Goal: Transaction & Acquisition: Purchase product/service

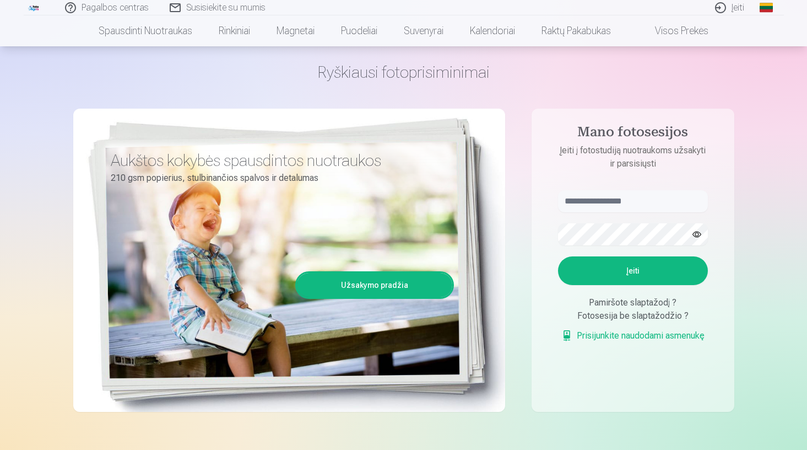
scroll to position [37, 0]
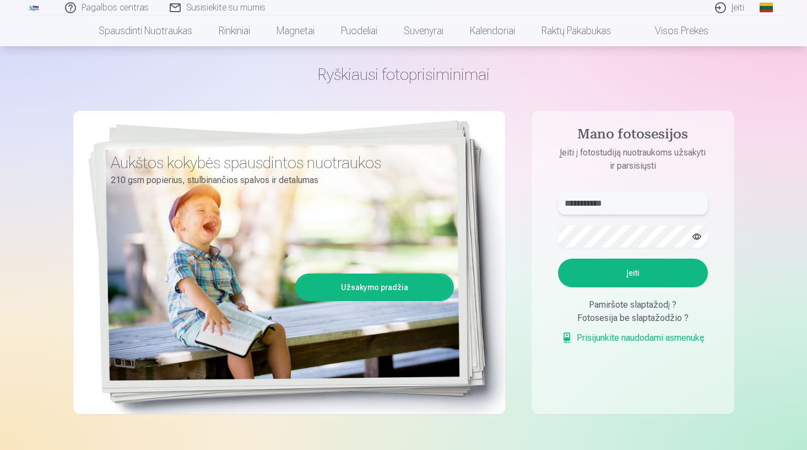
type input "**********"
click at [627, 280] on button "Įeiti" at bounding box center [633, 272] width 150 height 29
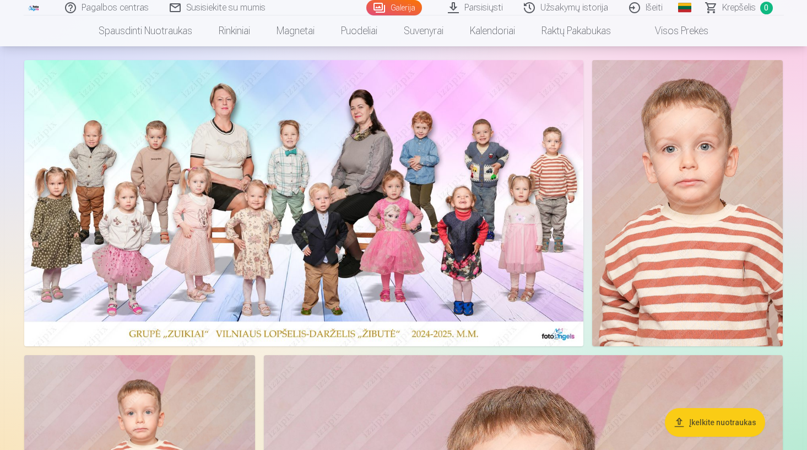
scroll to position [62, 0]
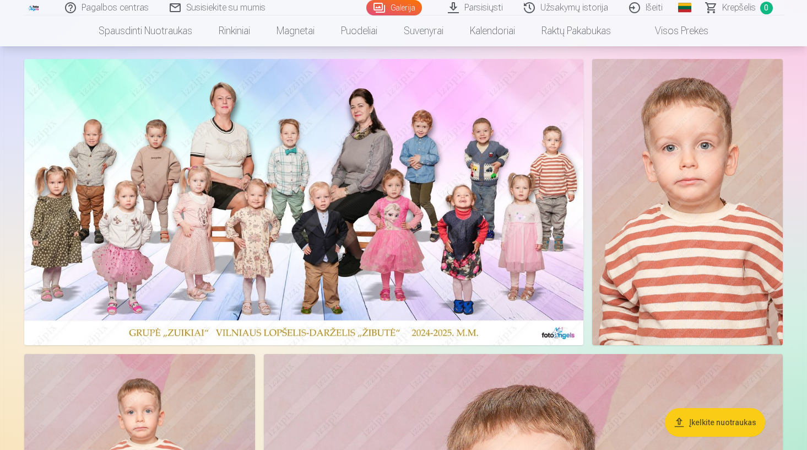
click at [492, 232] on img at bounding box center [303, 202] width 559 height 286
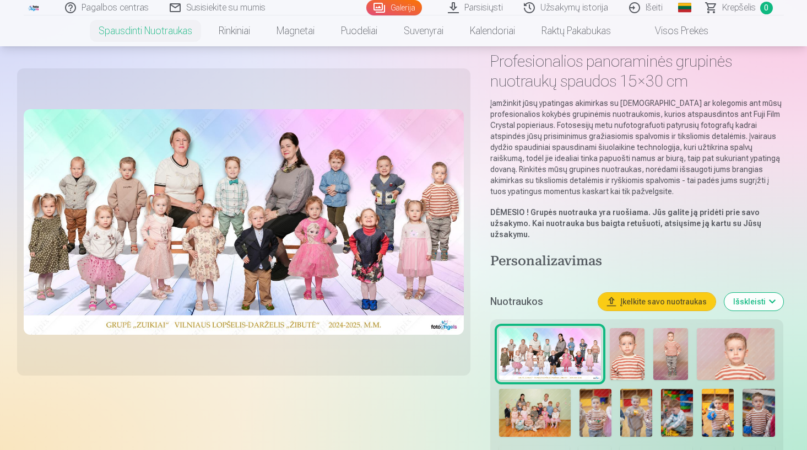
scroll to position [67, 0]
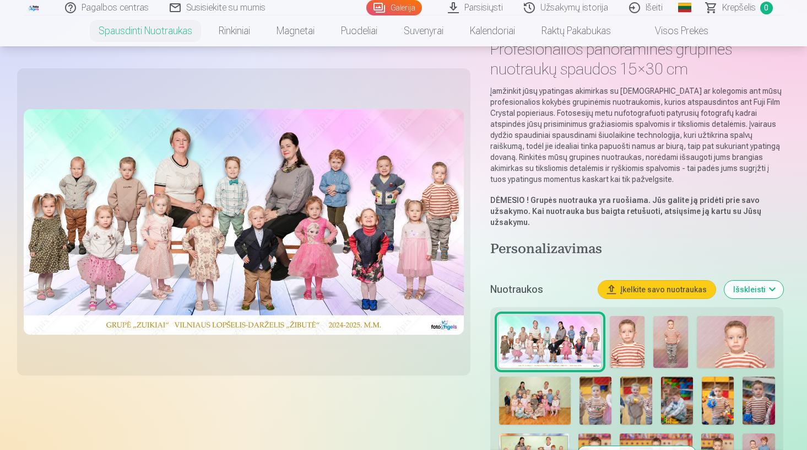
click at [762, 283] on button "Išskleisti" at bounding box center [754, 289] width 59 height 18
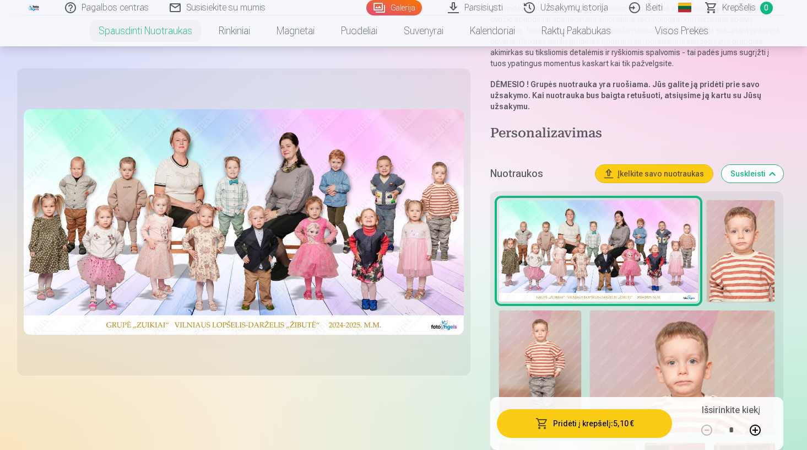
click at [747, 171] on button "Suskleisti" at bounding box center [753, 174] width 62 height 18
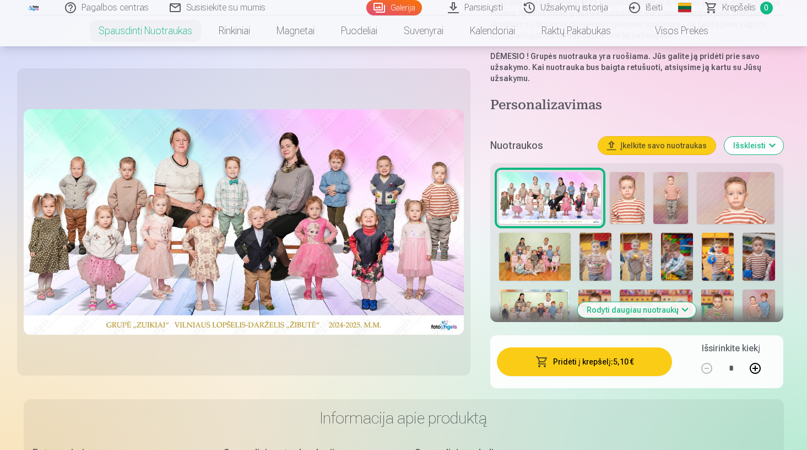
click at [750, 146] on button "Išskleisti" at bounding box center [754, 146] width 59 height 18
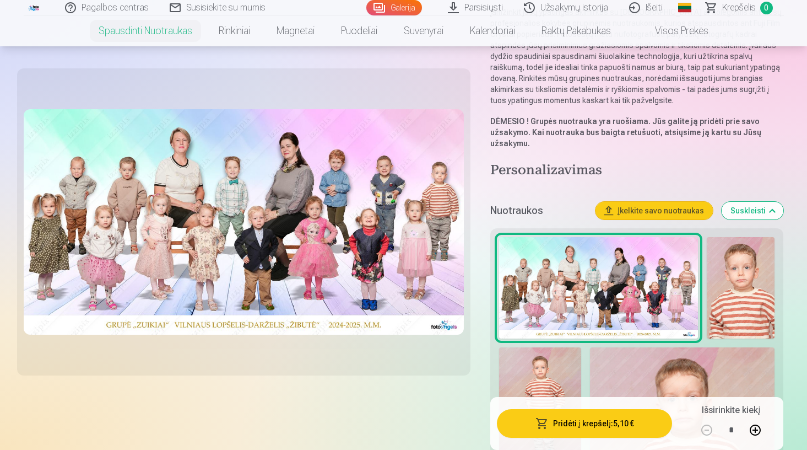
scroll to position [145, 0]
click at [716, 277] on img at bounding box center [741, 288] width 68 height 102
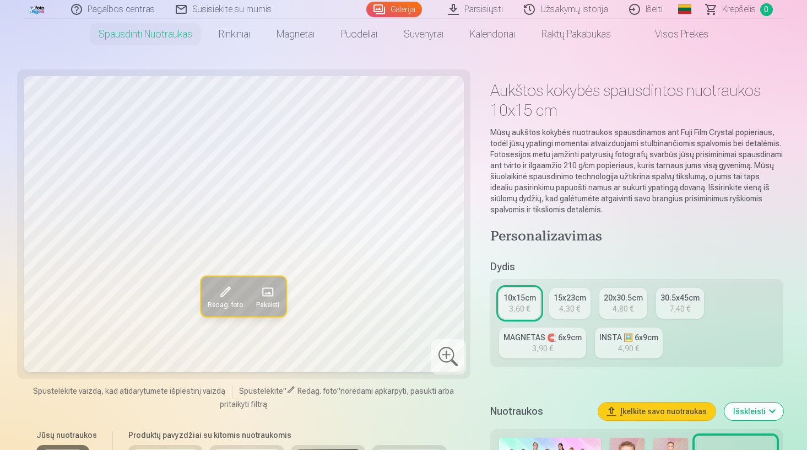
scroll to position [30, 0]
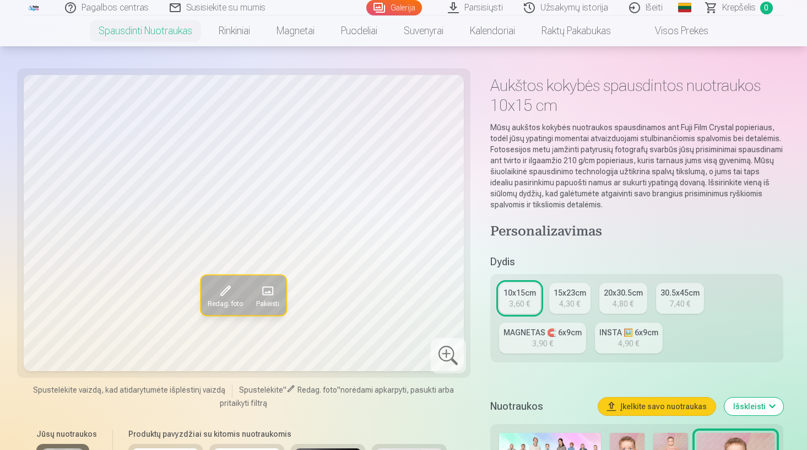
click at [579, 296] on div "15x23cm" at bounding box center [570, 292] width 33 height 11
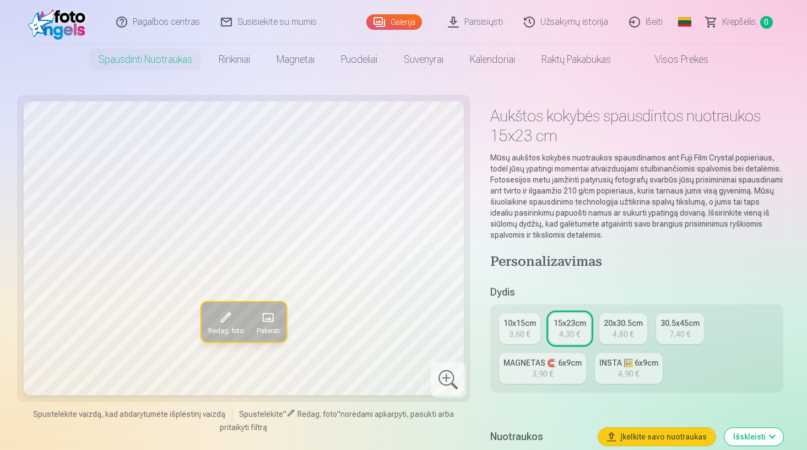
click at [611, 325] on div "20x30.5cm" at bounding box center [623, 322] width 39 height 11
click at [667, 328] on div "30.5x45cm" at bounding box center [680, 322] width 39 height 11
click at [621, 360] on div "INSTA 🖼️ 6x9cm" at bounding box center [619, 362] width 59 height 11
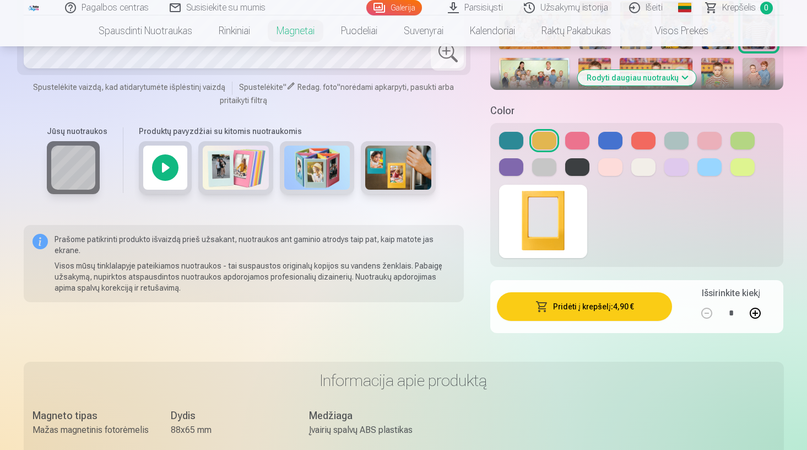
scroll to position [420, 0]
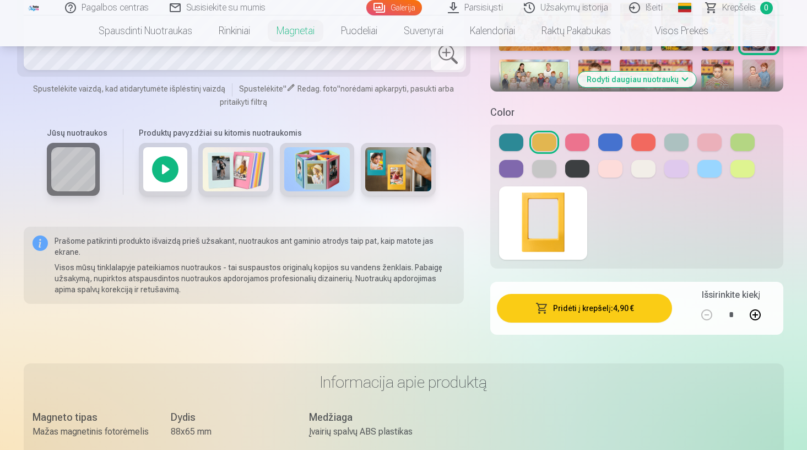
click at [171, 180] on div at bounding box center [165, 169] width 53 height 53
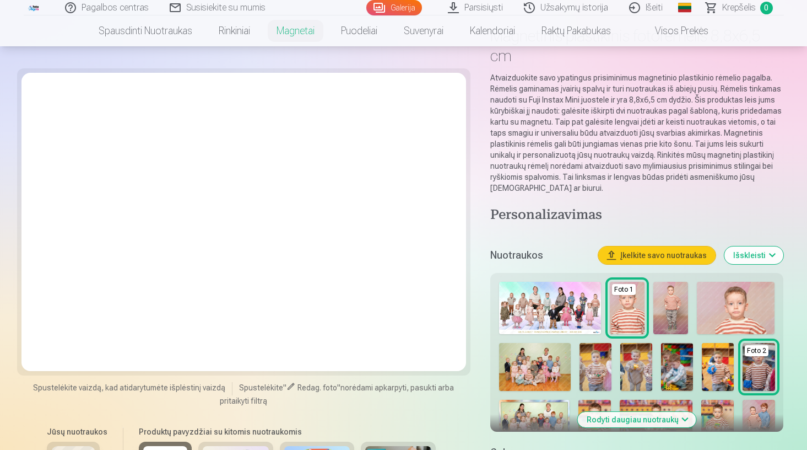
scroll to position [80, 0]
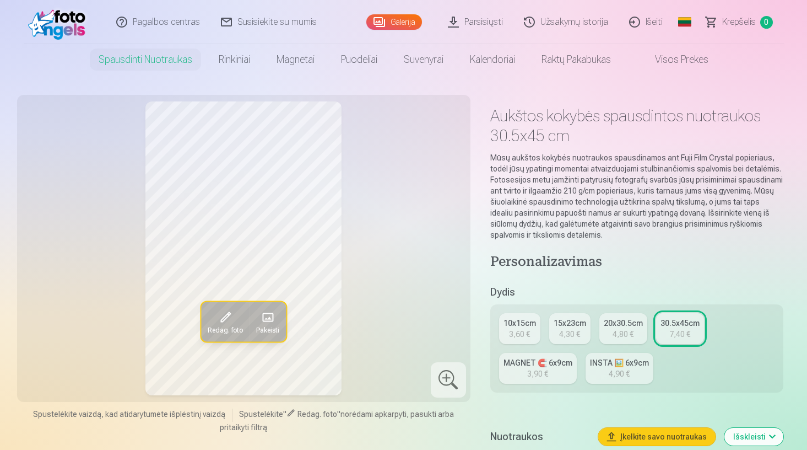
click at [539, 363] on div "MAGNET 🧲 6x9cm" at bounding box center [538, 362] width 69 height 11
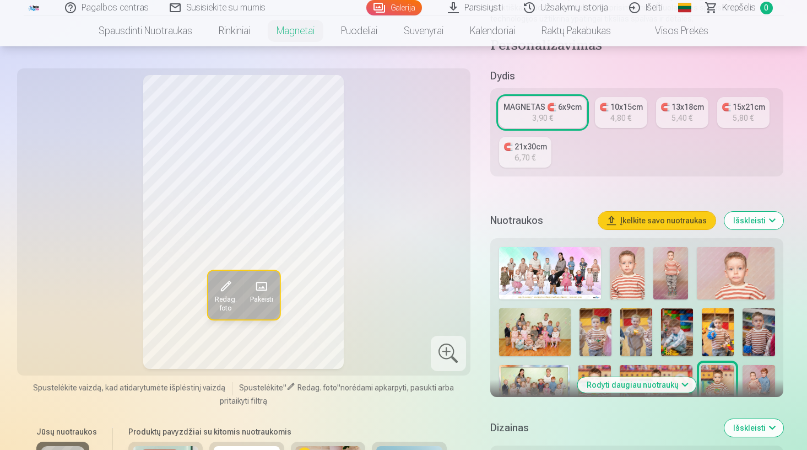
scroll to position [216, 0]
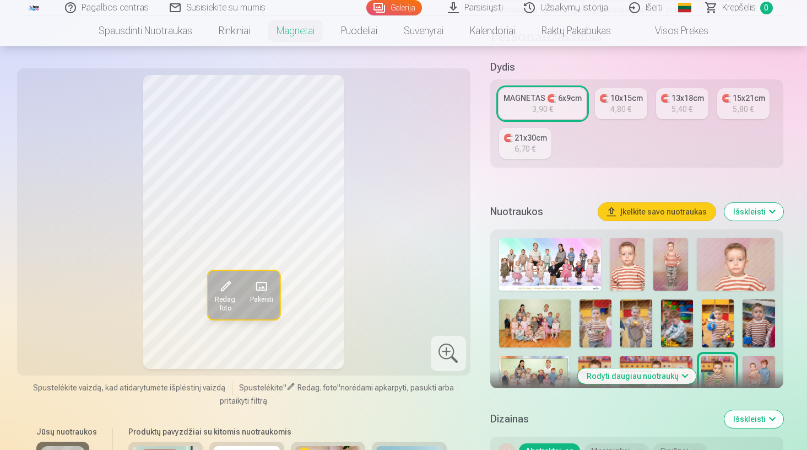
click at [633, 280] on img at bounding box center [627, 264] width 35 height 52
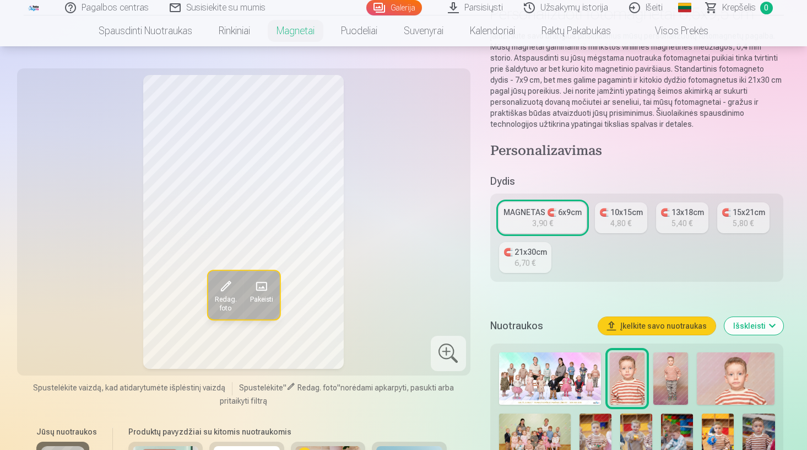
scroll to position [103, 0]
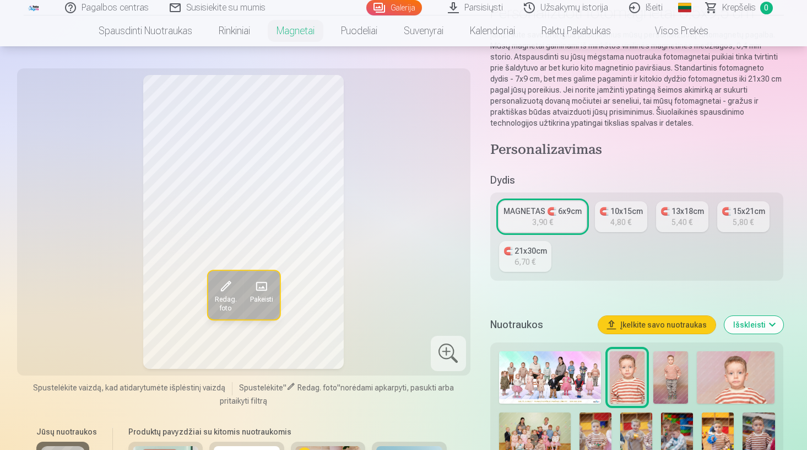
click at [612, 233] on div "MAGNETAS 🧲 6x9cm 3,90 € 🧲 10x15cm 4,80 € 🧲 13x18cm 5,40 € 🧲 15x21cm 5,80 € 🧲 21…" at bounding box center [637, 236] width 294 height 88
click at [604, 220] on link "🧲 10x15cm 4,80 €" at bounding box center [621, 216] width 52 height 31
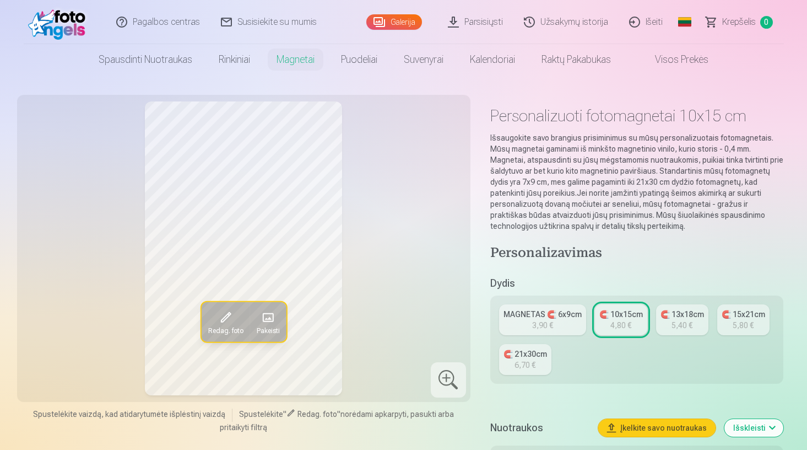
click at [560, 318] on div "MAGNETAS 🧲 6x9cm" at bounding box center [543, 314] width 78 height 11
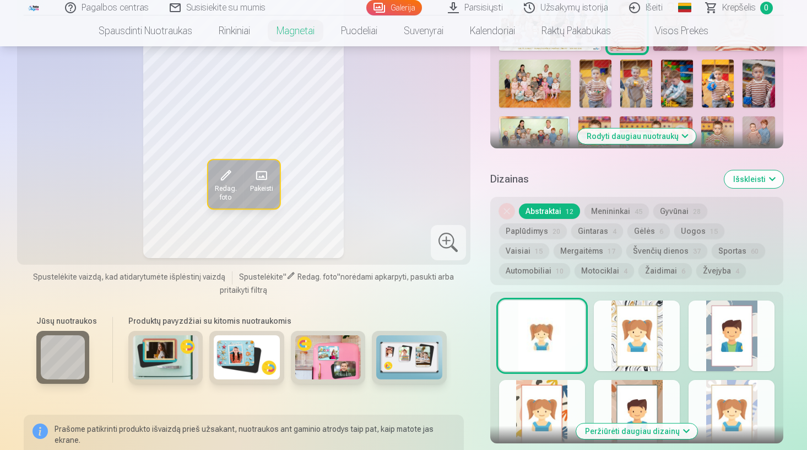
scroll to position [458, 0]
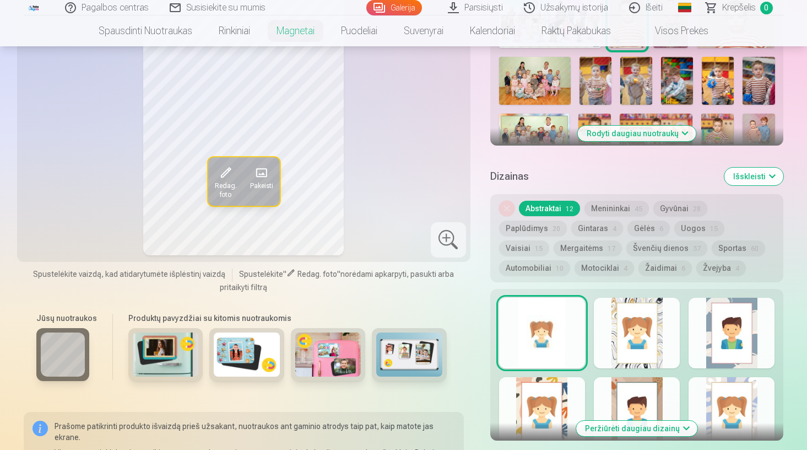
click at [401, 365] on img at bounding box center [409, 354] width 66 height 44
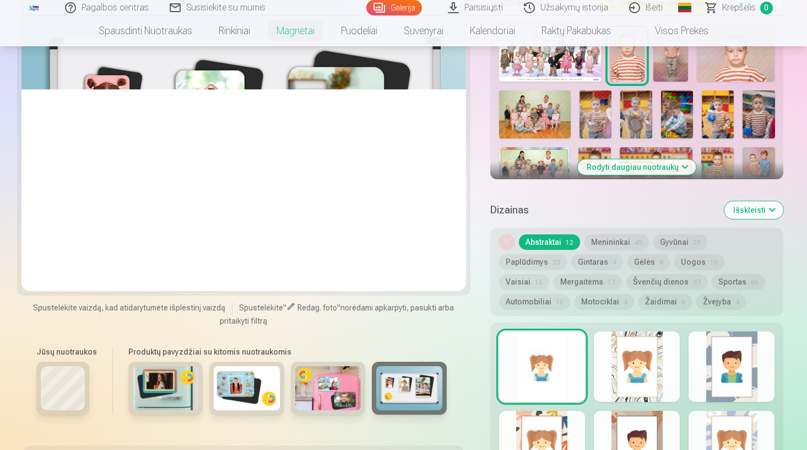
scroll to position [429, 0]
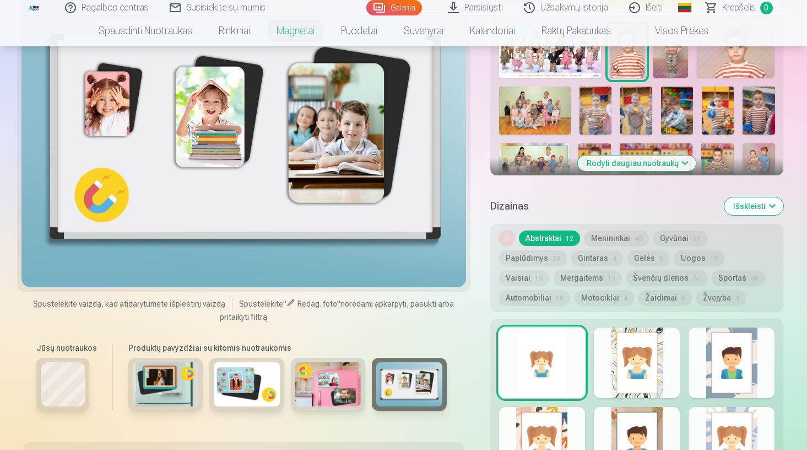
click at [320, 381] on img at bounding box center [328, 384] width 66 height 44
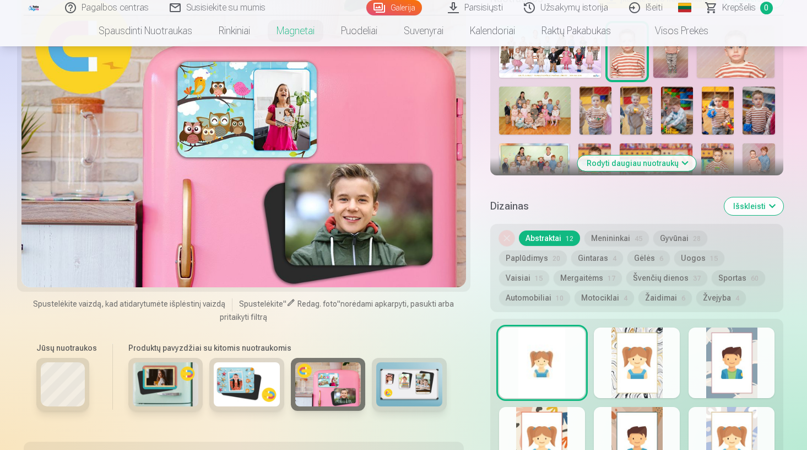
click at [246, 406] on img at bounding box center [247, 384] width 66 height 44
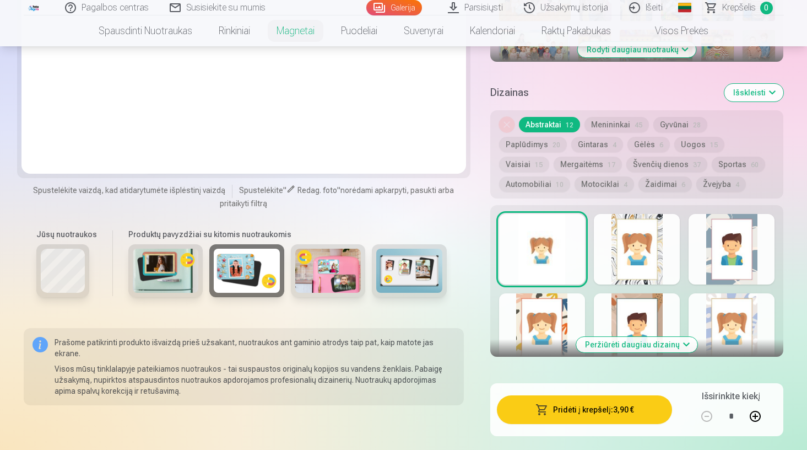
scroll to position [547, 0]
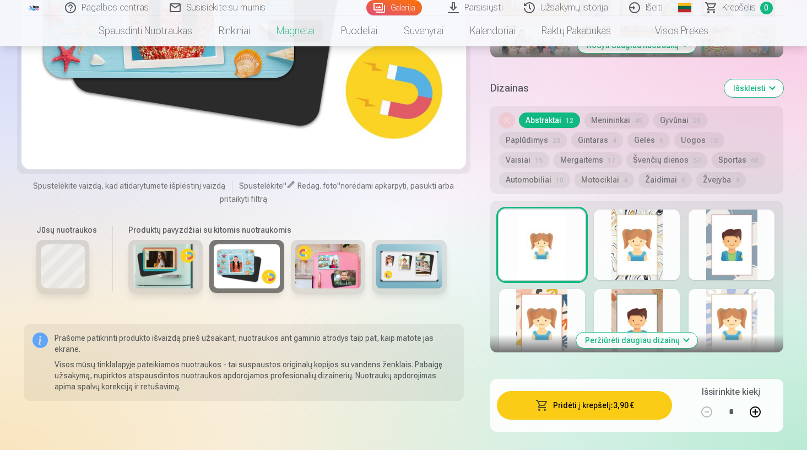
click at [639, 338] on button "Peržiūrėti daugiau dizainų" at bounding box center [636, 339] width 121 height 15
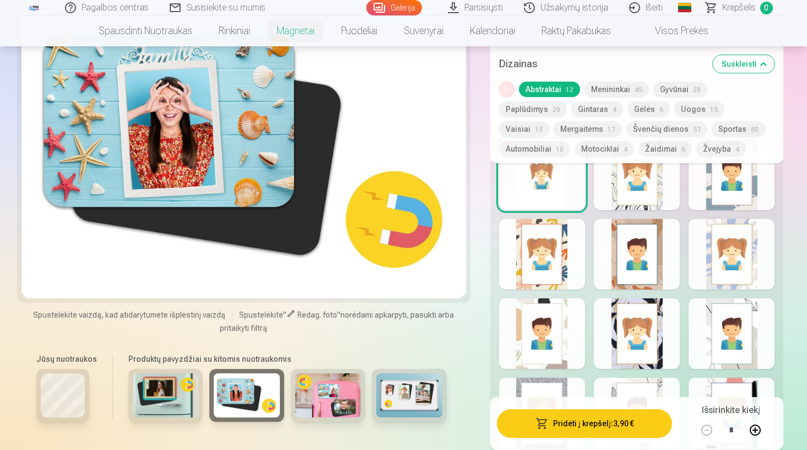
scroll to position [617, 0]
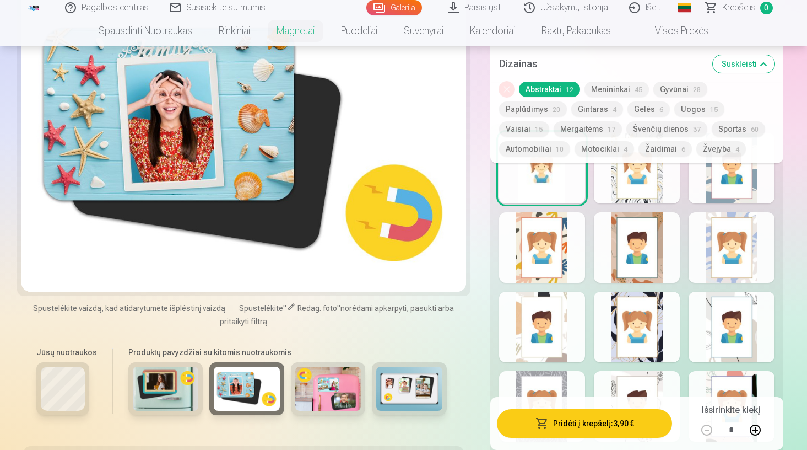
click at [634, 141] on button "Motociklai 4" at bounding box center [605, 148] width 60 height 15
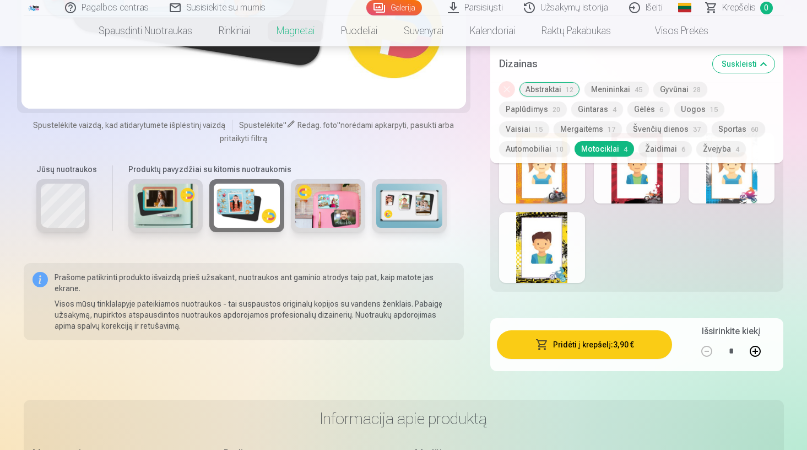
click at [570, 141] on button "Automobiliai 10" at bounding box center [534, 148] width 71 height 15
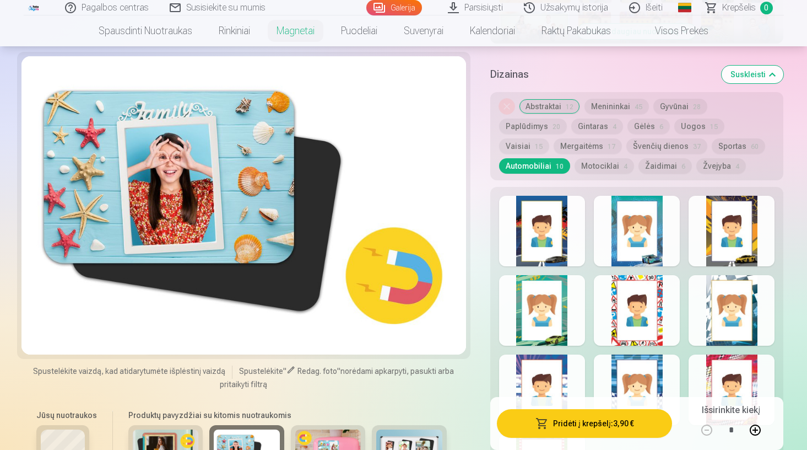
scroll to position [561, 0]
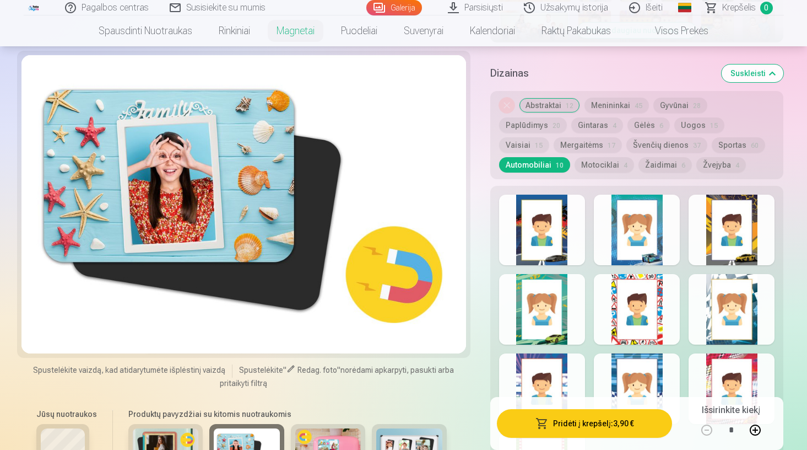
click at [541, 240] on div at bounding box center [542, 230] width 86 height 71
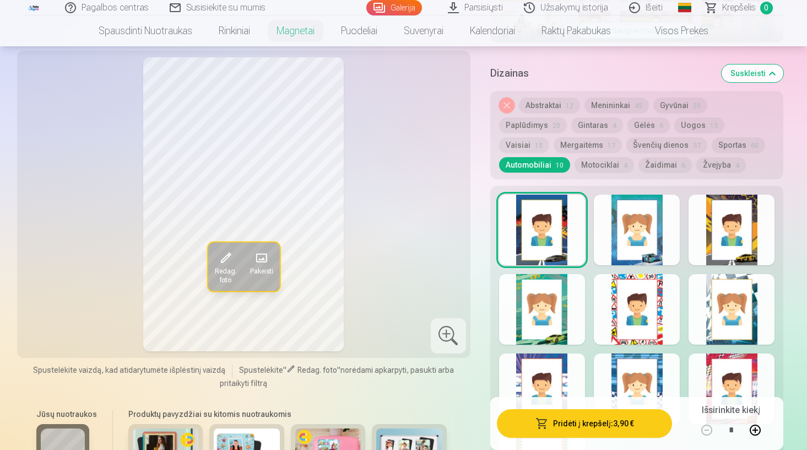
click at [650, 244] on div at bounding box center [637, 230] width 86 height 71
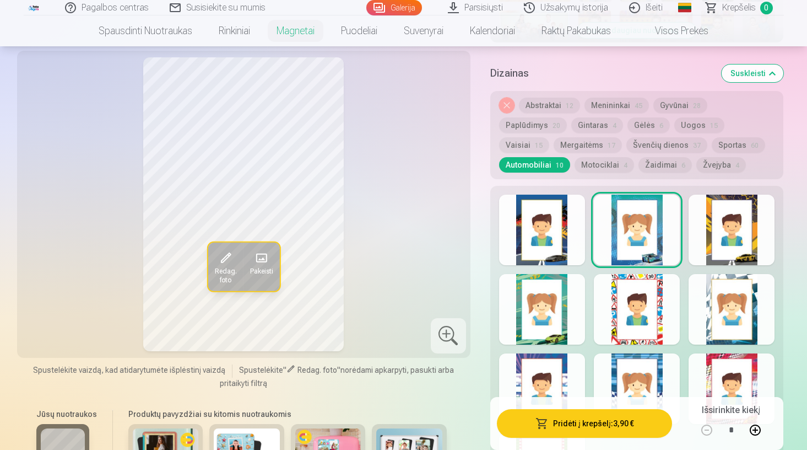
click at [547, 242] on div at bounding box center [542, 230] width 86 height 71
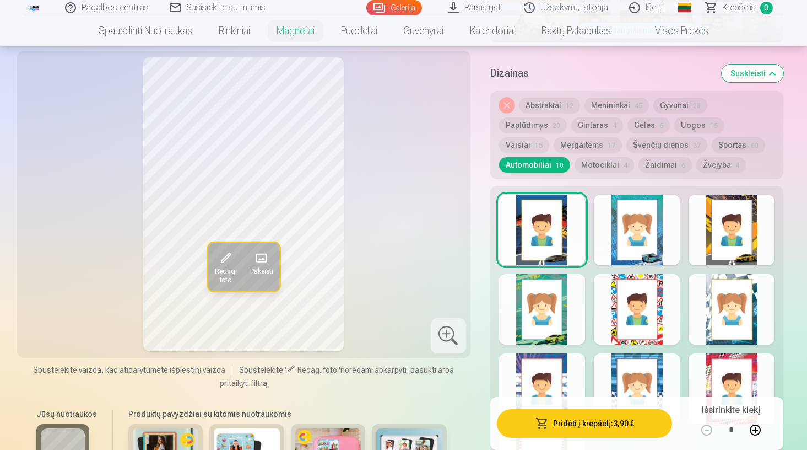
click at [748, 247] on div at bounding box center [732, 230] width 86 height 71
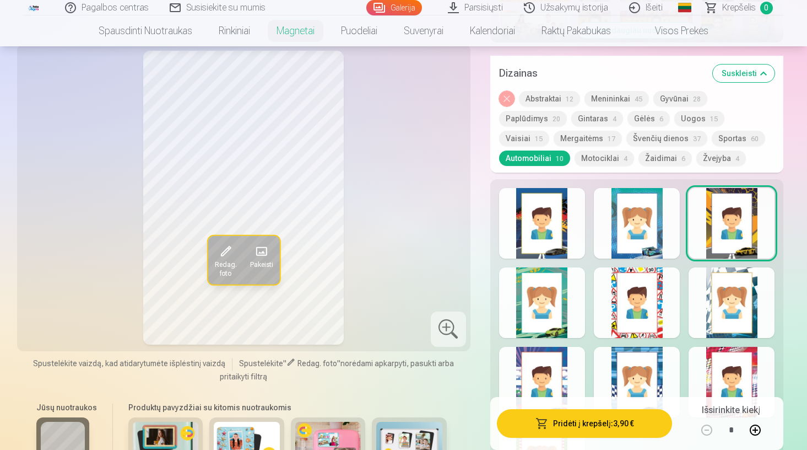
scroll to position [598, 0]
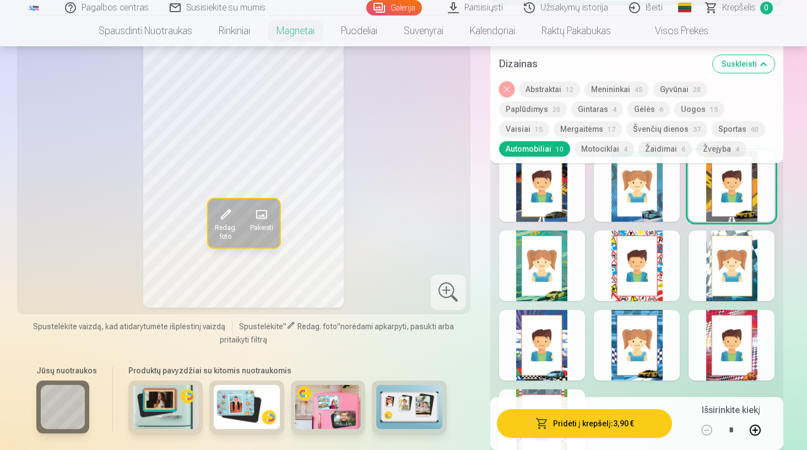
click at [570, 264] on div at bounding box center [542, 265] width 86 height 71
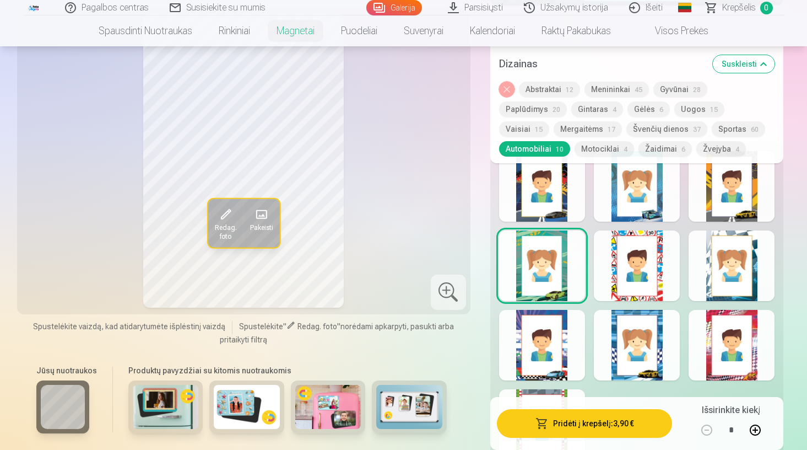
click at [616, 271] on div at bounding box center [637, 265] width 86 height 71
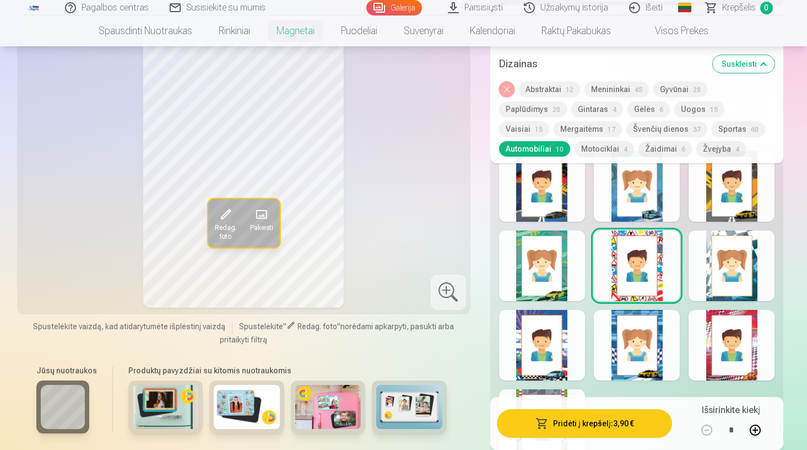
click at [721, 282] on div at bounding box center [732, 265] width 86 height 71
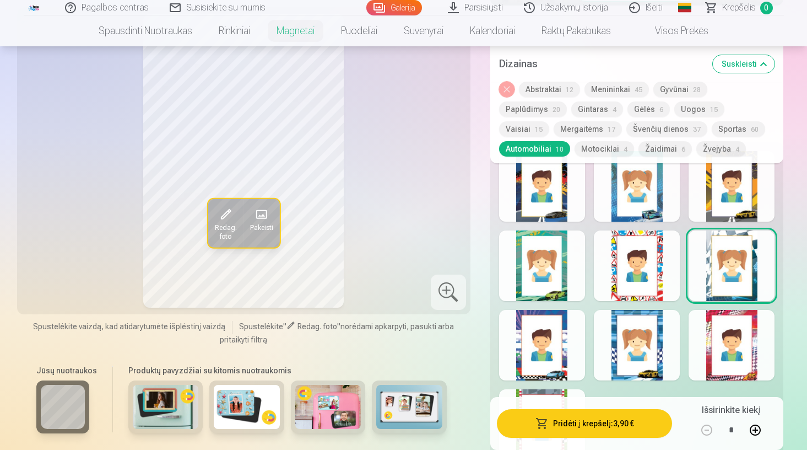
click at [539, 347] on div at bounding box center [542, 345] width 86 height 71
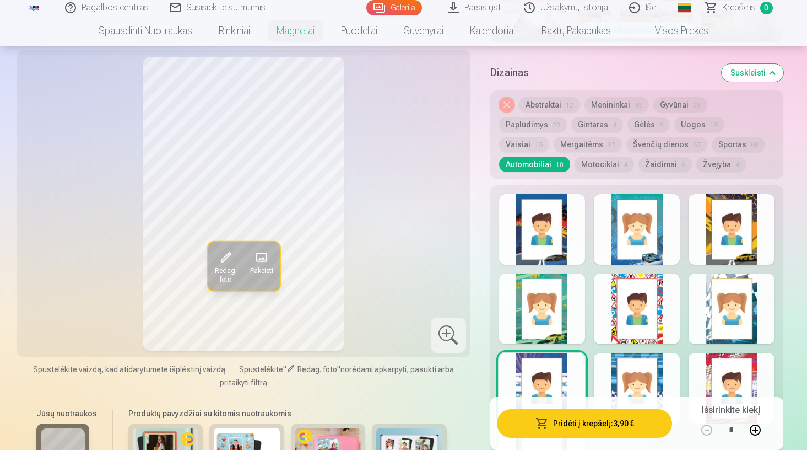
scroll to position [547, 0]
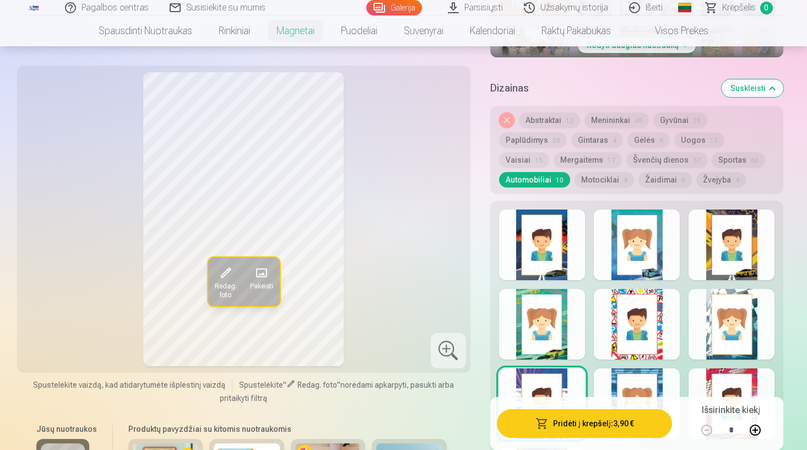
click at [634, 391] on div at bounding box center [637, 403] width 86 height 71
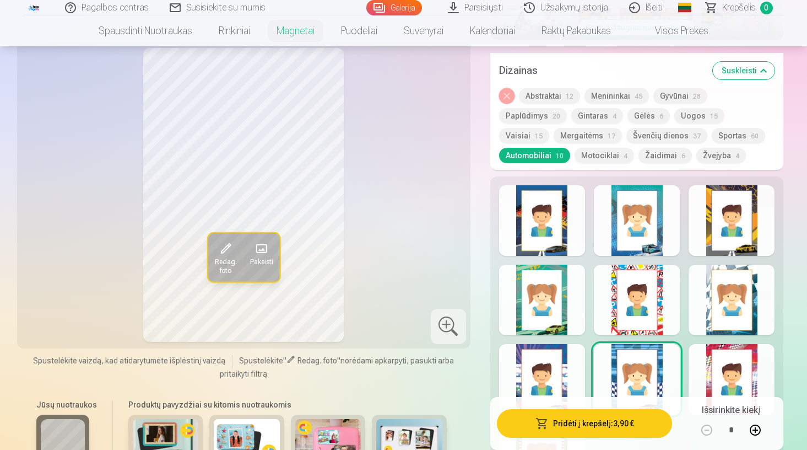
scroll to position [574, 0]
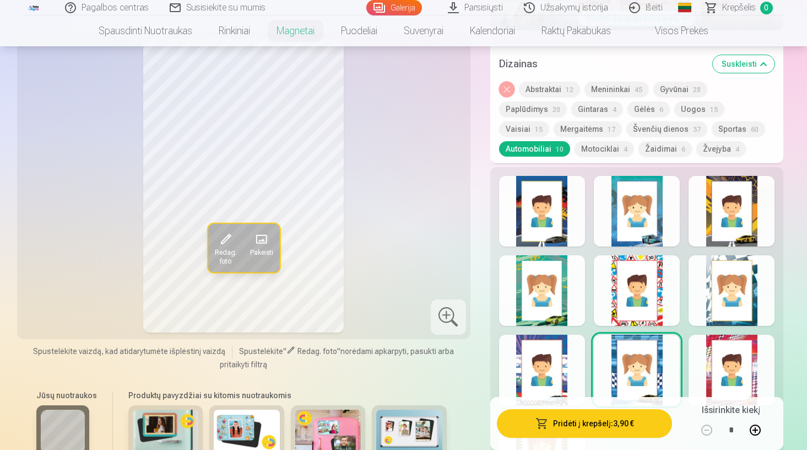
click at [706, 371] on div at bounding box center [732, 369] width 86 height 71
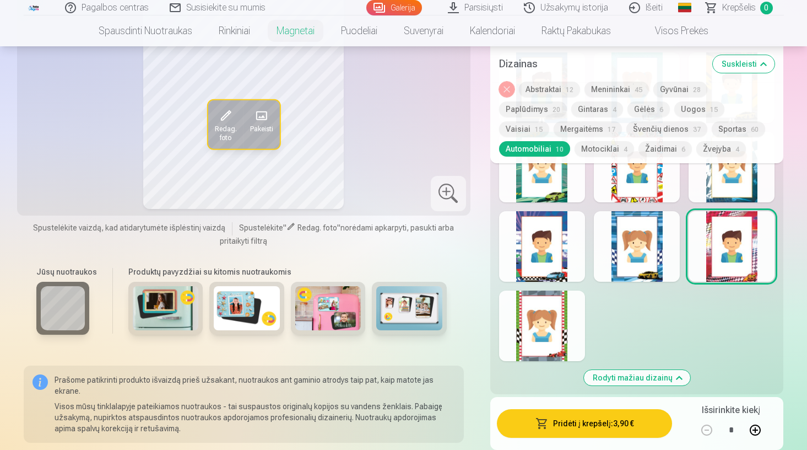
scroll to position [698, 0]
click at [553, 320] on div at bounding box center [542, 325] width 86 height 71
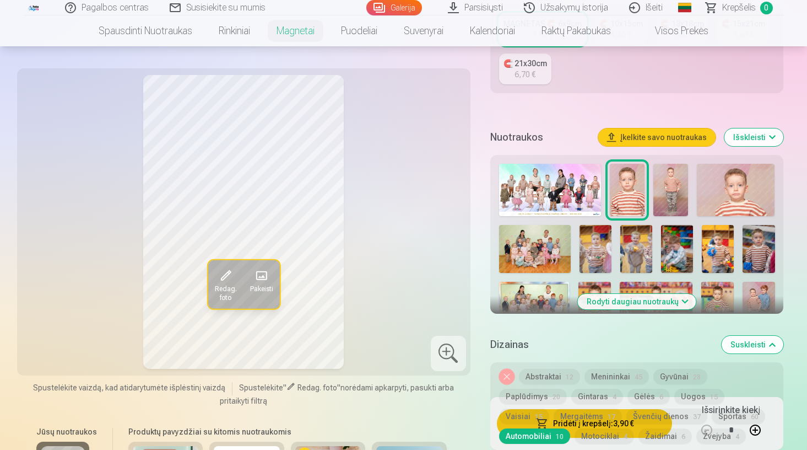
scroll to position [294, 0]
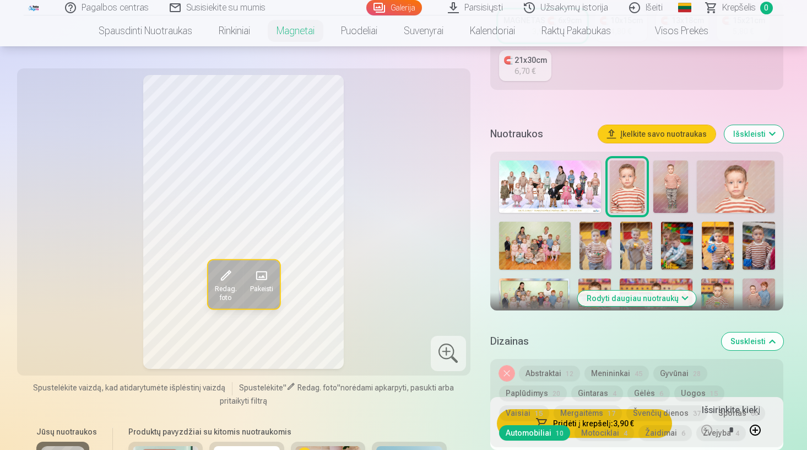
click at [687, 183] on img at bounding box center [671, 186] width 35 height 52
click at [595, 234] on img at bounding box center [596, 246] width 32 height 48
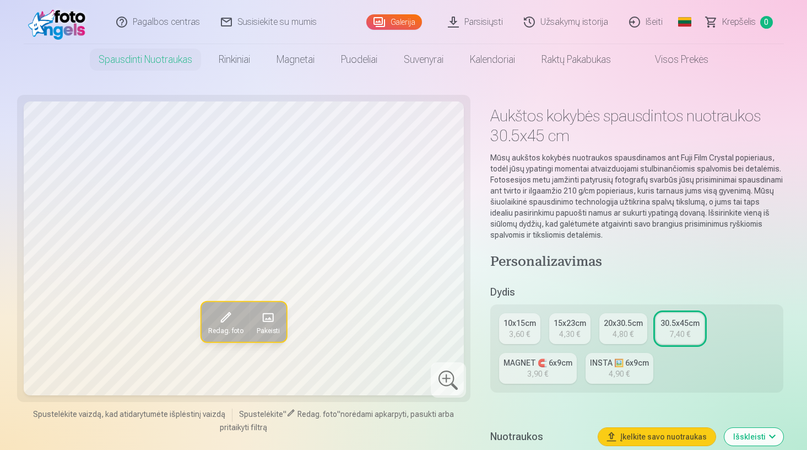
click at [524, 333] on div "3,60 €" at bounding box center [519, 333] width 21 height 11
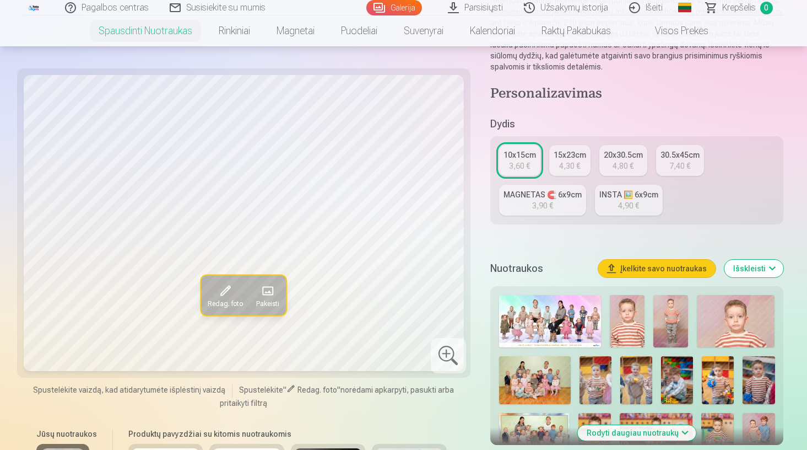
scroll to position [169, 0]
click at [622, 204] on div "4,90 €" at bounding box center [628, 204] width 21 height 11
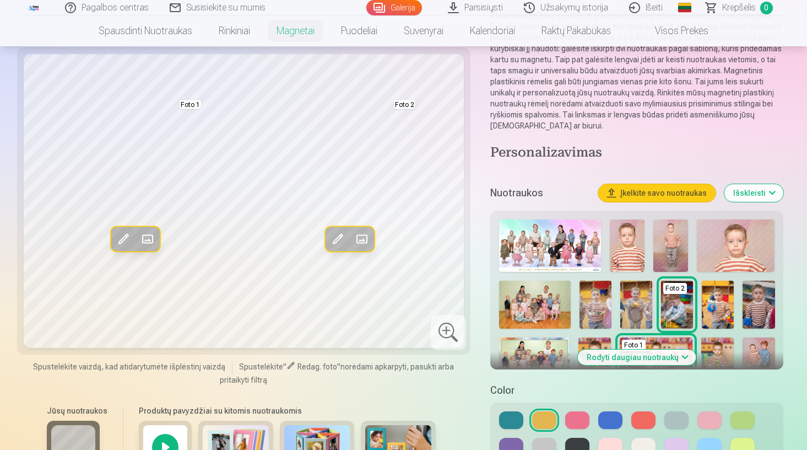
scroll to position [143, 0]
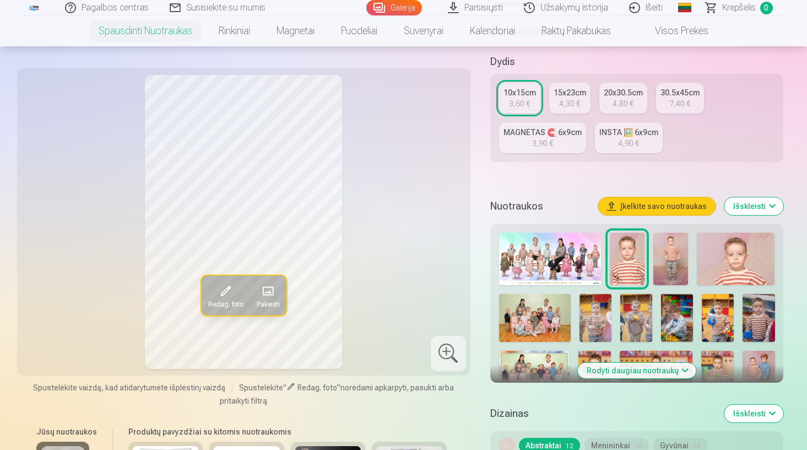
scroll to position [231, 0]
click at [655, 366] on button "Rodyti daugiau nuotraukų" at bounding box center [637, 369] width 118 height 15
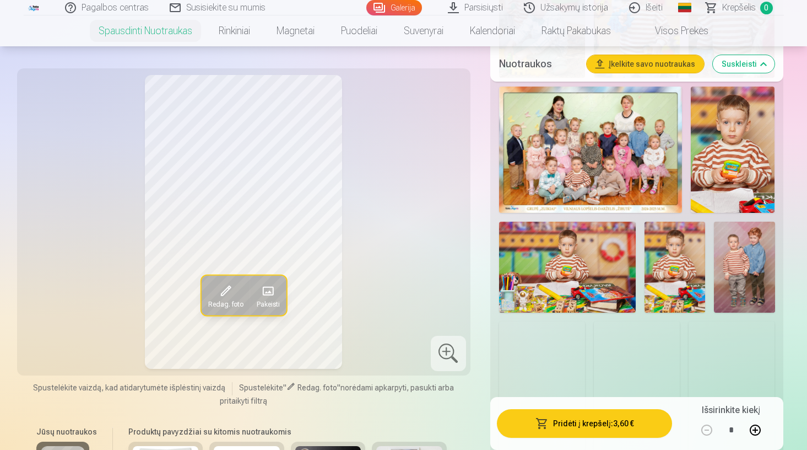
scroll to position [844, 0]
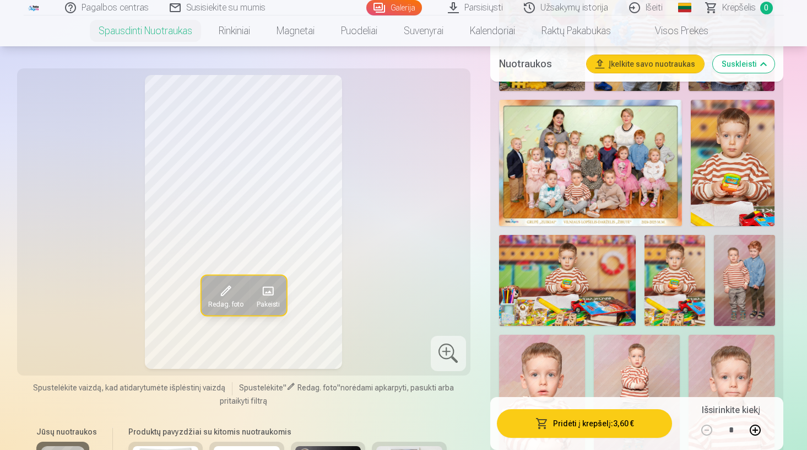
click at [741, 323] on img at bounding box center [744, 280] width 61 height 91
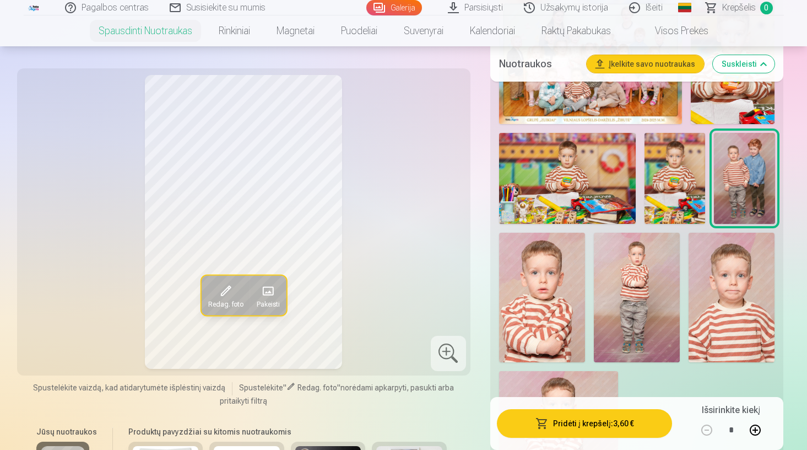
scroll to position [948, 0]
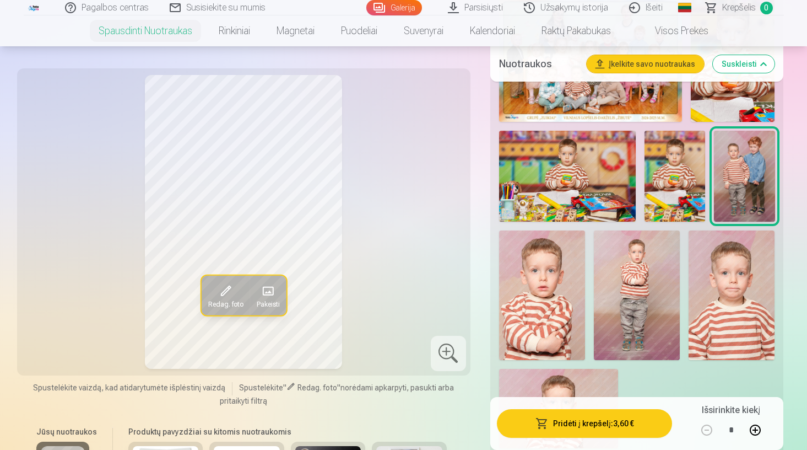
click at [564, 299] on img at bounding box center [542, 294] width 86 height 129
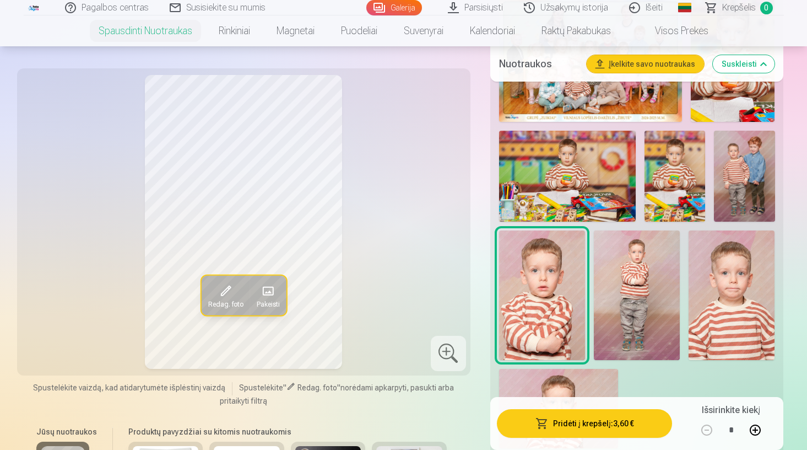
click at [624, 298] on img at bounding box center [637, 294] width 86 height 129
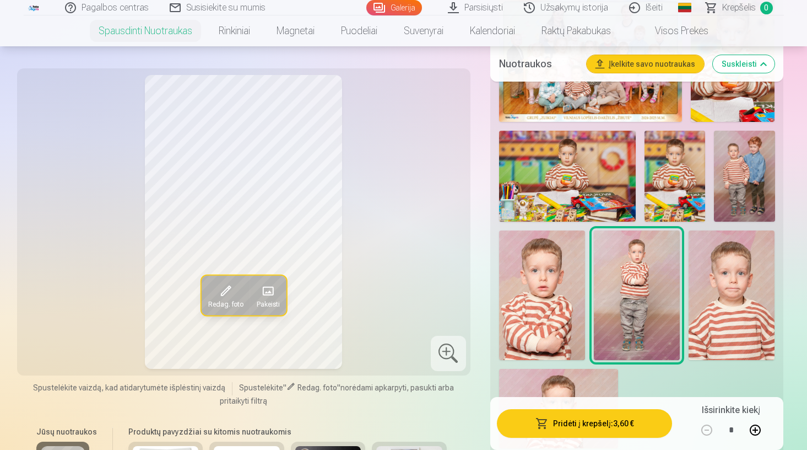
click at [574, 292] on img at bounding box center [542, 294] width 86 height 129
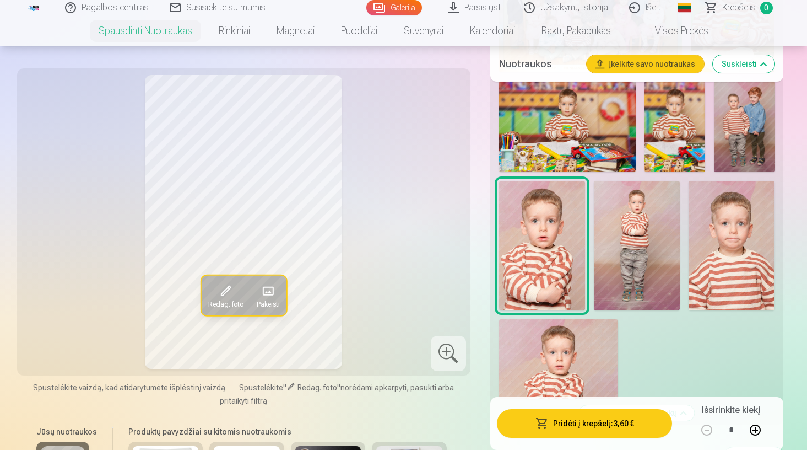
scroll to position [999, 0]
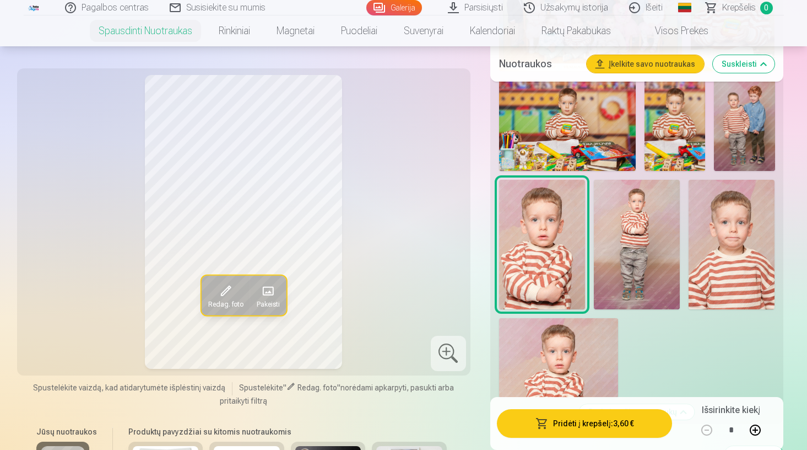
click at [575, 345] on img at bounding box center [558, 357] width 119 height 79
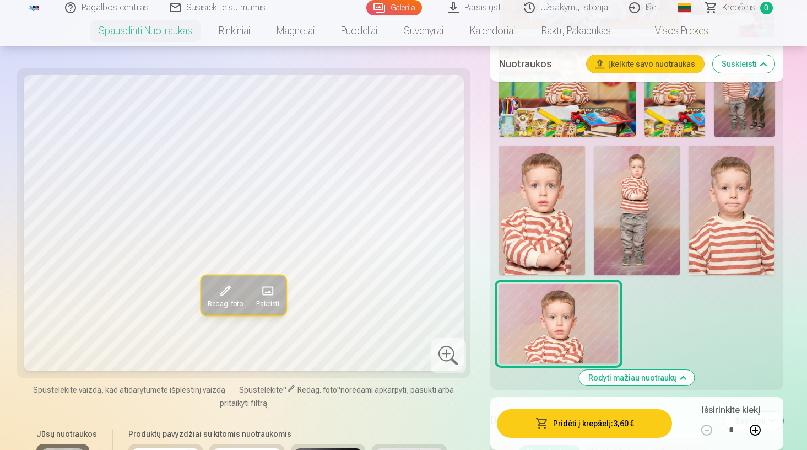
scroll to position [1032, 0]
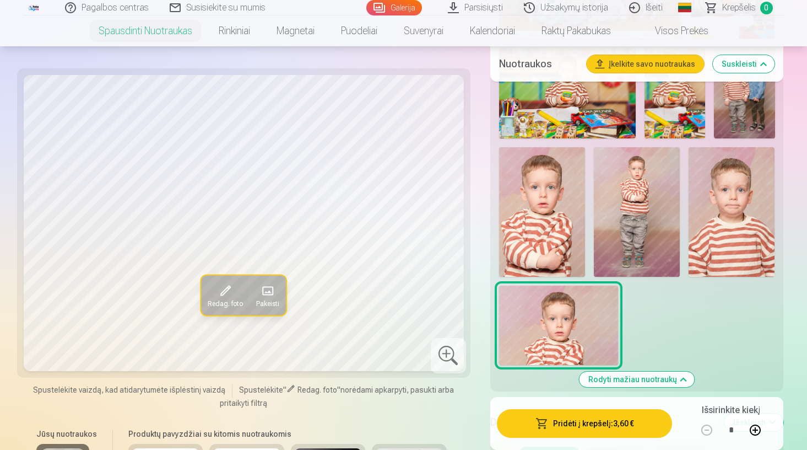
click at [717, 220] on img at bounding box center [732, 211] width 86 height 129
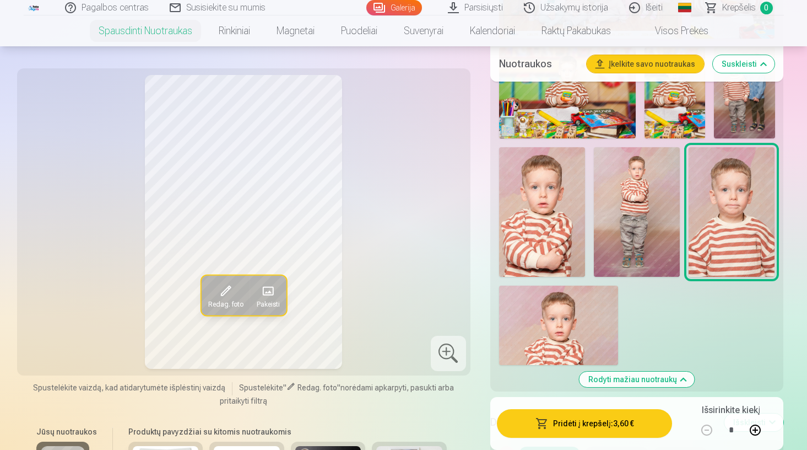
click at [577, 215] on img at bounding box center [542, 211] width 86 height 129
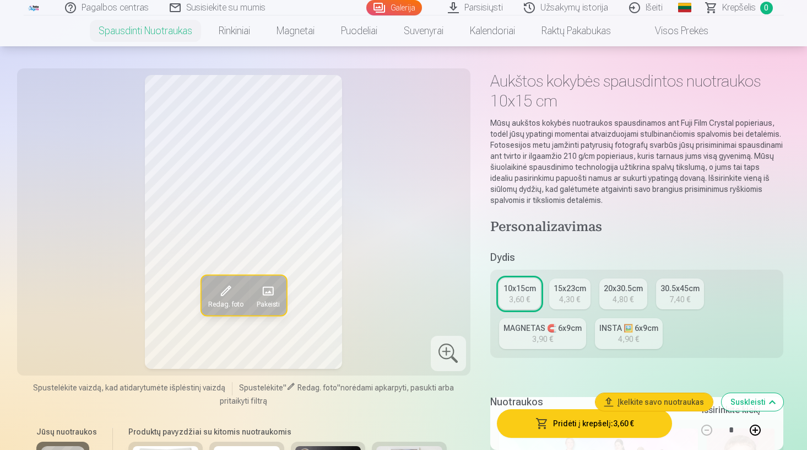
scroll to position [45, 0]
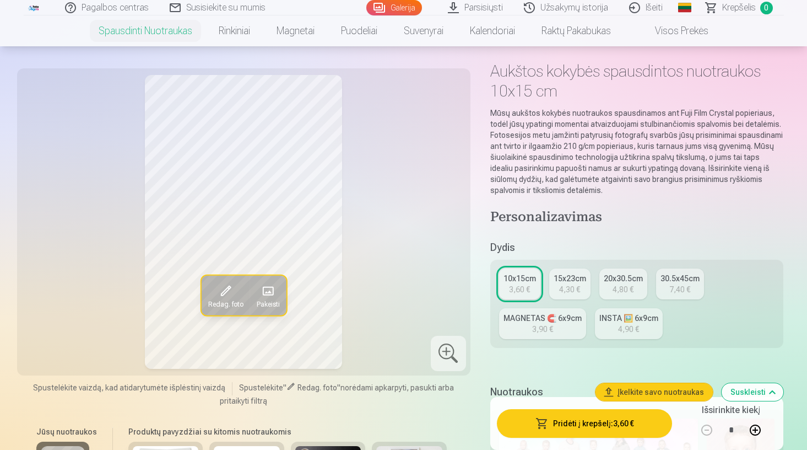
click at [548, 326] on div "3,90 €" at bounding box center [542, 328] width 21 height 11
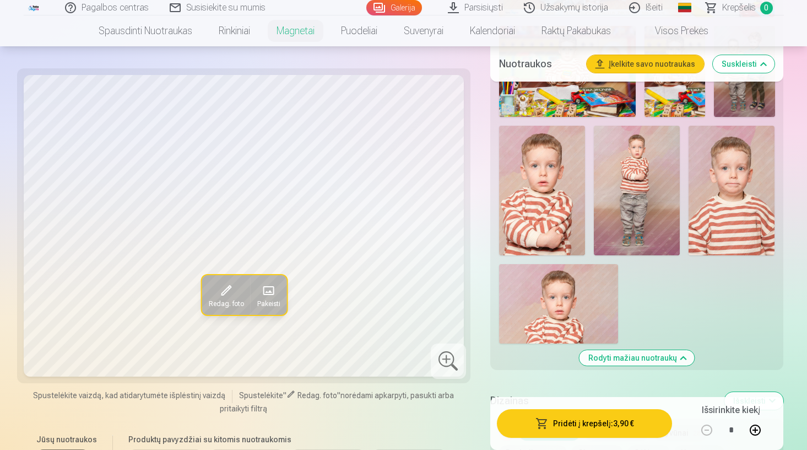
scroll to position [1063, 0]
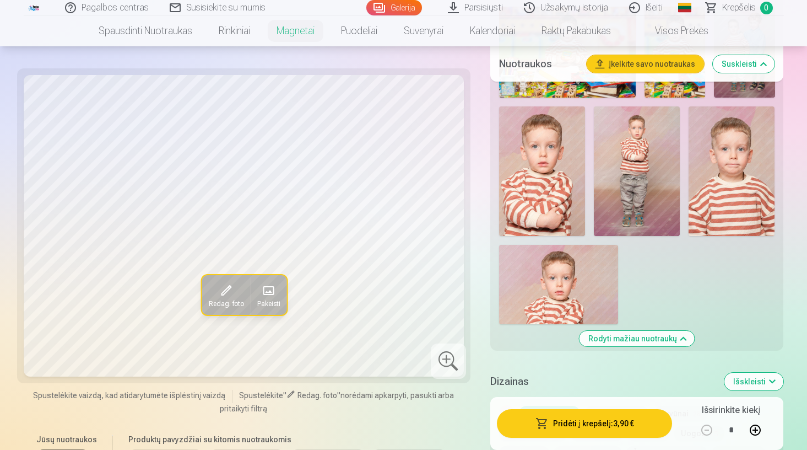
click at [553, 147] on img at bounding box center [542, 170] width 86 height 129
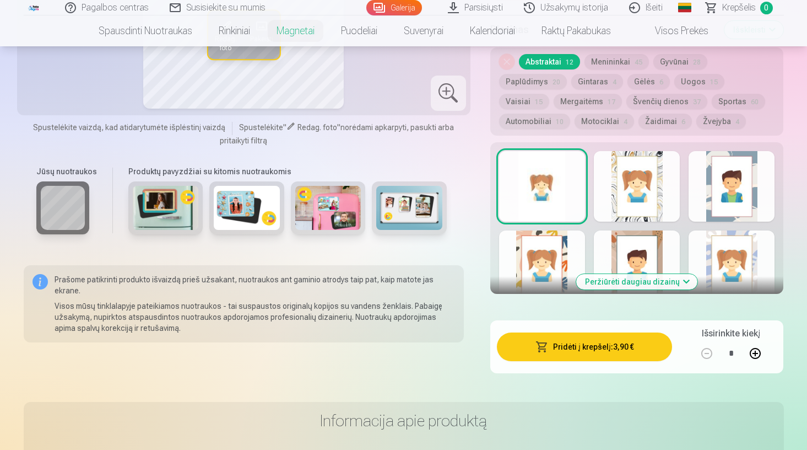
scroll to position [1416, 0]
click at [634, 285] on button "Peržiūrėti daugiau dizainų" at bounding box center [636, 280] width 121 height 15
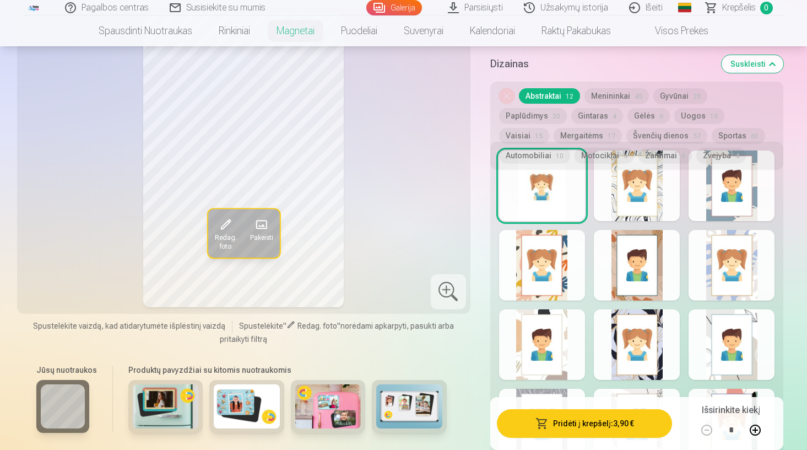
click at [570, 148] on button "Automobiliai 10" at bounding box center [534, 155] width 71 height 15
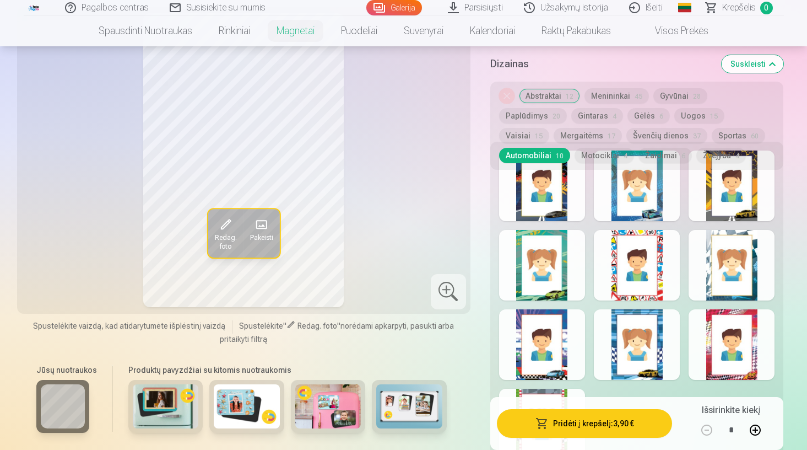
click at [554, 187] on div at bounding box center [542, 185] width 86 height 71
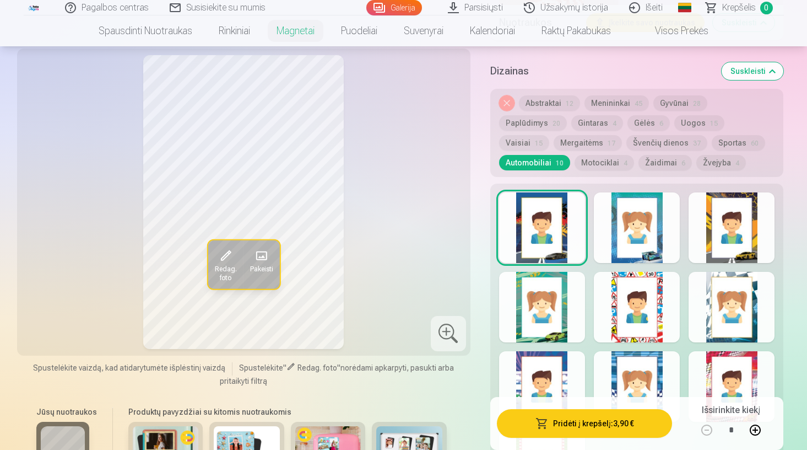
scroll to position [1374, 0]
click at [618, 236] on div at bounding box center [637, 227] width 86 height 71
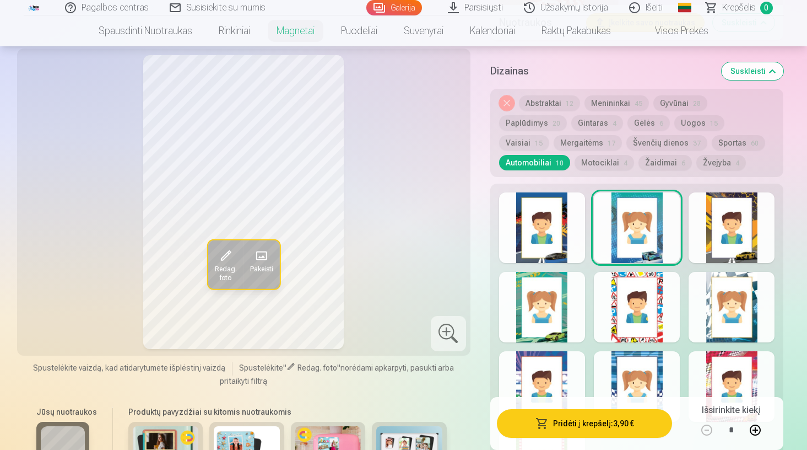
click at [704, 231] on div at bounding box center [732, 227] width 86 height 71
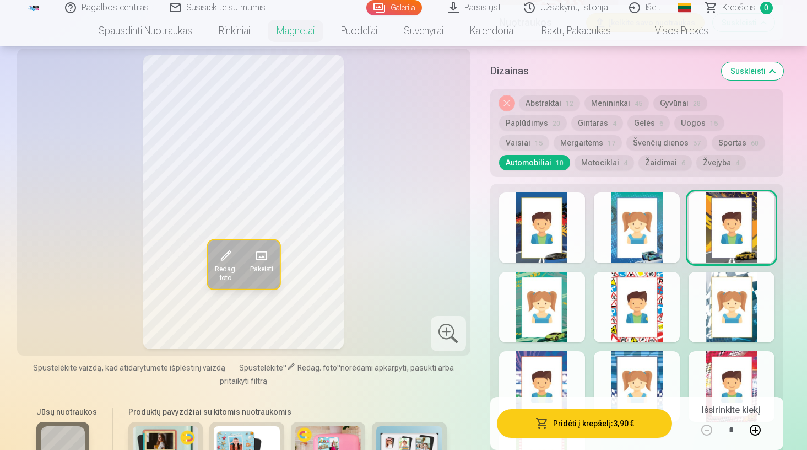
click at [558, 305] on div at bounding box center [542, 307] width 86 height 71
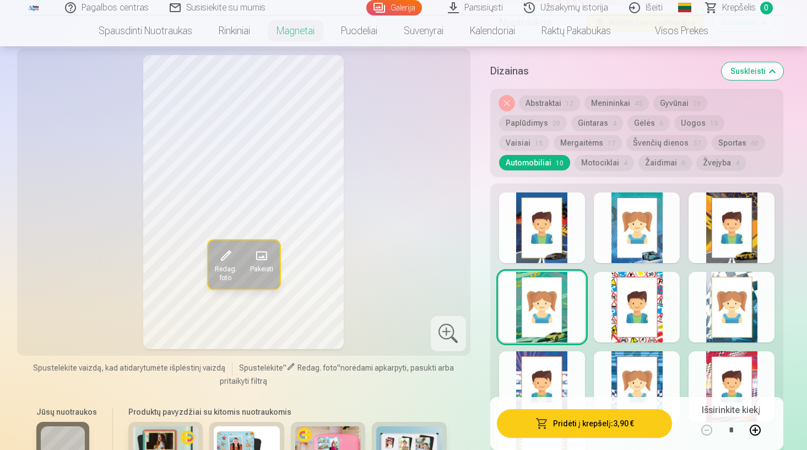
click at [624, 310] on div at bounding box center [637, 307] width 86 height 71
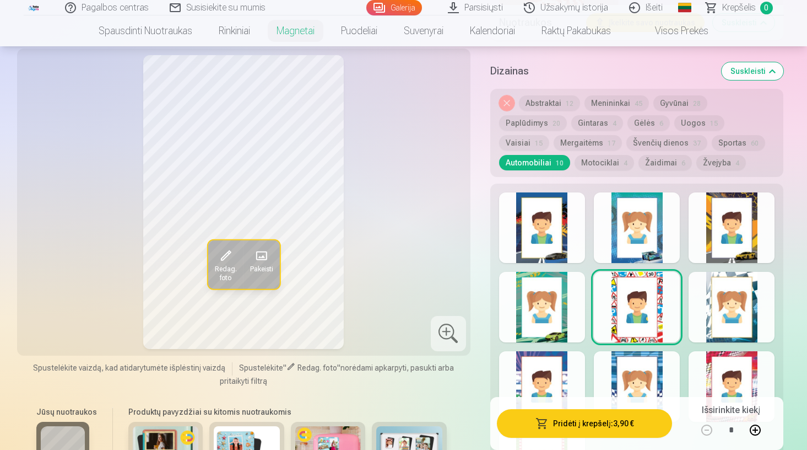
click at [726, 307] on div at bounding box center [732, 307] width 86 height 71
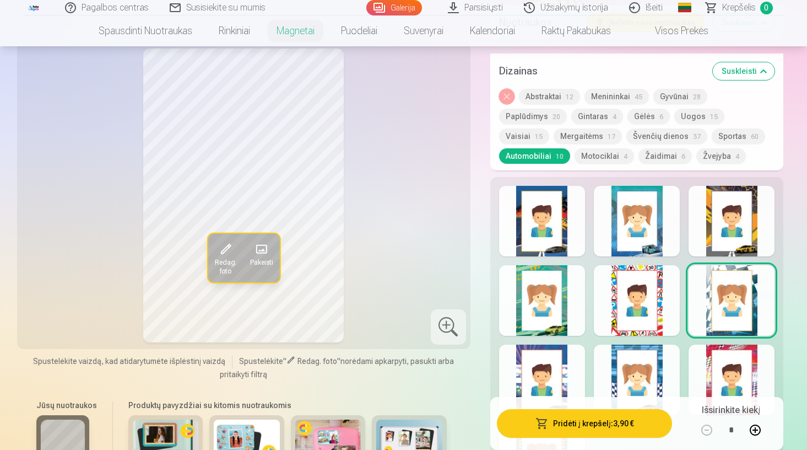
scroll to position [1400, 0]
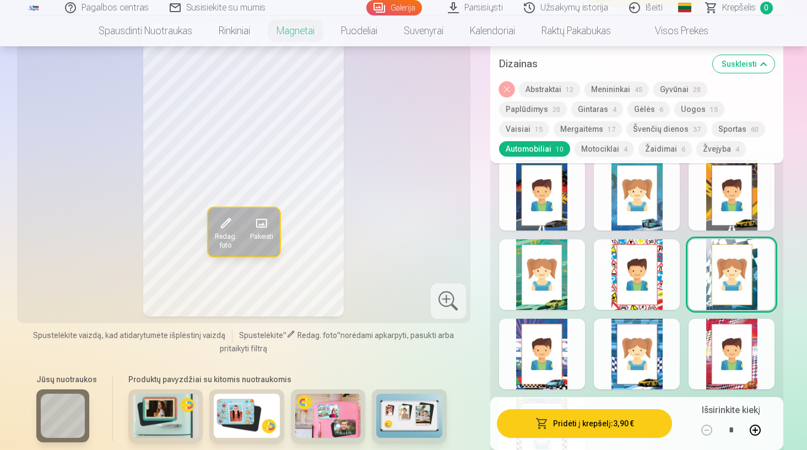
click at [568, 363] on div at bounding box center [542, 353] width 86 height 71
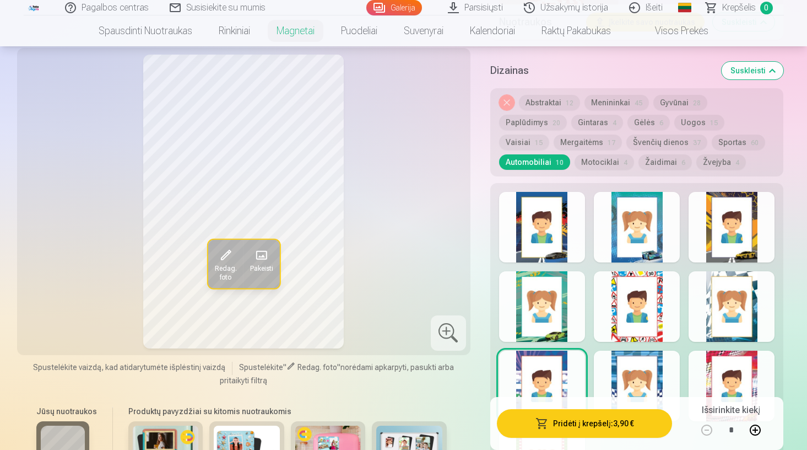
scroll to position [1377, 0]
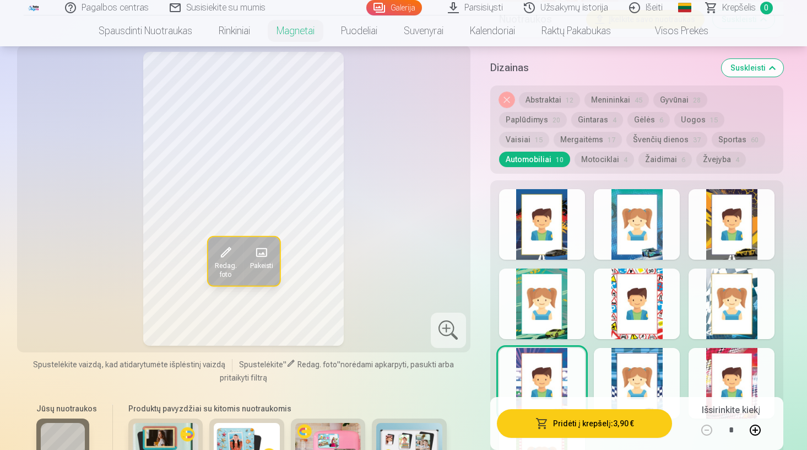
click at [645, 386] on div at bounding box center [637, 383] width 86 height 71
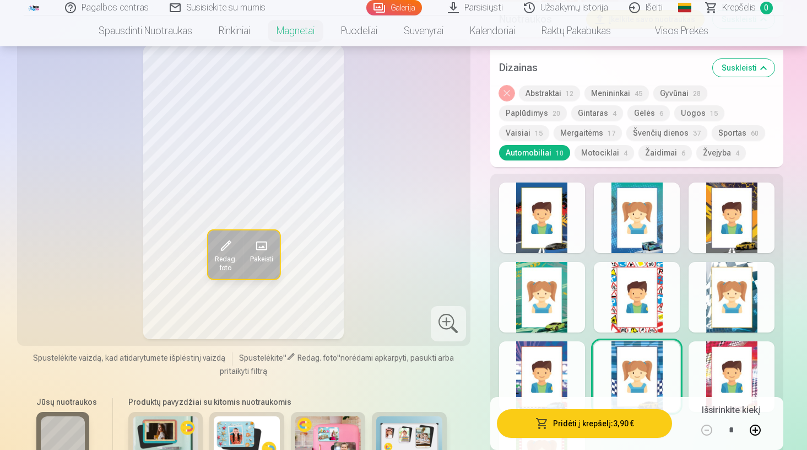
scroll to position [1411, 0]
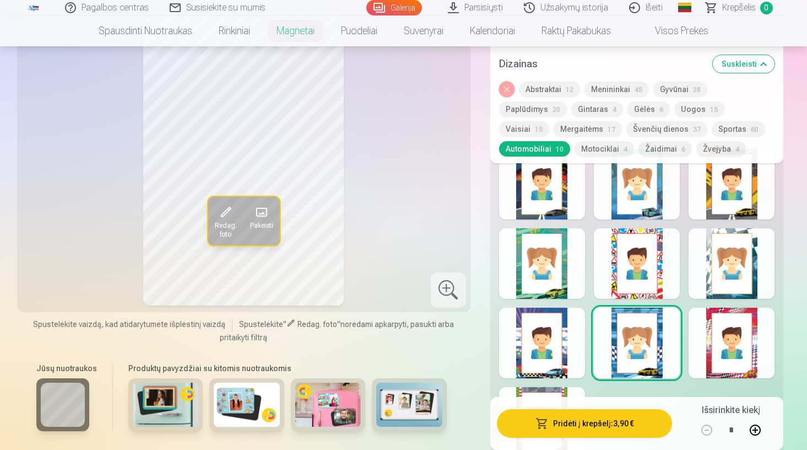
click at [750, 372] on div at bounding box center [732, 342] width 86 height 71
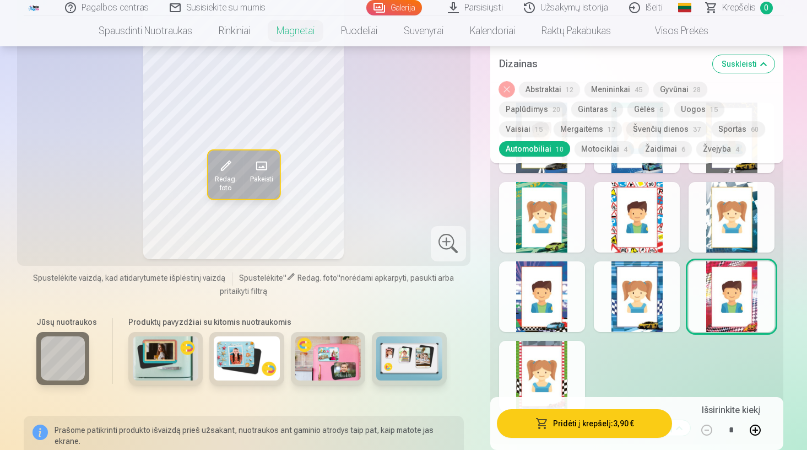
scroll to position [1467, 0]
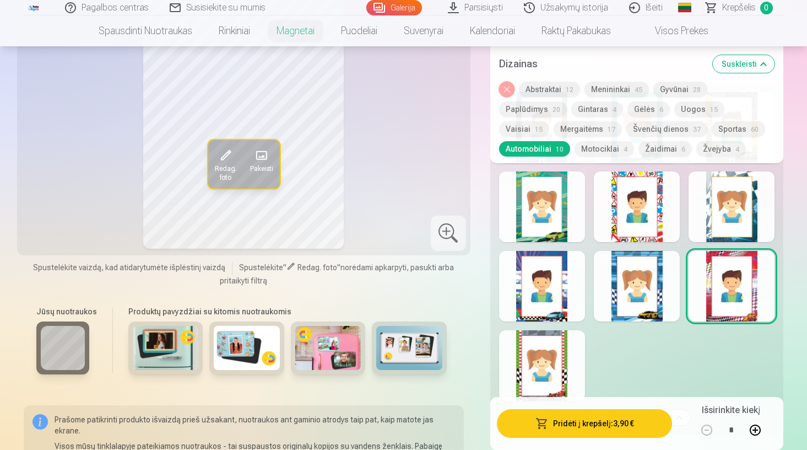
click at [561, 369] on div at bounding box center [542, 365] width 86 height 71
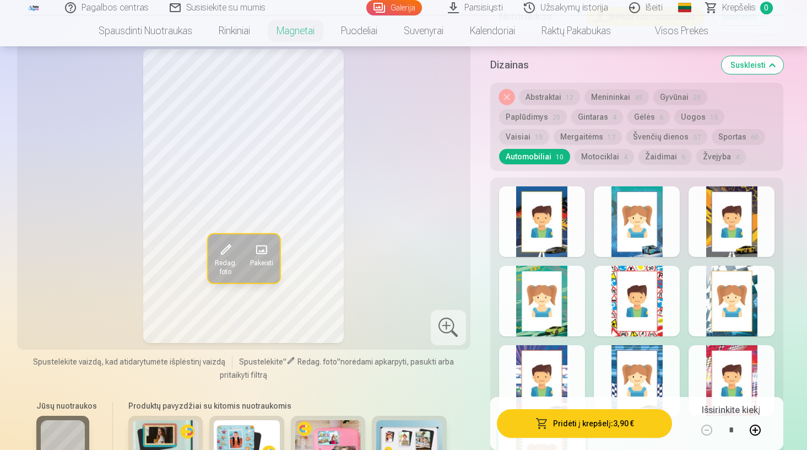
scroll to position [1374, 0]
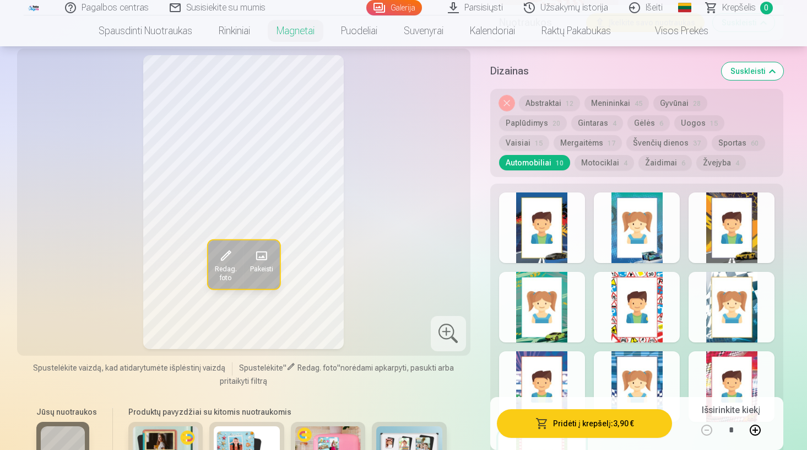
click at [603, 99] on button "Menininkai 45" at bounding box center [617, 102] width 64 height 15
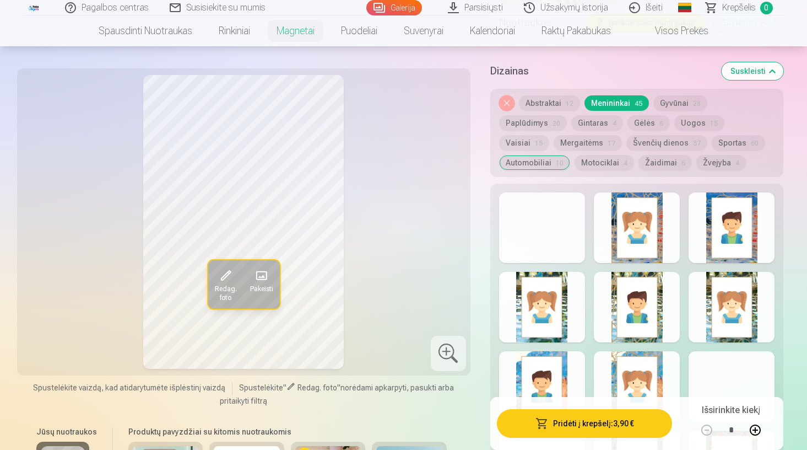
click at [567, 115] on button "Paplūdimys 20" at bounding box center [533, 122] width 68 height 15
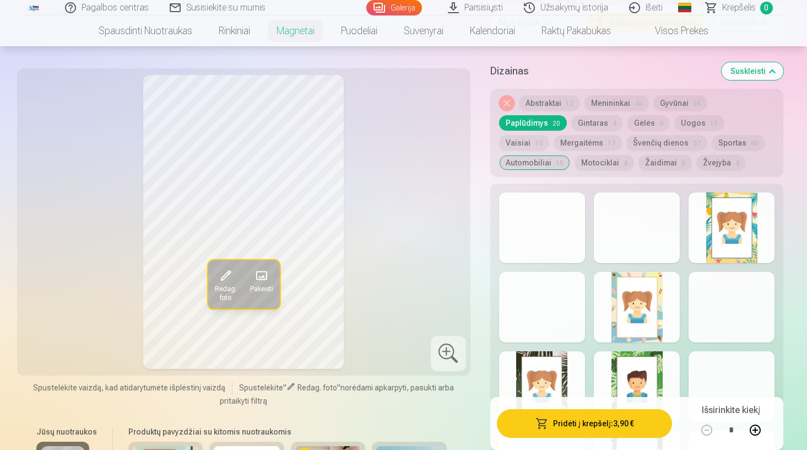
click at [674, 116] on button "Uogos 15" at bounding box center [699, 122] width 50 height 15
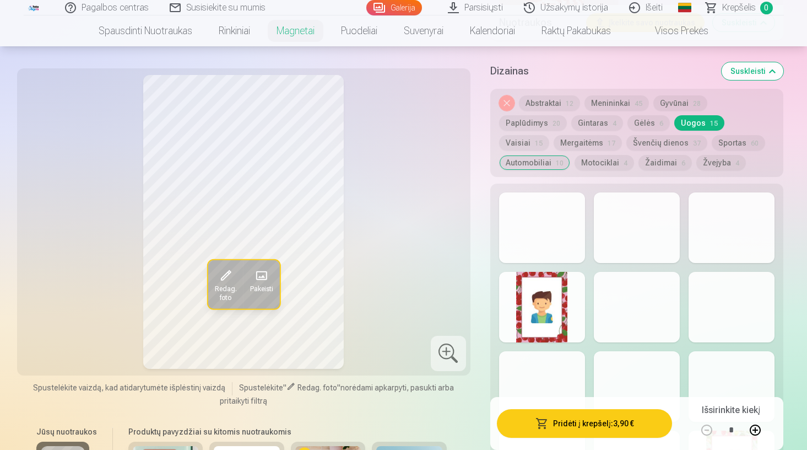
click at [549, 135] on button "Vaisiai 15" at bounding box center [524, 142] width 50 height 15
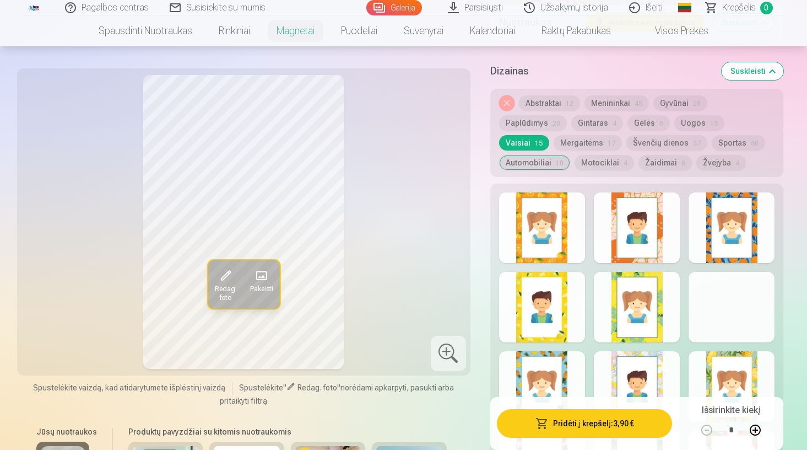
click at [628, 123] on button "Gėlės 6" at bounding box center [649, 122] width 42 height 15
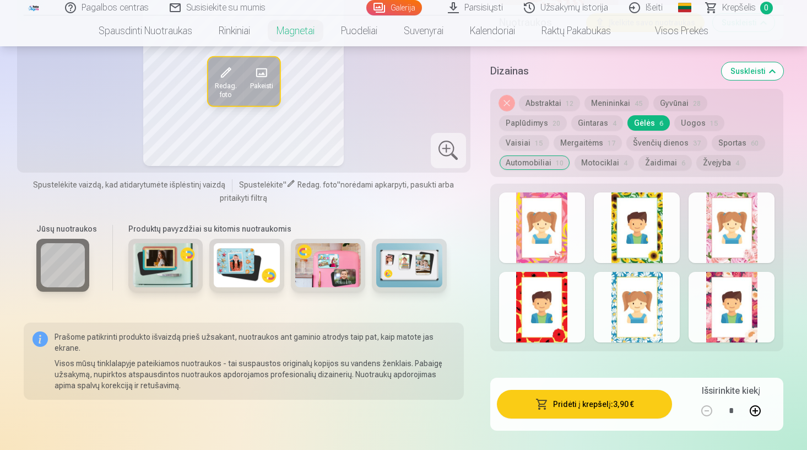
click at [712, 137] on button "Sportas 60" at bounding box center [738, 142] width 53 height 15
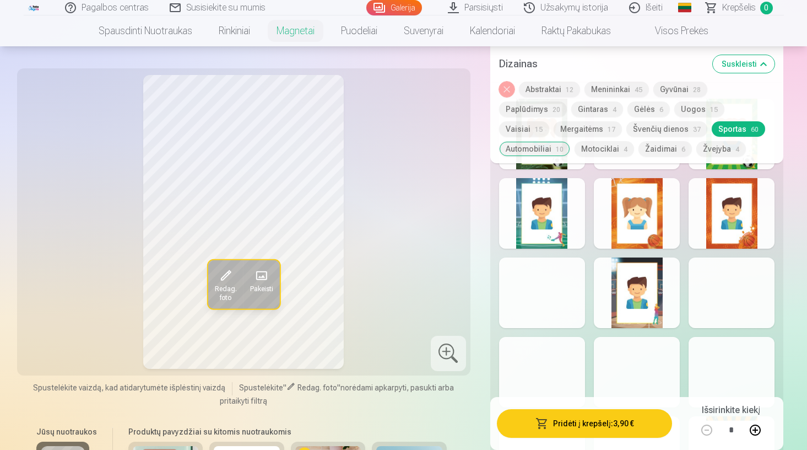
scroll to position [1459, 0]
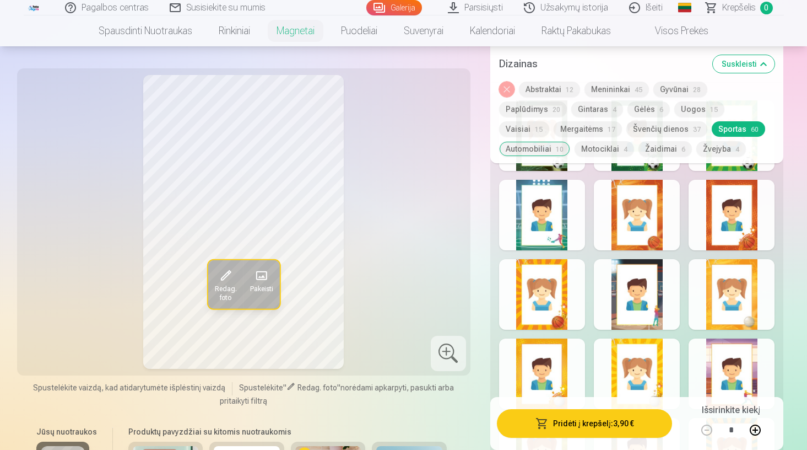
click at [634, 141] on button "Motociklai 4" at bounding box center [605, 148] width 60 height 15
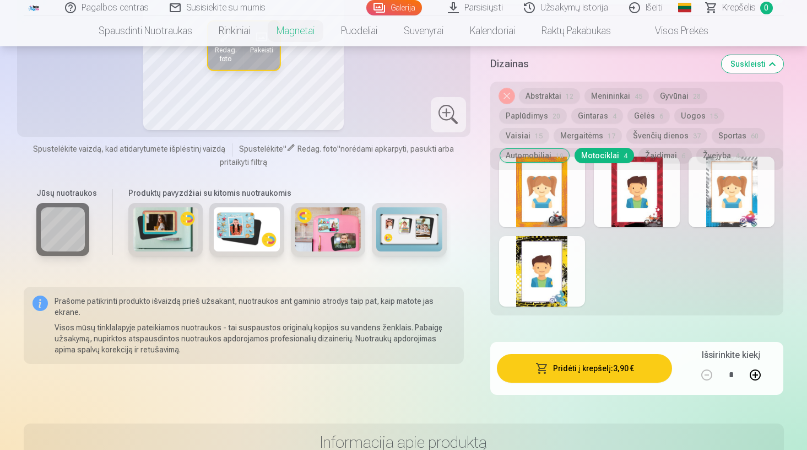
scroll to position [1356, 0]
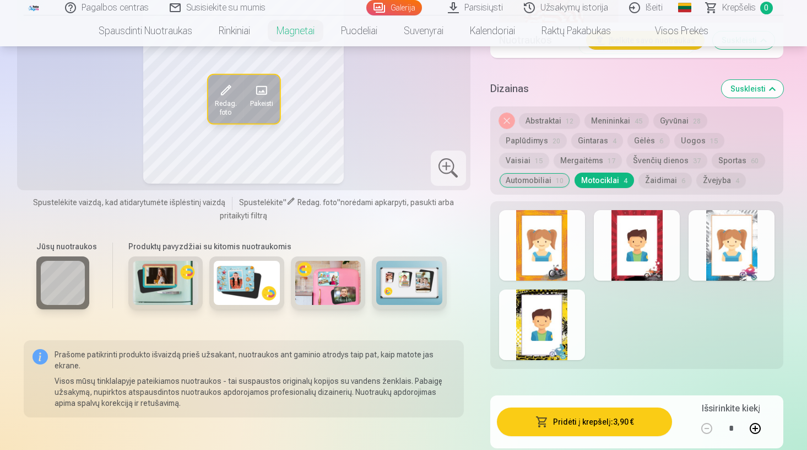
click at [552, 251] on div at bounding box center [542, 245] width 86 height 71
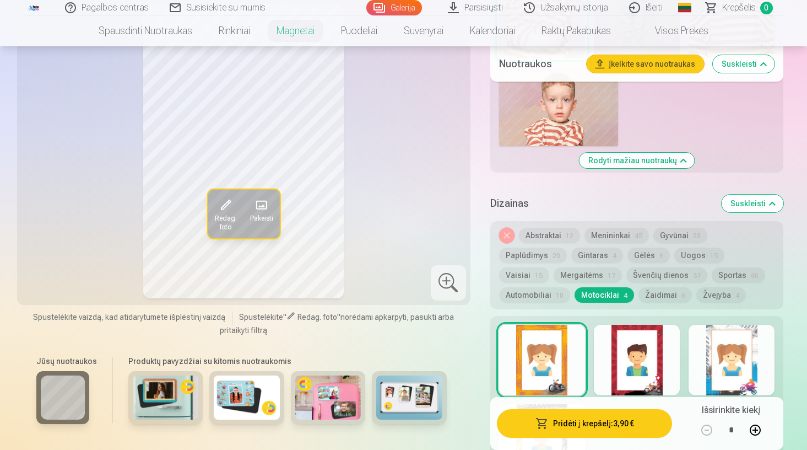
scroll to position [1238, 0]
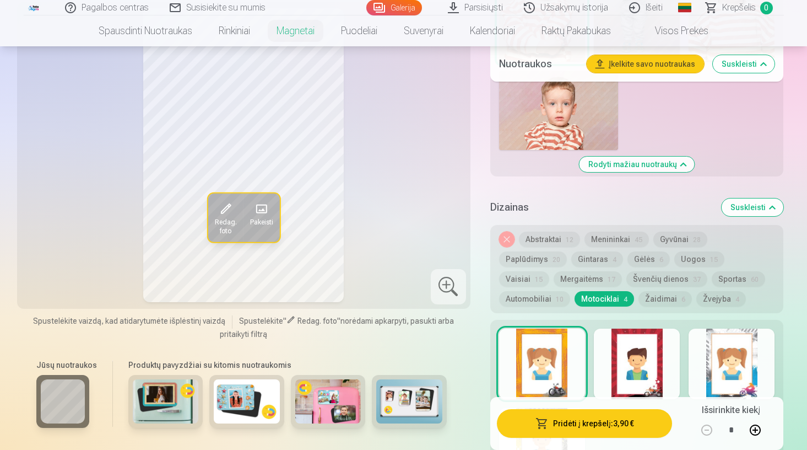
click at [642, 357] on div at bounding box center [637, 363] width 86 height 71
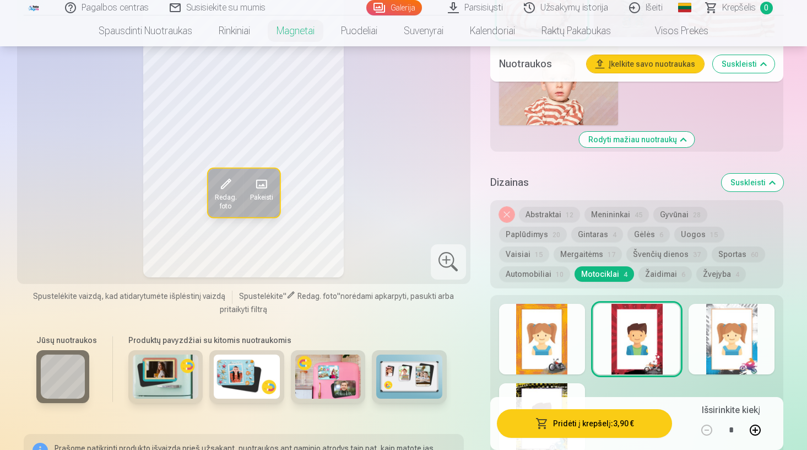
scroll to position [1263, 0]
click at [703, 343] on div at bounding box center [732, 338] width 86 height 71
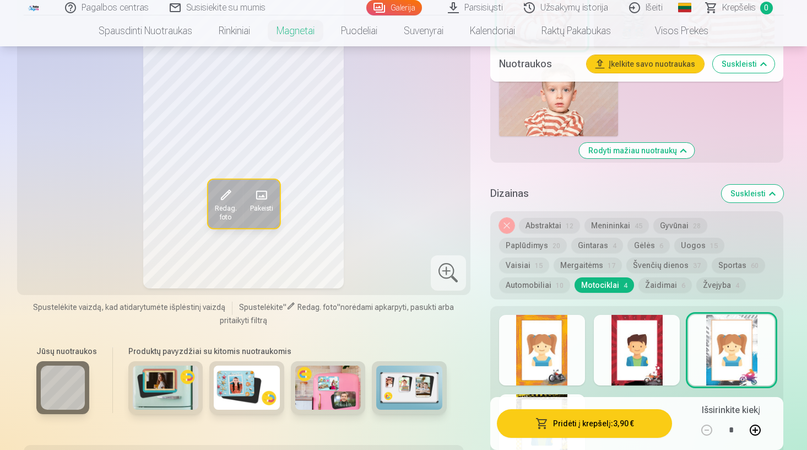
scroll to position [1316, 0]
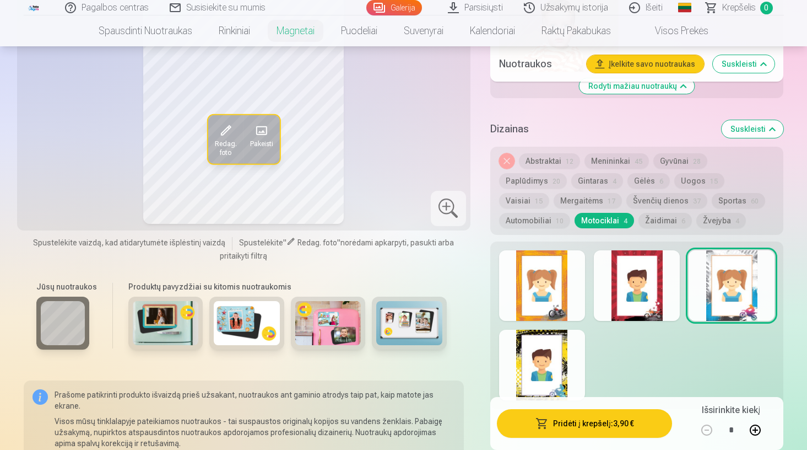
click at [585, 363] on div at bounding box center [637, 325] width 294 height 168
click at [557, 357] on div at bounding box center [542, 365] width 86 height 71
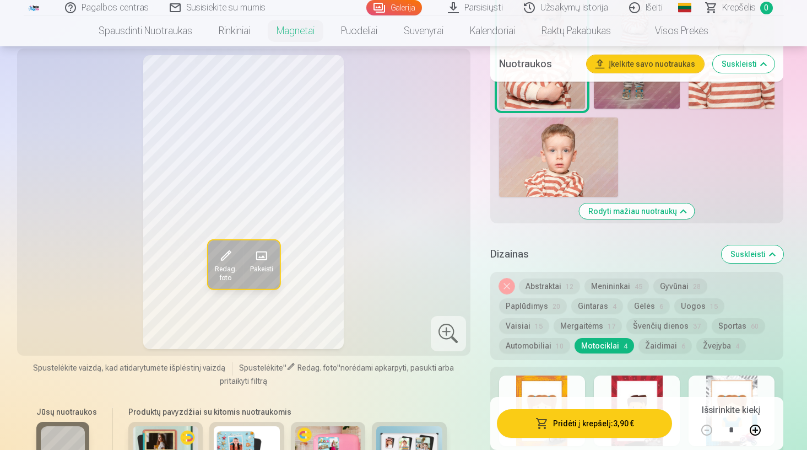
scroll to position [1189, 0]
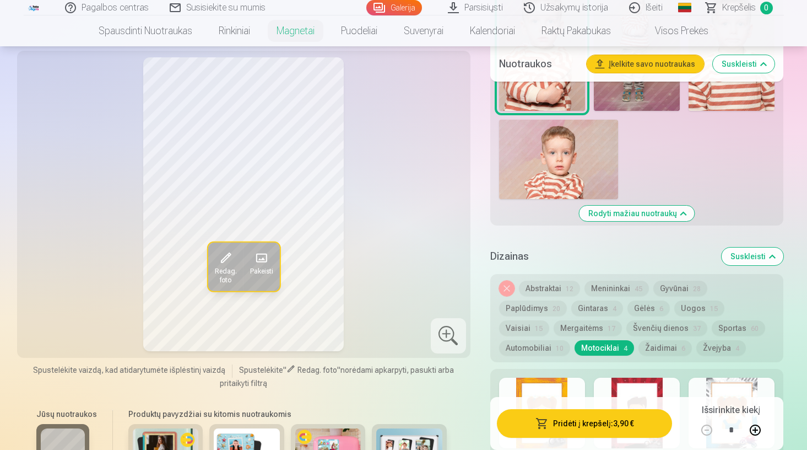
click at [570, 340] on button "Automobiliai 10" at bounding box center [534, 347] width 71 height 15
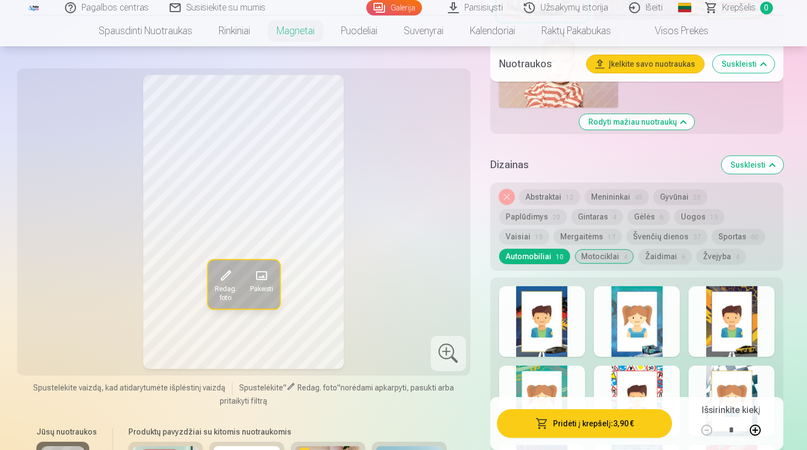
scroll to position [1294, 0]
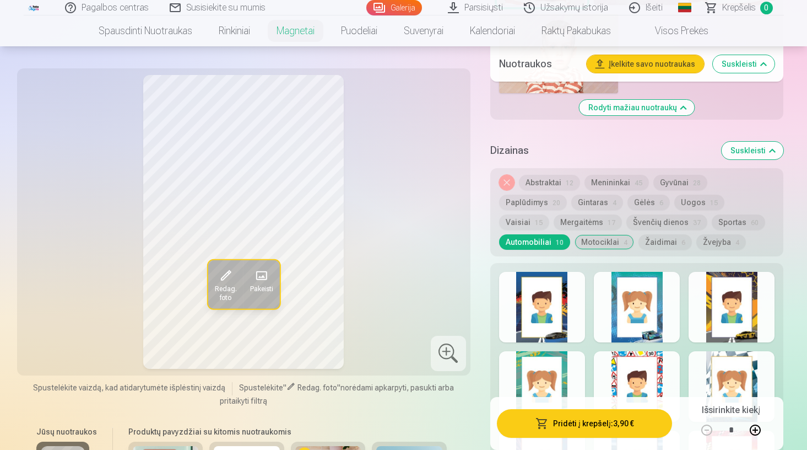
click at [647, 330] on div at bounding box center [637, 307] width 86 height 71
click at [546, 298] on div at bounding box center [542, 307] width 86 height 71
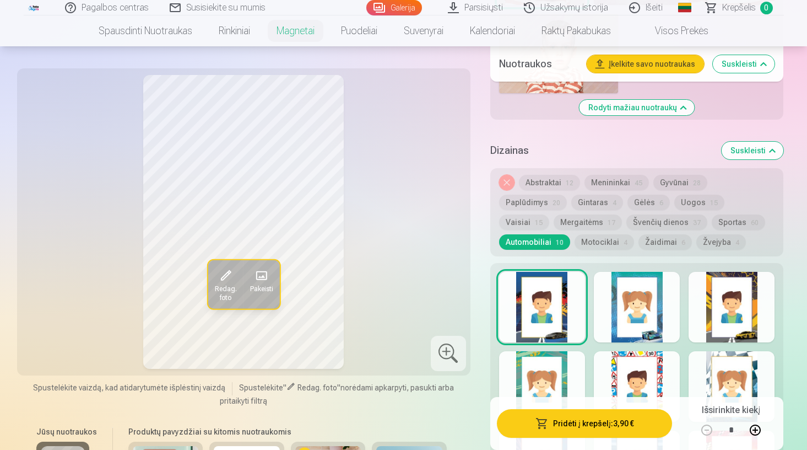
drag, startPoint x: 546, startPoint y: 298, endPoint x: 574, endPoint y: 295, distance: 28.2
click at [574, 295] on div at bounding box center [542, 307] width 86 height 71
click at [658, 285] on div at bounding box center [637, 307] width 86 height 71
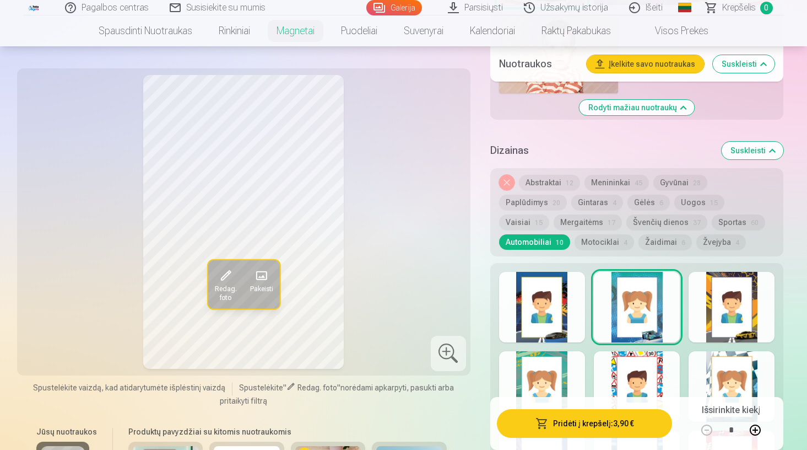
click at [731, 302] on div at bounding box center [732, 307] width 86 height 71
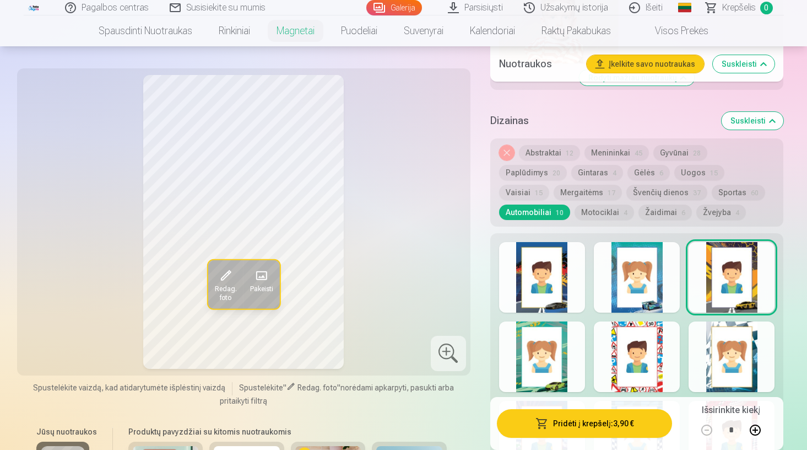
scroll to position [1327, 0]
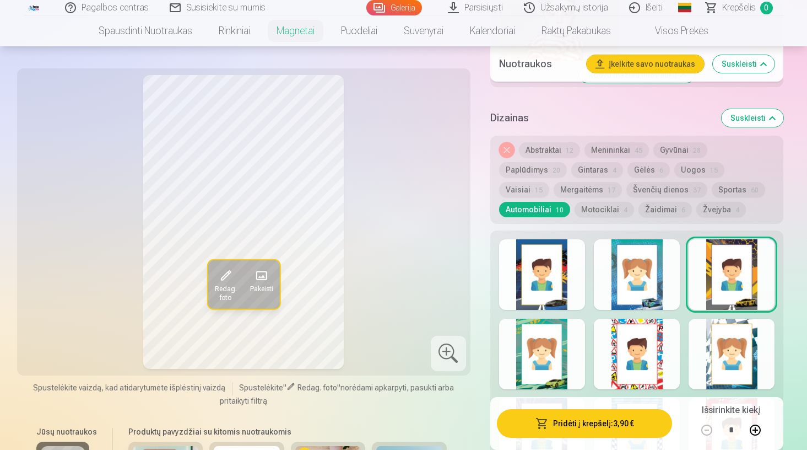
click at [541, 348] on div at bounding box center [542, 353] width 86 height 71
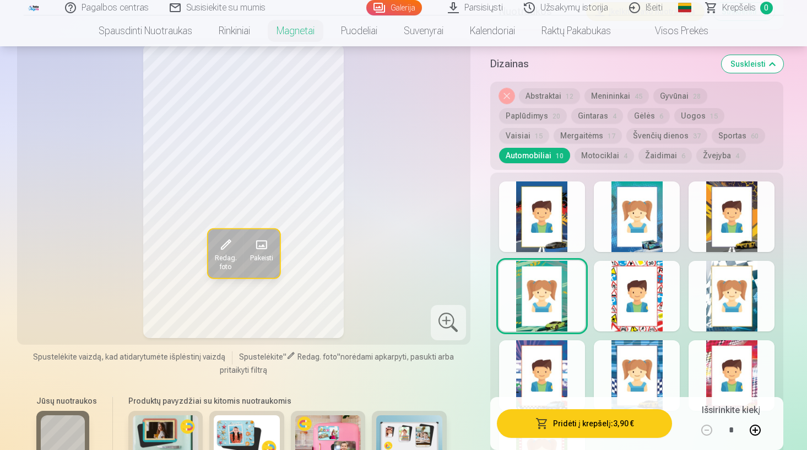
scroll to position [1395, 0]
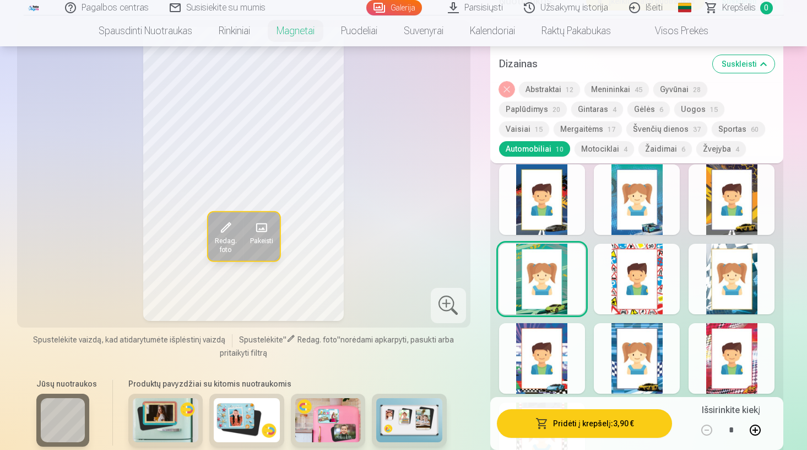
click at [664, 307] on div at bounding box center [637, 279] width 86 height 71
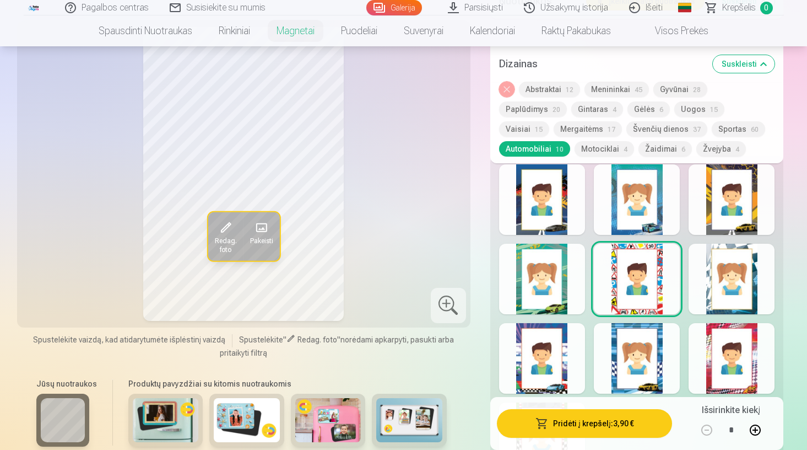
click at [720, 283] on div at bounding box center [732, 279] width 86 height 71
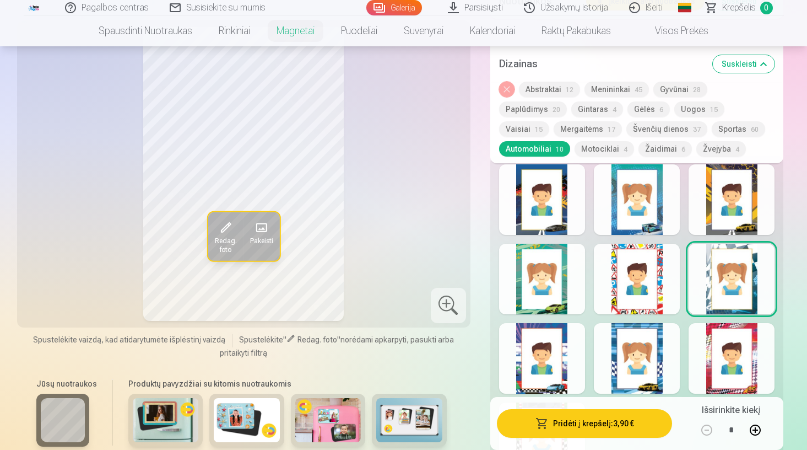
click at [539, 363] on div at bounding box center [542, 358] width 86 height 71
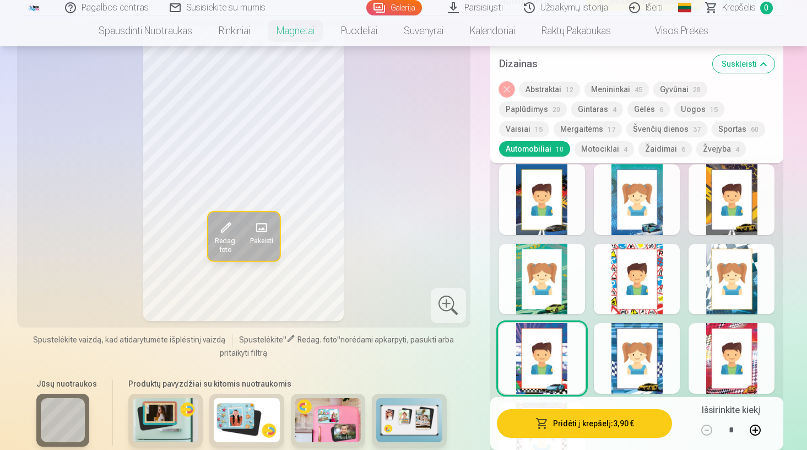
click at [627, 354] on div at bounding box center [637, 358] width 86 height 71
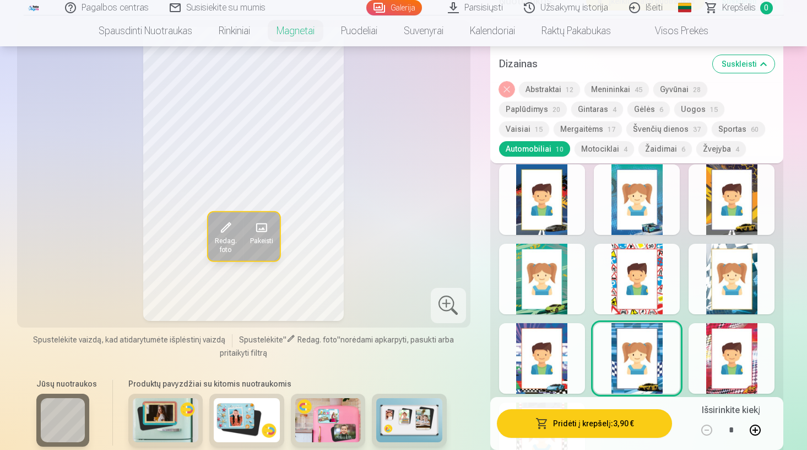
click at [741, 349] on div at bounding box center [732, 358] width 86 height 71
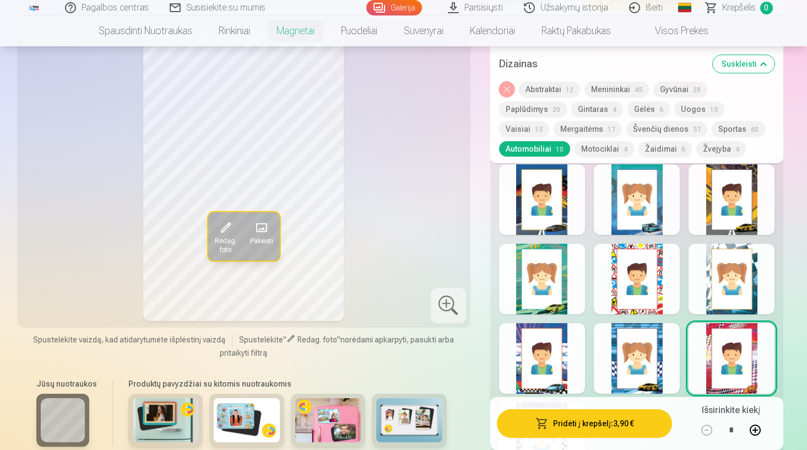
click at [623, 348] on div at bounding box center [637, 358] width 86 height 71
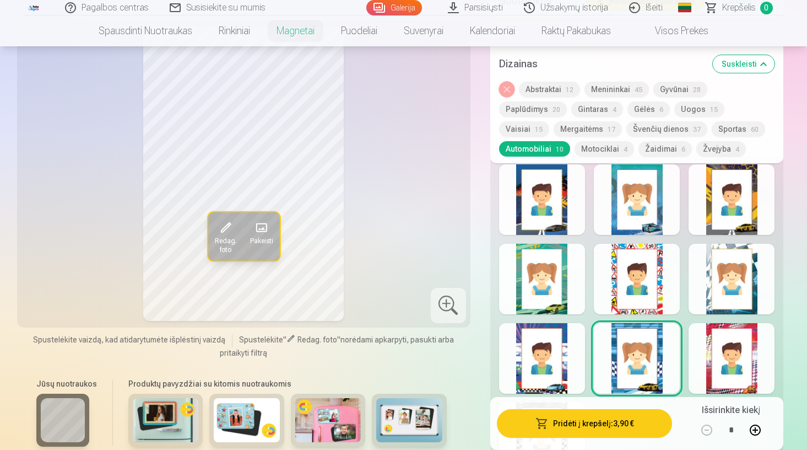
click at [628, 219] on div at bounding box center [637, 199] width 86 height 71
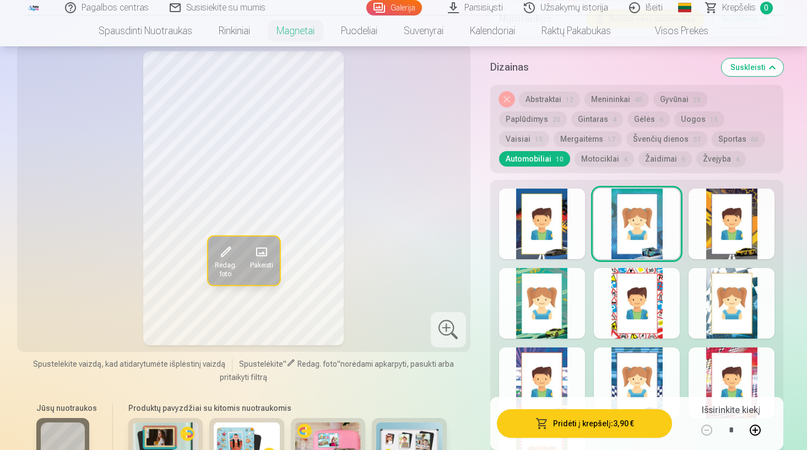
scroll to position [1378, 0]
click at [535, 227] on div at bounding box center [542, 223] width 86 height 71
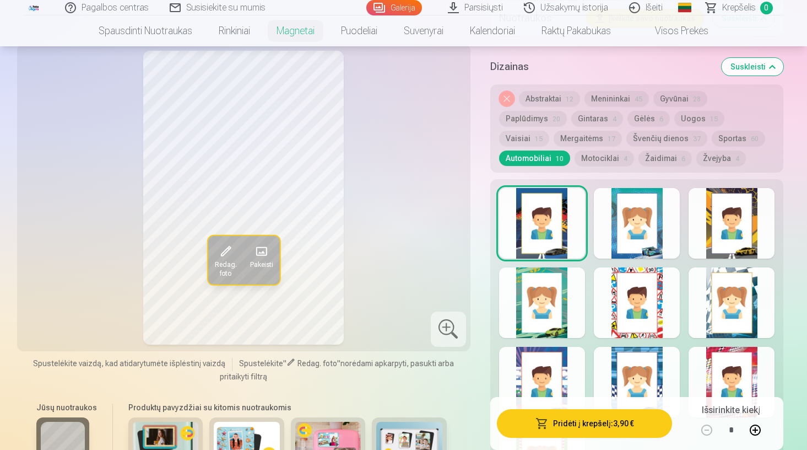
click at [640, 234] on div at bounding box center [637, 223] width 86 height 71
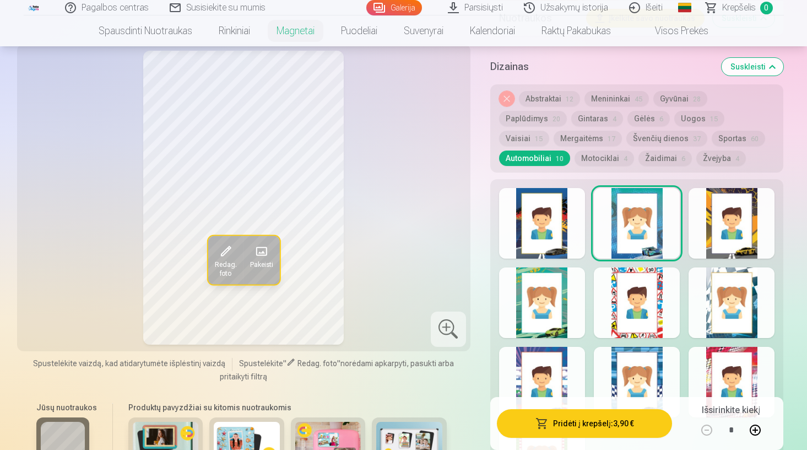
click at [712, 228] on div at bounding box center [732, 223] width 86 height 71
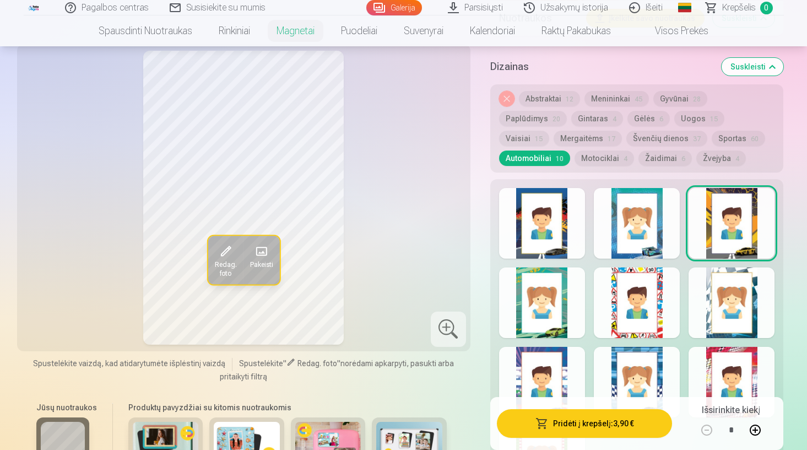
click at [647, 228] on div at bounding box center [637, 223] width 86 height 71
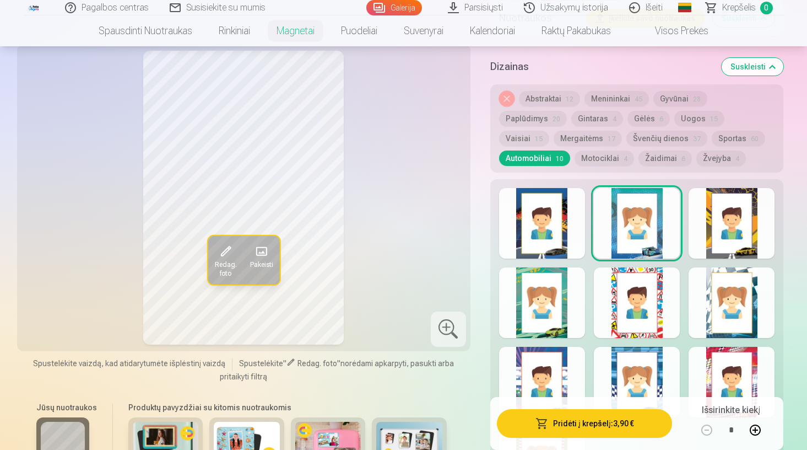
click at [745, 234] on div at bounding box center [732, 223] width 86 height 71
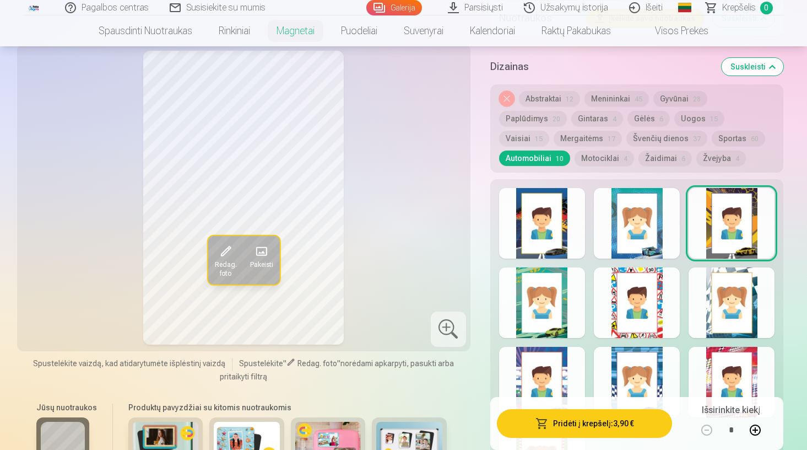
click at [678, 226] on div at bounding box center [637, 223] width 86 height 71
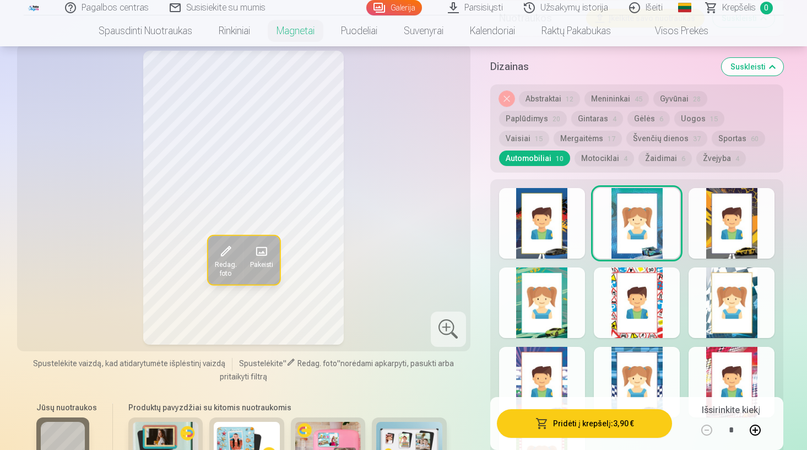
click at [746, 232] on div at bounding box center [732, 223] width 86 height 71
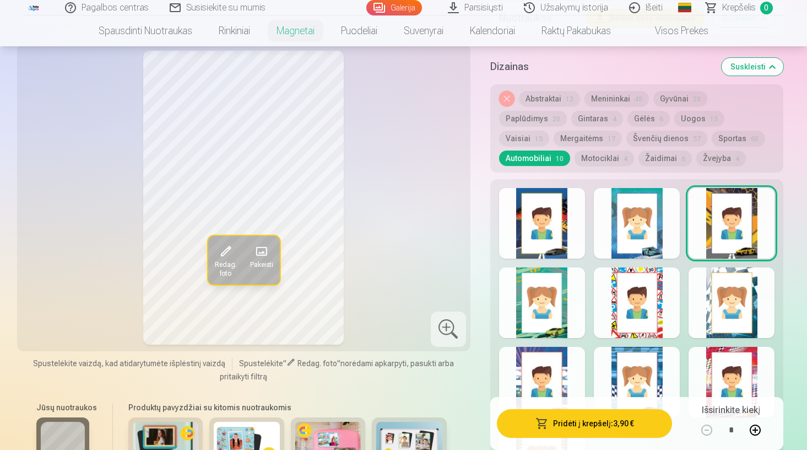
click at [571, 294] on div at bounding box center [542, 302] width 86 height 71
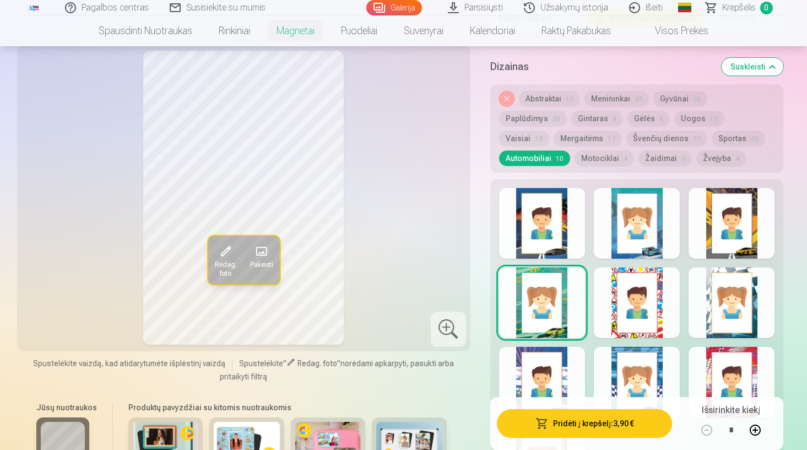
click at [636, 314] on div at bounding box center [637, 302] width 86 height 71
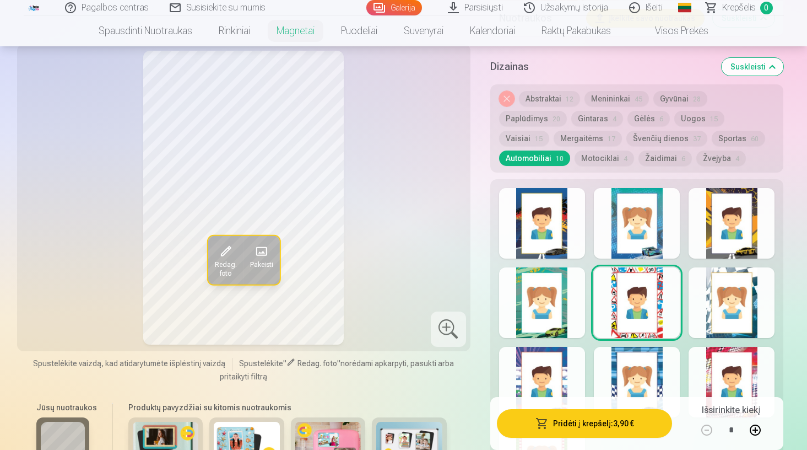
click at [550, 303] on div at bounding box center [542, 302] width 86 height 71
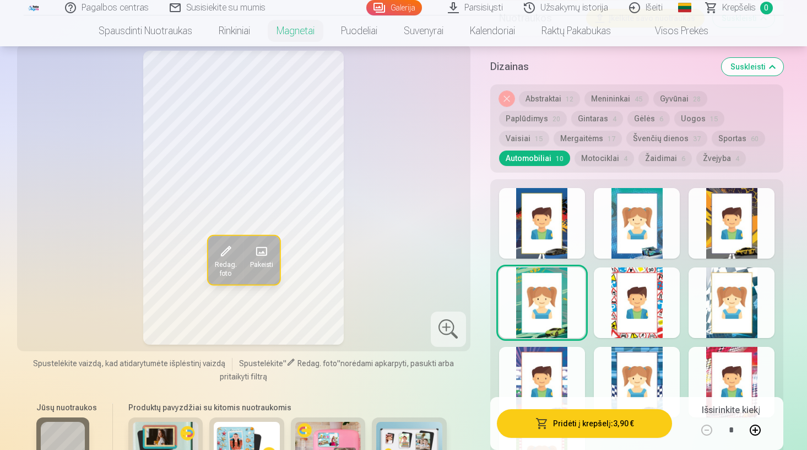
click at [552, 372] on div at bounding box center [542, 382] width 86 height 71
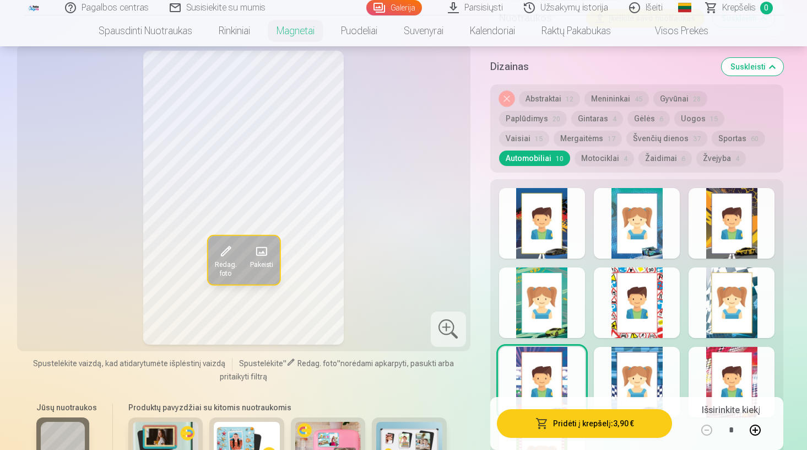
click at [543, 306] on div at bounding box center [542, 302] width 86 height 71
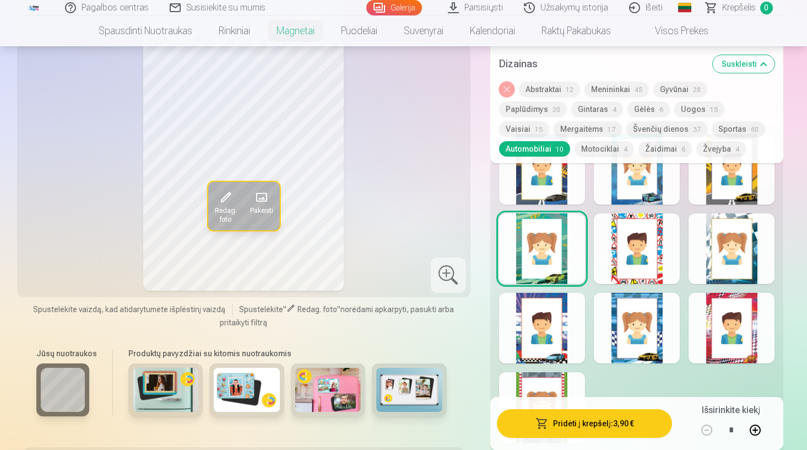
scroll to position [1426, 0]
click at [657, 326] on div at bounding box center [637, 327] width 86 height 71
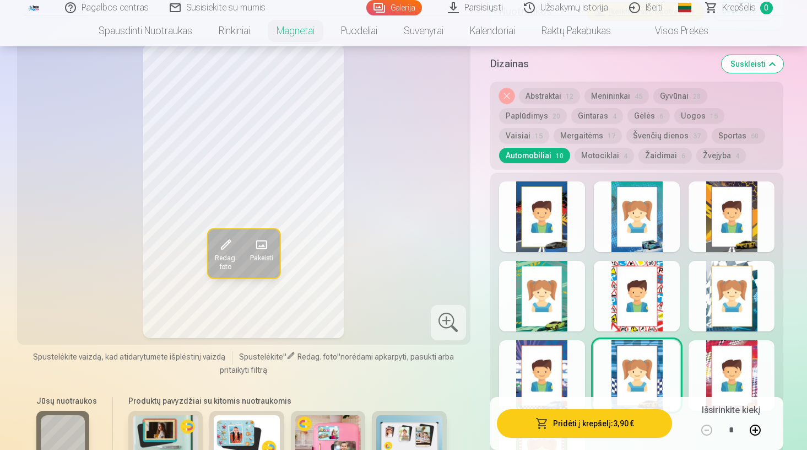
scroll to position [1376, 0]
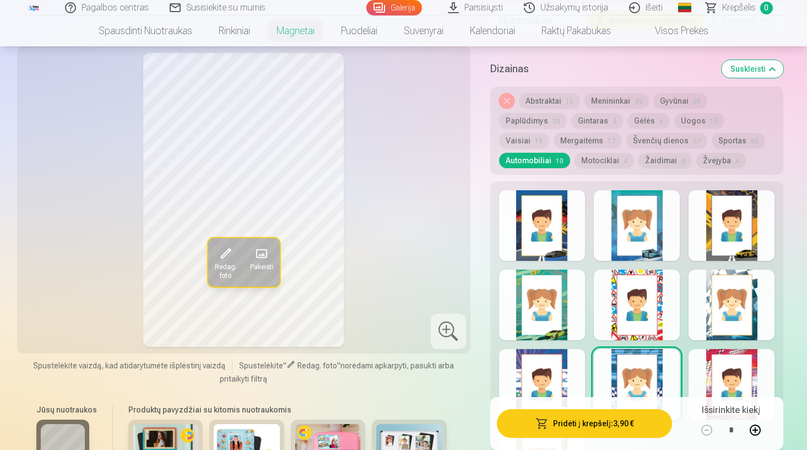
click at [726, 314] on div at bounding box center [732, 304] width 86 height 71
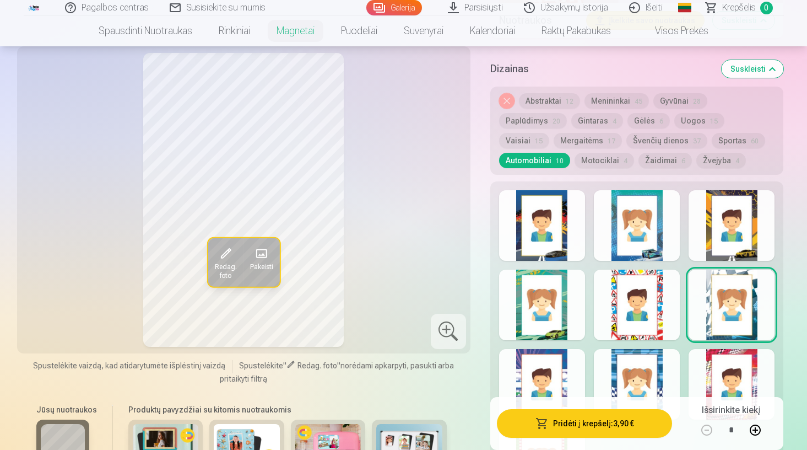
click at [647, 369] on div at bounding box center [637, 384] width 86 height 71
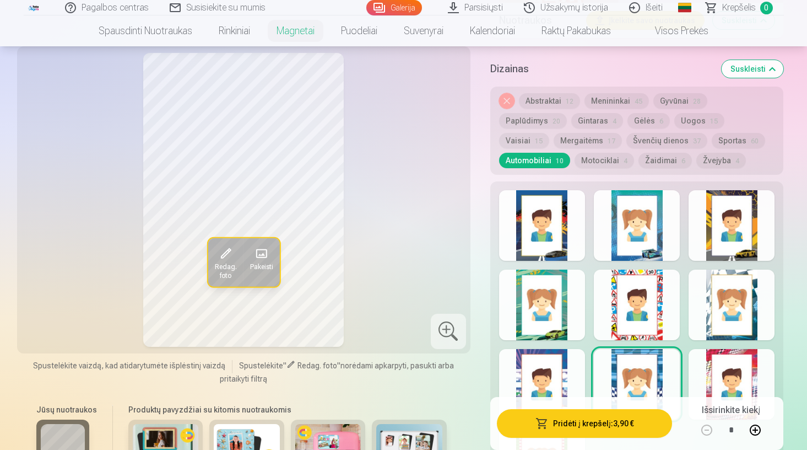
click at [552, 233] on div at bounding box center [542, 225] width 86 height 71
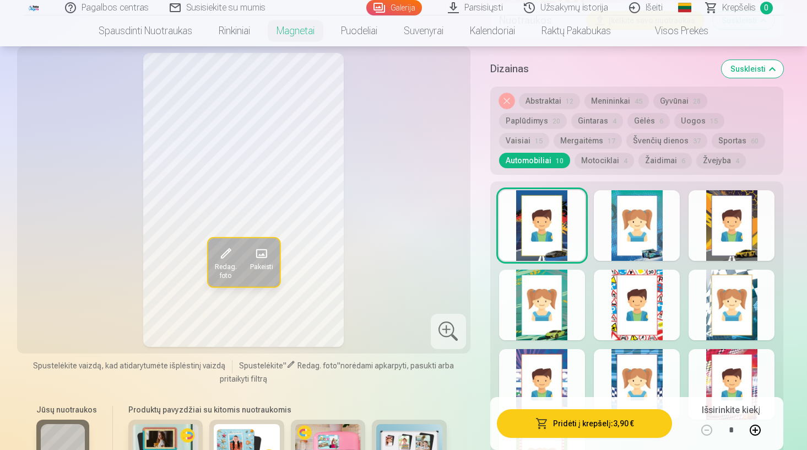
click at [657, 238] on div at bounding box center [637, 225] width 86 height 71
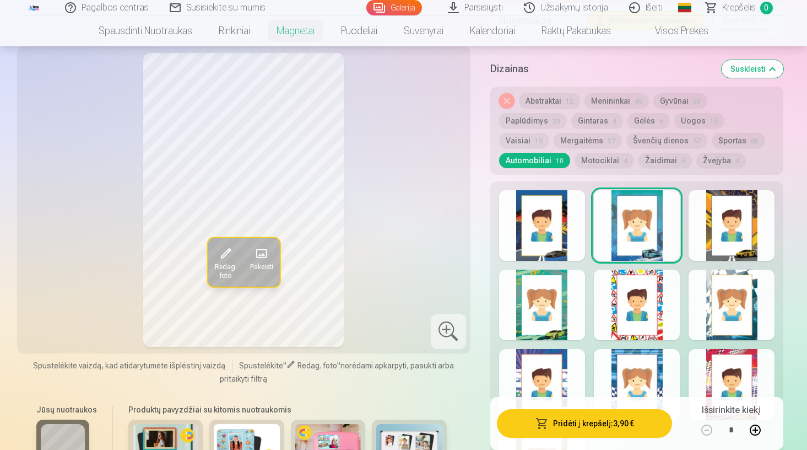
click at [538, 318] on div at bounding box center [542, 304] width 86 height 71
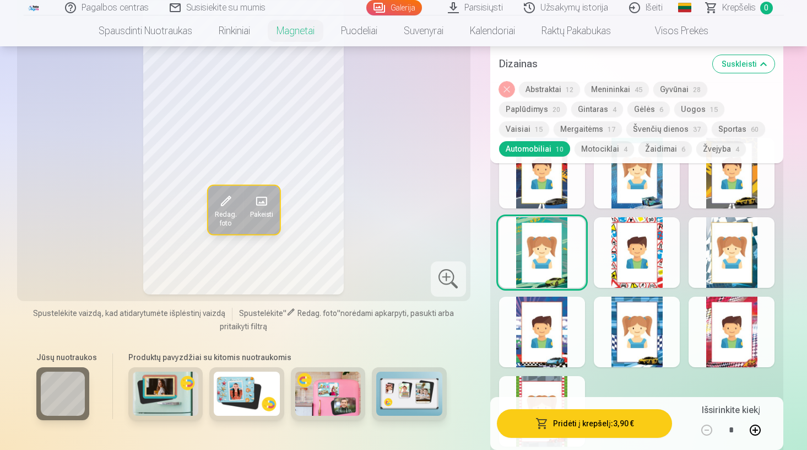
scroll to position [1428, 0]
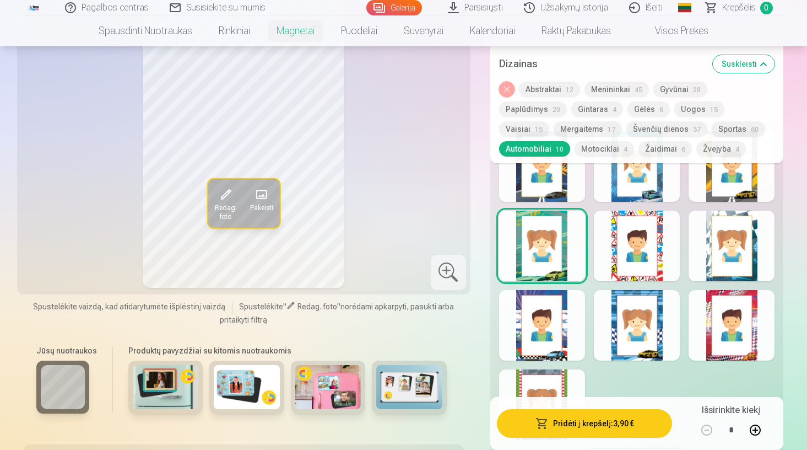
click at [550, 343] on div at bounding box center [542, 325] width 86 height 71
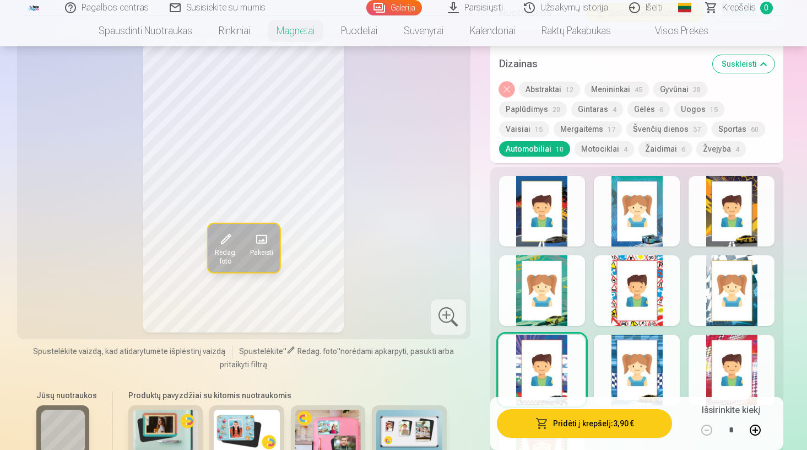
scroll to position [1380, 0]
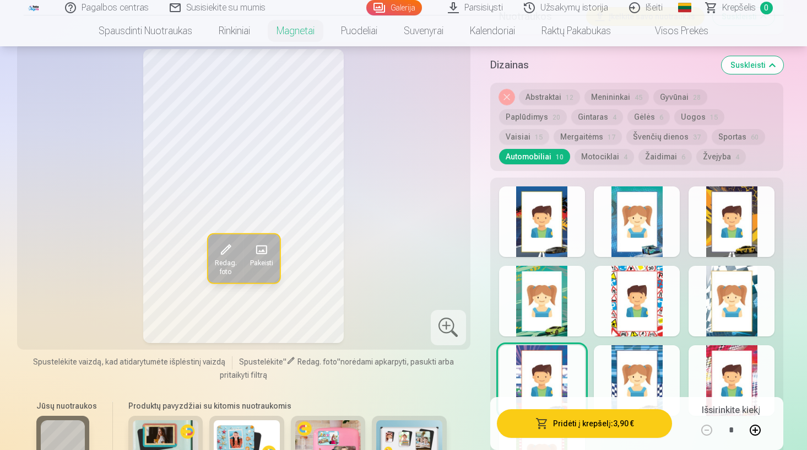
click at [622, 350] on div at bounding box center [637, 380] width 86 height 71
click at [727, 239] on div at bounding box center [732, 221] width 86 height 71
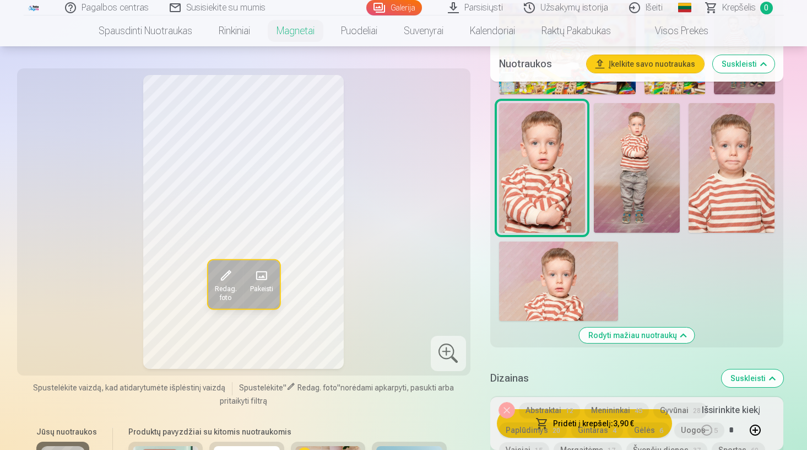
scroll to position [1067, 0]
click at [564, 297] on img at bounding box center [558, 280] width 119 height 79
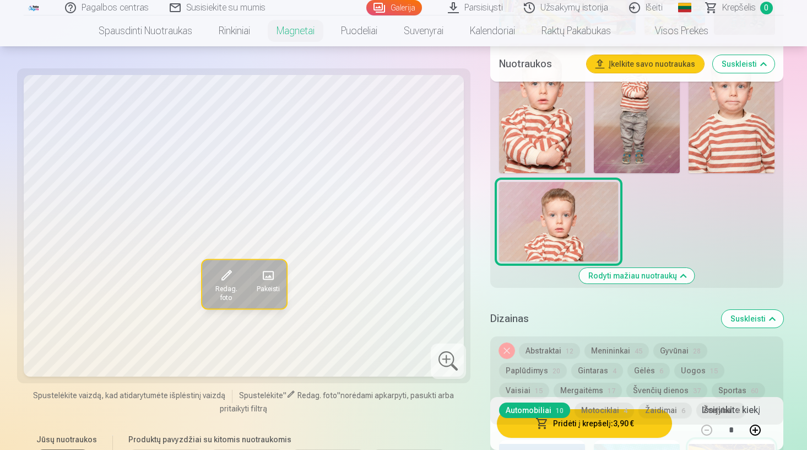
scroll to position [1143, 0]
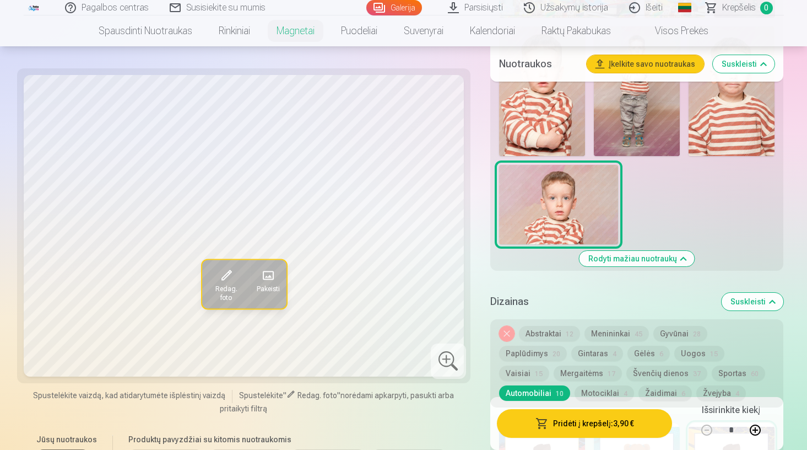
click at [509, 331] on button "Nuimkite dizainą" at bounding box center [506, 333] width 15 height 15
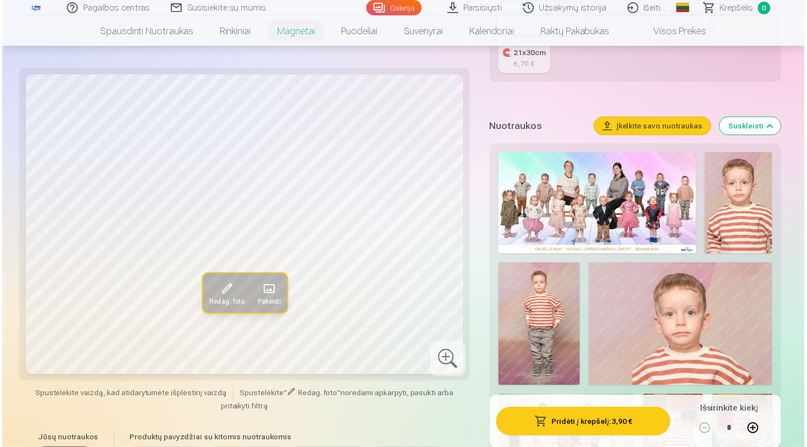
scroll to position [274, 0]
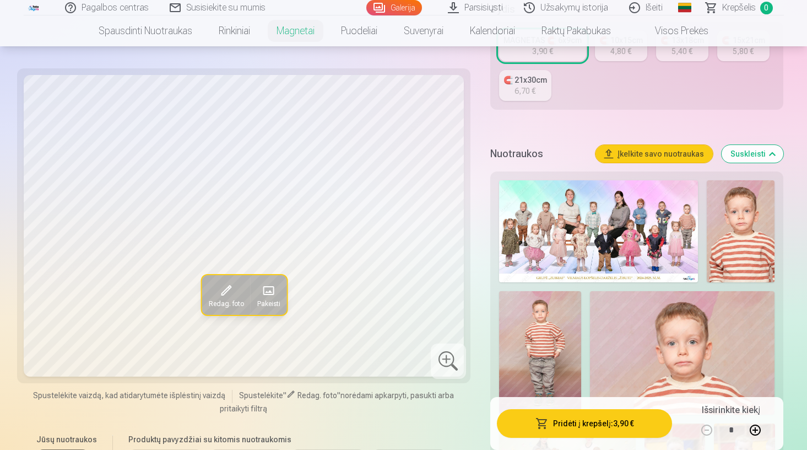
click at [586, 198] on img at bounding box center [598, 231] width 199 height 102
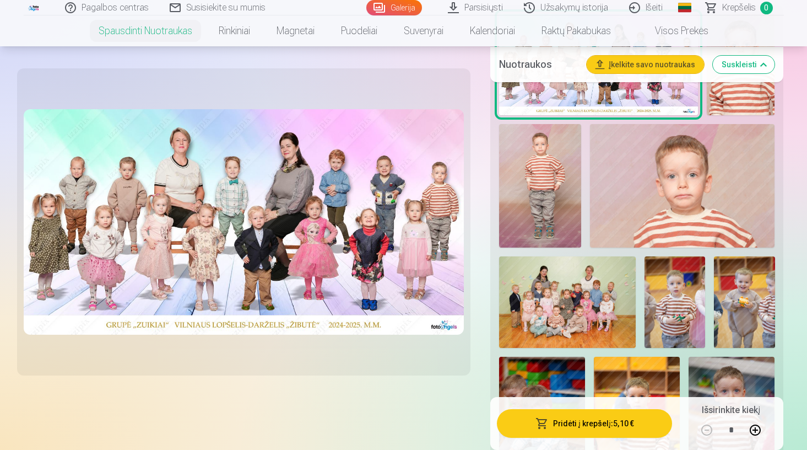
scroll to position [377, 0]
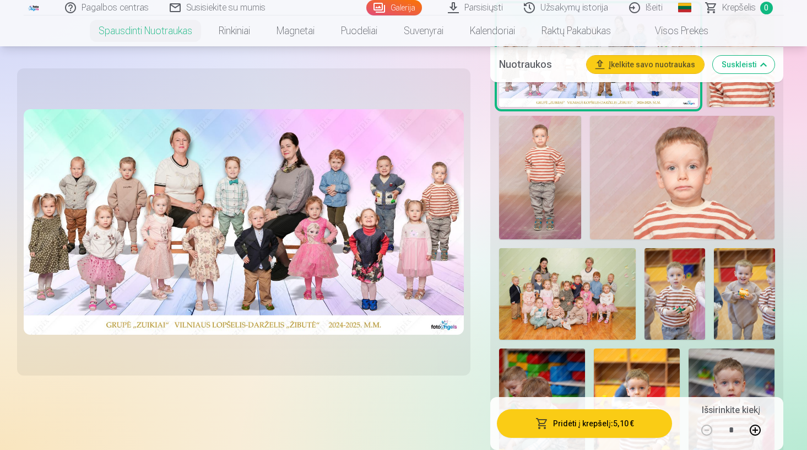
click at [563, 293] on img at bounding box center [567, 293] width 137 height 91
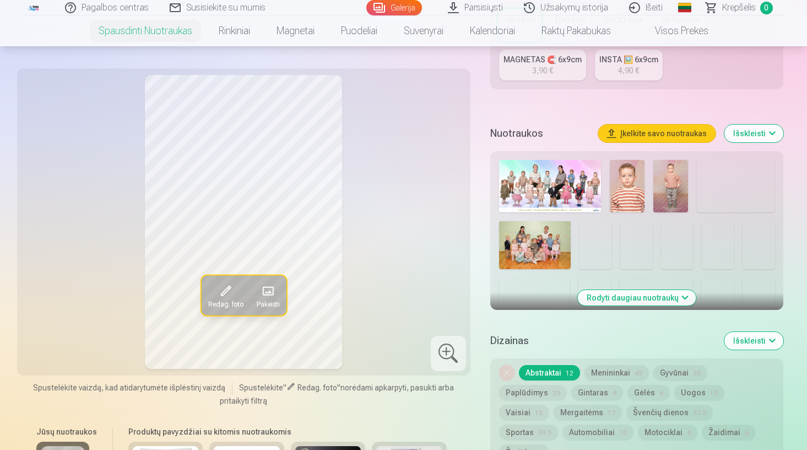
scroll to position [305, 0]
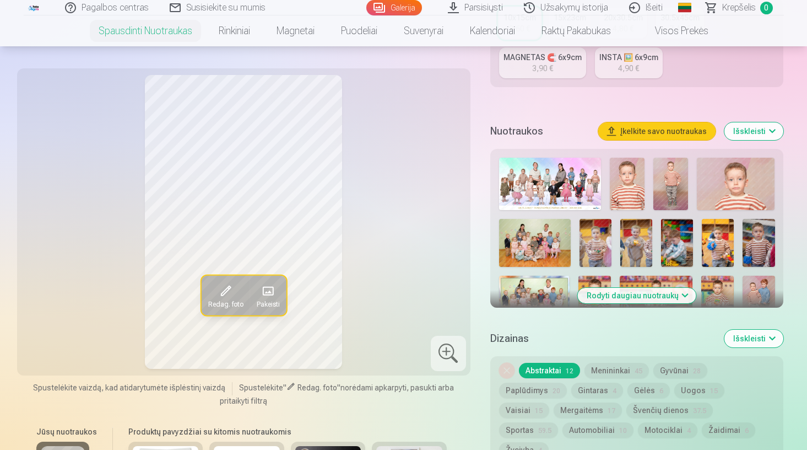
click at [548, 241] on img at bounding box center [535, 243] width 72 height 48
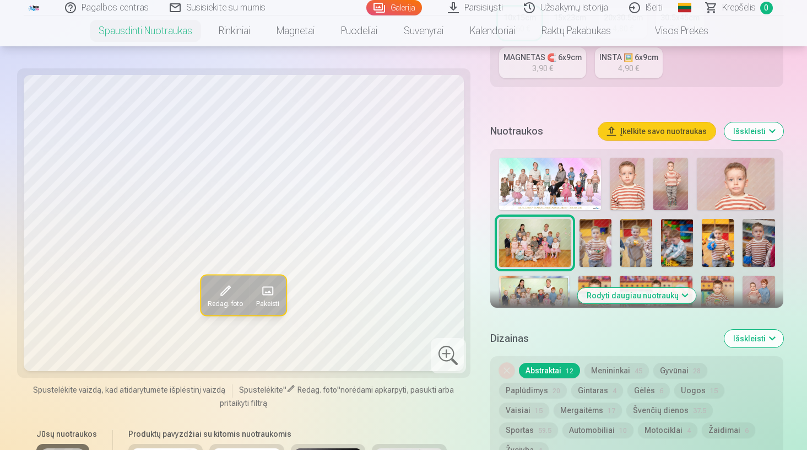
scroll to position [335, 0]
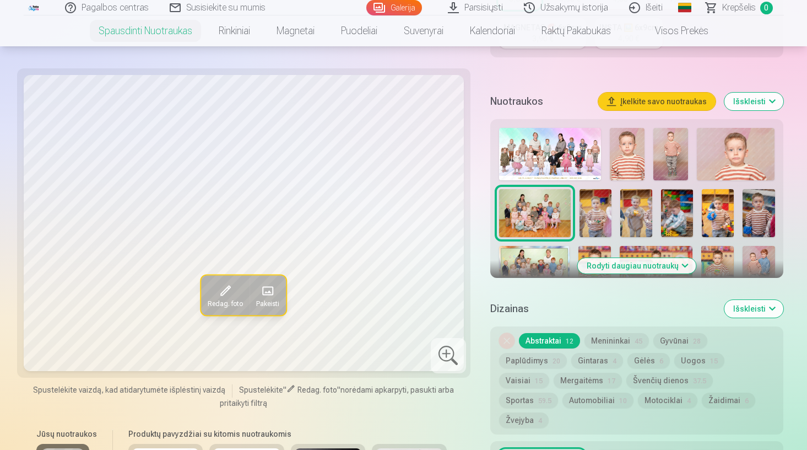
click at [548, 263] on img at bounding box center [534, 270] width 71 height 48
click at [546, 228] on img at bounding box center [535, 213] width 72 height 48
click at [541, 249] on img at bounding box center [534, 270] width 71 height 48
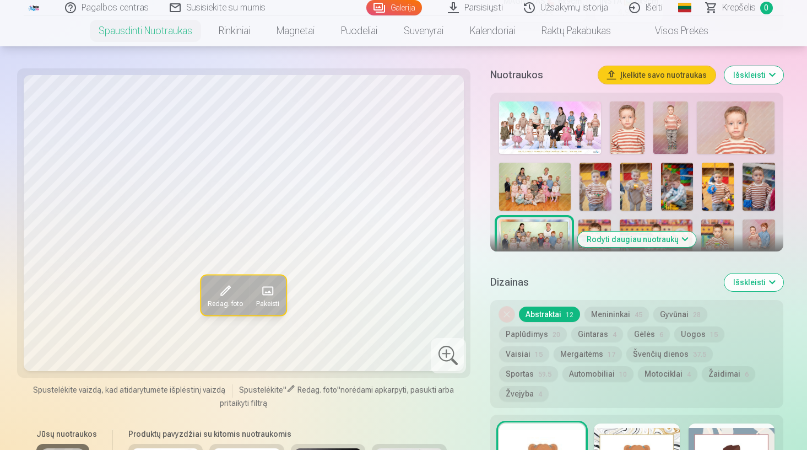
scroll to position [354, 0]
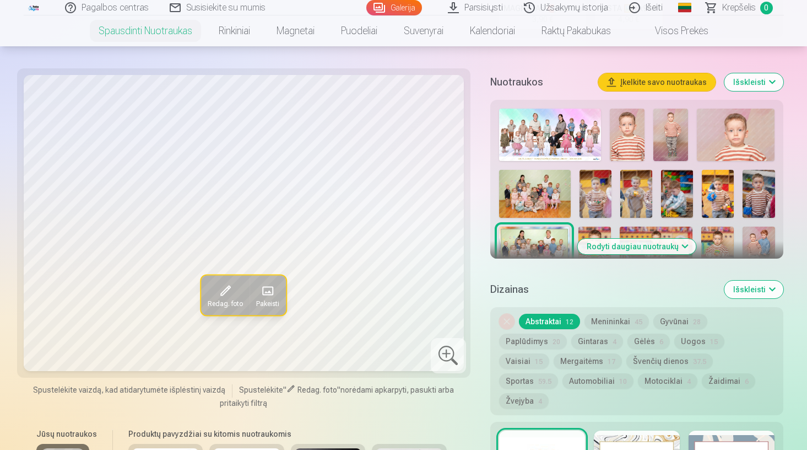
click at [542, 182] on img at bounding box center [535, 194] width 72 height 48
click at [532, 235] on img at bounding box center [534, 250] width 71 height 48
click at [528, 207] on img at bounding box center [535, 194] width 72 height 48
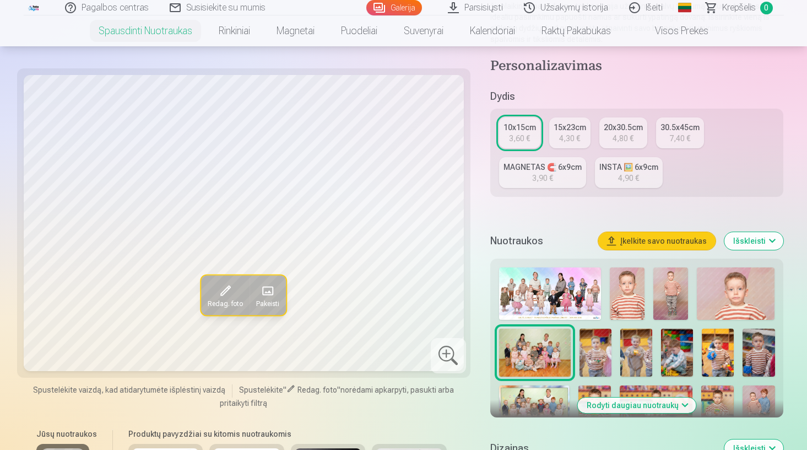
scroll to position [193, 0]
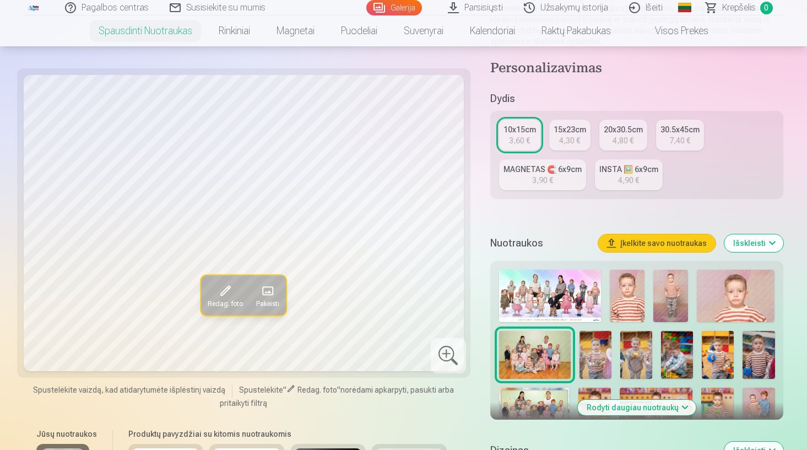
click at [535, 295] on img at bounding box center [550, 295] width 102 height 52
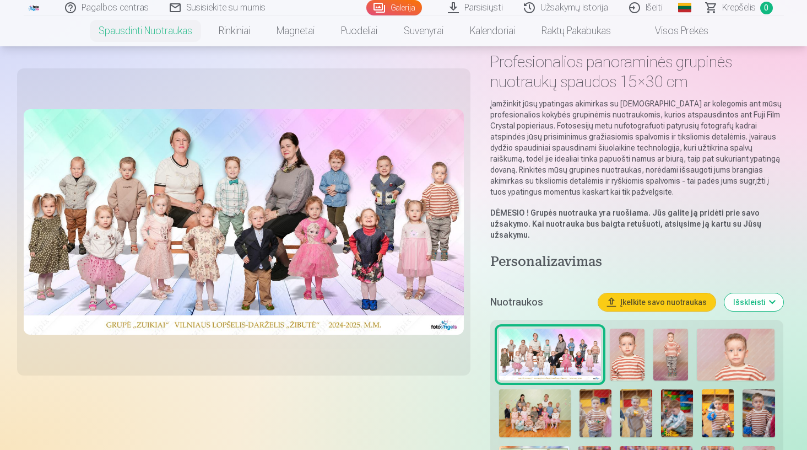
scroll to position [81, 0]
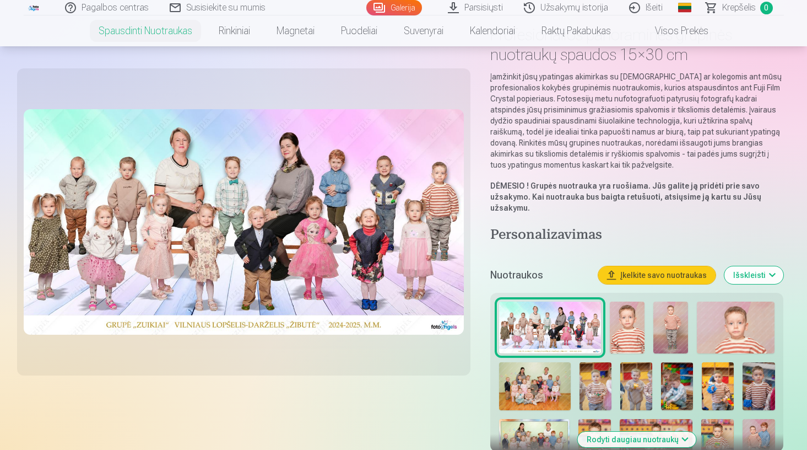
click at [536, 383] on img at bounding box center [535, 386] width 72 height 48
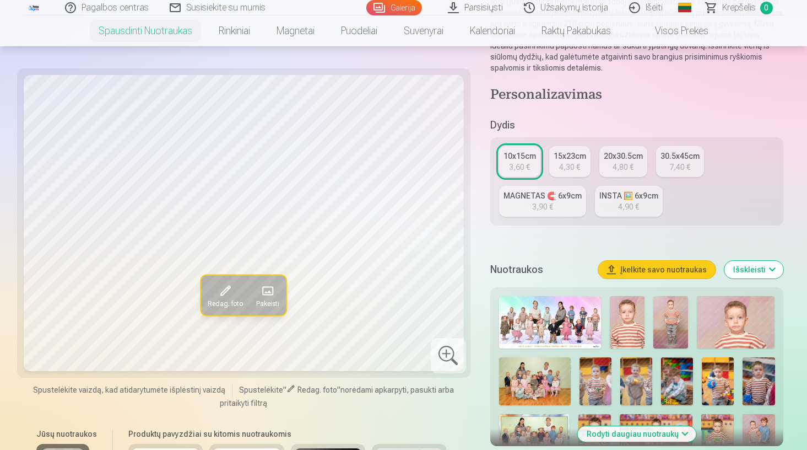
scroll to position [168, 0]
click at [541, 307] on img at bounding box center [550, 321] width 102 height 52
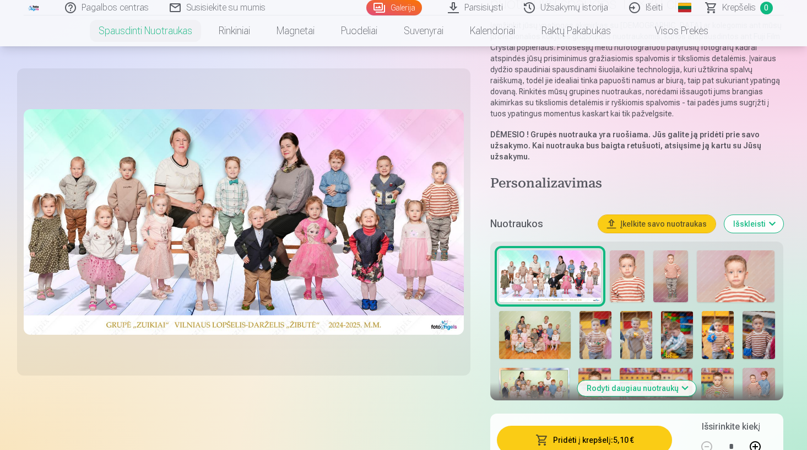
scroll to position [169, 0]
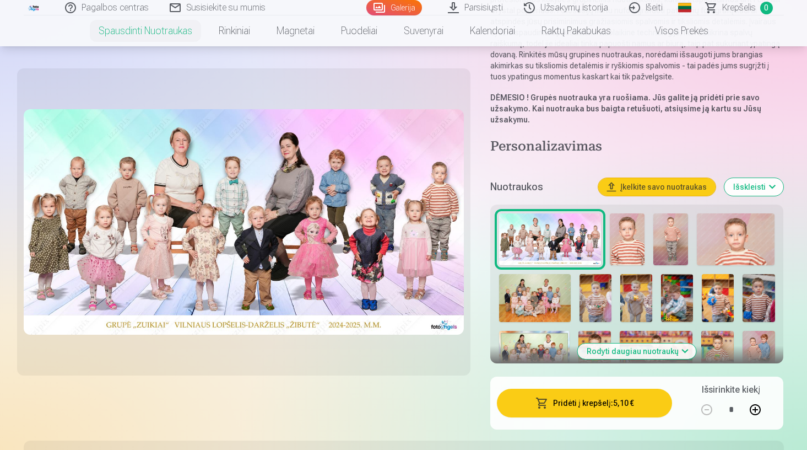
click at [537, 296] on img at bounding box center [535, 298] width 72 height 48
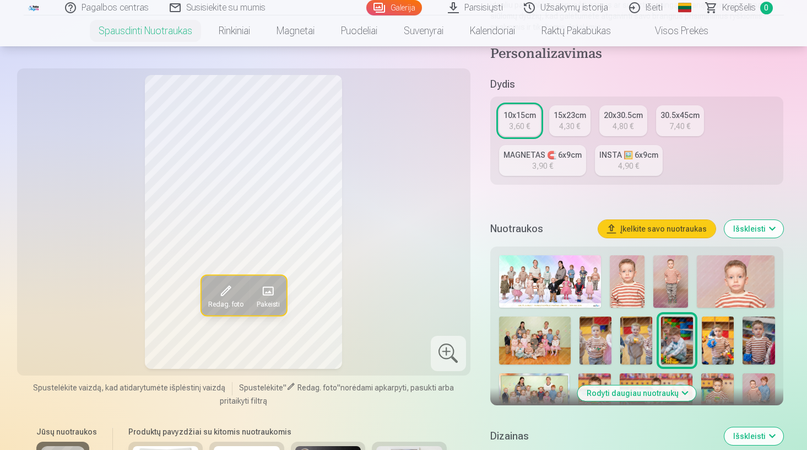
scroll to position [209, 0]
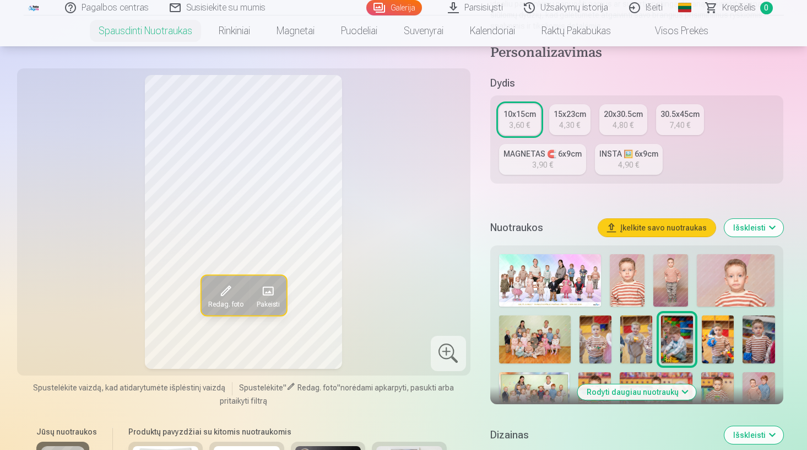
click at [543, 334] on img at bounding box center [535, 339] width 72 height 48
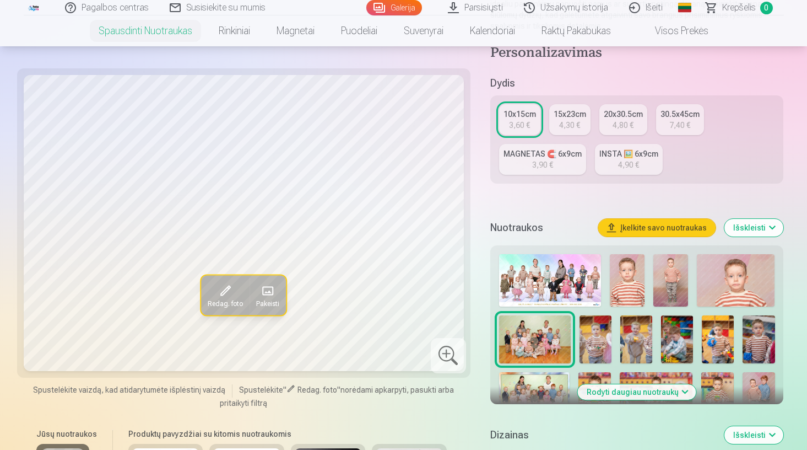
click at [544, 284] on img at bounding box center [550, 280] width 102 height 52
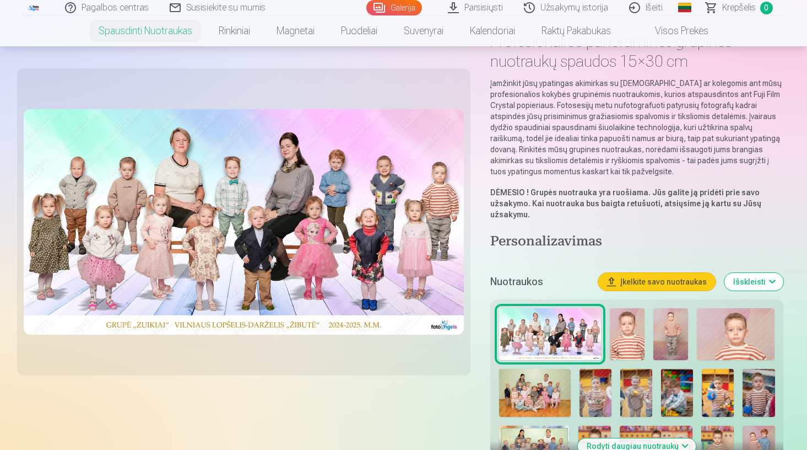
scroll to position [77, 0]
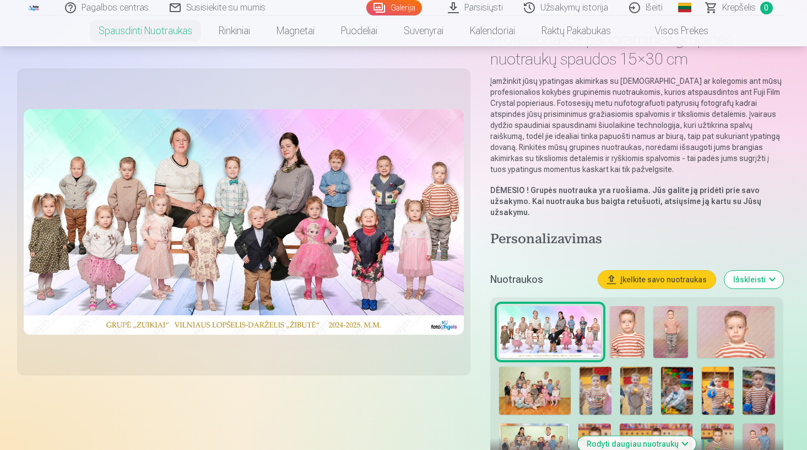
click at [545, 380] on img at bounding box center [535, 390] width 72 height 48
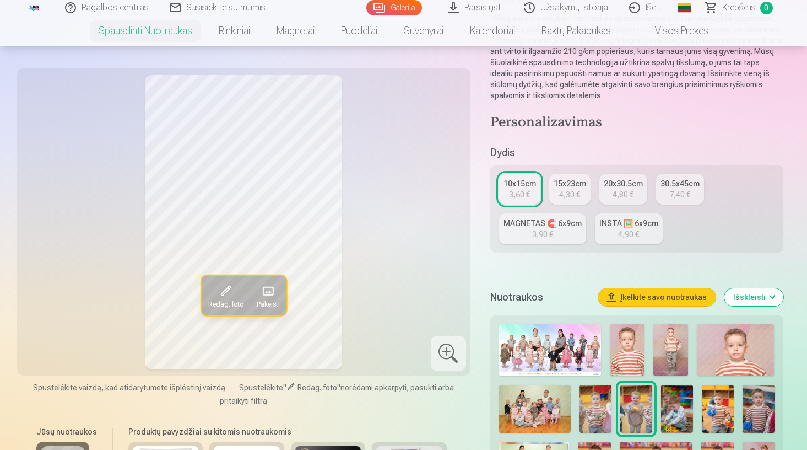
scroll to position [159, 0]
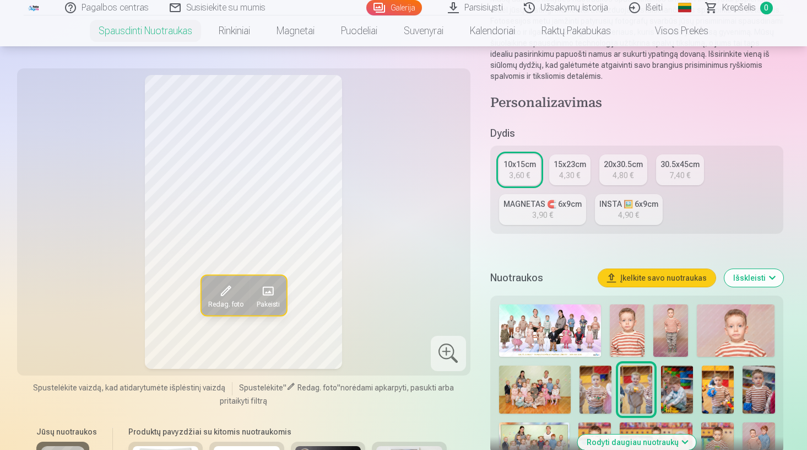
click at [539, 386] on img at bounding box center [535, 389] width 72 height 48
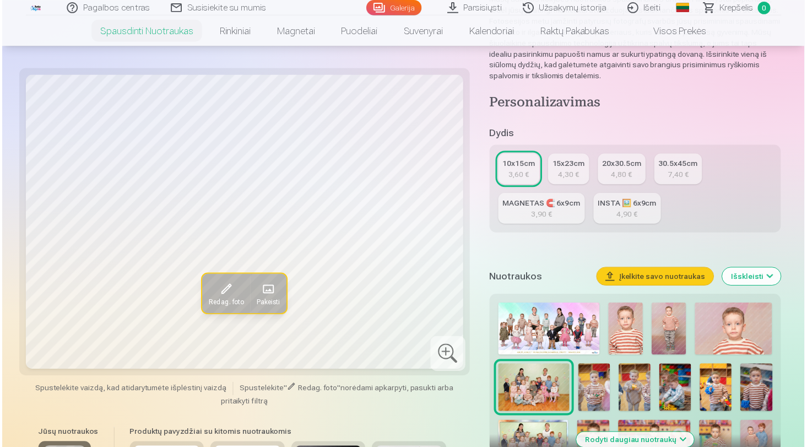
scroll to position [201, 0]
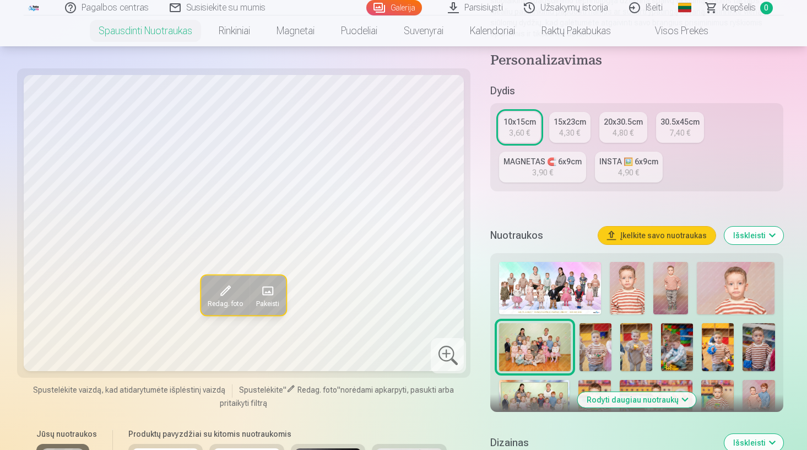
click at [538, 392] on img at bounding box center [534, 404] width 71 height 48
click at [540, 346] on img at bounding box center [535, 347] width 72 height 48
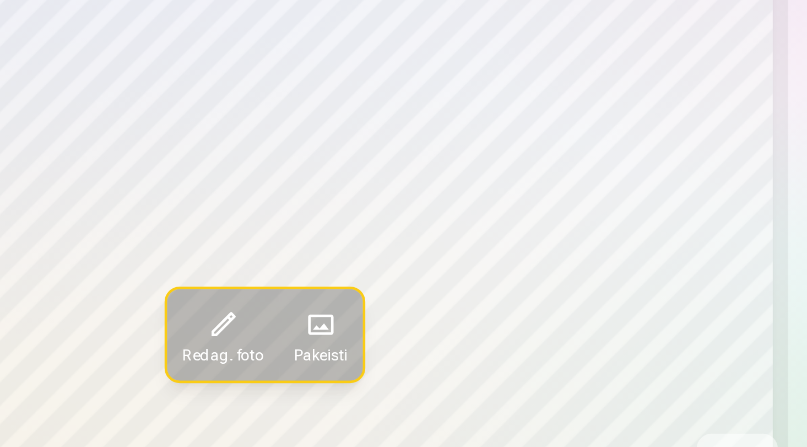
scroll to position [98, 0]
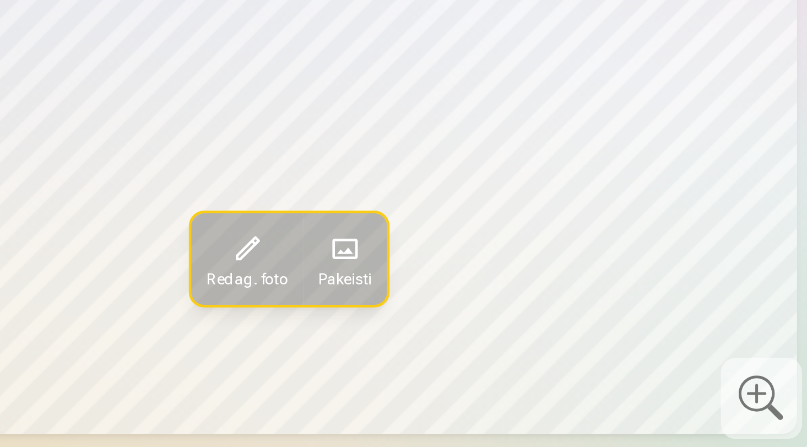
click at [208, 300] on span "Redag. foto" at bounding box center [225, 304] width 35 height 9
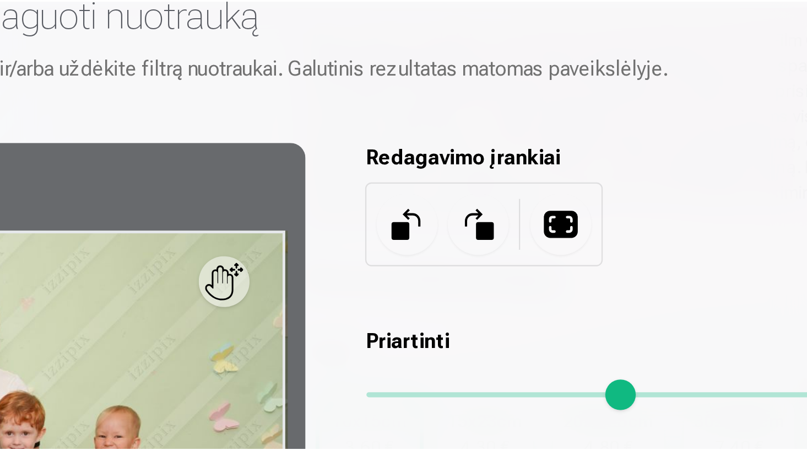
scroll to position [0, 0]
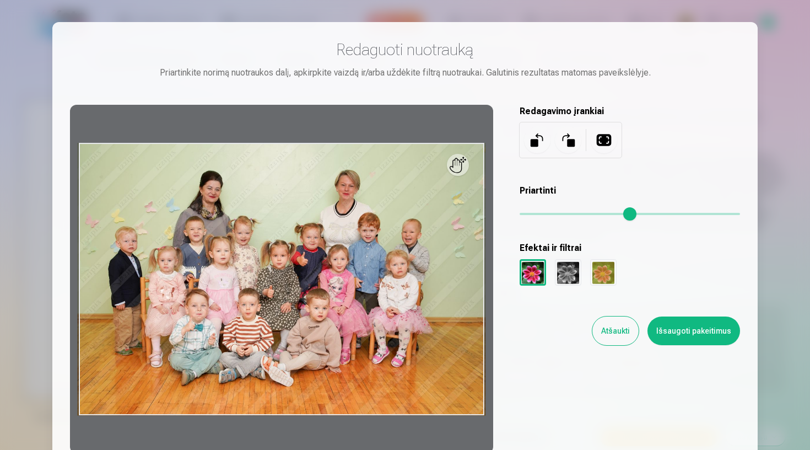
click at [635, 336] on button "Atšaukti" at bounding box center [615, 330] width 46 height 29
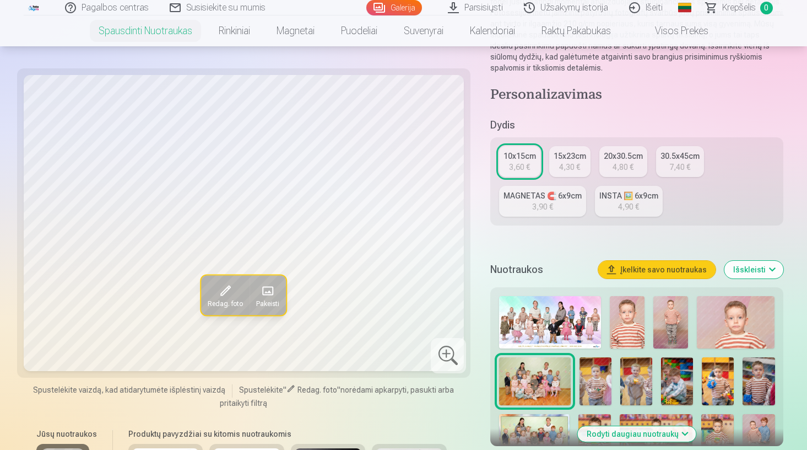
scroll to position [169, 0]
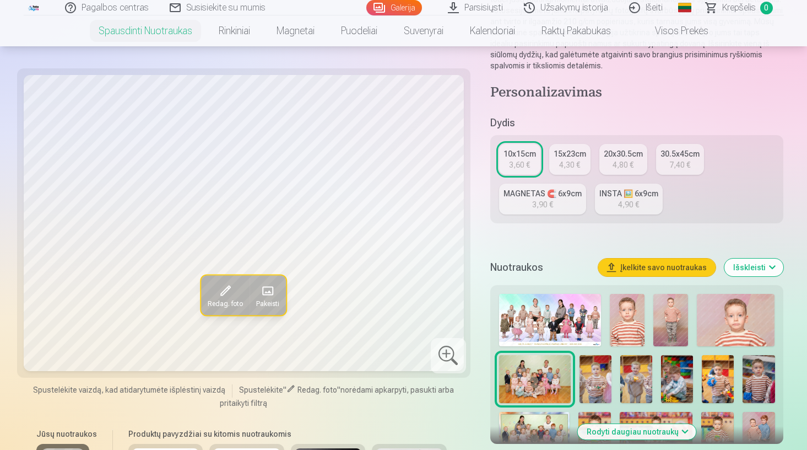
click at [582, 312] on img at bounding box center [550, 320] width 102 height 52
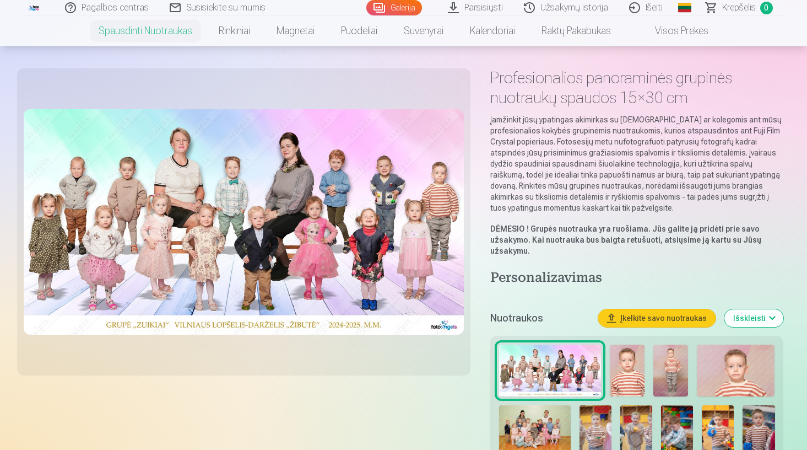
scroll to position [46, 0]
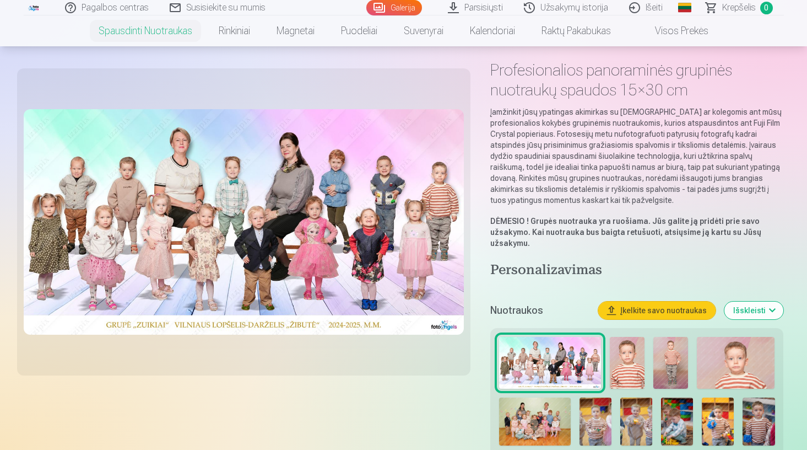
click at [630, 363] on img at bounding box center [627, 363] width 35 height 52
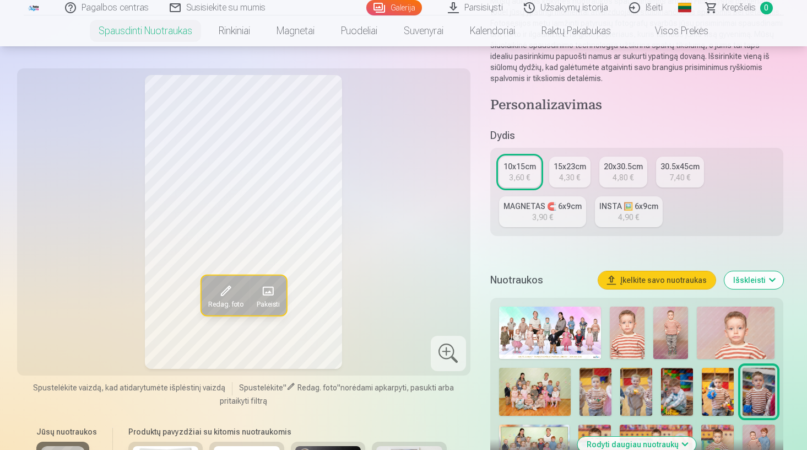
scroll to position [165, 0]
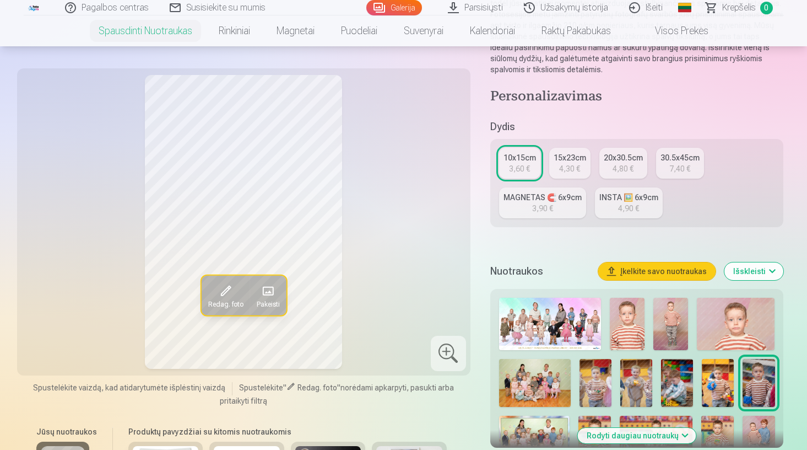
click at [618, 318] on img at bounding box center [627, 324] width 35 height 52
click at [658, 326] on img at bounding box center [671, 324] width 35 height 52
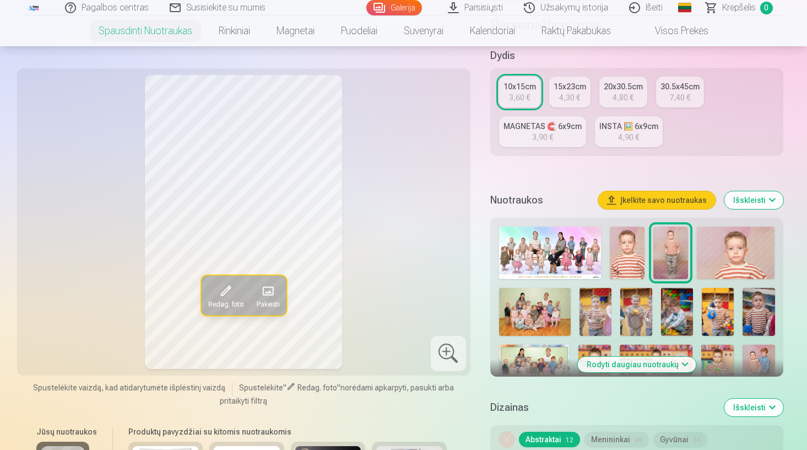
scroll to position [241, 0]
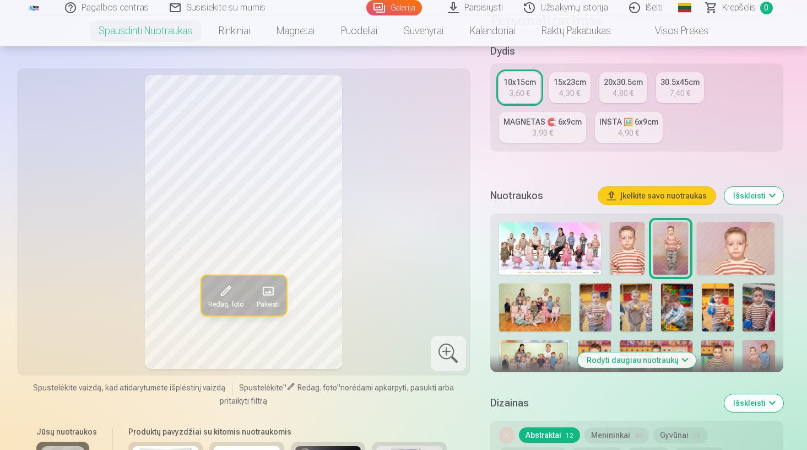
click at [660, 361] on button "Rodyti daugiau nuotraukų" at bounding box center [637, 359] width 118 height 15
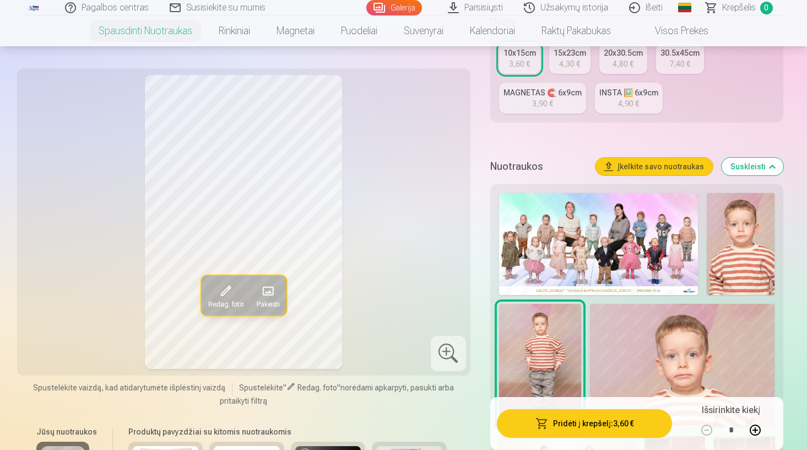
scroll to position [271, 0]
click at [725, 260] on img at bounding box center [741, 243] width 68 height 102
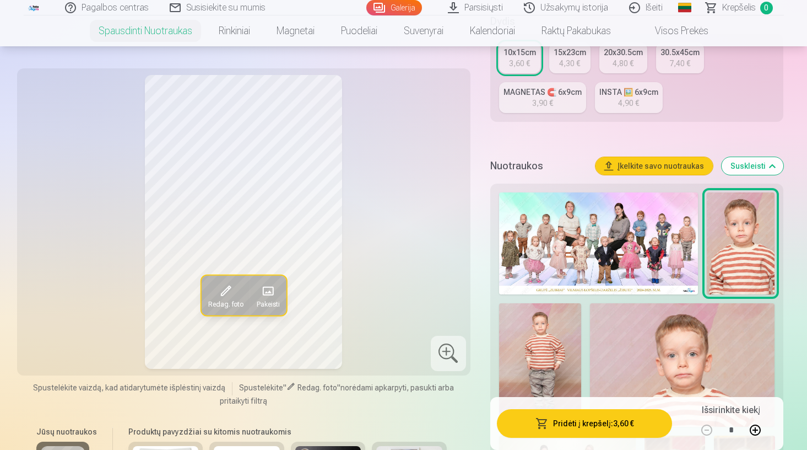
click at [575, 355] on img at bounding box center [540, 364] width 82 height 123
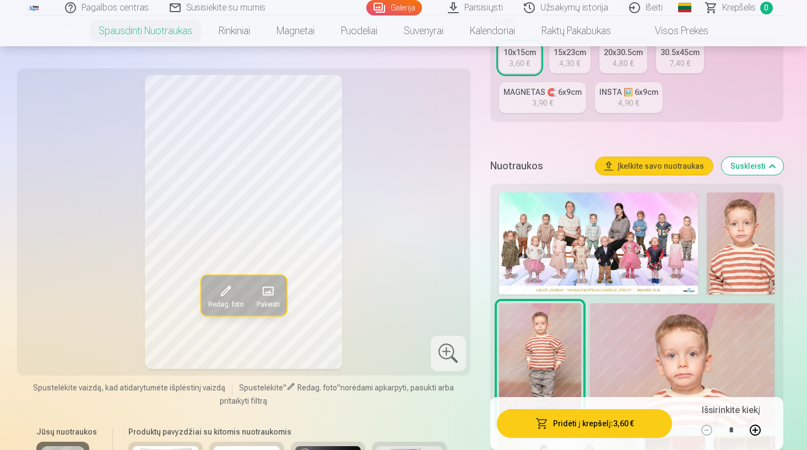
click at [658, 356] on img at bounding box center [682, 364] width 185 height 123
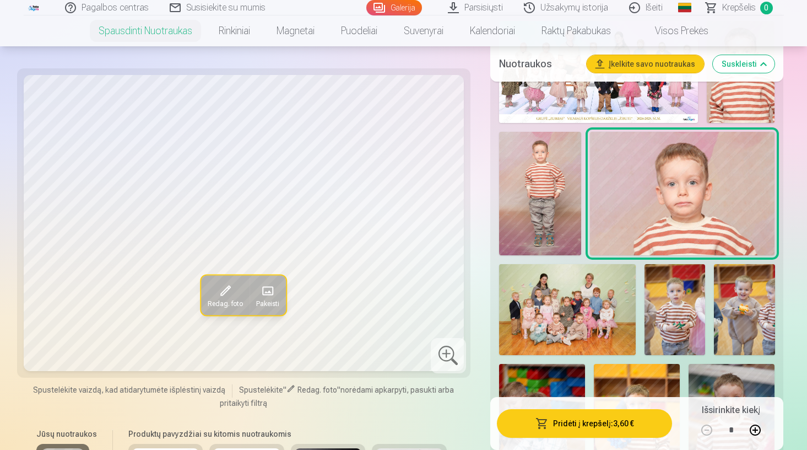
scroll to position [444, 0]
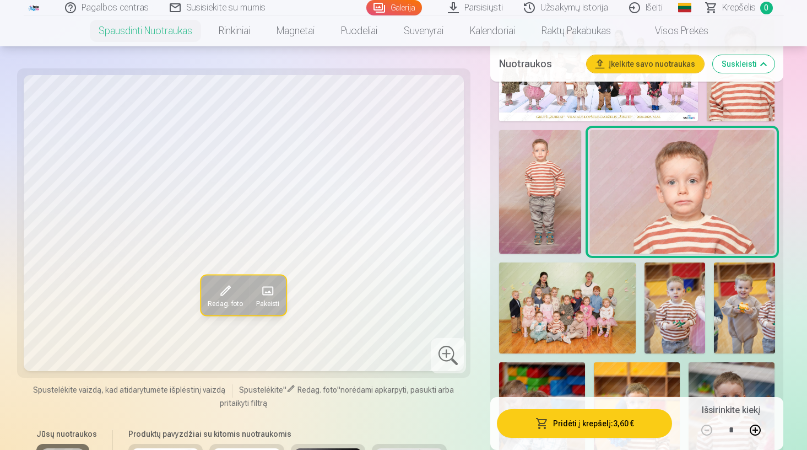
click at [591, 311] on img at bounding box center [567, 307] width 137 height 91
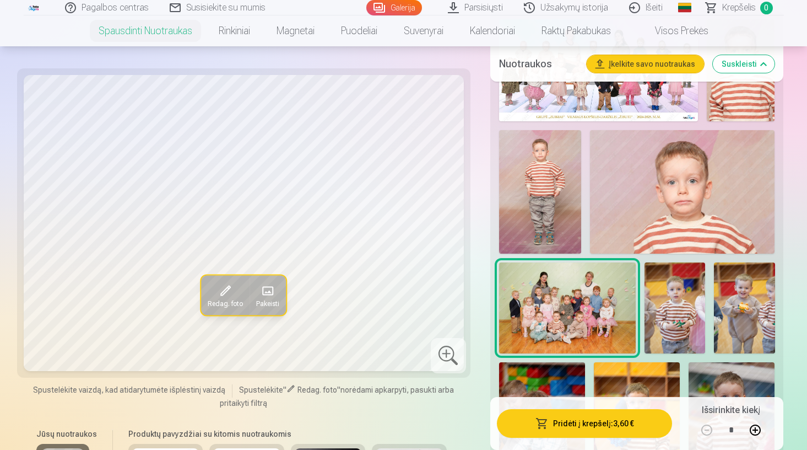
click at [660, 322] on img at bounding box center [675, 307] width 61 height 91
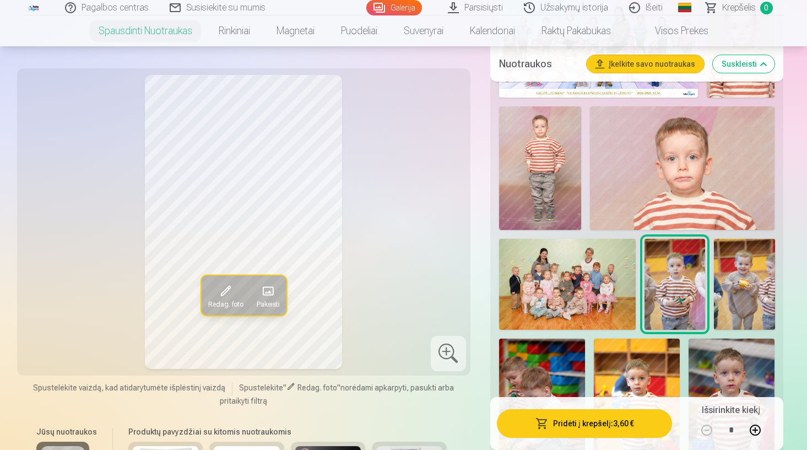
scroll to position [468, 0]
click at [744, 309] on img at bounding box center [744, 283] width 61 height 91
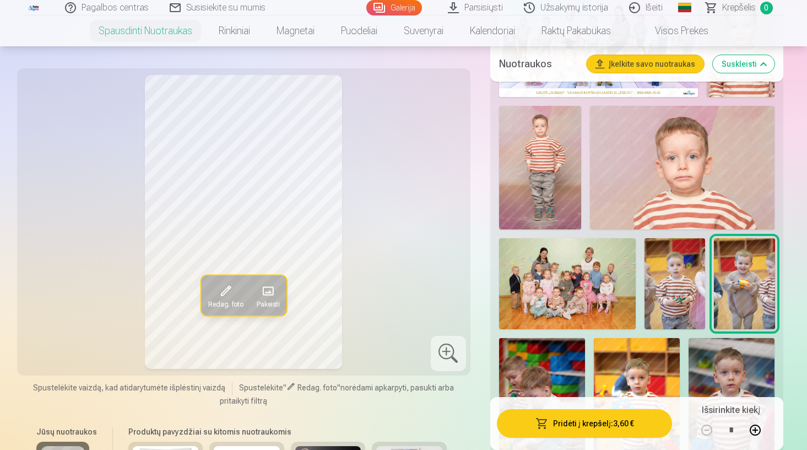
click at [687, 296] on img at bounding box center [675, 283] width 61 height 91
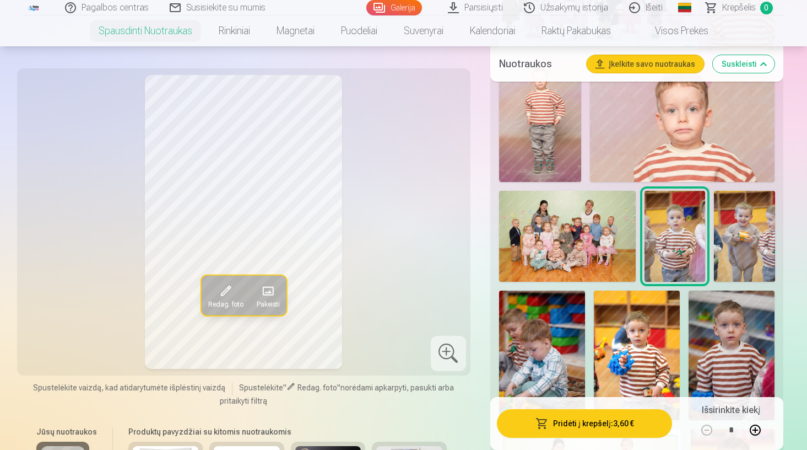
scroll to position [521, 0]
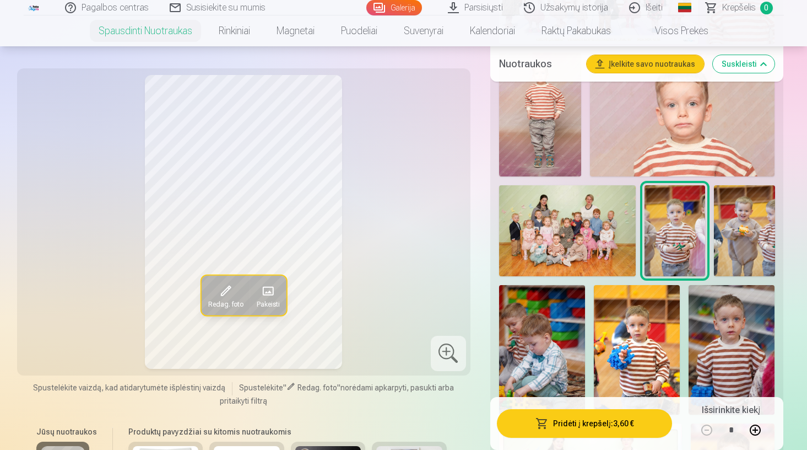
click at [589, 330] on div at bounding box center [637, 409] width 285 height 942
click at [619, 341] on img at bounding box center [637, 349] width 86 height 129
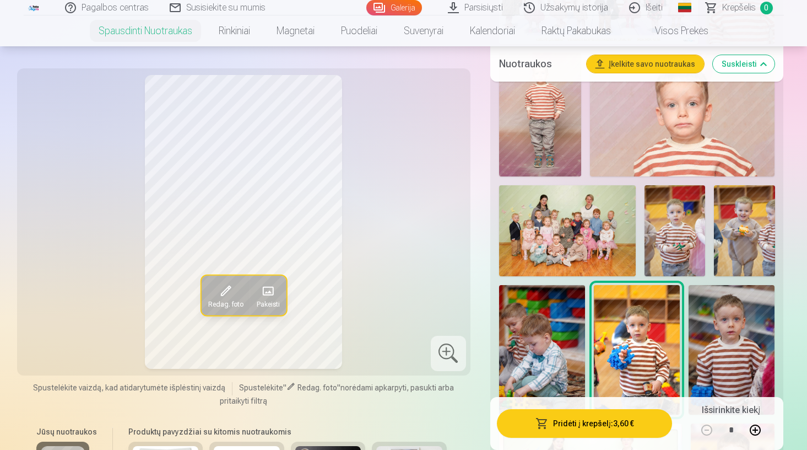
click at [672, 251] on img at bounding box center [675, 230] width 61 height 91
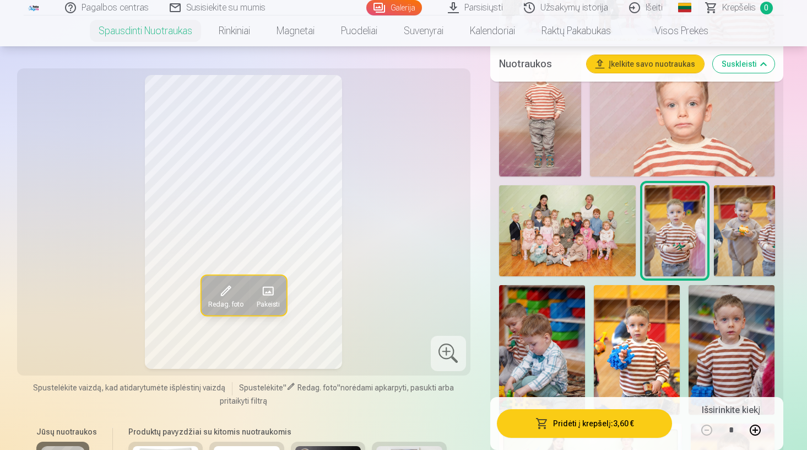
click at [654, 332] on img at bounding box center [637, 349] width 86 height 129
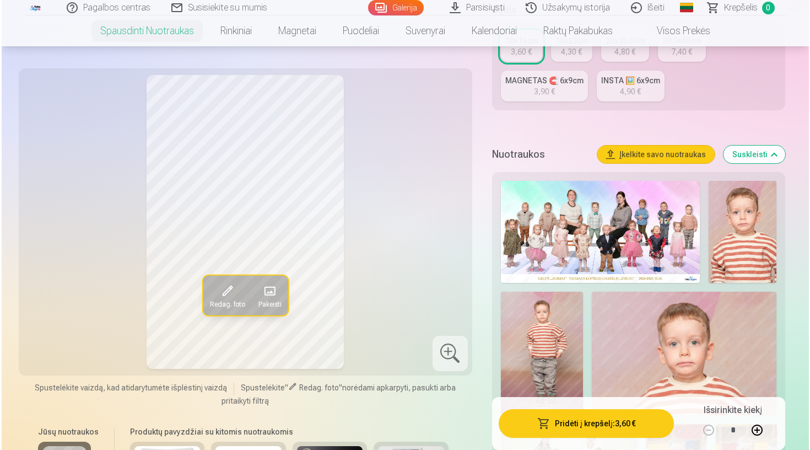
scroll to position [283, 0]
click at [608, 430] on button "Pridėti į krepšelį : 3,60 €" at bounding box center [585, 423] width 176 height 29
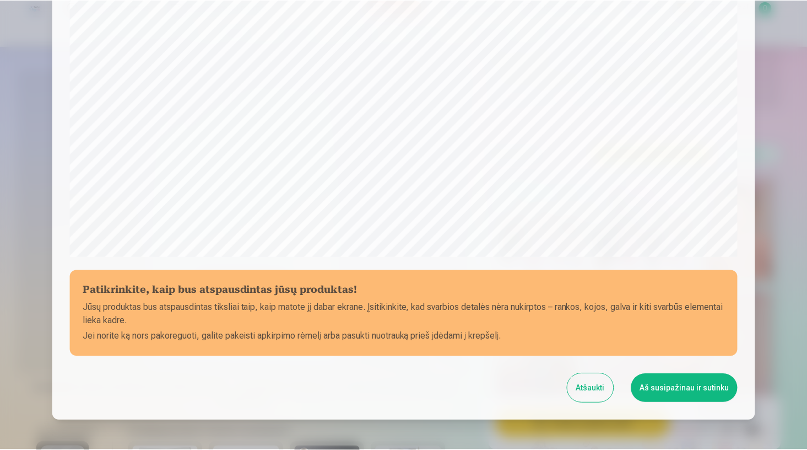
scroll to position [292, 0]
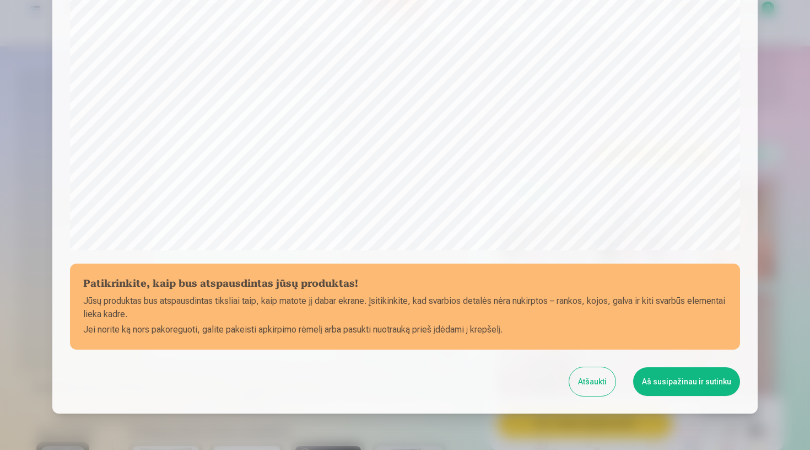
click at [683, 382] on button "Aš susipažinau ir sutinku" at bounding box center [686, 381] width 107 height 29
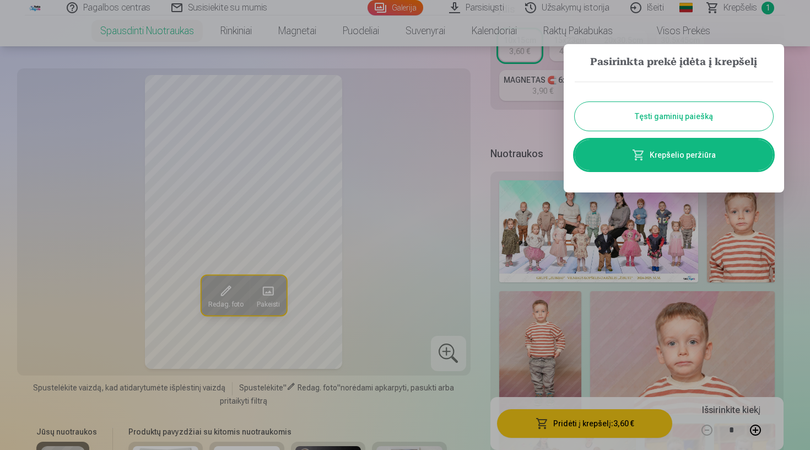
click at [695, 109] on button "Tęsti gaminių paiešką" at bounding box center [674, 116] width 198 height 29
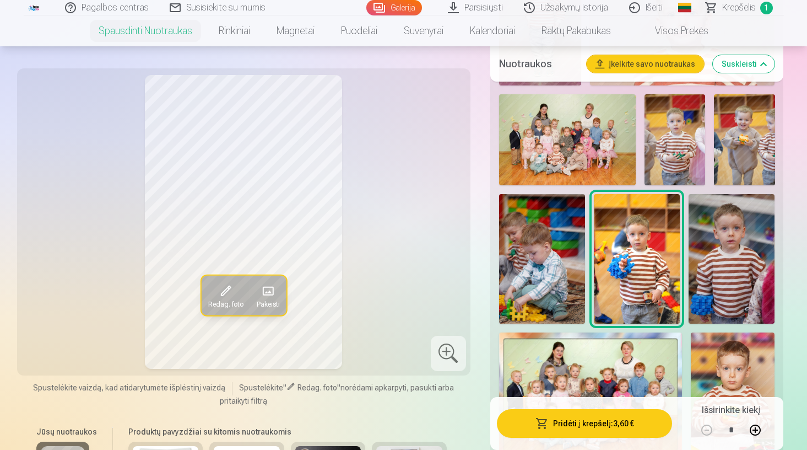
scroll to position [574, 0]
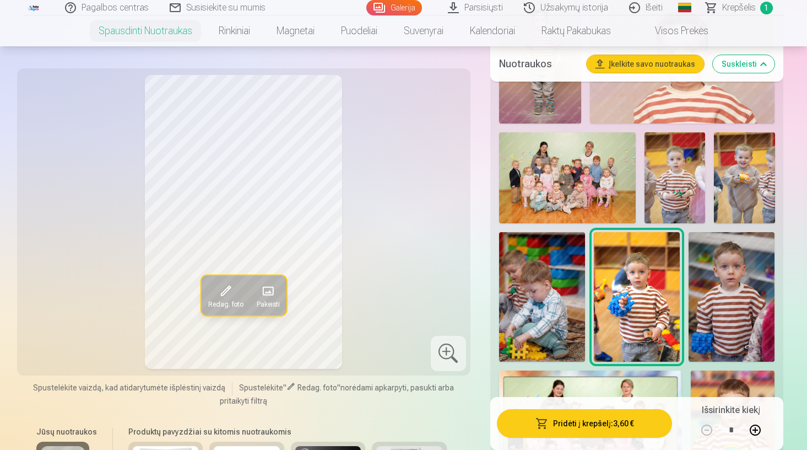
click at [664, 174] on img at bounding box center [675, 177] width 61 height 91
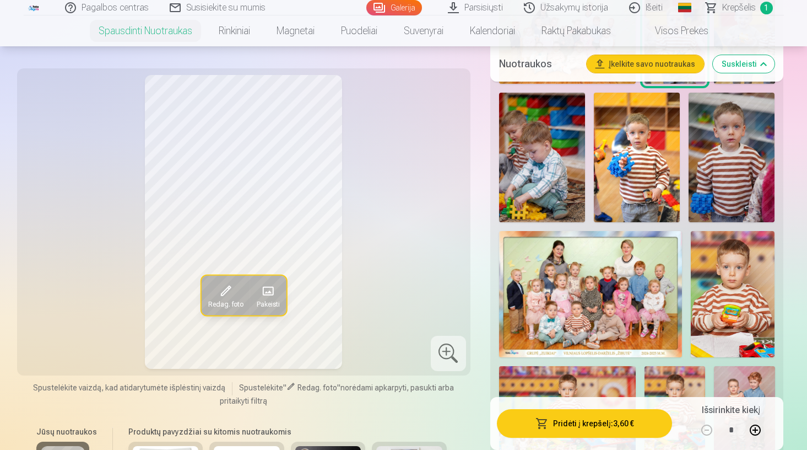
scroll to position [731, 0]
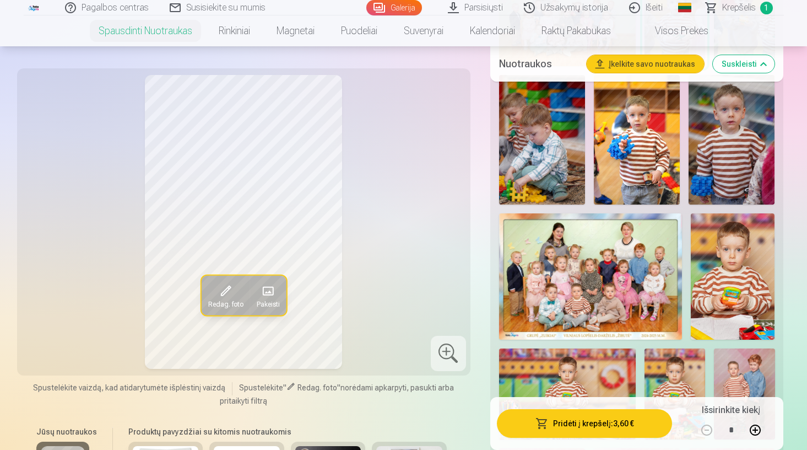
click at [716, 260] on img at bounding box center [733, 276] width 84 height 126
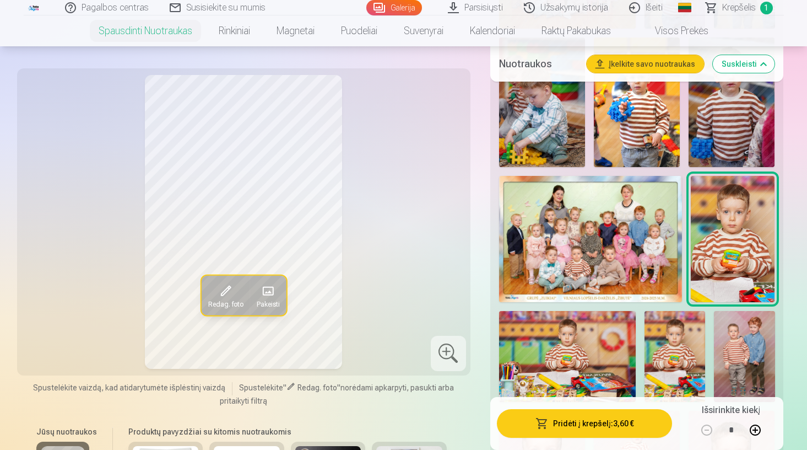
scroll to position [771, 0]
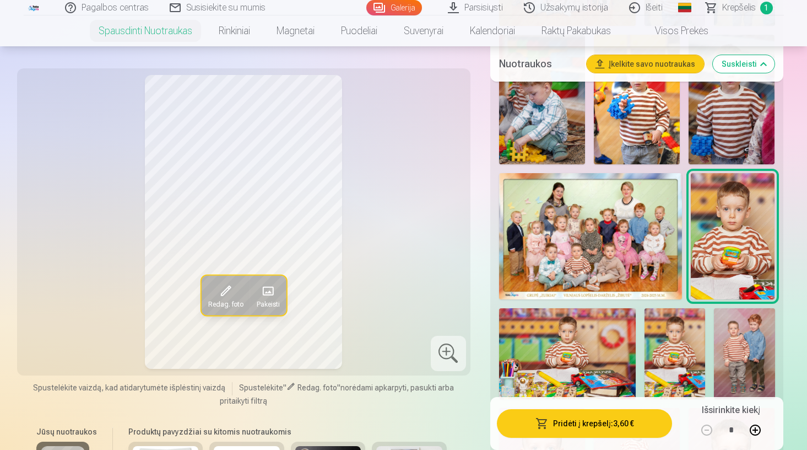
click at [609, 334] on img at bounding box center [567, 353] width 137 height 91
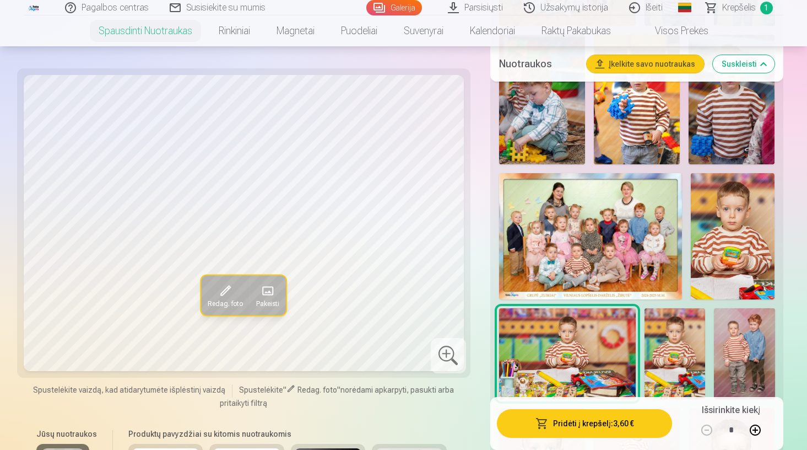
click at [656, 348] on img at bounding box center [675, 353] width 61 height 91
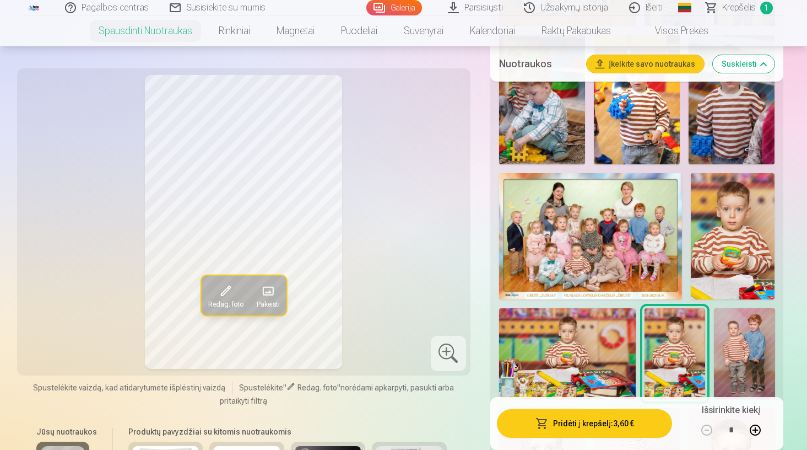
click at [719, 265] on img at bounding box center [733, 236] width 84 height 126
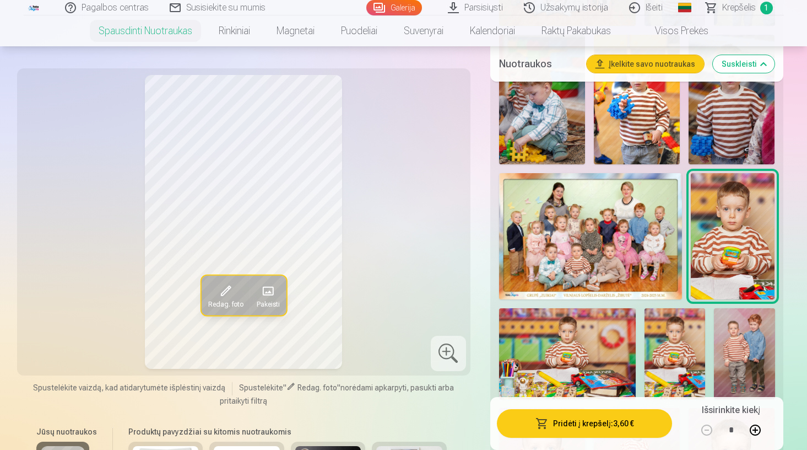
click at [680, 357] on img at bounding box center [675, 353] width 61 height 91
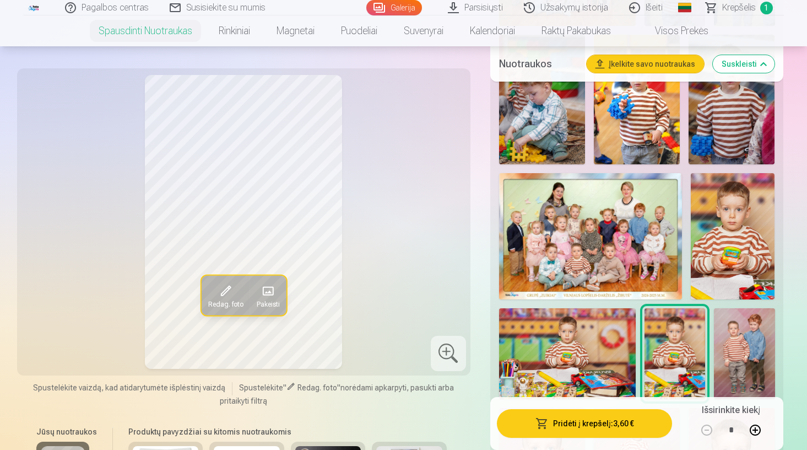
click at [628, 347] on img at bounding box center [567, 353] width 137 height 91
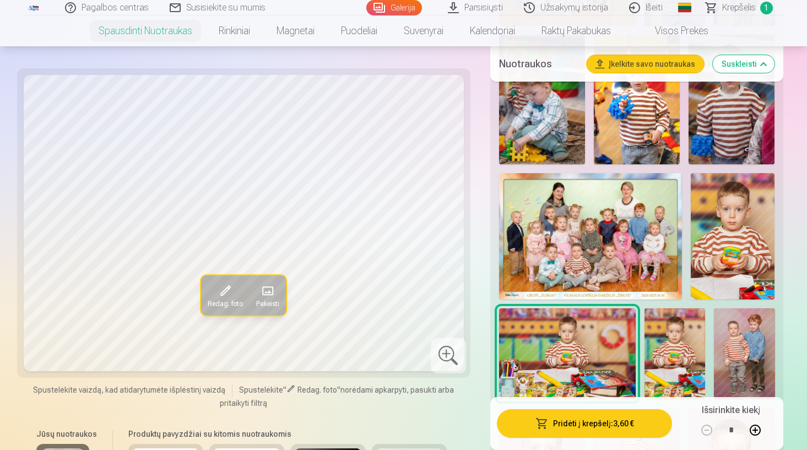
click at [695, 272] on img at bounding box center [733, 236] width 84 height 126
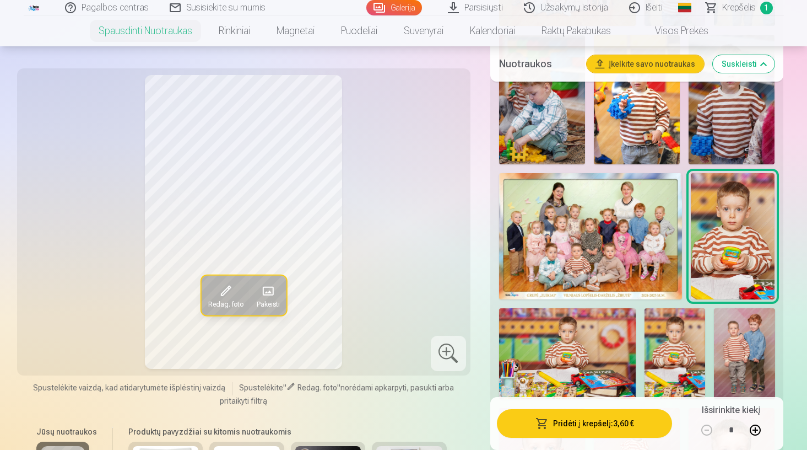
click at [666, 371] on img at bounding box center [675, 353] width 61 height 91
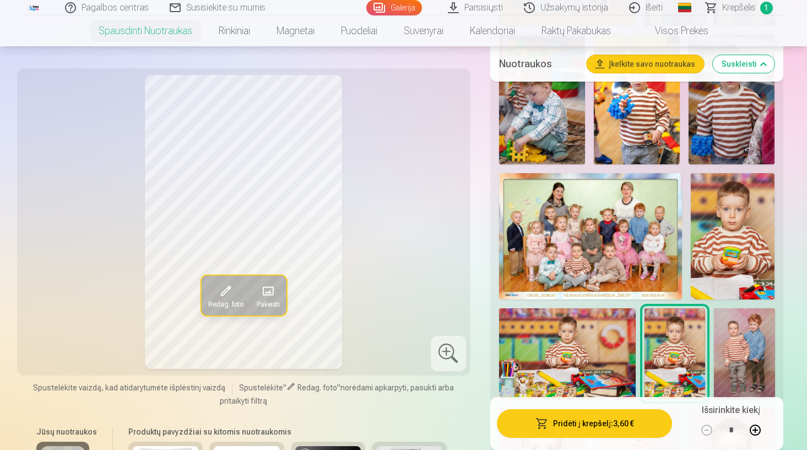
click at [754, 340] on img at bounding box center [744, 353] width 61 height 91
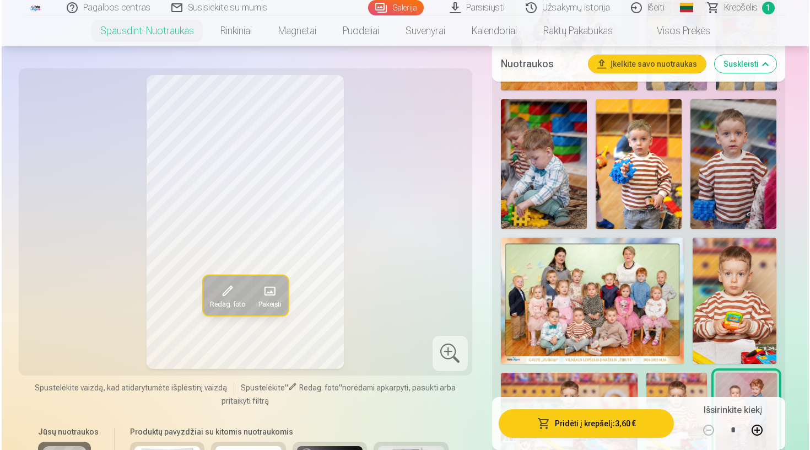
scroll to position [714, 0]
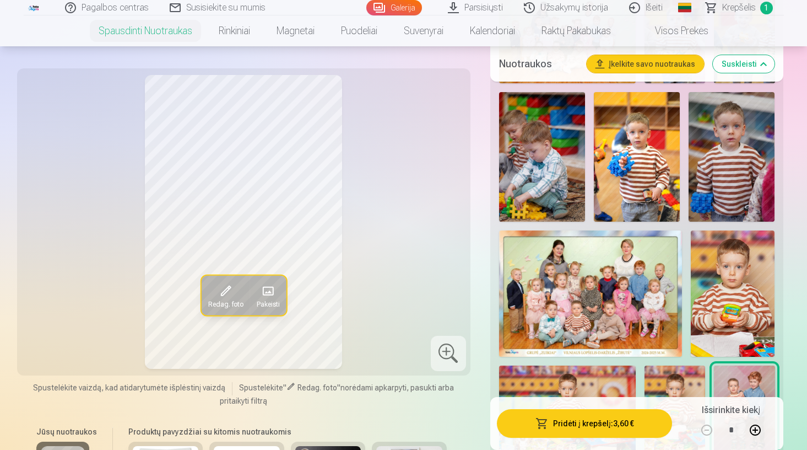
click at [575, 425] on button "Pridėti į krepšelį : 3,60 €" at bounding box center [585, 423] width 176 height 29
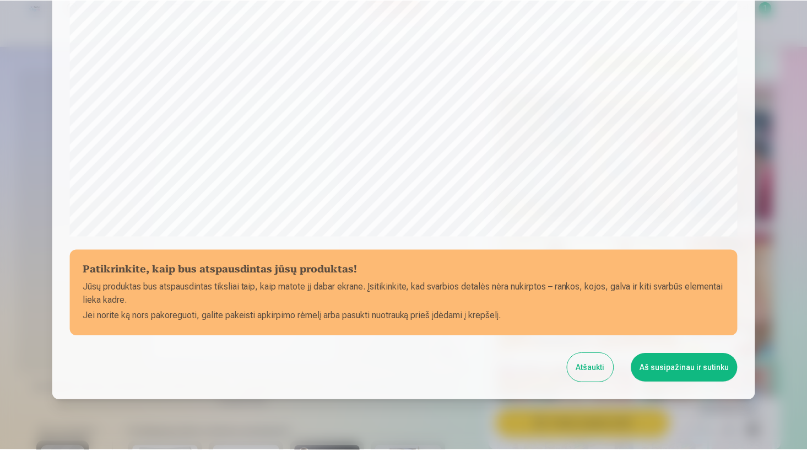
scroll to position [344, 0]
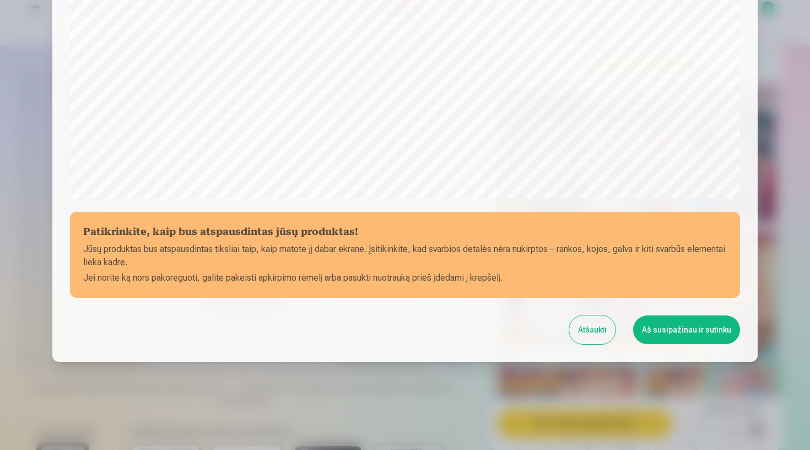
click at [682, 322] on button "Aš susipažinau ir sutinku" at bounding box center [686, 329] width 107 height 29
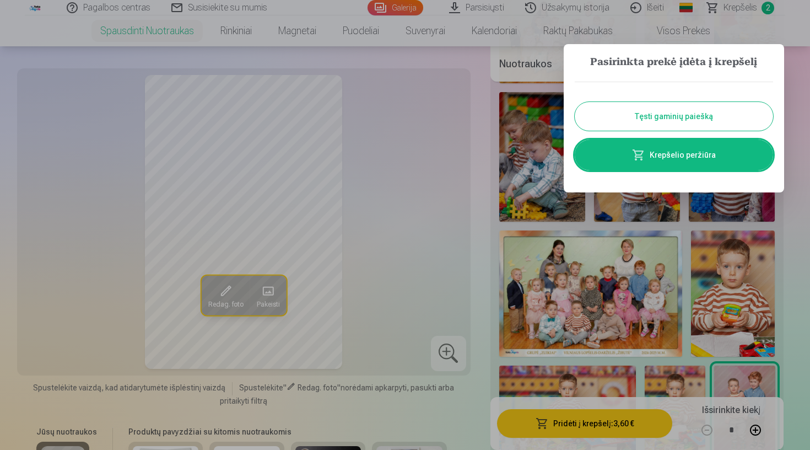
click at [652, 112] on button "Tęsti gaminių paiešką" at bounding box center [674, 116] width 198 height 29
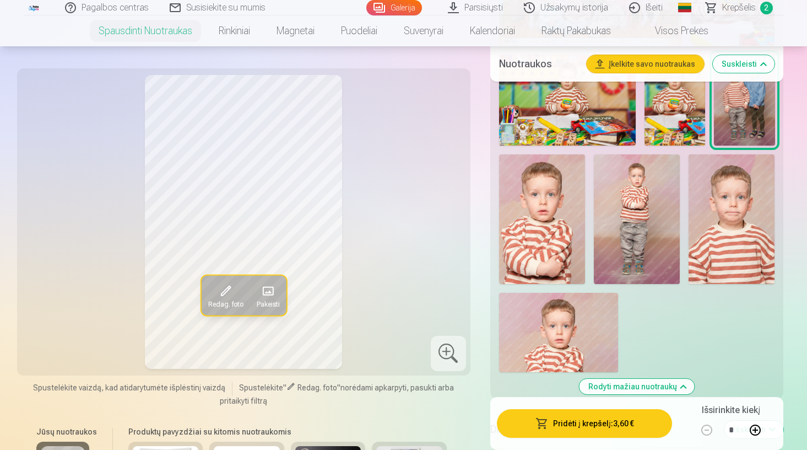
scroll to position [1034, 0]
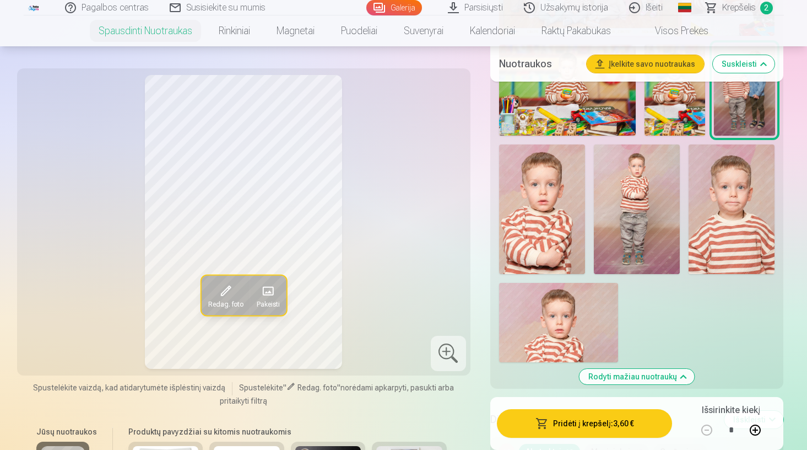
click at [629, 225] on img at bounding box center [637, 208] width 86 height 129
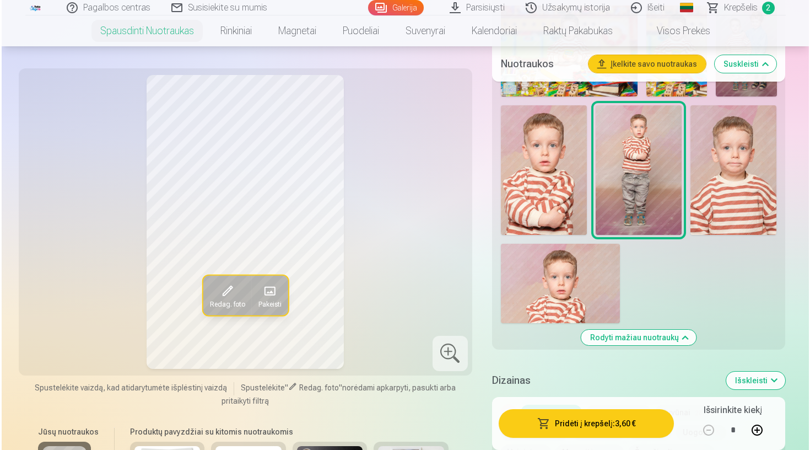
scroll to position [1071, 0]
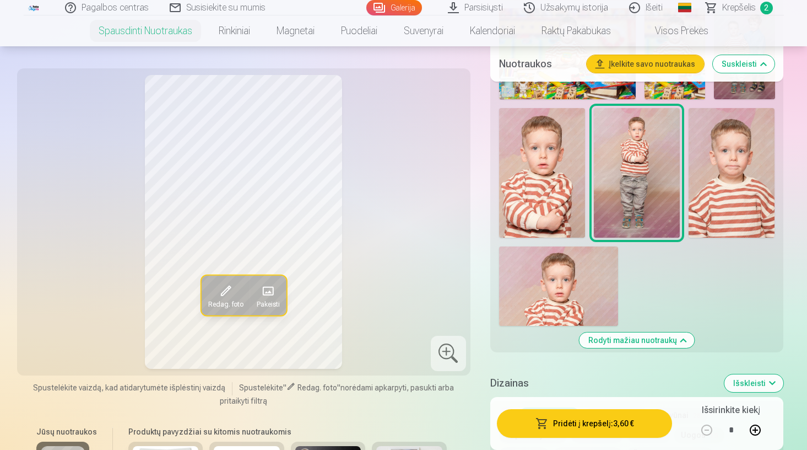
click at [595, 431] on button "Pridėti į krepšelį : 3,60 €" at bounding box center [585, 423] width 176 height 29
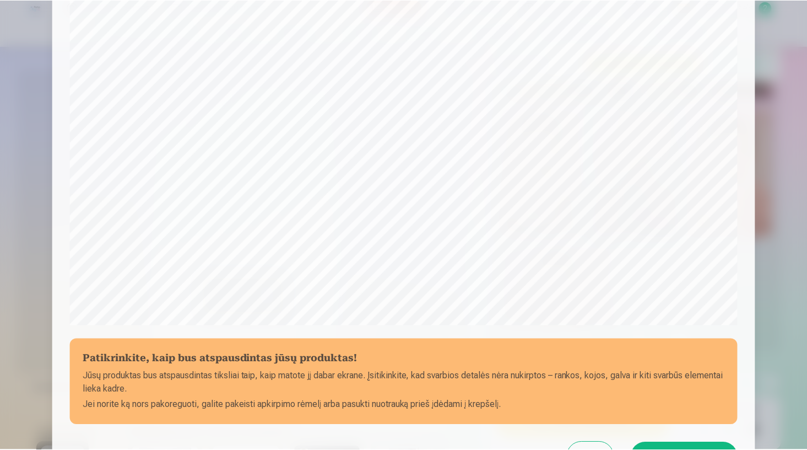
scroll to position [249, 0]
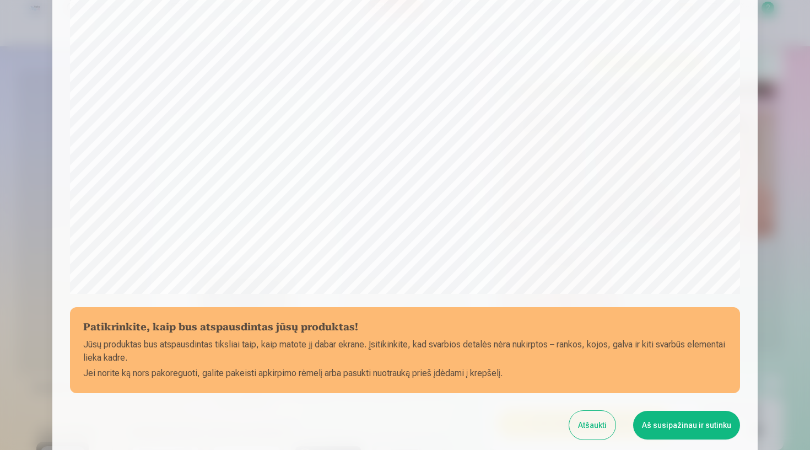
click at [662, 422] on button "Aš susipažinau ir sutinku" at bounding box center [686, 425] width 107 height 29
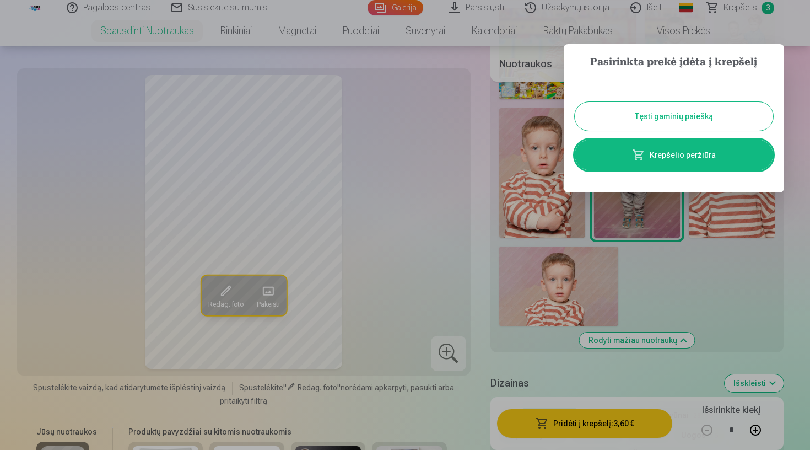
click at [657, 114] on button "Tęsti gaminių paiešką" at bounding box center [674, 116] width 198 height 29
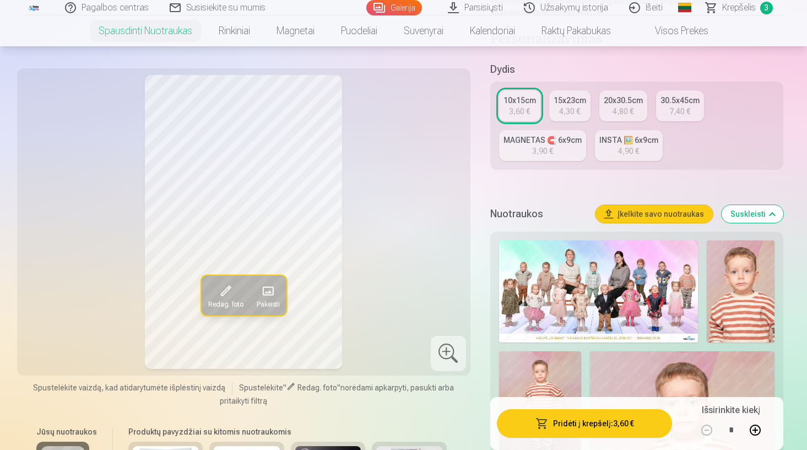
scroll to position [224, 0]
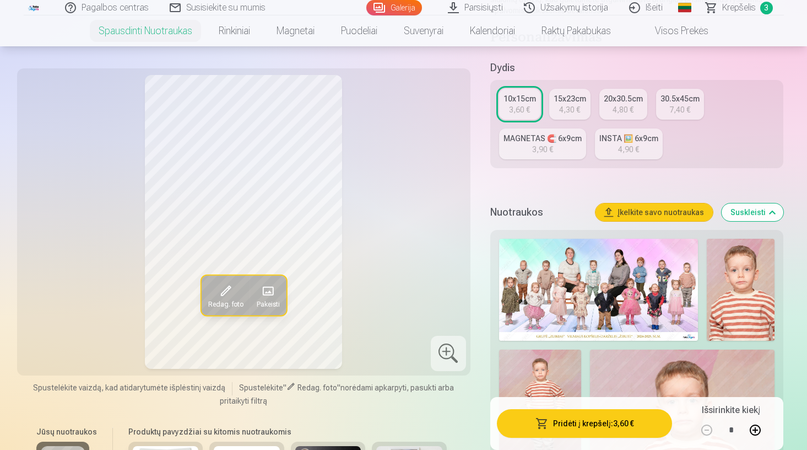
click at [753, 281] on img at bounding box center [741, 290] width 68 height 102
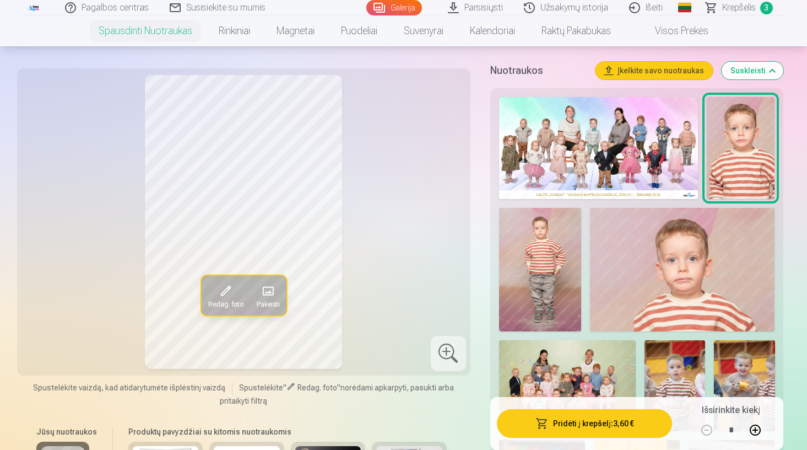
scroll to position [366, 0]
click at [694, 299] on img at bounding box center [682, 269] width 185 height 123
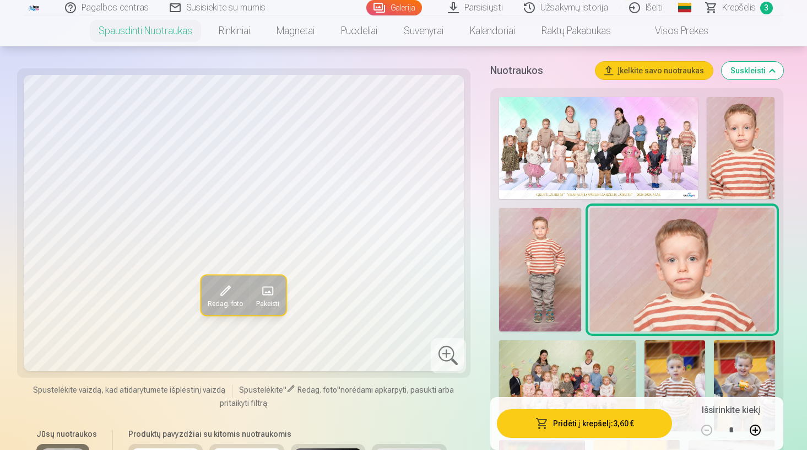
click at [510, 277] on img at bounding box center [540, 269] width 82 height 123
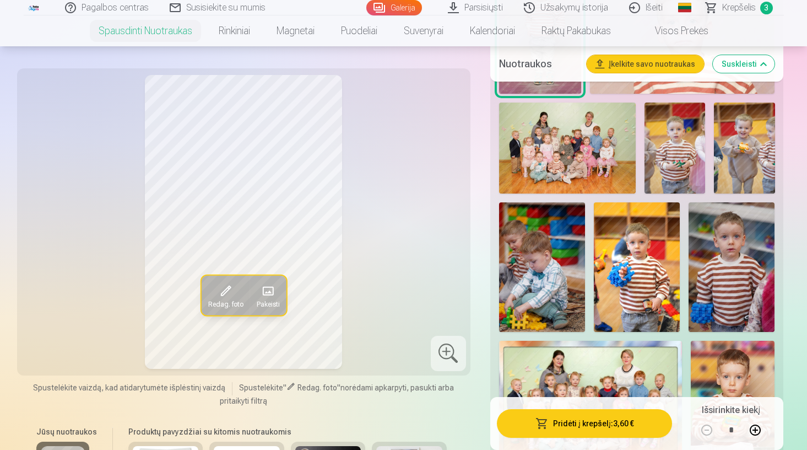
scroll to position [603, 0]
click at [659, 155] on img at bounding box center [675, 148] width 61 height 91
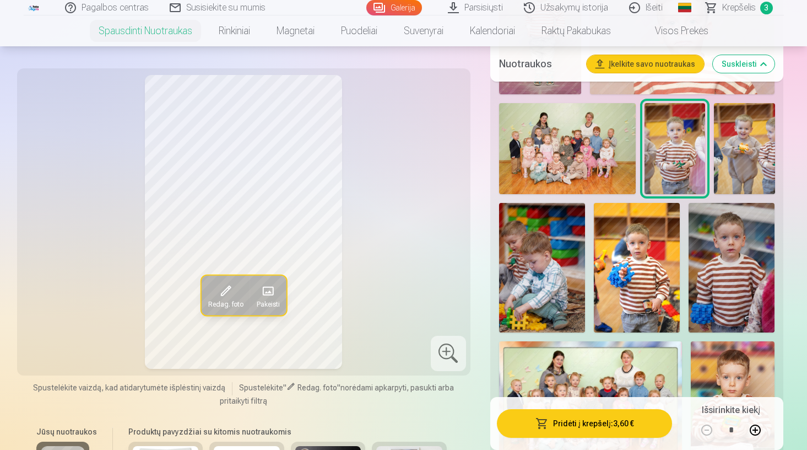
click at [718, 259] on img at bounding box center [732, 267] width 86 height 129
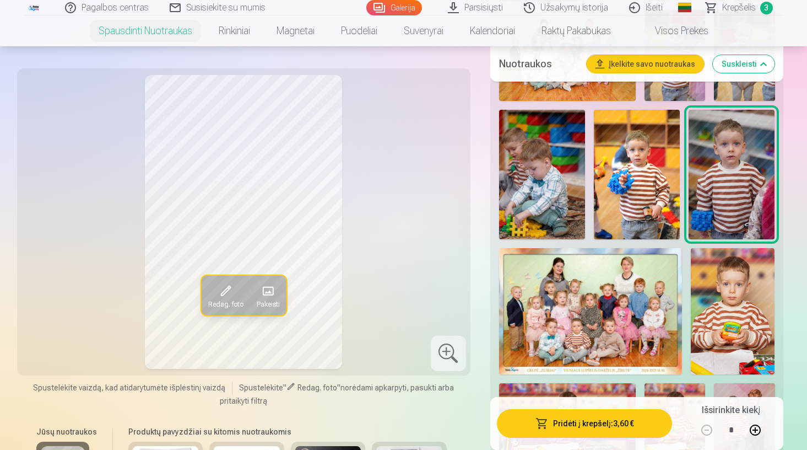
scroll to position [707, 0]
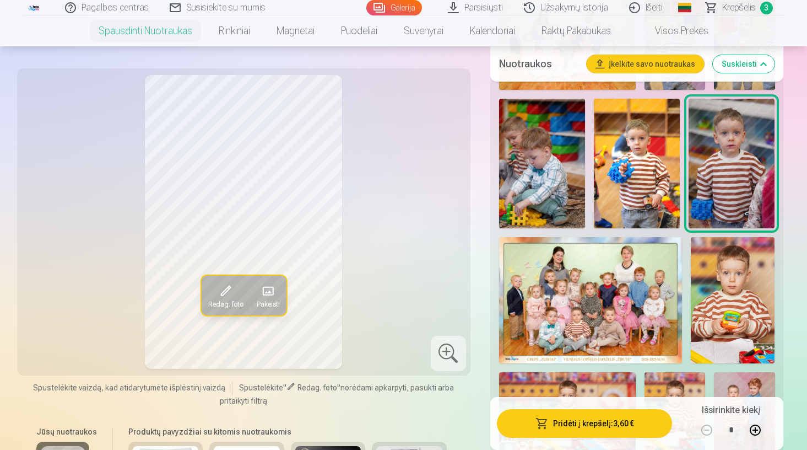
click at [587, 291] on img at bounding box center [590, 300] width 183 height 126
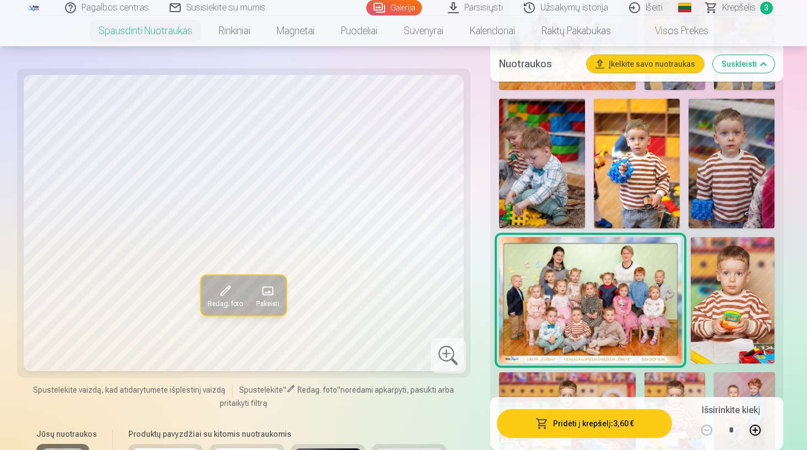
click at [738, 290] on img at bounding box center [733, 300] width 84 height 126
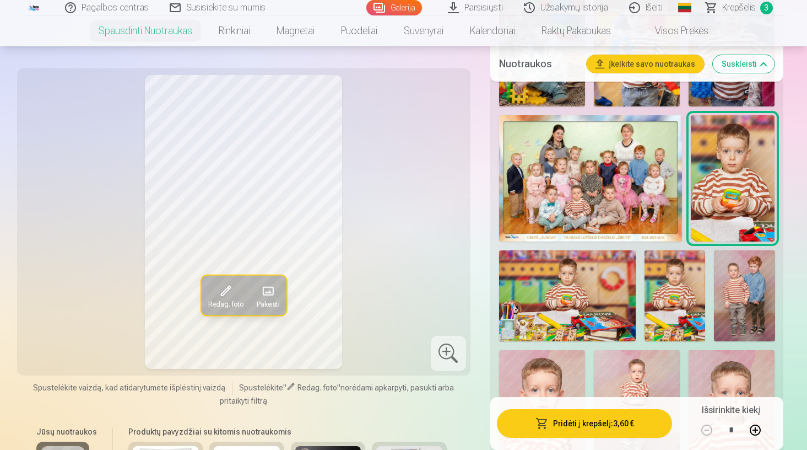
scroll to position [829, 0]
click at [578, 316] on img at bounding box center [567, 295] width 137 height 91
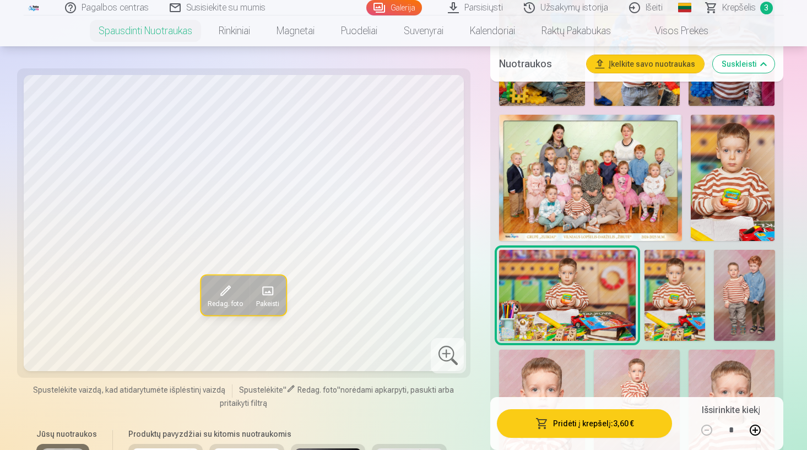
click at [654, 304] on img at bounding box center [675, 295] width 61 height 91
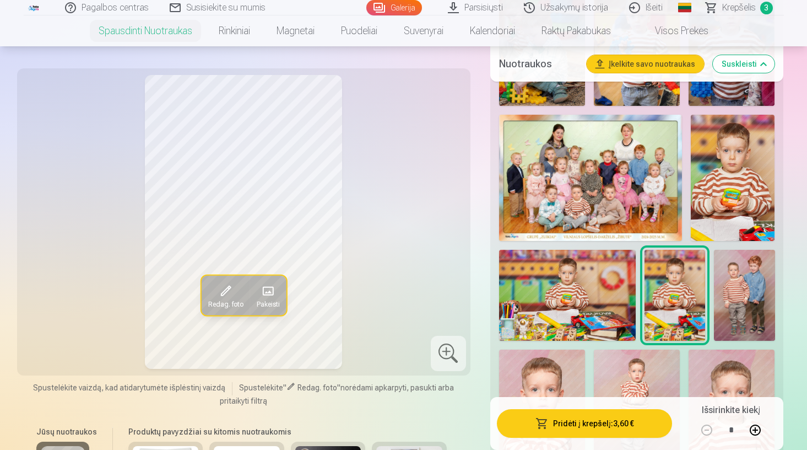
click at [734, 294] on img at bounding box center [744, 295] width 61 height 91
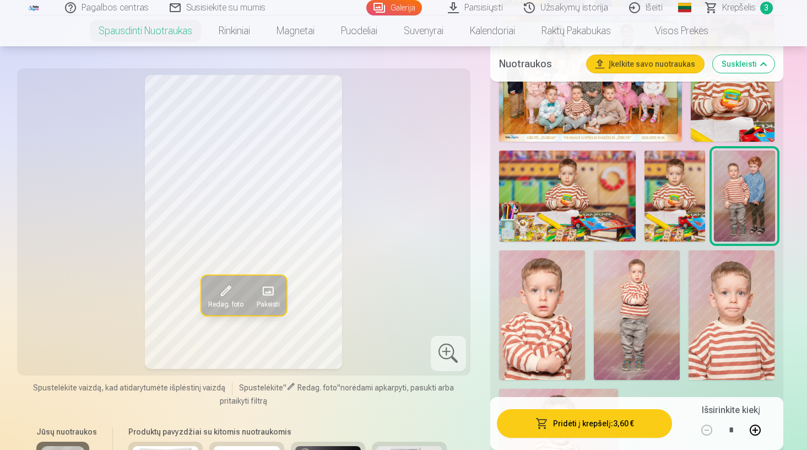
scroll to position [957, 0]
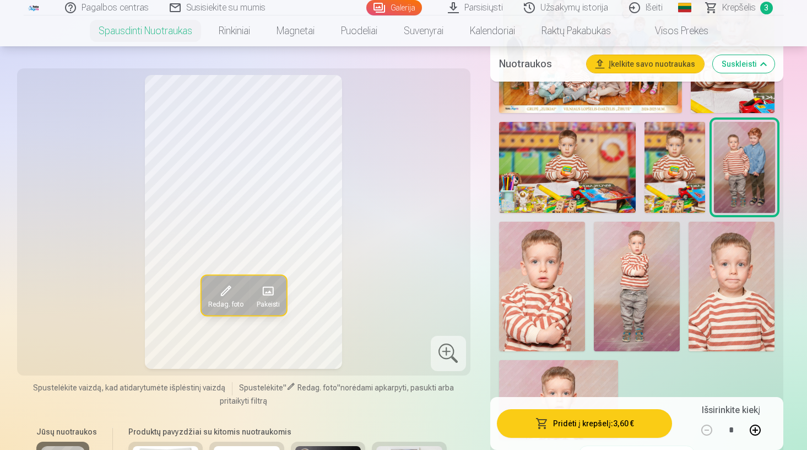
click at [577, 311] on img at bounding box center [542, 286] width 86 height 129
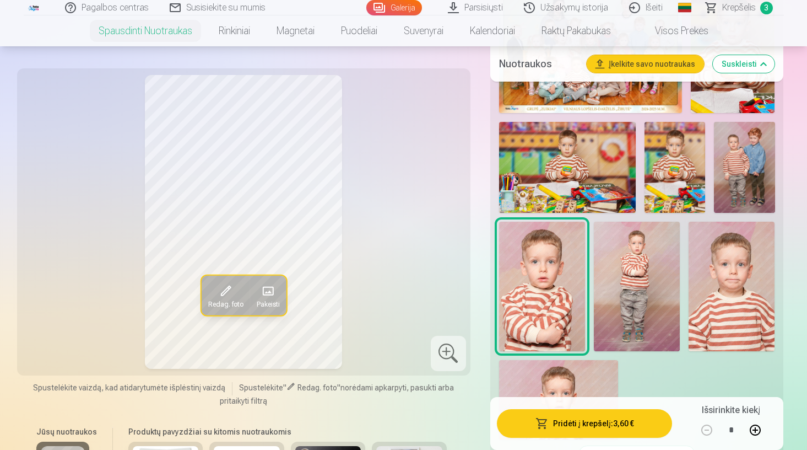
click at [606, 283] on img at bounding box center [637, 286] width 86 height 129
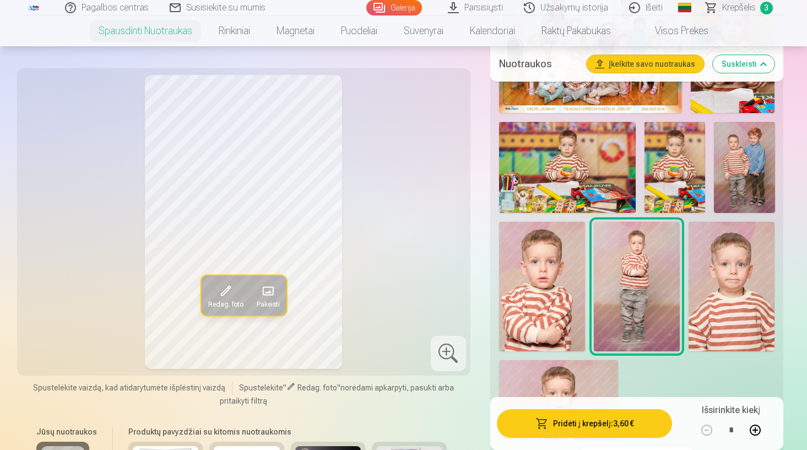
click at [713, 295] on img at bounding box center [732, 286] width 86 height 129
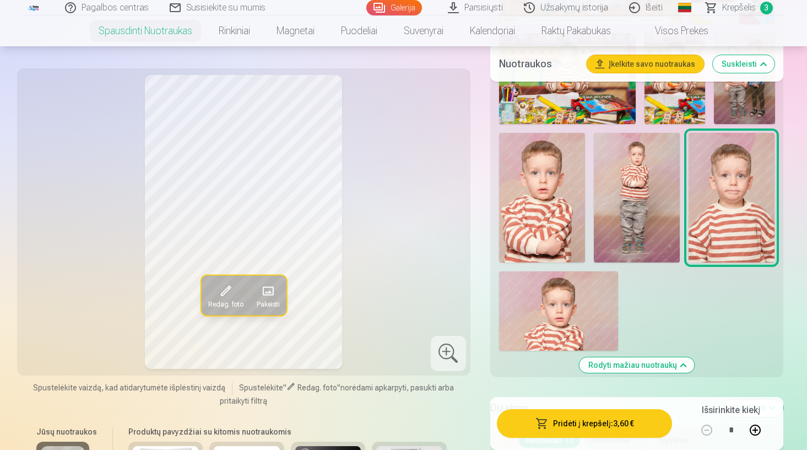
scroll to position [1061, 0]
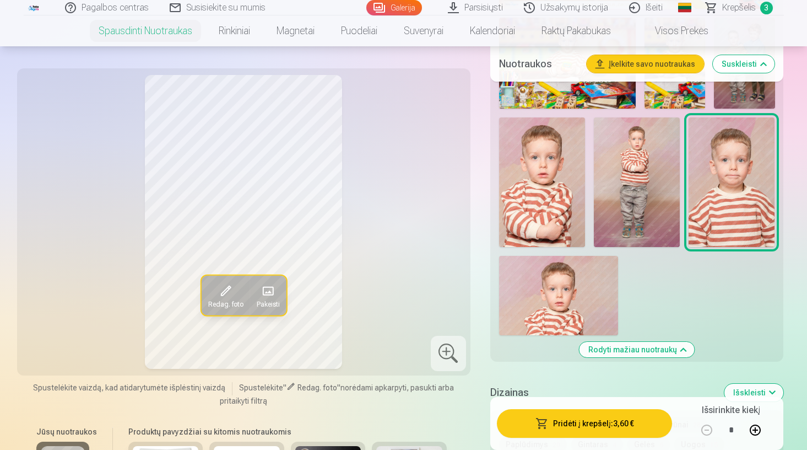
click at [574, 301] on img at bounding box center [558, 295] width 119 height 79
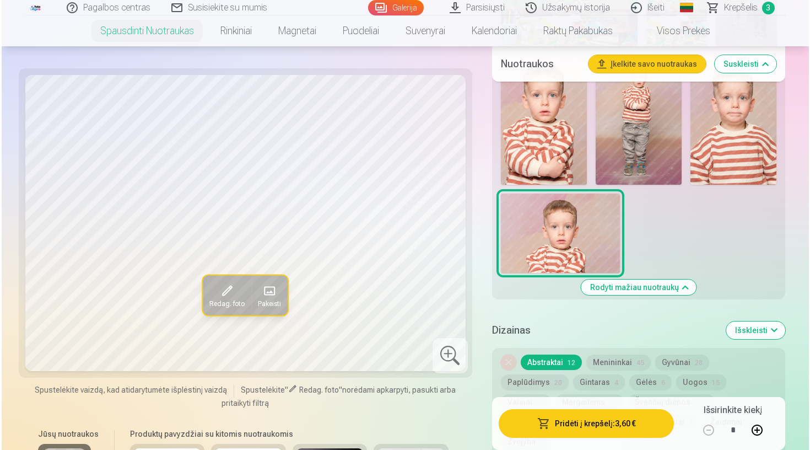
scroll to position [1126, 0]
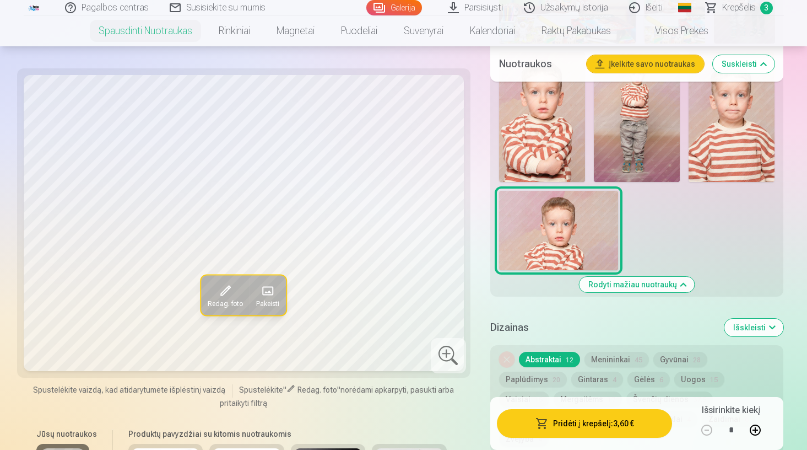
click at [225, 294] on span at bounding box center [226, 291] width 18 height 18
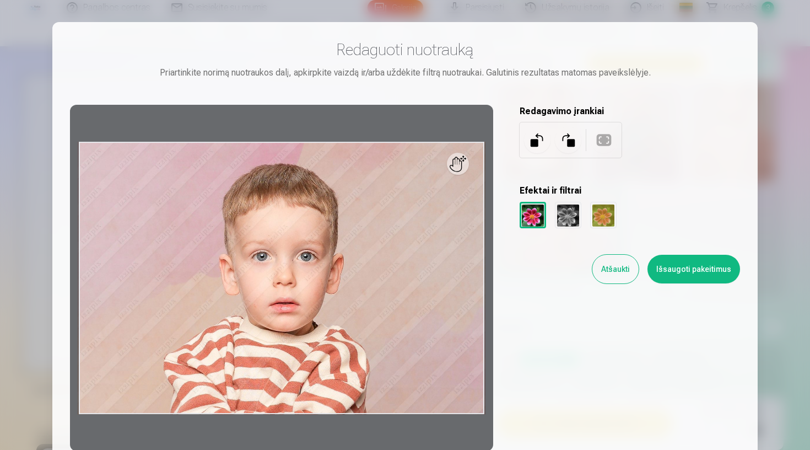
click at [569, 209] on div at bounding box center [568, 215] width 26 height 26
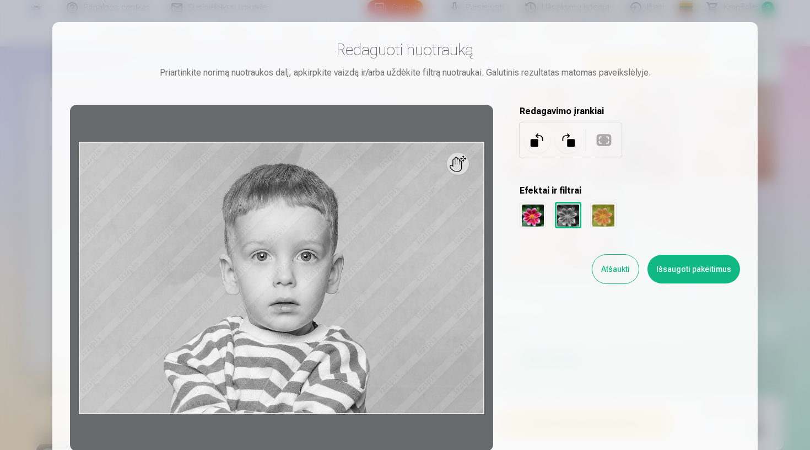
click at [617, 217] on div at bounding box center [630, 215] width 220 height 26
click at [600, 215] on div at bounding box center [603, 215] width 26 height 26
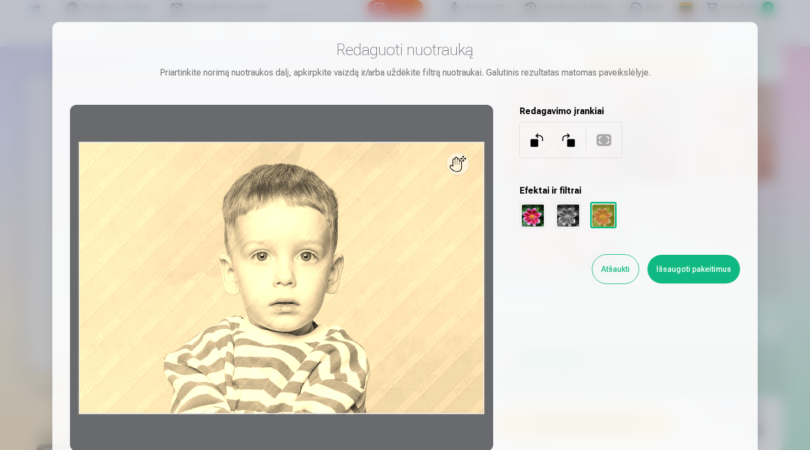
click at [574, 212] on div at bounding box center [568, 215] width 26 height 26
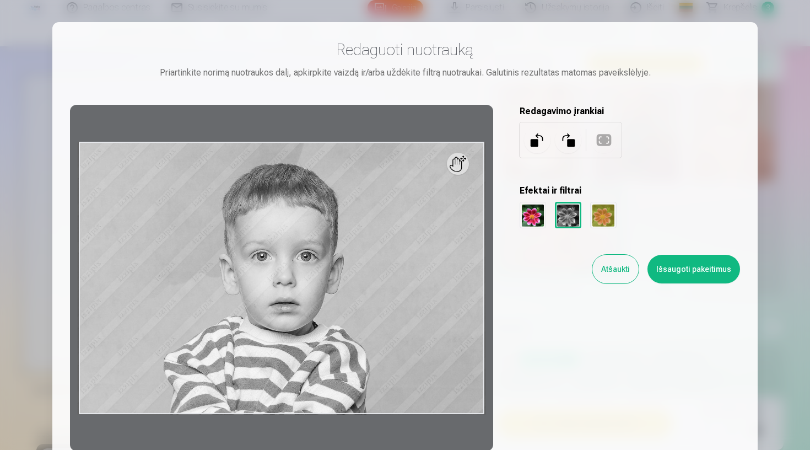
click at [537, 218] on div at bounding box center [533, 215] width 26 height 26
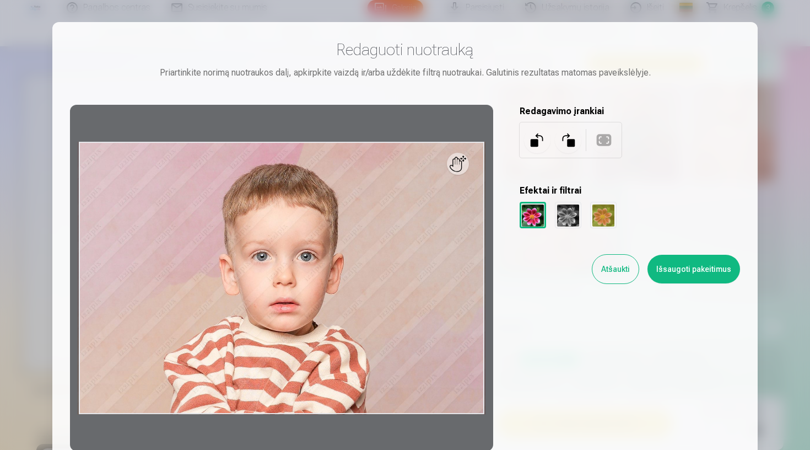
click at [555, 213] on div at bounding box center [568, 215] width 26 height 26
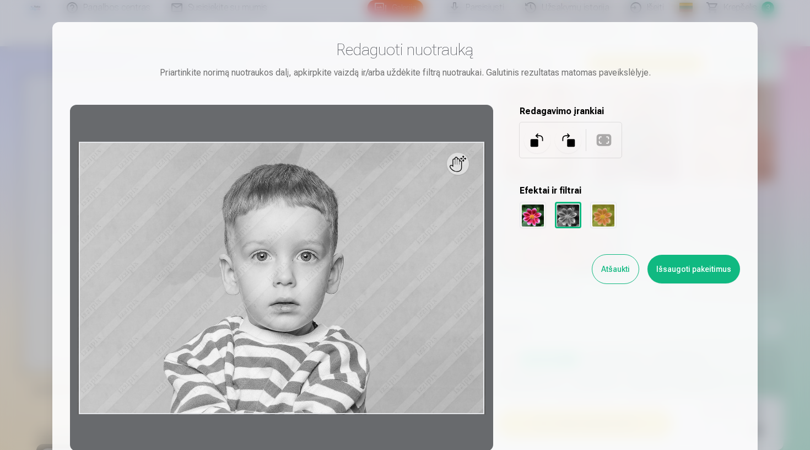
click at [568, 215] on div at bounding box center [568, 215] width 26 height 26
click at [530, 214] on div at bounding box center [533, 215] width 26 height 26
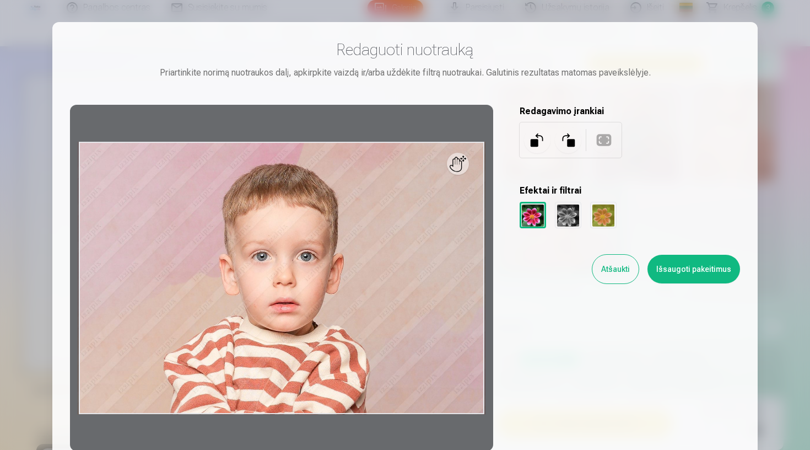
click at [699, 272] on button "Išsaugoti pakeitimus" at bounding box center [693, 269] width 93 height 29
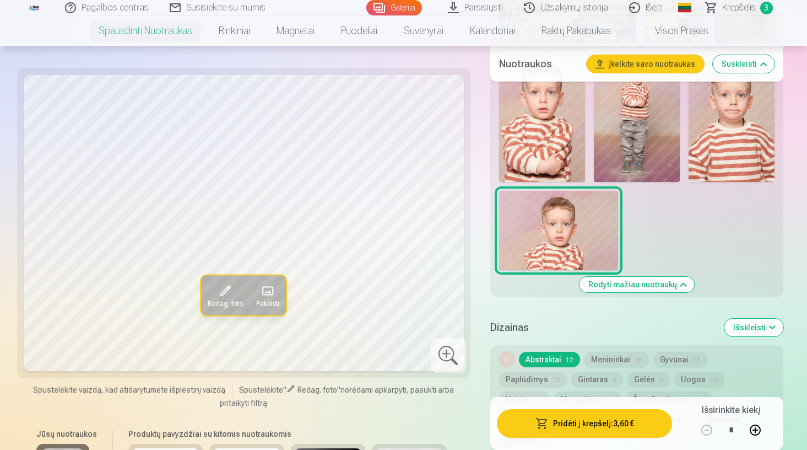
click at [584, 430] on button "Pridėti į krepšelį : 3,60 €" at bounding box center [585, 423] width 176 height 29
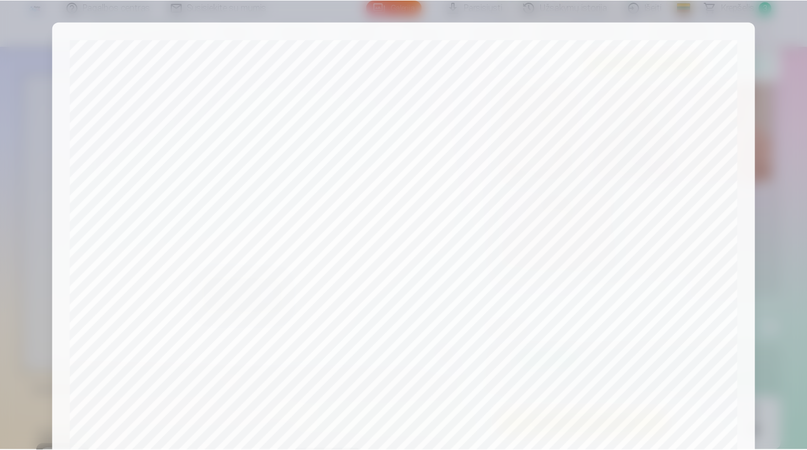
scroll to position [344, 0]
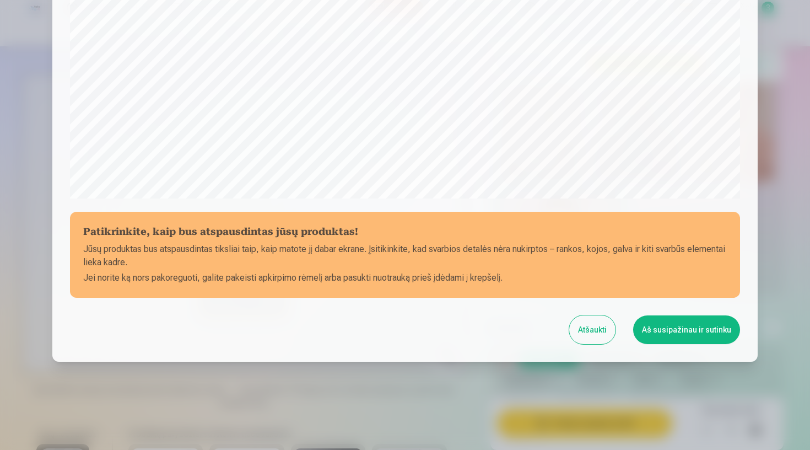
click at [693, 322] on button "Aš susipažinau ir sutinku" at bounding box center [686, 329] width 107 height 29
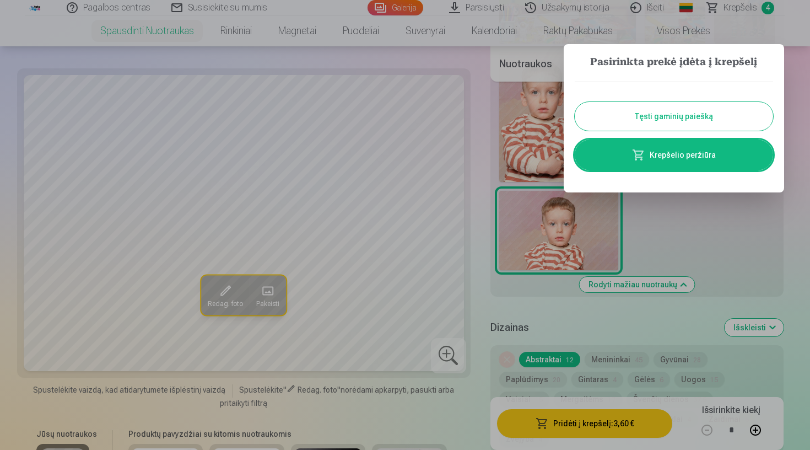
click at [660, 111] on button "Tęsti gaminių paiešką" at bounding box center [674, 116] width 198 height 29
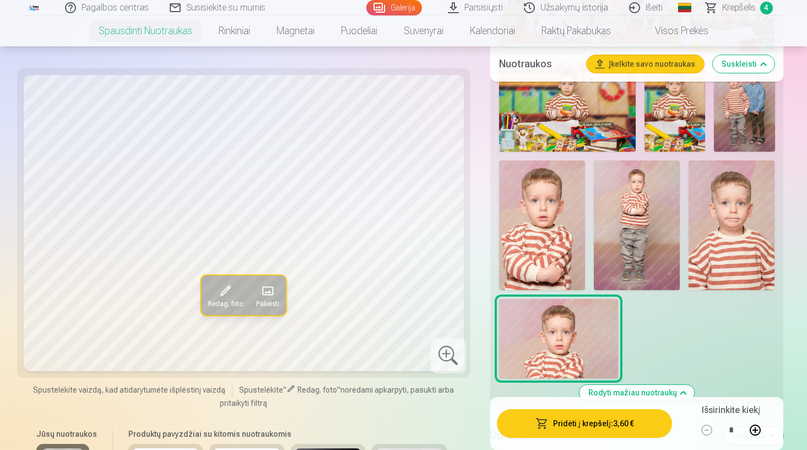
scroll to position [1017, 0]
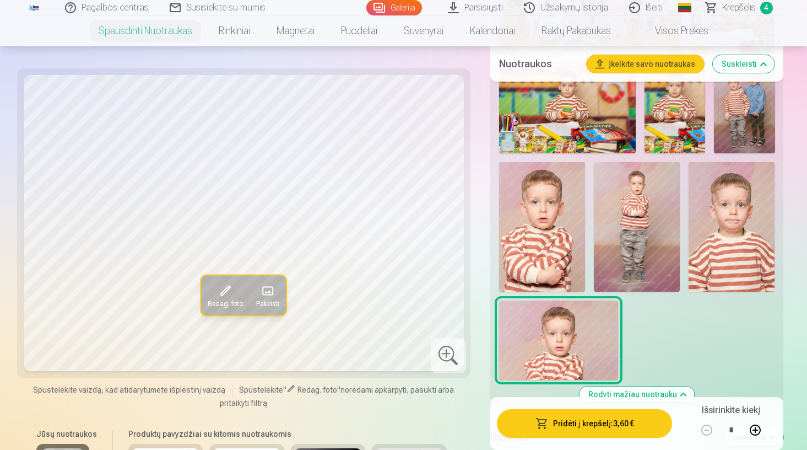
click at [744, 235] on img at bounding box center [732, 226] width 86 height 129
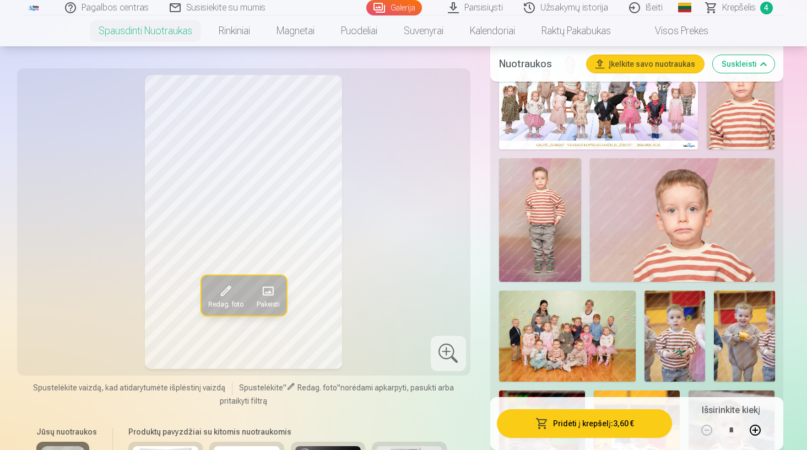
scroll to position [349, 0]
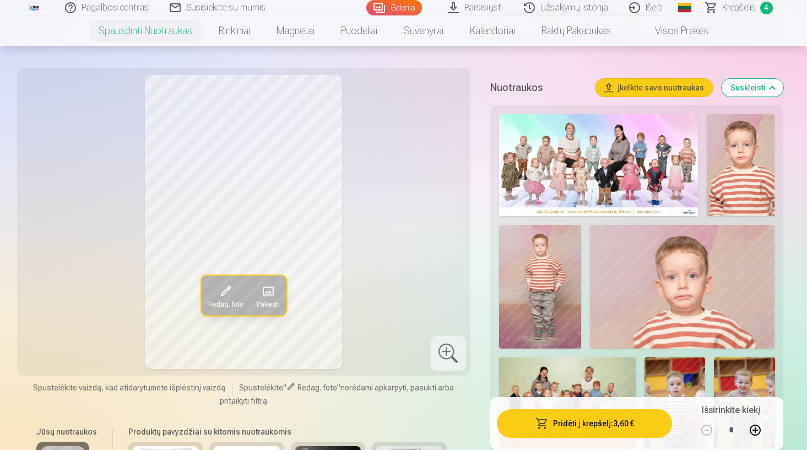
click at [550, 260] on img at bounding box center [540, 286] width 82 height 123
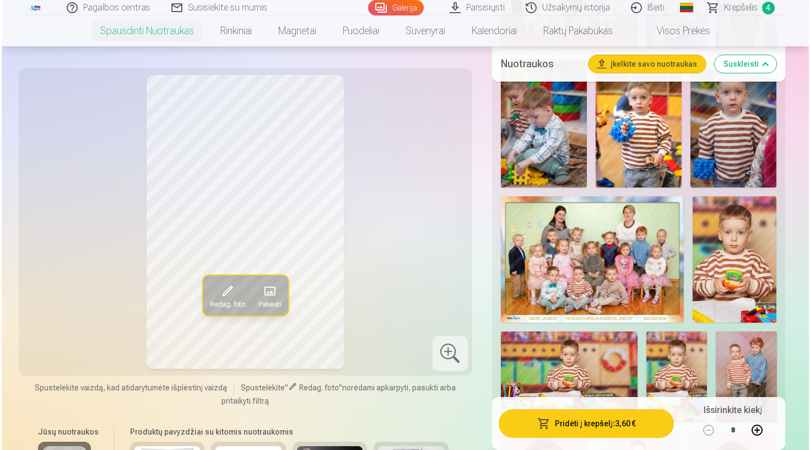
scroll to position [763, 0]
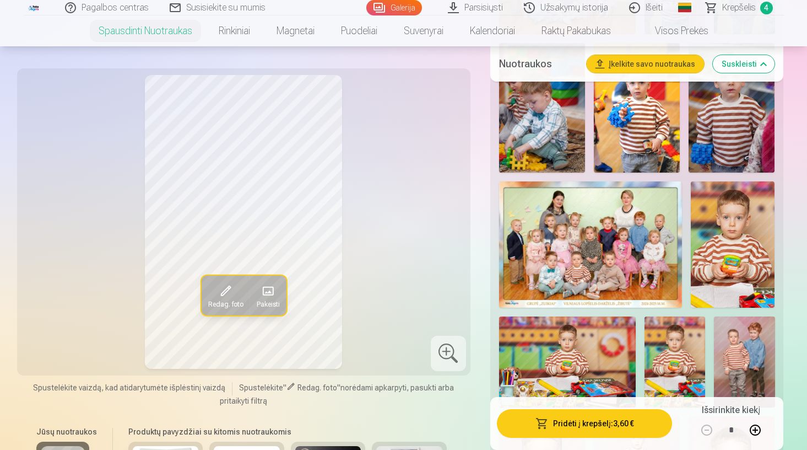
click at [550, 260] on img at bounding box center [590, 244] width 183 height 126
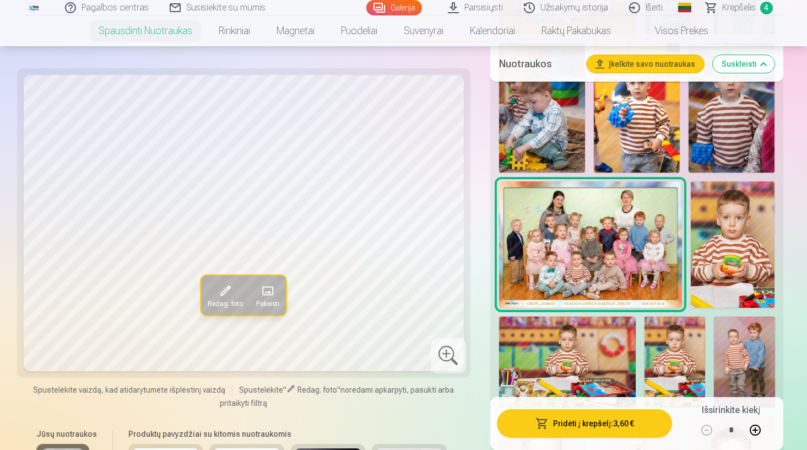
click at [247, 312] on button "Redag. foto" at bounding box center [225, 296] width 48 height 40
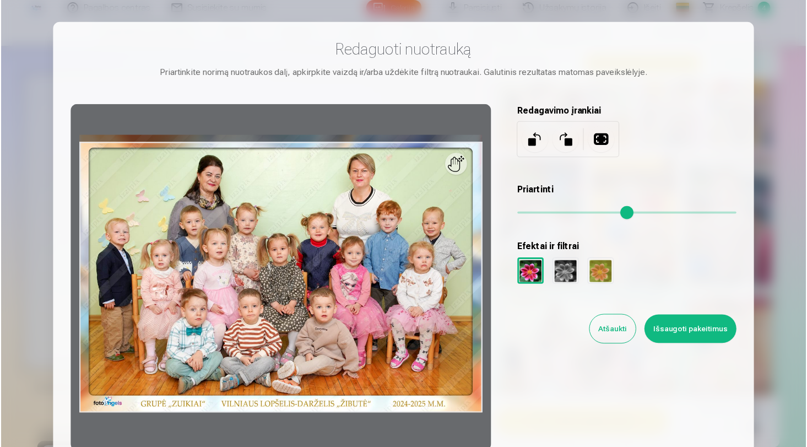
scroll to position [0, 0]
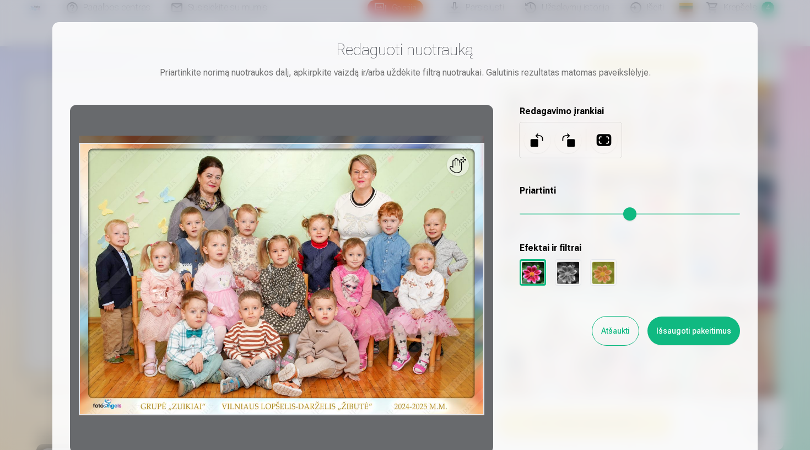
click at [608, 327] on button "Atšaukti" at bounding box center [615, 330] width 46 height 29
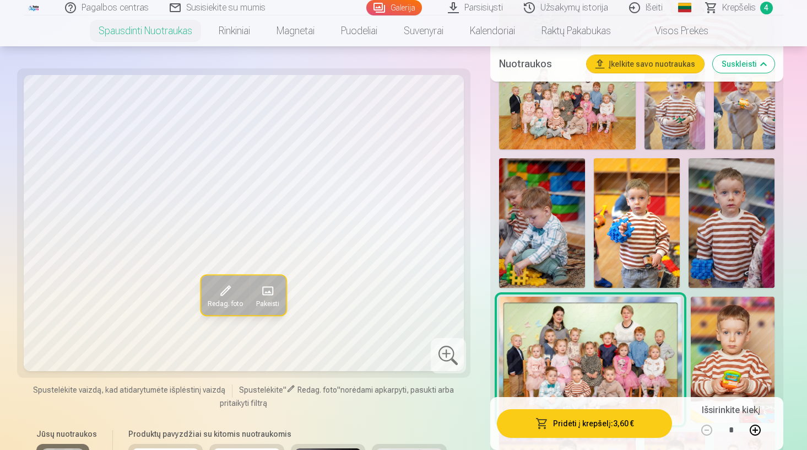
click at [582, 119] on img at bounding box center [567, 103] width 137 height 91
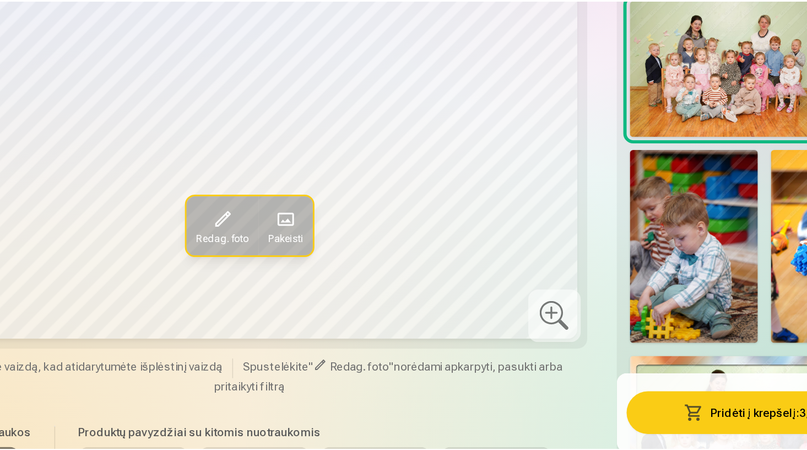
scroll to position [646, 0]
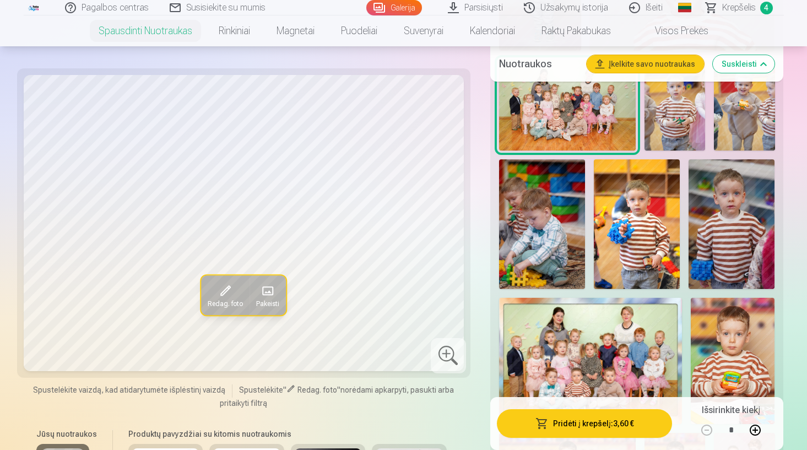
click at [548, 338] on img at bounding box center [590, 361] width 183 height 126
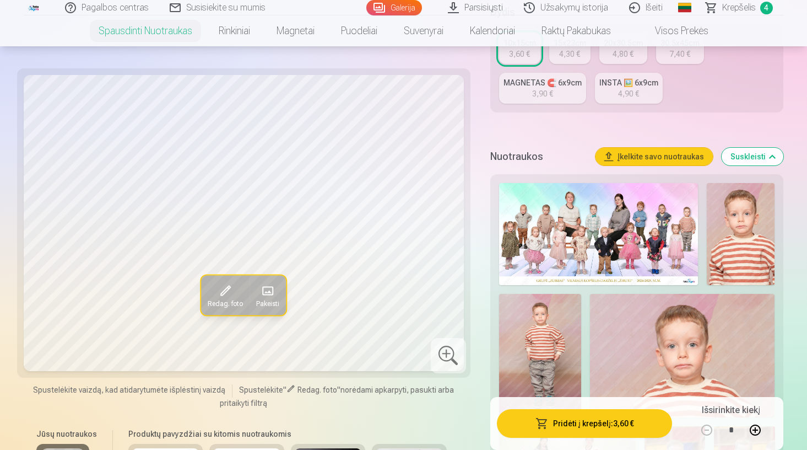
scroll to position [275, 0]
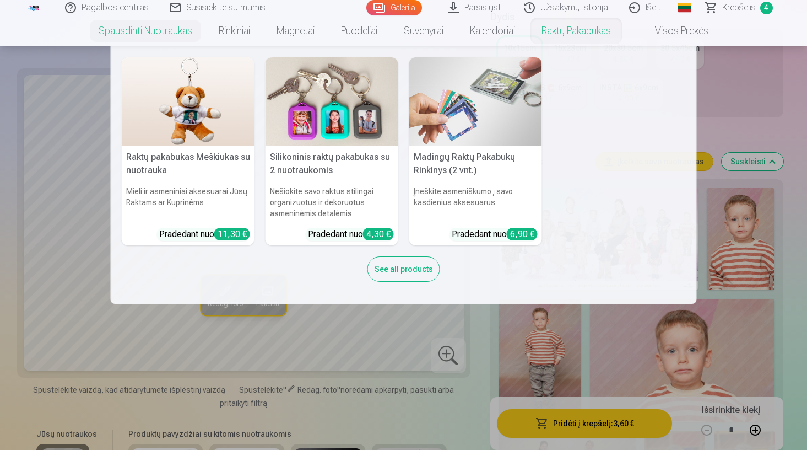
click at [575, 60] on div "Raktų pakabukas Meškiukas su nuotrauka Mieli ir asmeniniai aksesuarai Jūsų Rakt…" at bounding box center [404, 174] width 564 height 235
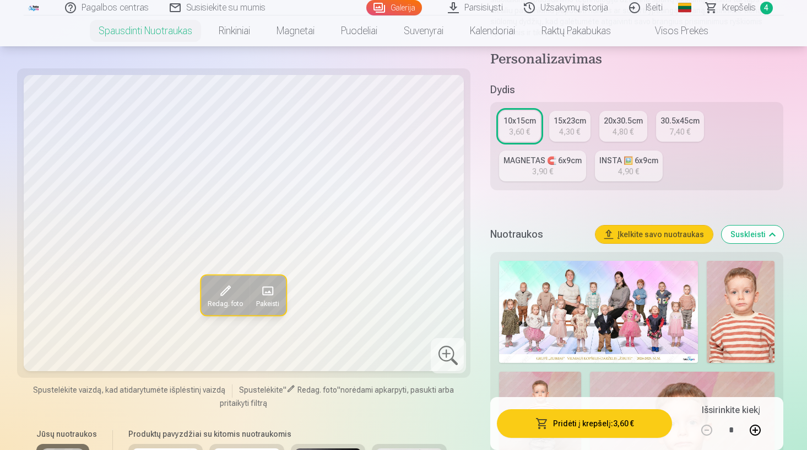
scroll to position [178, 0]
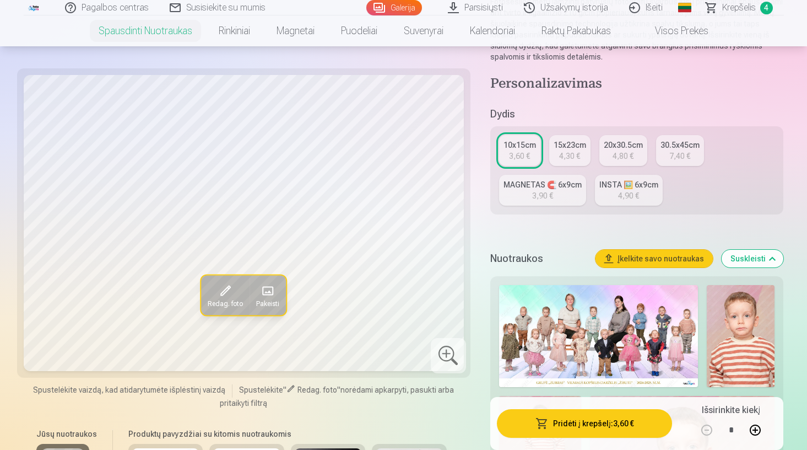
click at [563, 140] on div "15x23cm" at bounding box center [570, 144] width 33 height 11
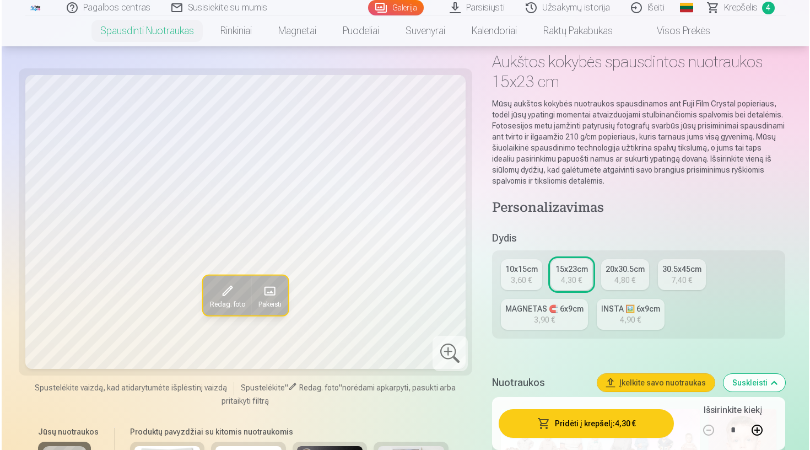
scroll to position [64, 0]
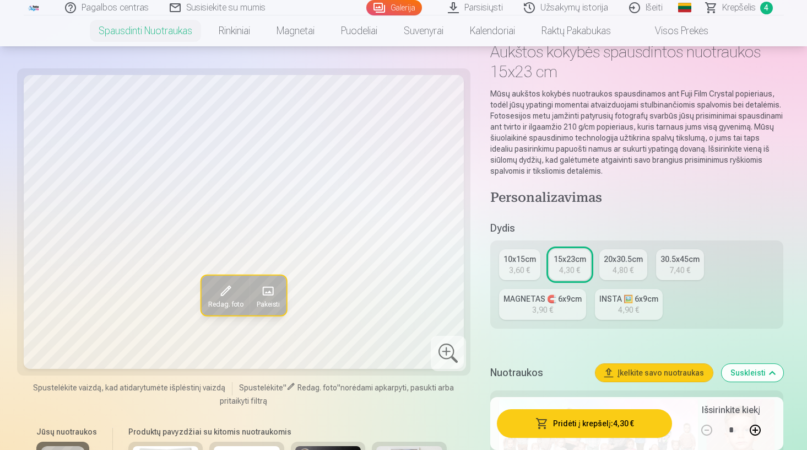
click at [572, 426] on button "Pridėti į krepšelį : 4,30 €" at bounding box center [585, 423] width 176 height 29
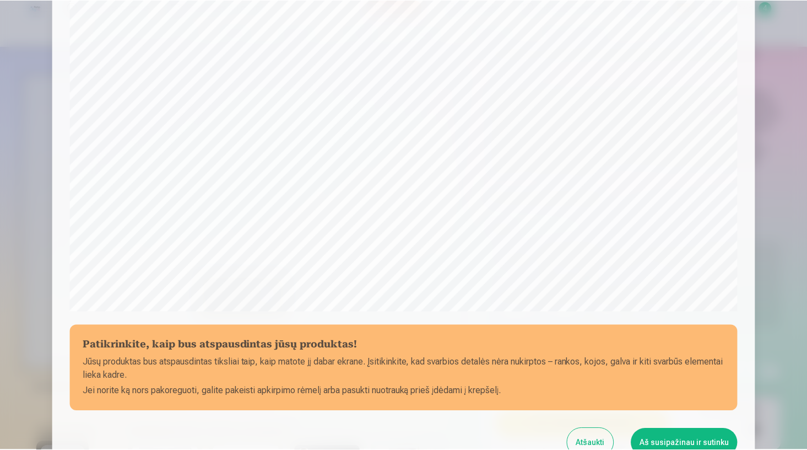
scroll to position [232, 0]
click at [666, 433] on button "Aš susipažinau ir sutinku" at bounding box center [686, 441] width 107 height 29
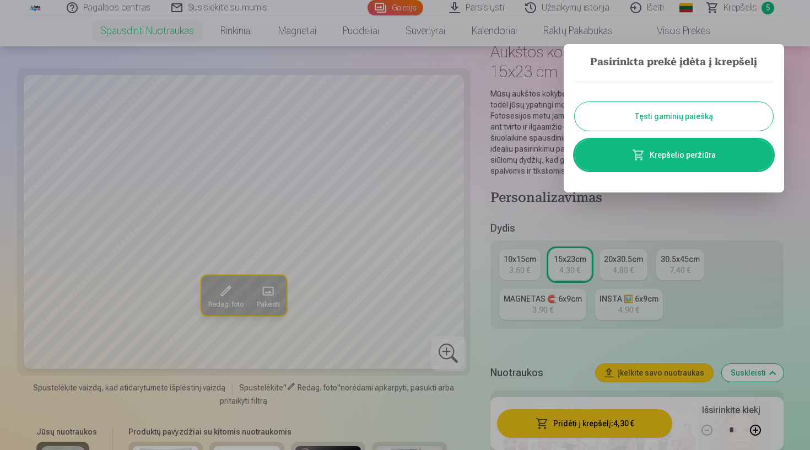
click at [649, 125] on button "Tęsti gaminių paiešką" at bounding box center [674, 116] width 198 height 29
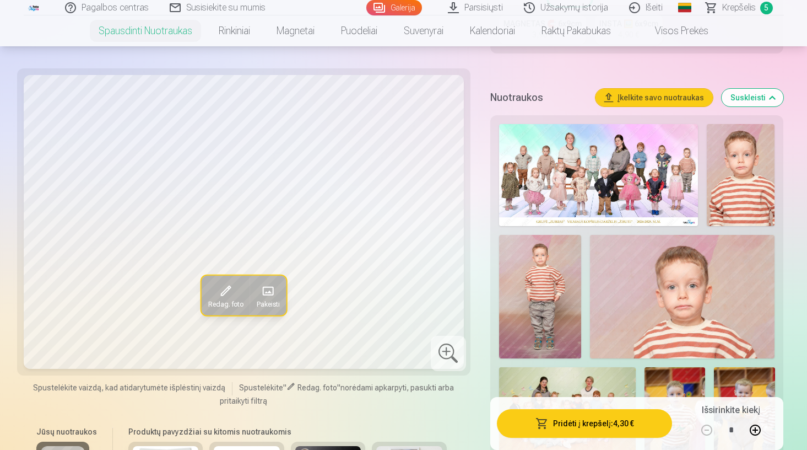
scroll to position [381, 0]
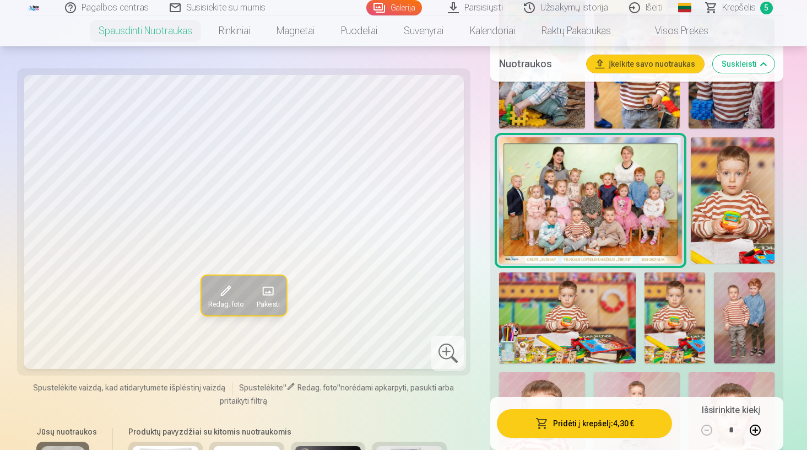
click at [107, 406] on div "Redag. foto Pakeisti Spustelėkite vaizdą, kad atidarytumėte išplėstinį vaizdą S…" at bounding box center [244, 351] width 440 height 552
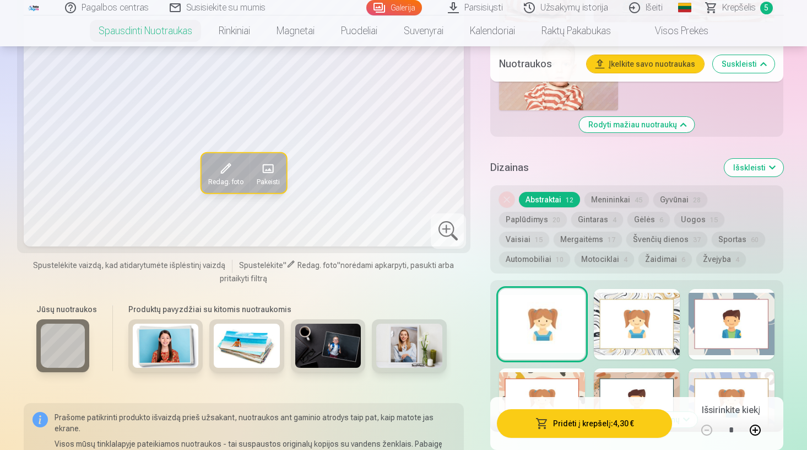
scroll to position [1276, 0]
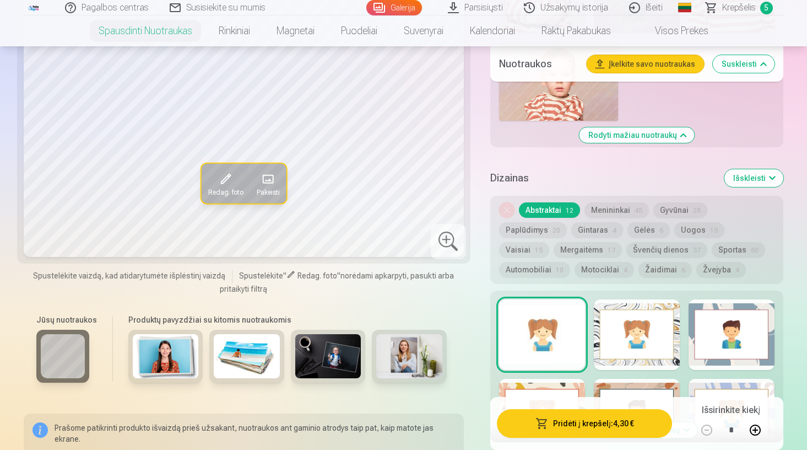
click at [630, 334] on div at bounding box center [637, 334] width 86 height 71
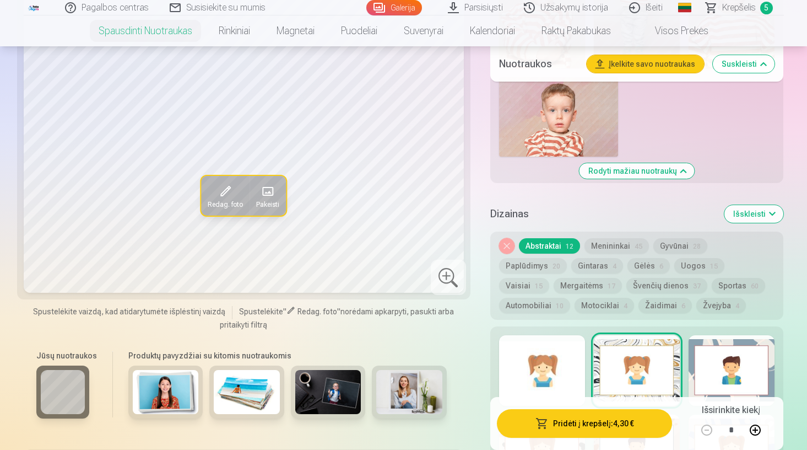
scroll to position [1240, 0]
click at [759, 368] on div at bounding box center [732, 369] width 86 height 71
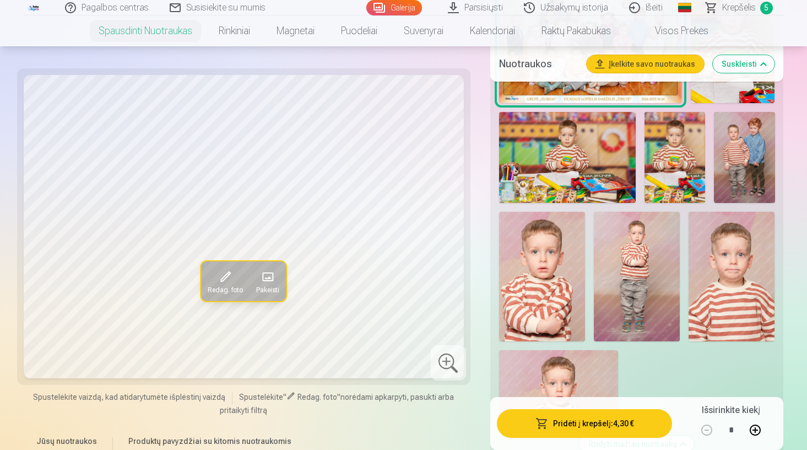
scroll to position [974, 0]
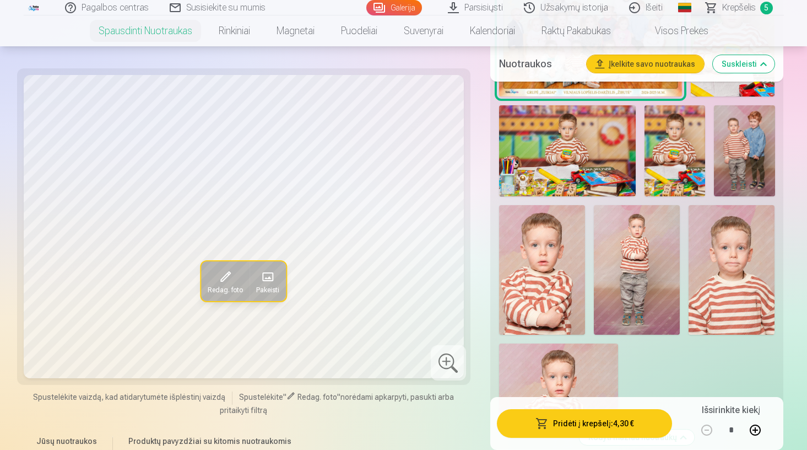
click at [552, 268] on img at bounding box center [542, 269] width 86 height 129
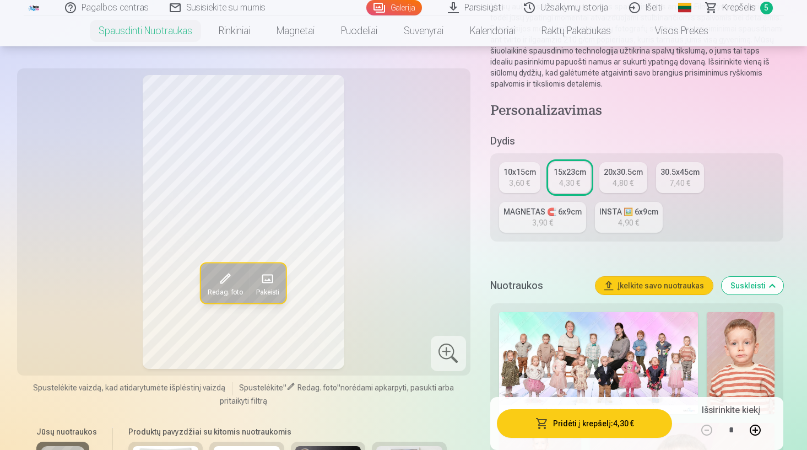
scroll to position [150, 0]
click at [523, 171] on div "10x15cm" at bounding box center [520, 172] width 33 height 11
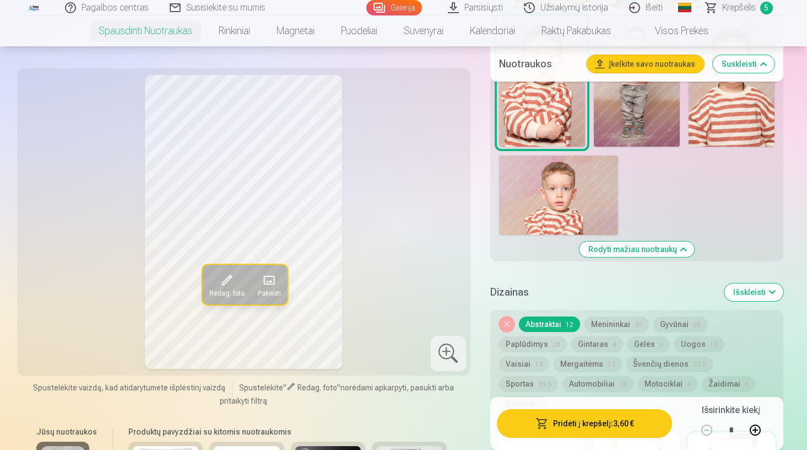
scroll to position [1168, 0]
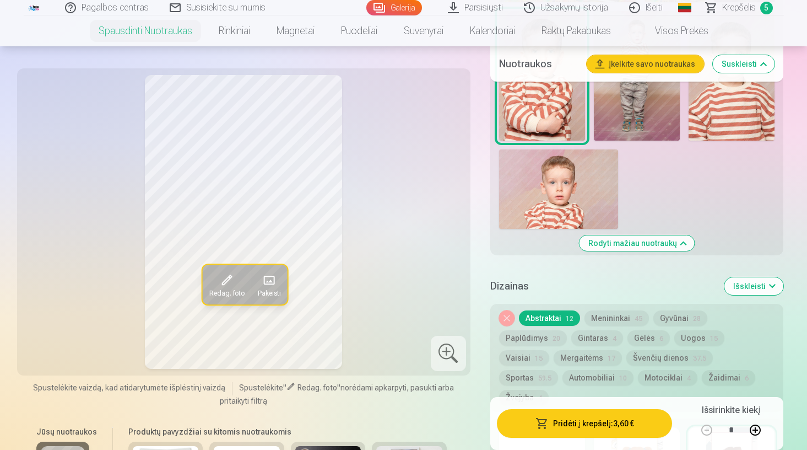
click at [634, 370] on button "Automobiliai 10" at bounding box center [598, 377] width 71 height 15
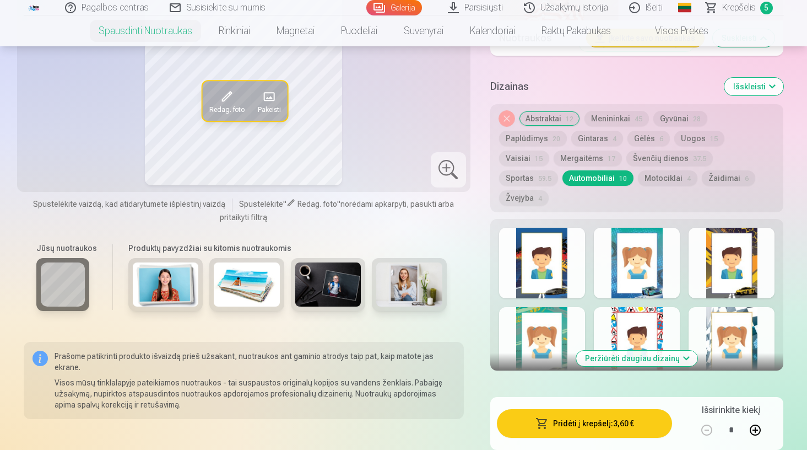
scroll to position [1362, 0]
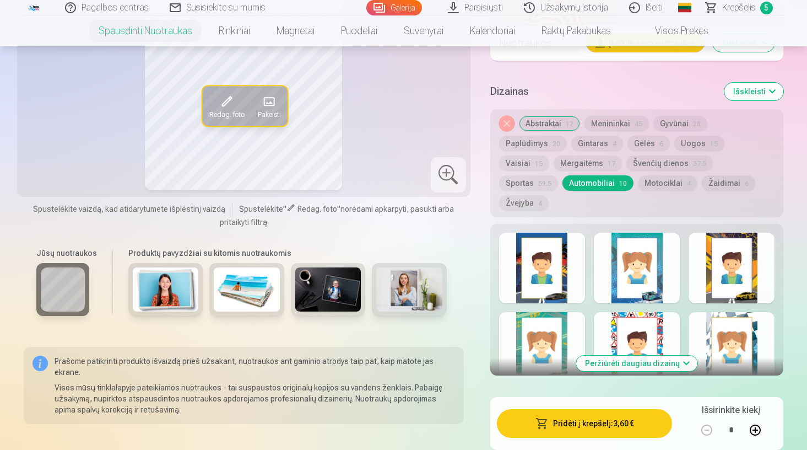
click at [652, 265] on div at bounding box center [637, 268] width 86 height 71
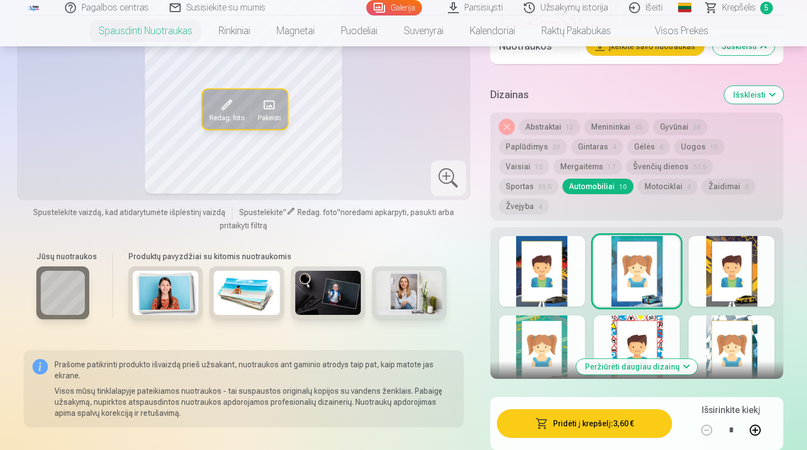
scroll to position [1360, 0]
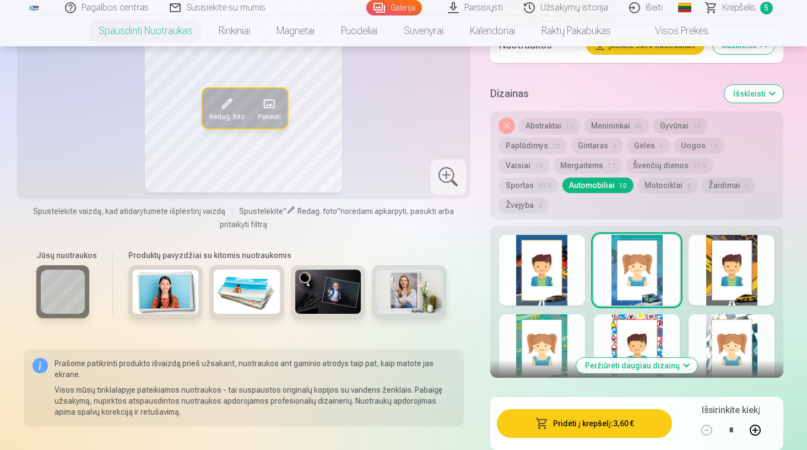
click at [555, 124] on button "Abstraktai 12" at bounding box center [549, 125] width 61 height 15
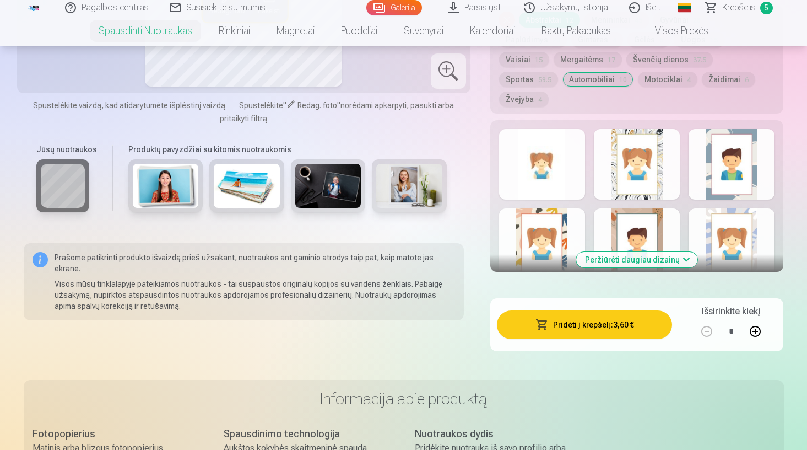
scroll to position [1481, 0]
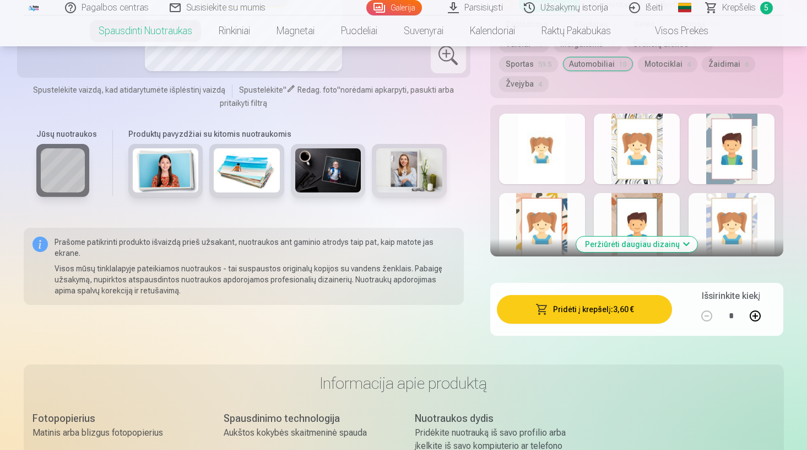
click at [628, 236] on button "Peržiūrėti daugiau dizainų" at bounding box center [636, 243] width 121 height 15
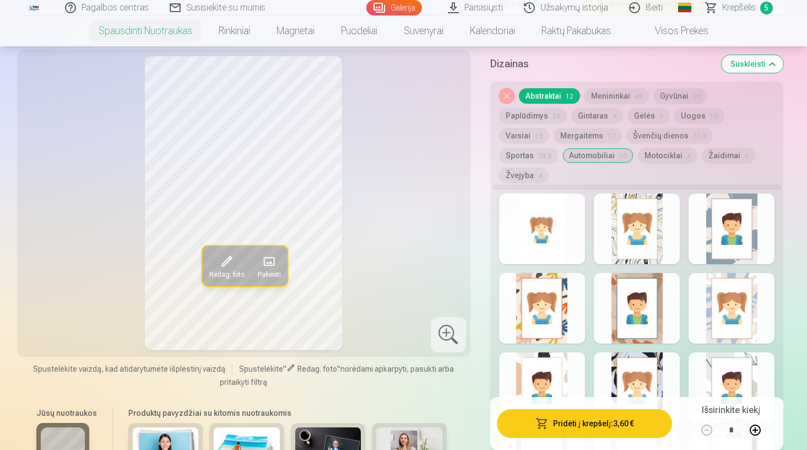
scroll to position [1383, 0]
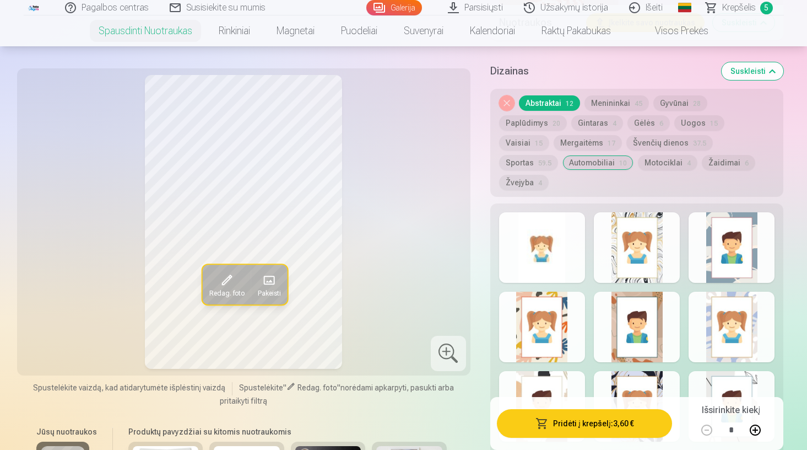
click at [628, 121] on button "Gėlės 6" at bounding box center [649, 122] width 42 height 15
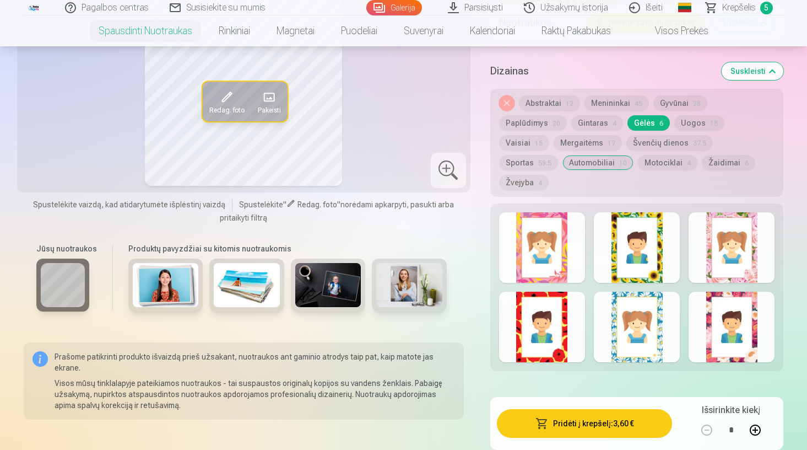
click at [555, 229] on div at bounding box center [542, 247] width 86 height 71
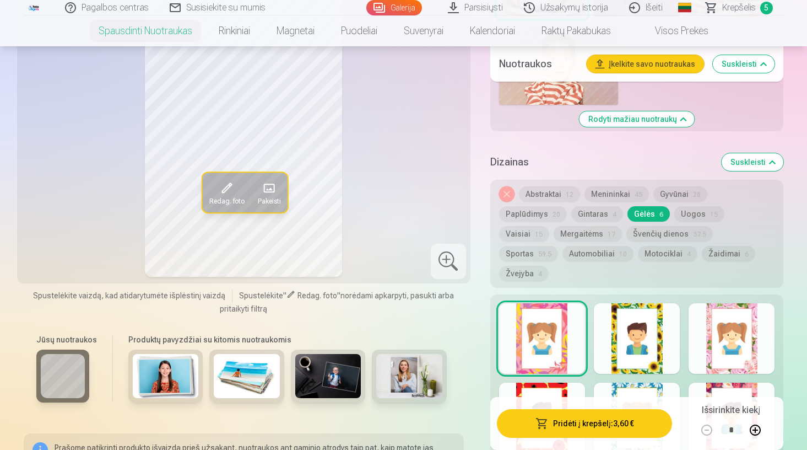
scroll to position [1289, 0]
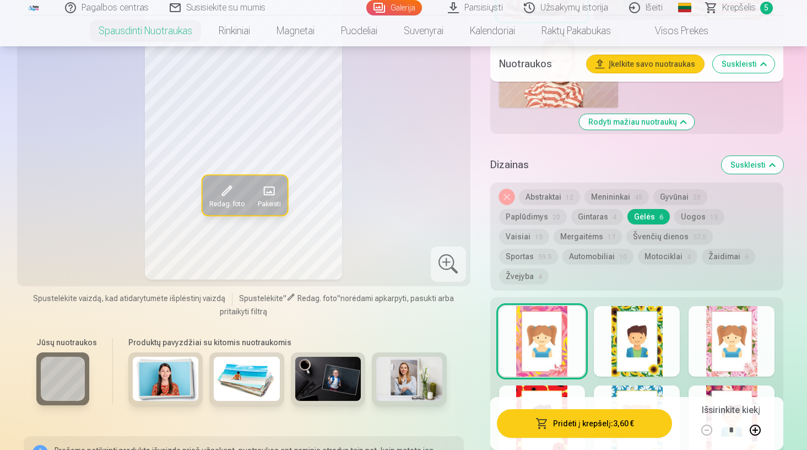
click at [625, 320] on div at bounding box center [637, 341] width 86 height 71
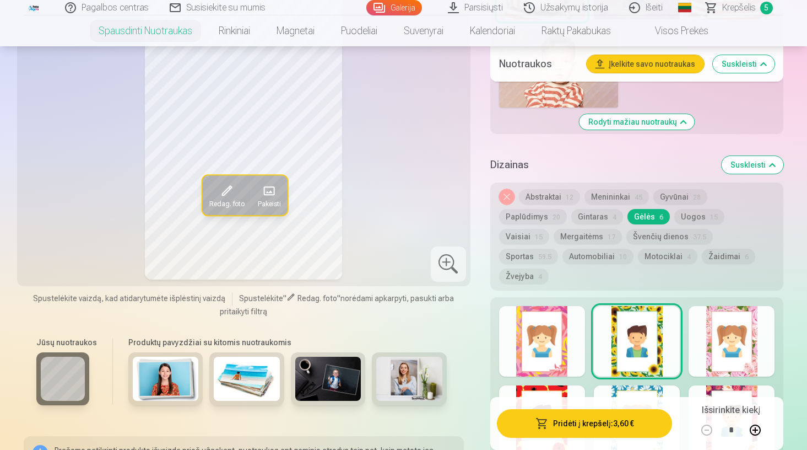
click at [733, 336] on div at bounding box center [732, 341] width 86 height 71
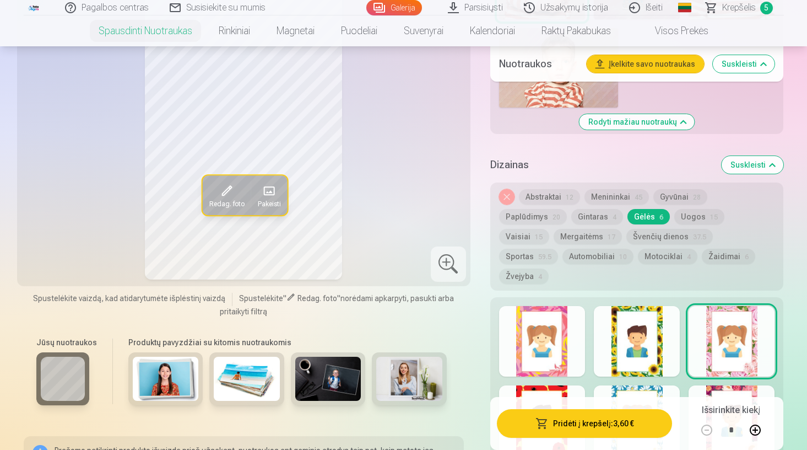
click at [538, 385] on div at bounding box center [542, 420] width 86 height 71
click at [590, 381] on div at bounding box center [637, 381] width 294 height 168
click at [646, 385] on div at bounding box center [637, 420] width 86 height 71
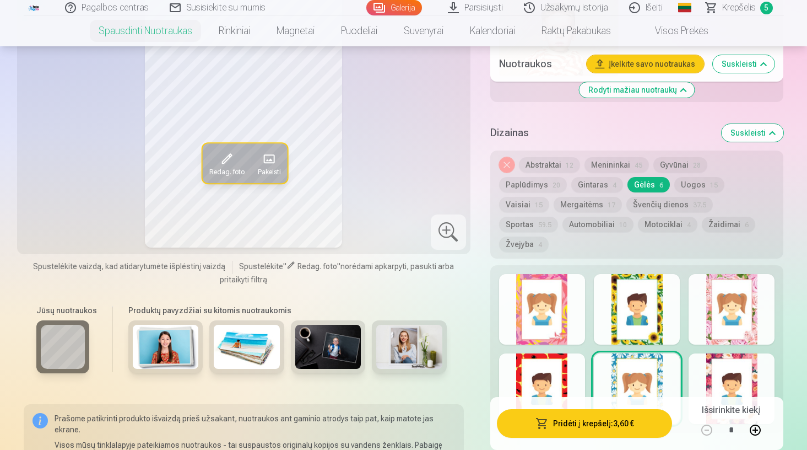
scroll to position [1345, 0]
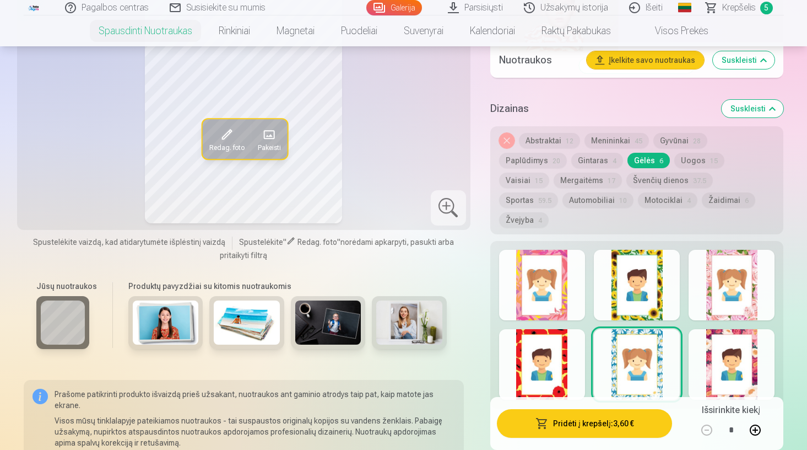
click at [728, 348] on div at bounding box center [732, 364] width 86 height 71
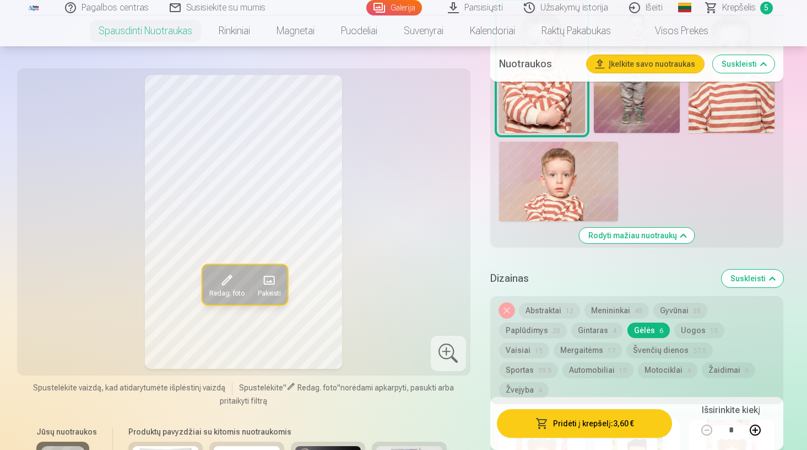
scroll to position [1174, 0]
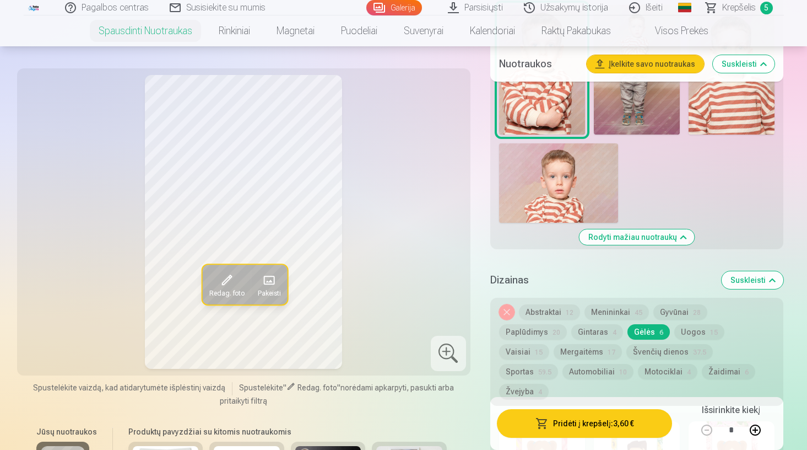
click at [622, 344] on button "Mergaitėms 17" at bounding box center [588, 351] width 68 height 15
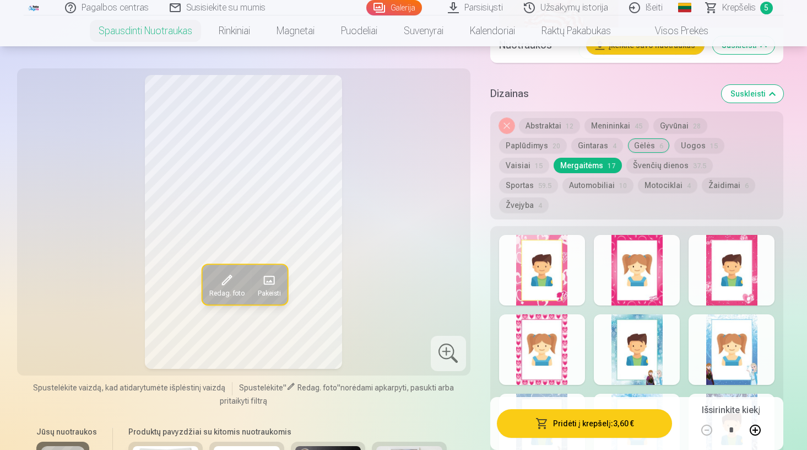
scroll to position [1410, 0]
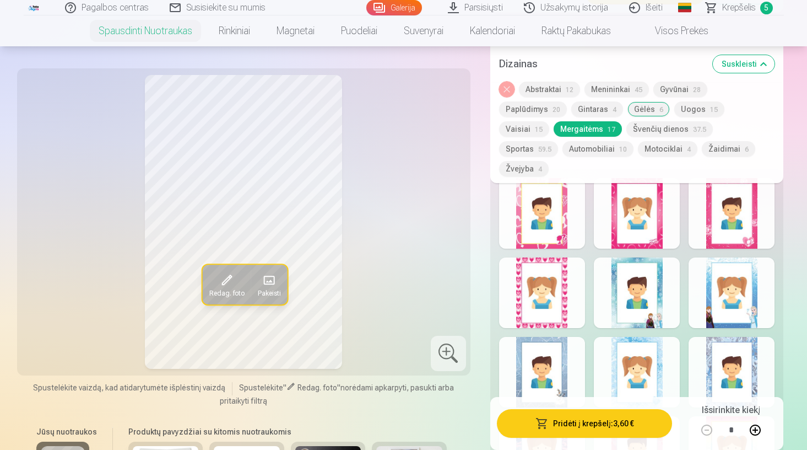
click at [556, 293] on div at bounding box center [542, 292] width 86 height 71
click at [568, 199] on div at bounding box center [542, 213] width 86 height 71
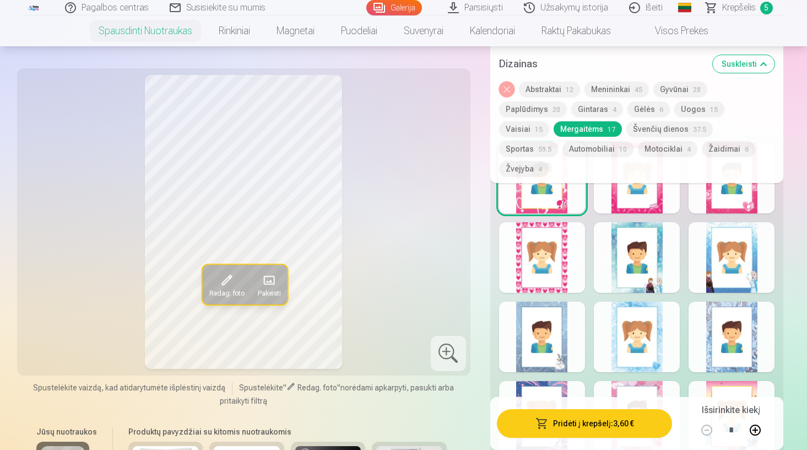
scroll to position [1446, 0]
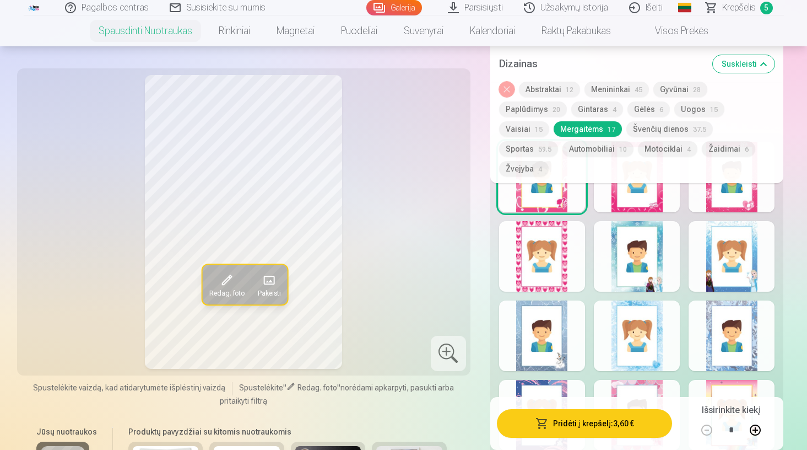
click at [639, 321] on div at bounding box center [637, 335] width 86 height 71
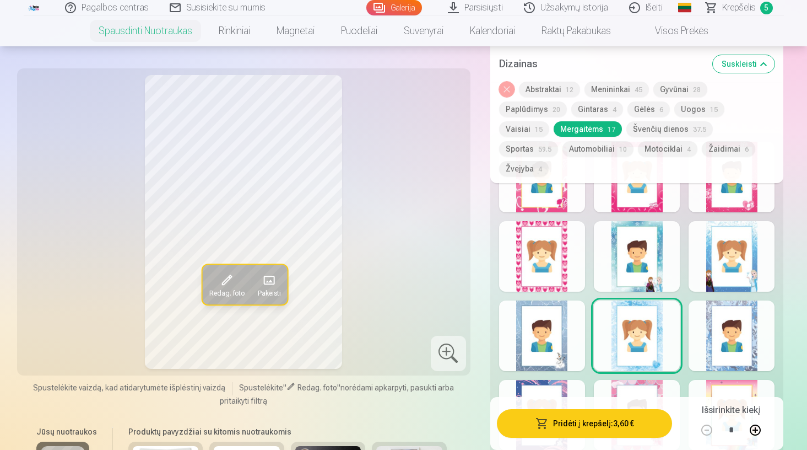
click at [743, 331] on div at bounding box center [732, 335] width 86 height 71
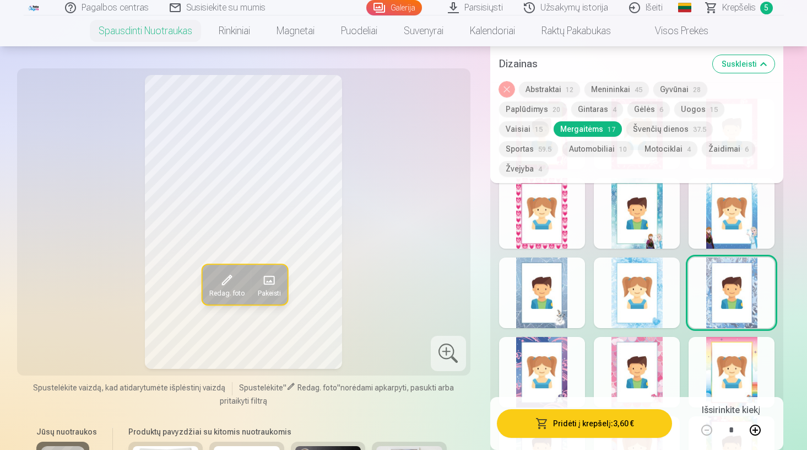
scroll to position [1498, 0]
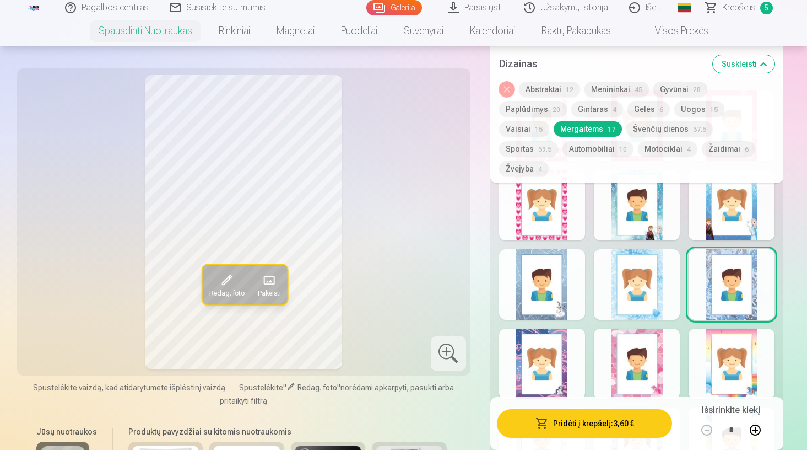
click at [558, 348] on div at bounding box center [542, 363] width 86 height 71
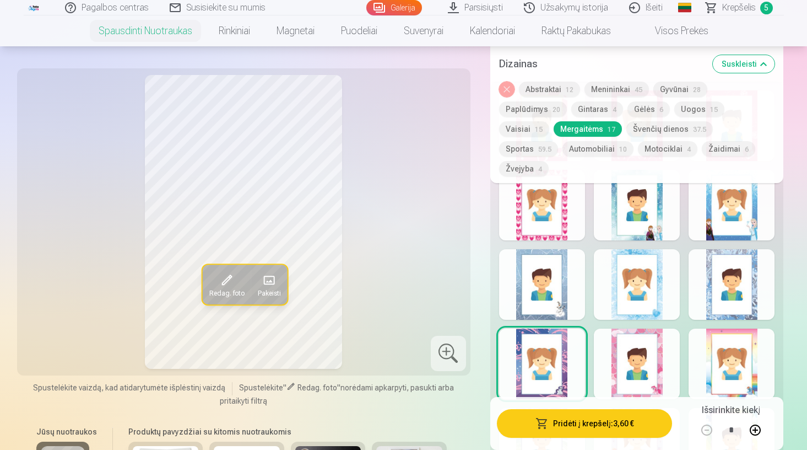
click at [644, 350] on div at bounding box center [637, 363] width 86 height 71
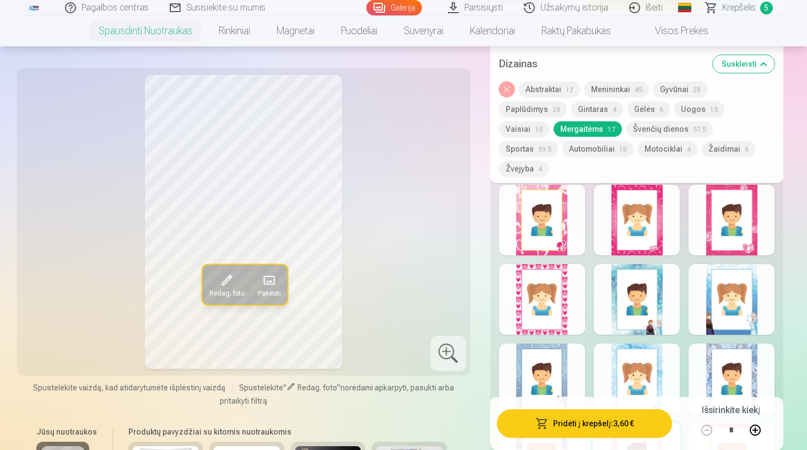
scroll to position [1388, 0]
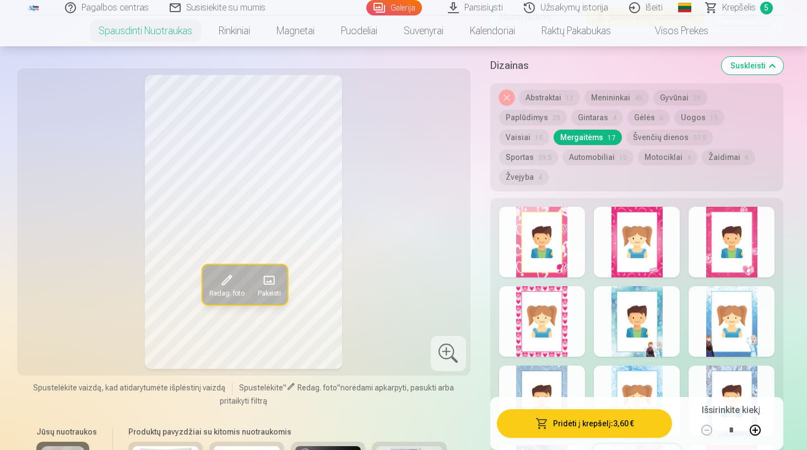
click at [552, 309] on div at bounding box center [542, 321] width 86 height 71
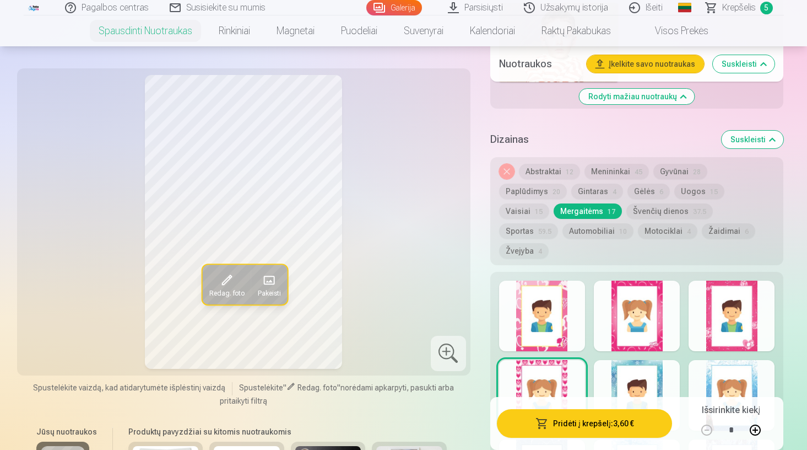
scroll to position [1314, 0]
click at [634, 224] on button "Automobiliai 10" at bounding box center [598, 231] width 71 height 15
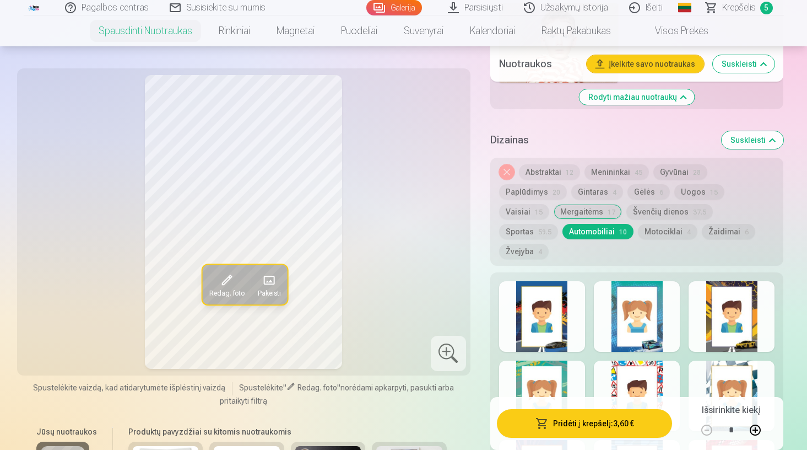
click at [635, 320] on div at bounding box center [637, 316] width 86 height 71
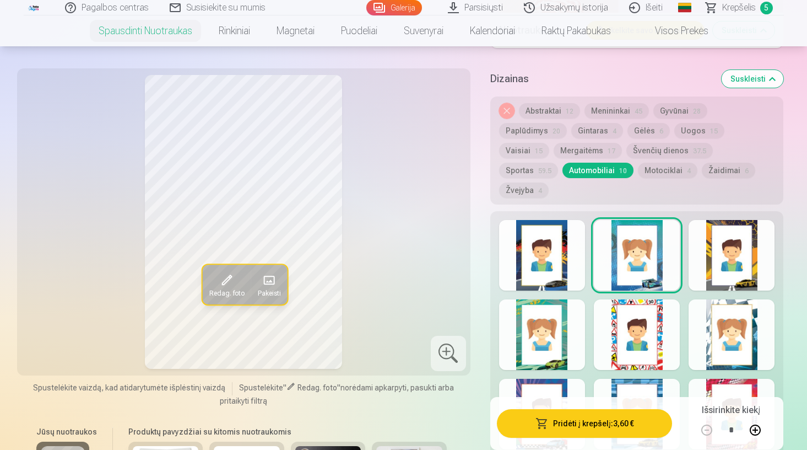
scroll to position [1381, 0]
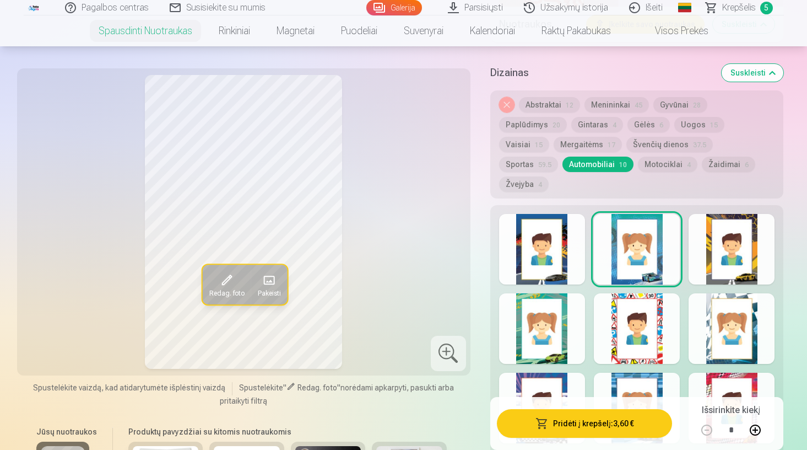
click at [569, 310] on div at bounding box center [542, 328] width 86 height 71
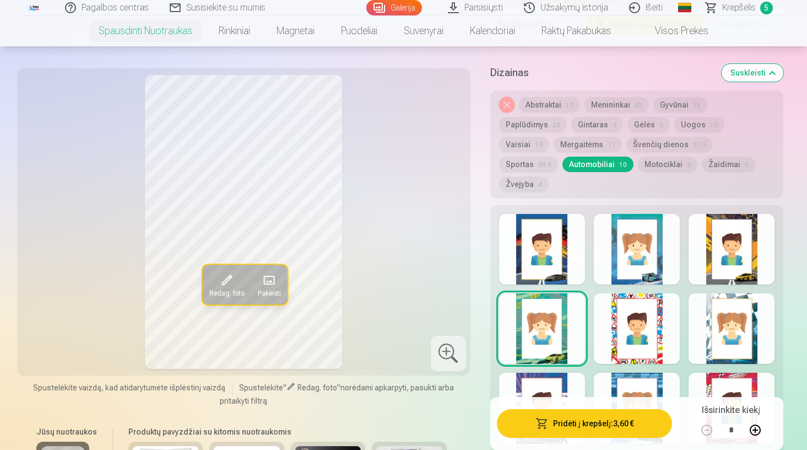
click at [732, 240] on div at bounding box center [732, 249] width 86 height 71
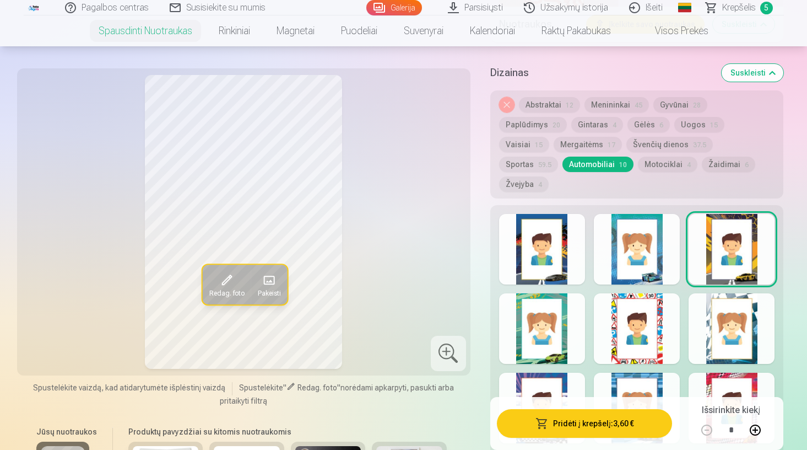
click at [564, 244] on div at bounding box center [542, 249] width 86 height 71
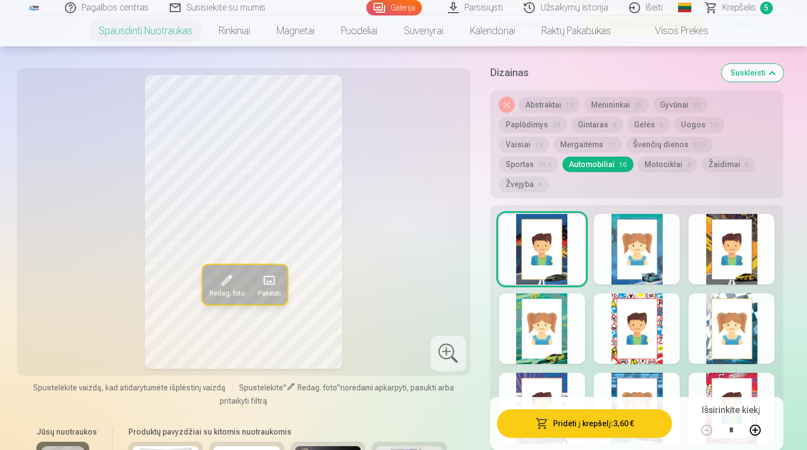
click at [637, 237] on div at bounding box center [637, 249] width 86 height 71
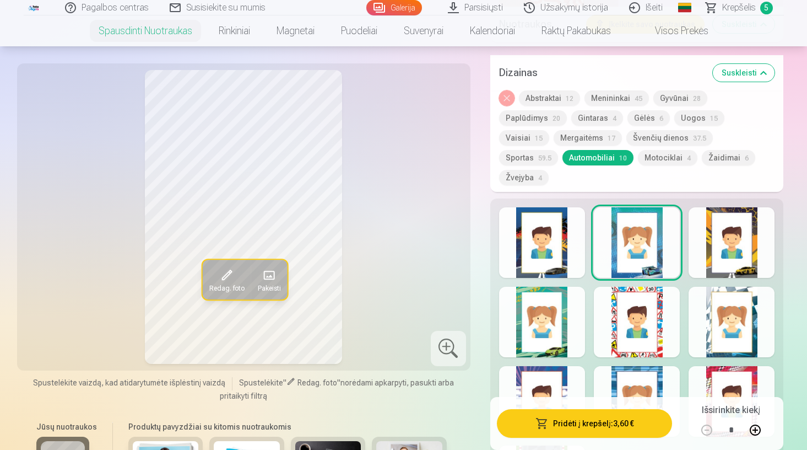
scroll to position [1438, 0]
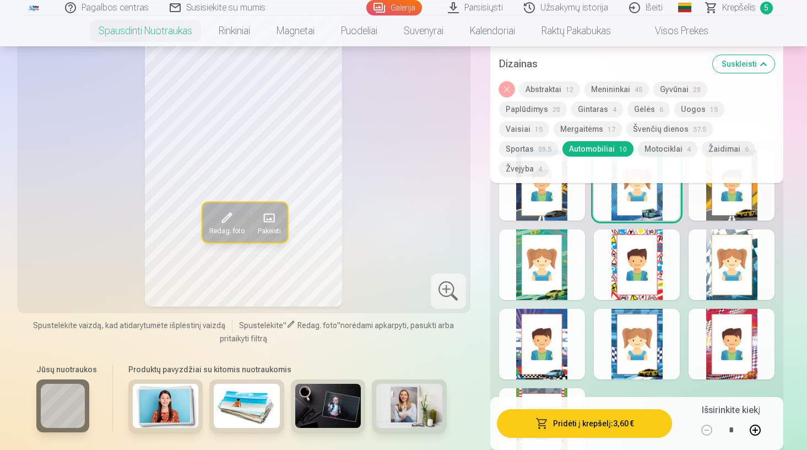
click at [709, 233] on div at bounding box center [732, 264] width 86 height 71
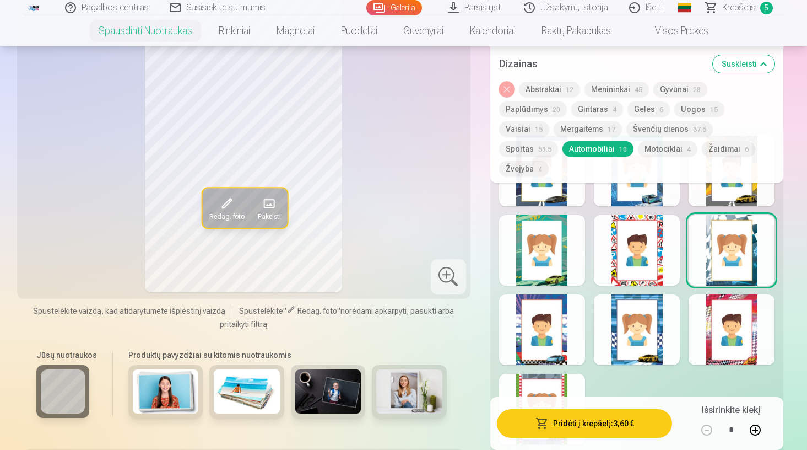
scroll to position [1453, 0]
click at [661, 270] on div "Rodyti mažiau dizainų" at bounding box center [637, 302] width 294 height 350
click at [657, 301] on div at bounding box center [637, 329] width 86 height 71
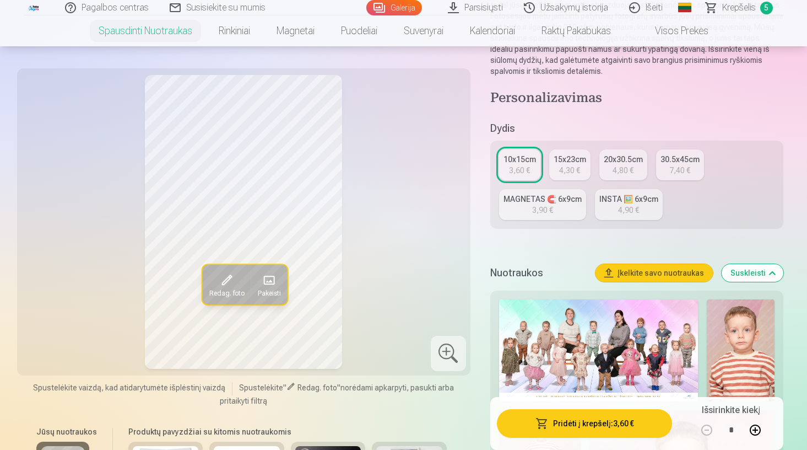
scroll to position [185, 0]
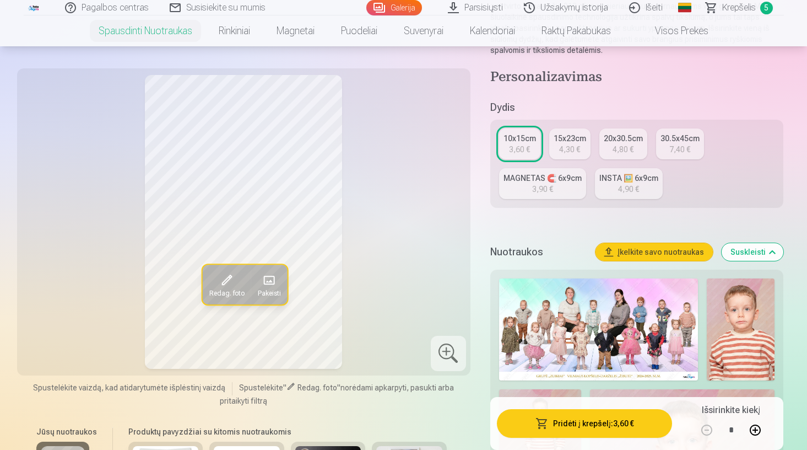
click at [559, 307] on img at bounding box center [598, 329] width 199 height 102
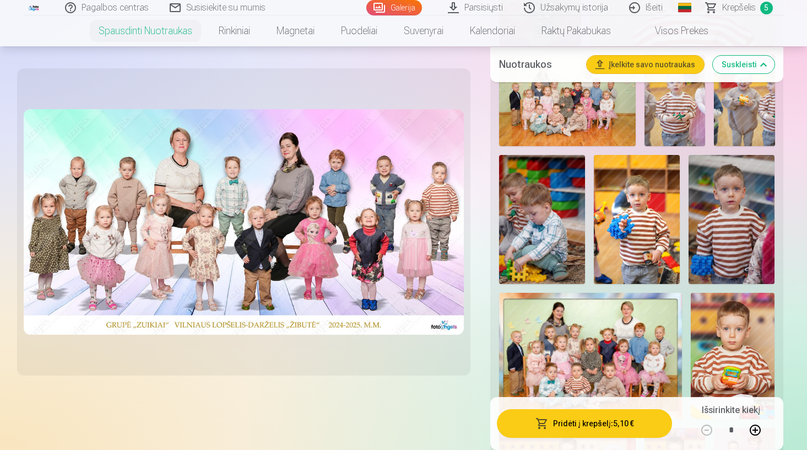
scroll to position [573, 0]
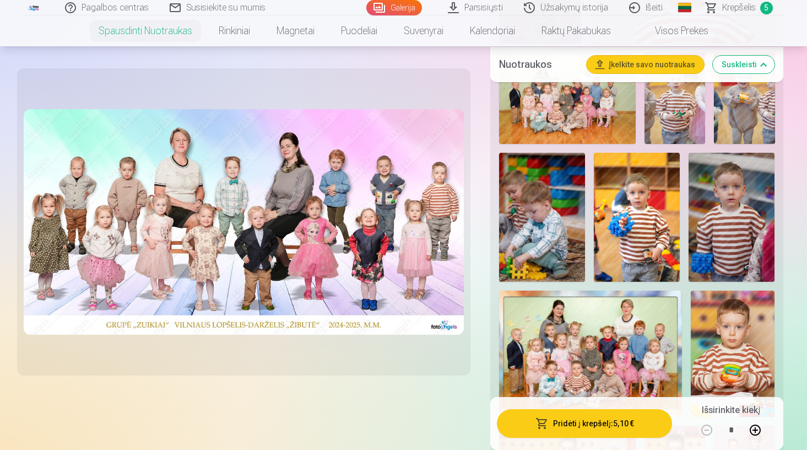
click at [584, 339] on img at bounding box center [590, 353] width 183 height 126
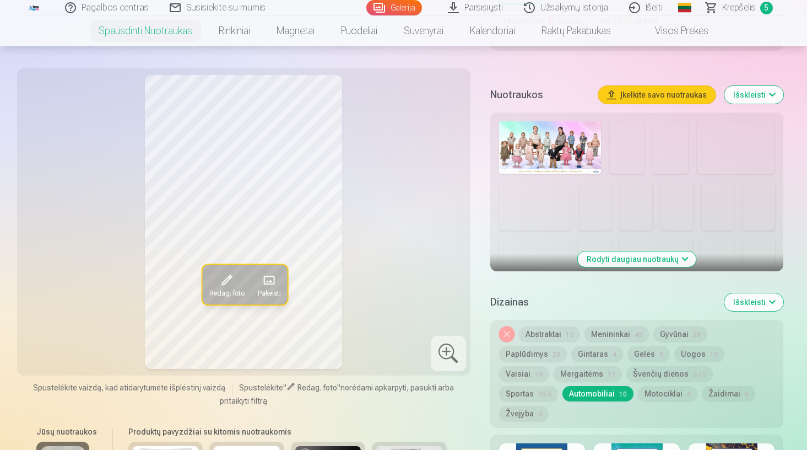
scroll to position [341, 0]
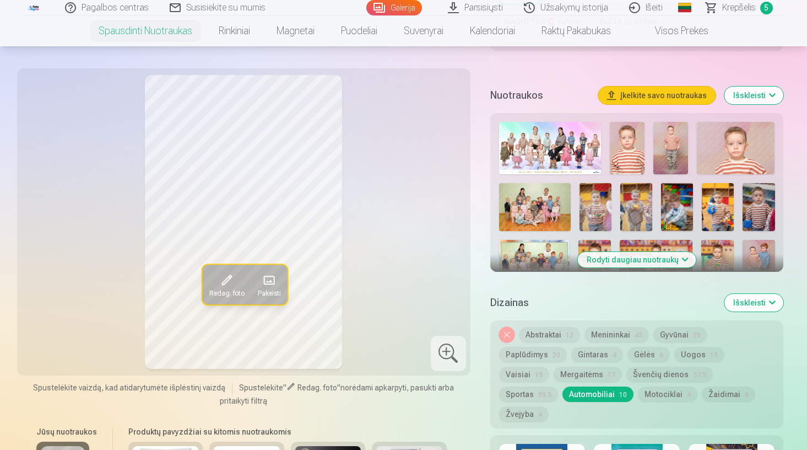
click at [507, 333] on button "Nuimkite dizainą" at bounding box center [506, 334] width 15 height 15
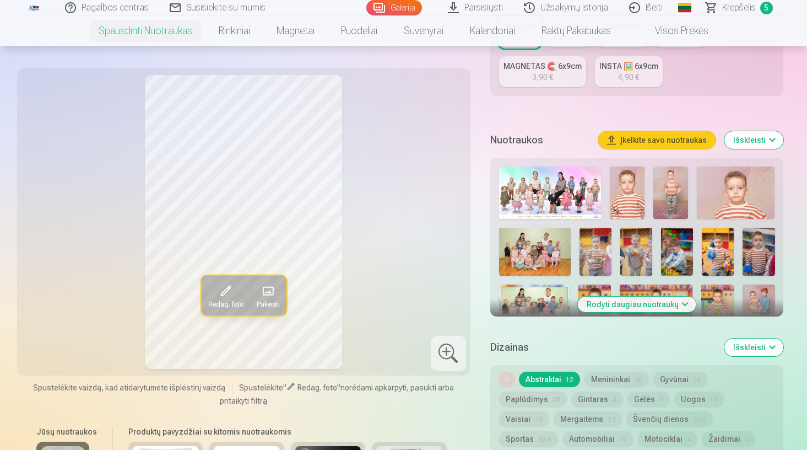
scroll to position [305, 0]
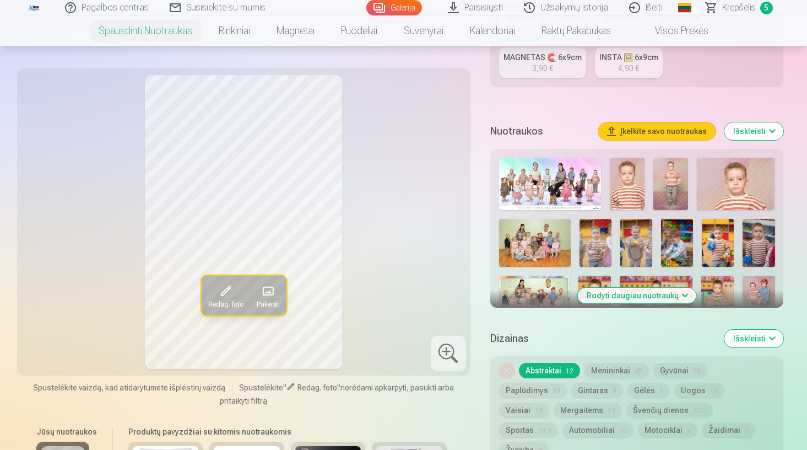
click at [542, 284] on img at bounding box center [534, 300] width 71 height 48
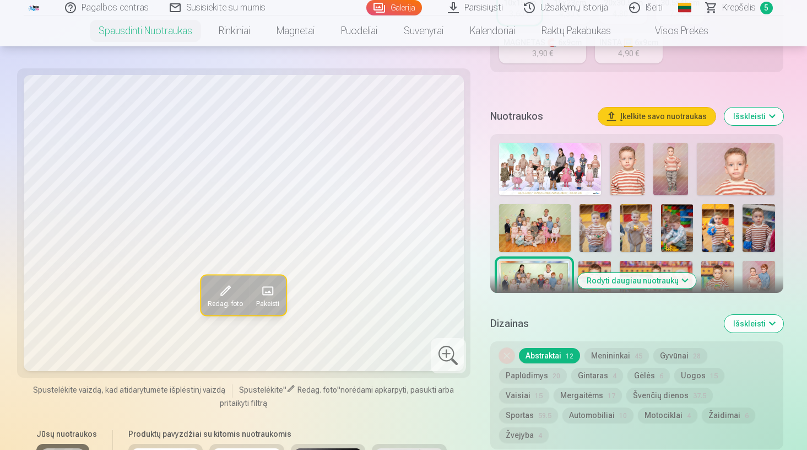
scroll to position [321, 0]
click at [717, 234] on img at bounding box center [718, 227] width 32 height 48
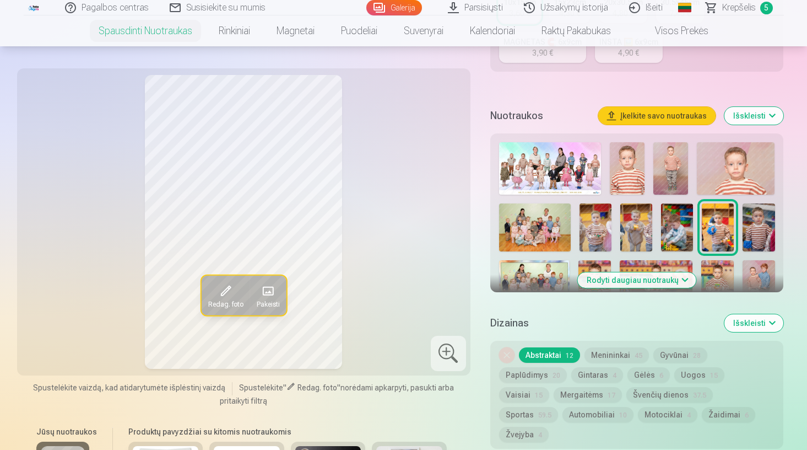
click at [592, 239] on img at bounding box center [596, 227] width 32 height 48
click at [673, 168] on img at bounding box center [671, 168] width 35 height 52
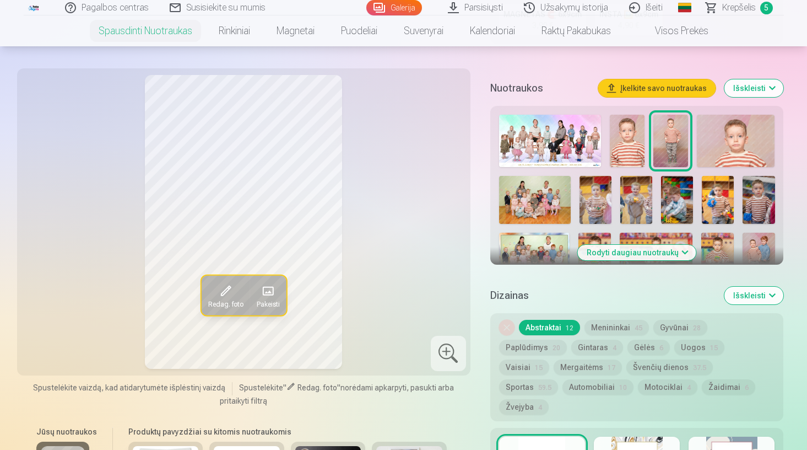
scroll to position [341, 0]
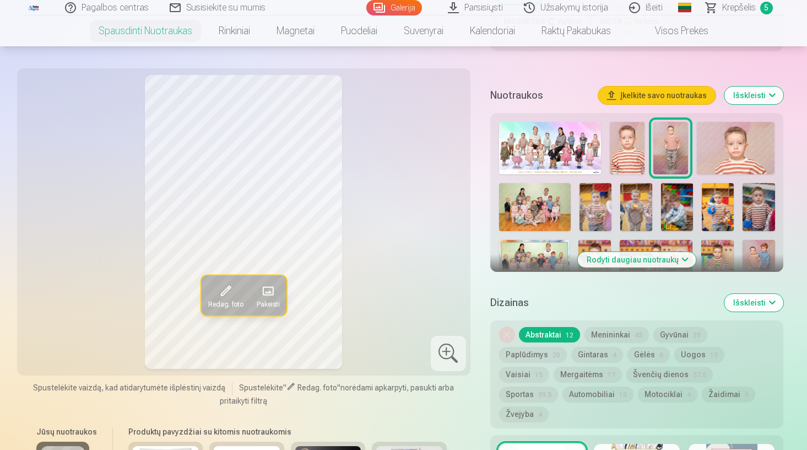
click at [638, 263] on button "Rodyti daugiau nuotraukų" at bounding box center [637, 259] width 118 height 15
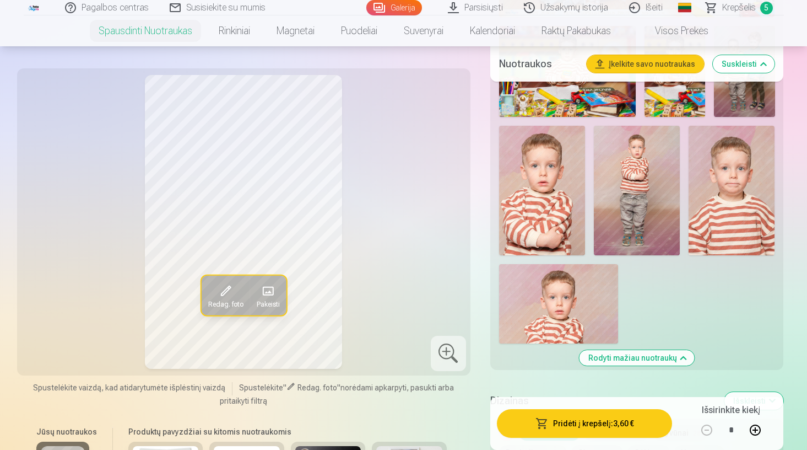
scroll to position [1068, 0]
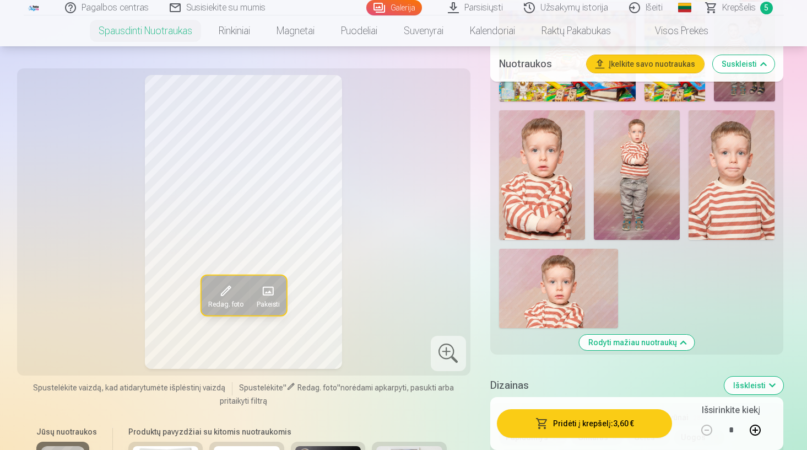
click at [650, 209] on img at bounding box center [637, 174] width 86 height 129
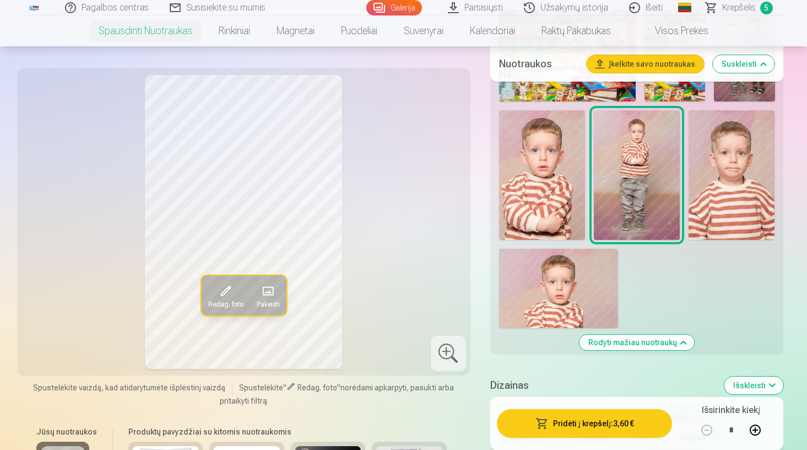
click at [556, 197] on img at bounding box center [542, 174] width 86 height 129
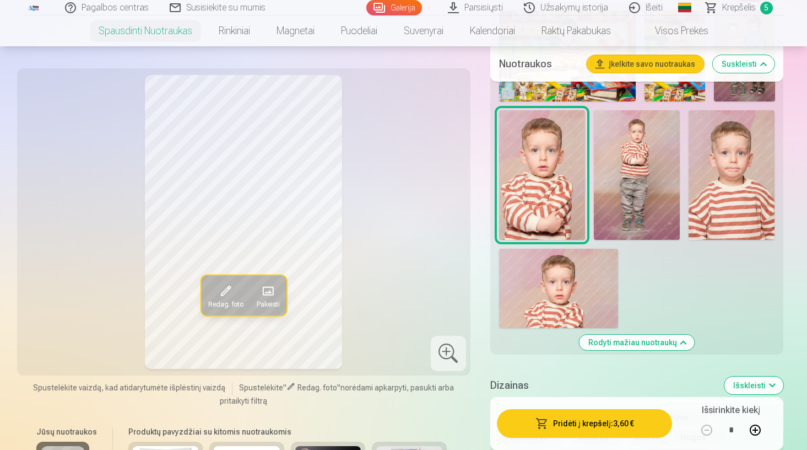
click at [557, 294] on img at bounding box center [558, 288] width 119 height 79
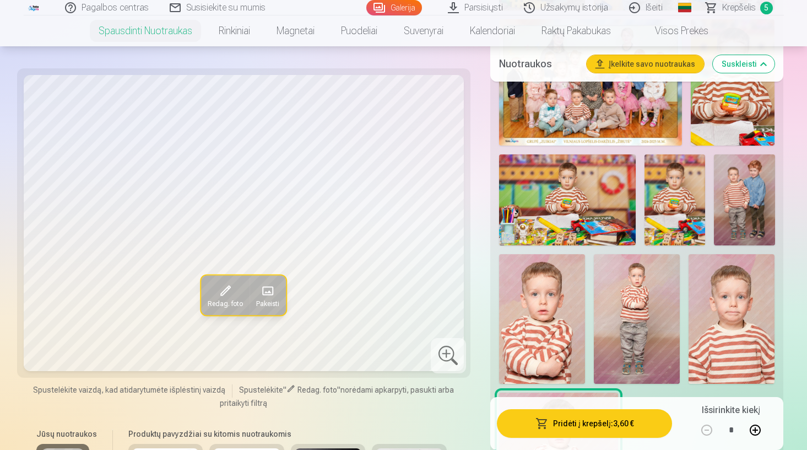
scroll to position [924, 0]
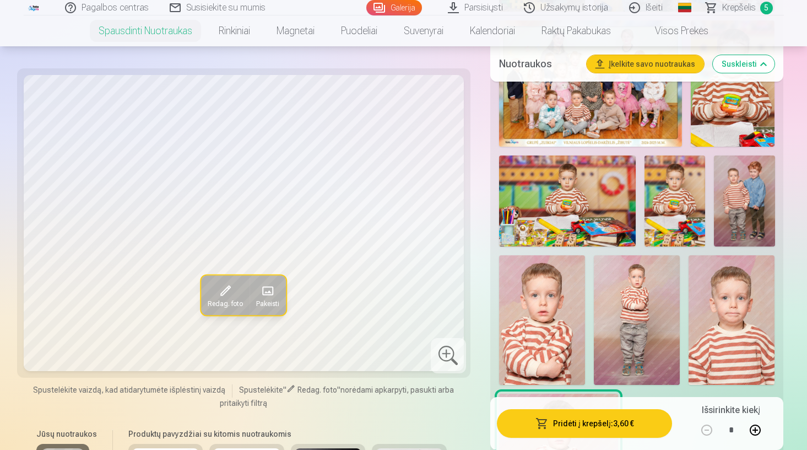
click at [752, 207] on img at bounding box center [744, 200] width 61 height 91
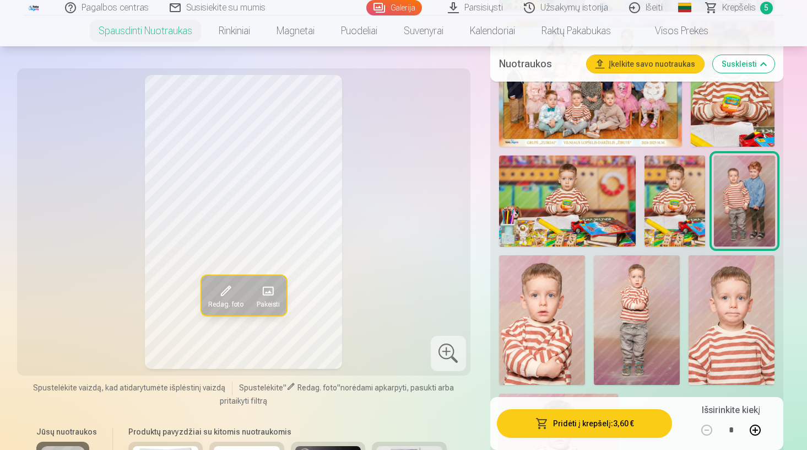
click at [733, 318] on img at bounding box center [732, 319] width 86 height 129
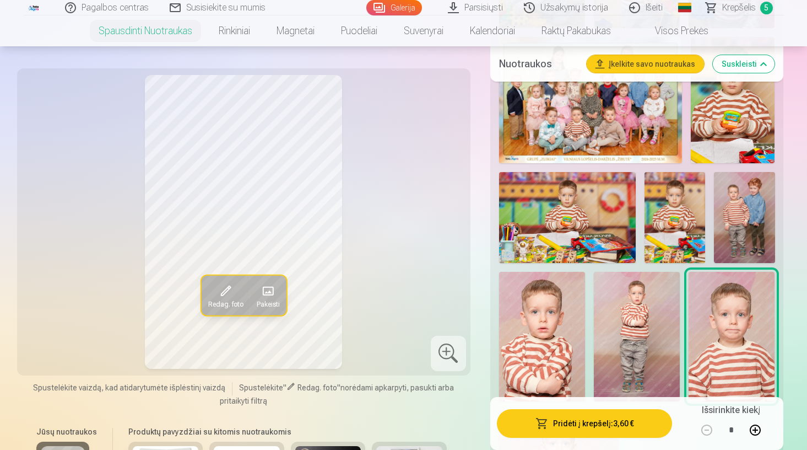
scroll to position [906, 0]
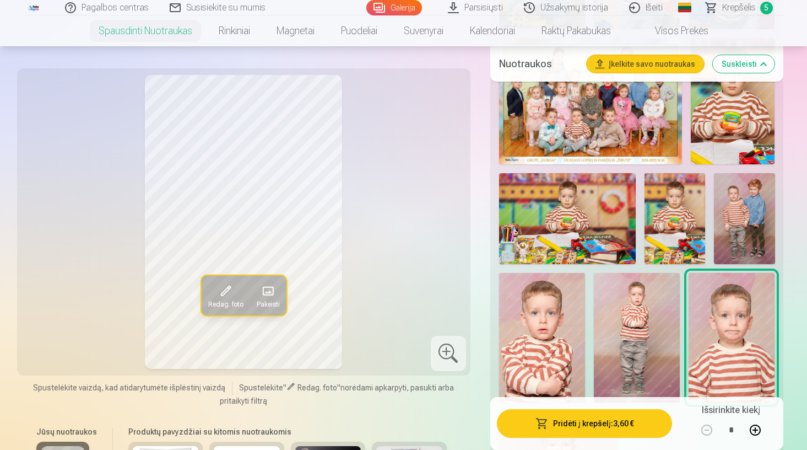
click at [671, 217] on img at bounding box center [675, 218] width 61 height 91
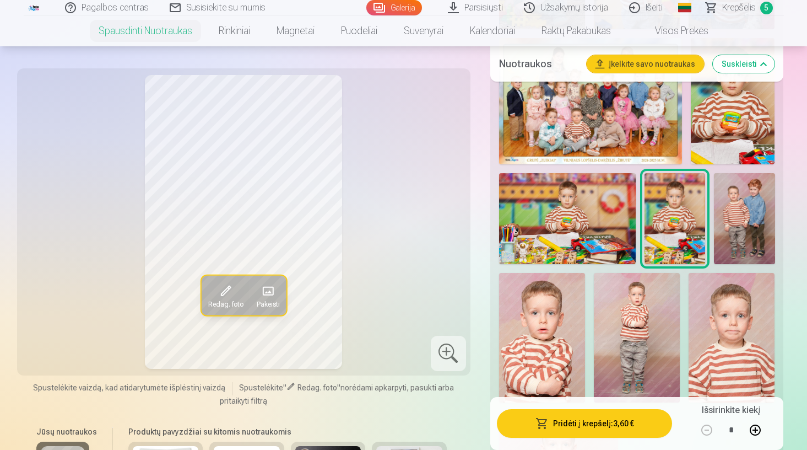
click at [588, 224] on img at bounding box center [567, 218] width 137 height 91
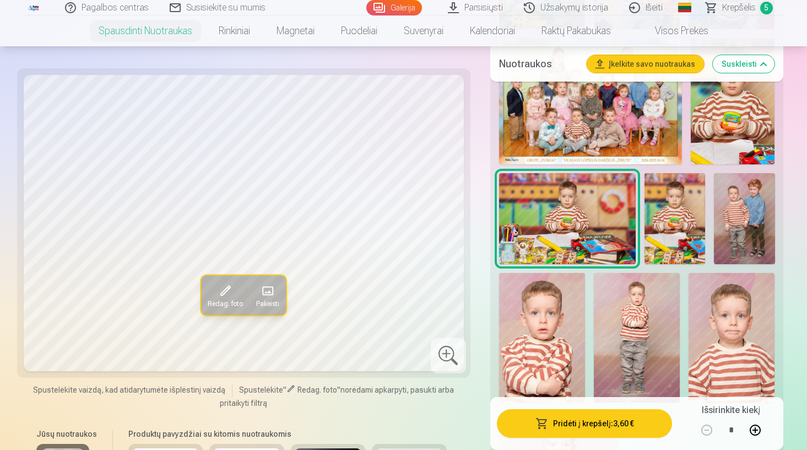
click at [721, 141] on img at bounding box center [733, 101] width 84 height 126
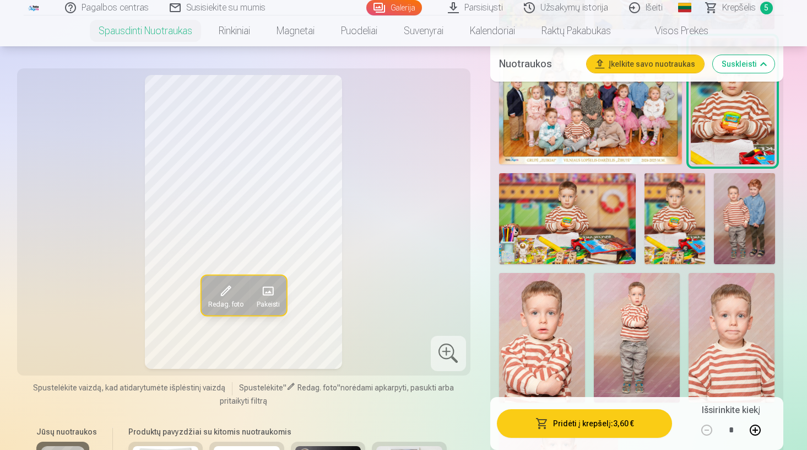
click at [560, 237] on img at bounding box center [567, 218] width 137 height 91
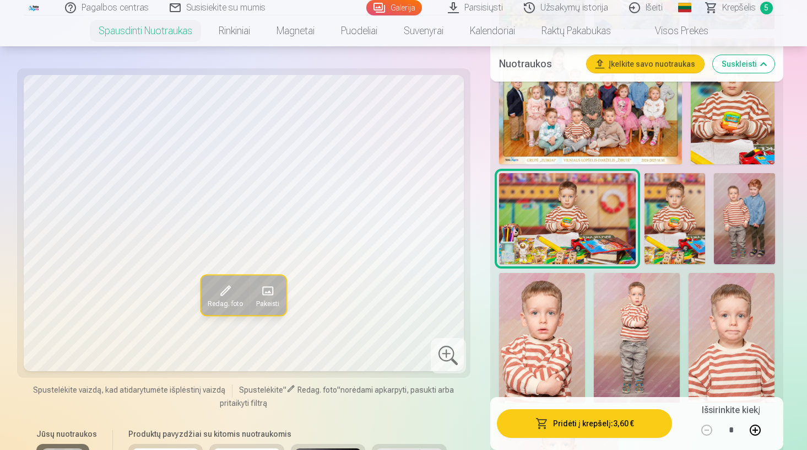
click at [654, 228] on img at bounding box center [675, 218] width 61 height 91
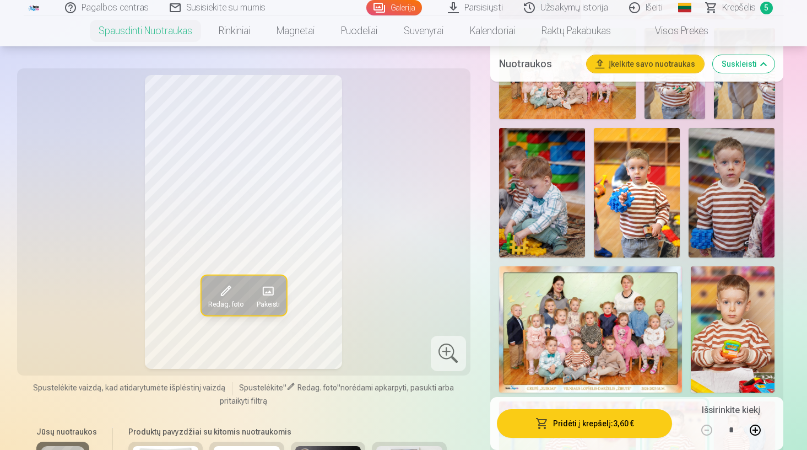
scroll to position [672, 0]
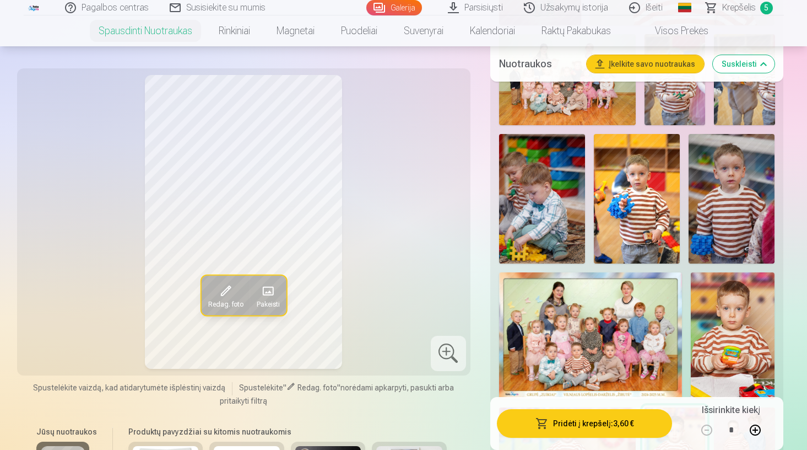
click at [738, 187] on img at bounding box center [732, 198] width 86 height 129
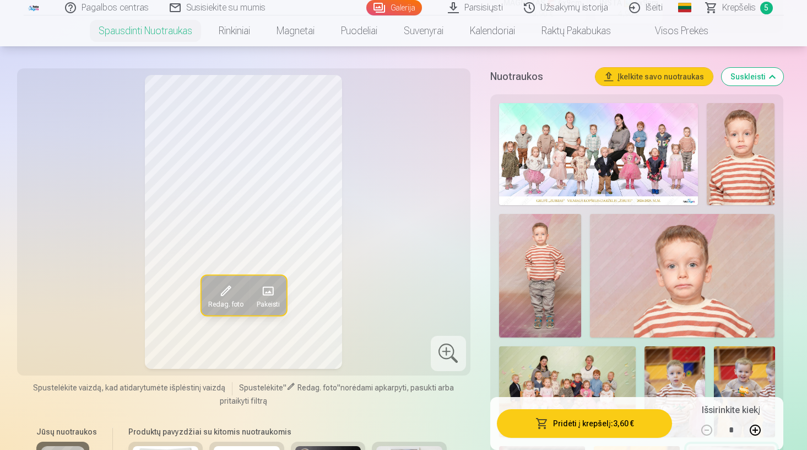
scroll to position [357, 0]
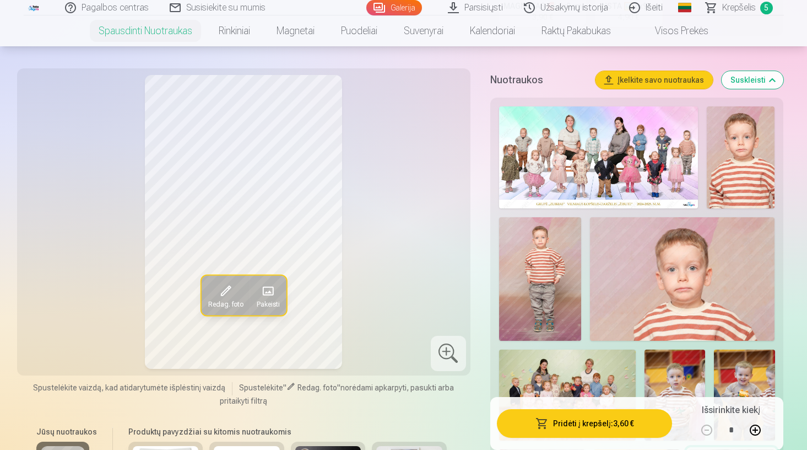
click at [719, 166] on img at bounding box center [741, 157] width 68 height 102
click at [714, 252] on img at bounding box center [682, 278] width 185 height 123
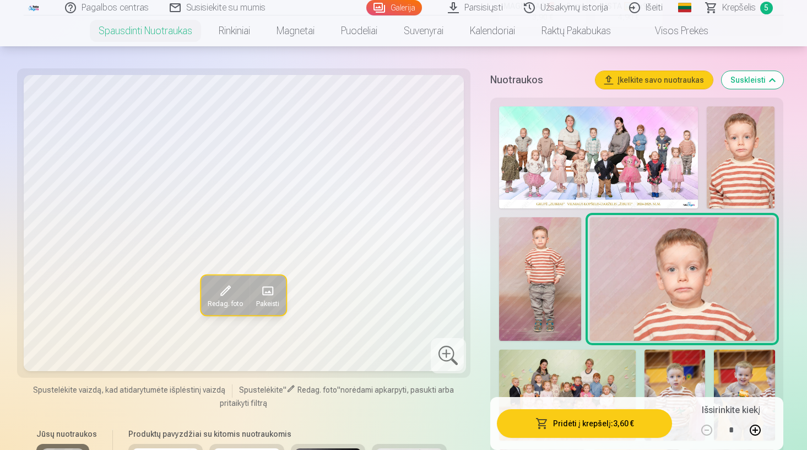
click at [658, 143] on img at bounding box center [598, 157] width 199 height 102
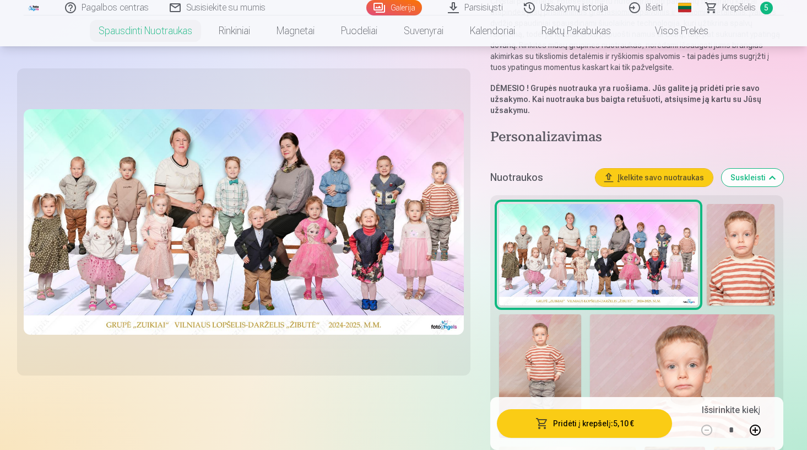
scroll to position [179, 0]
click at [754, 266] on img at bounding box center [741, 254] width 68 height 102
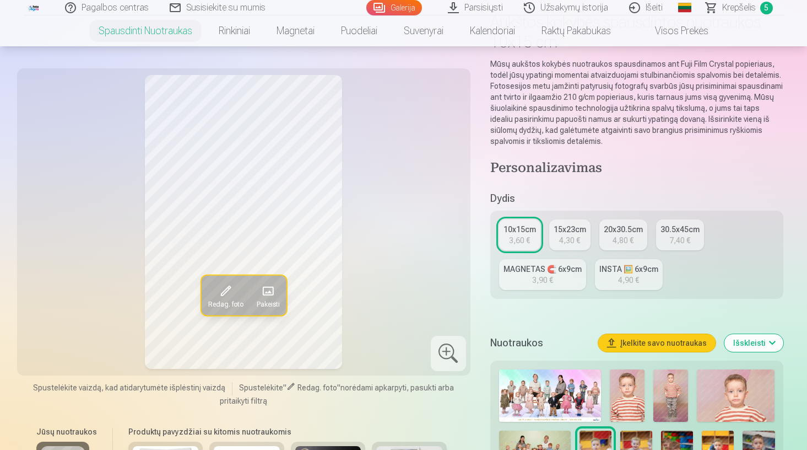
scroll to position [100, 0]
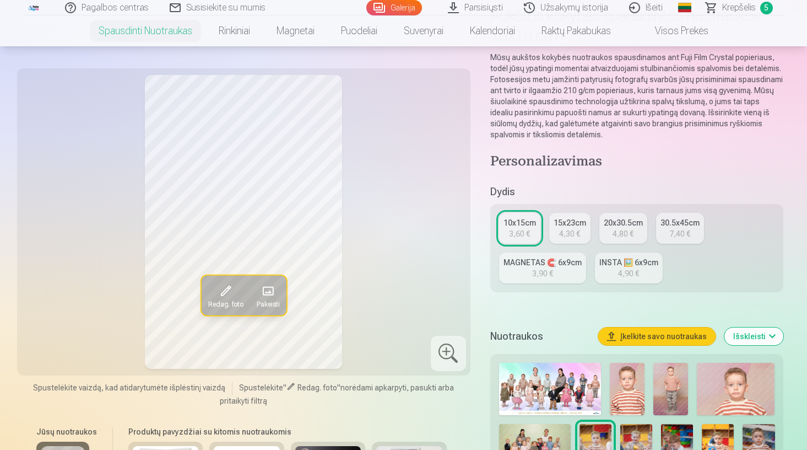
click at [623, 376] on img at bounding box center [627, 389] width 35 height 52
click at [668, 387] on img at bounding box center [671, 389] width 35 height 52
click at [717, 390] on img at bounding box center [736, 389] width 78 height 52
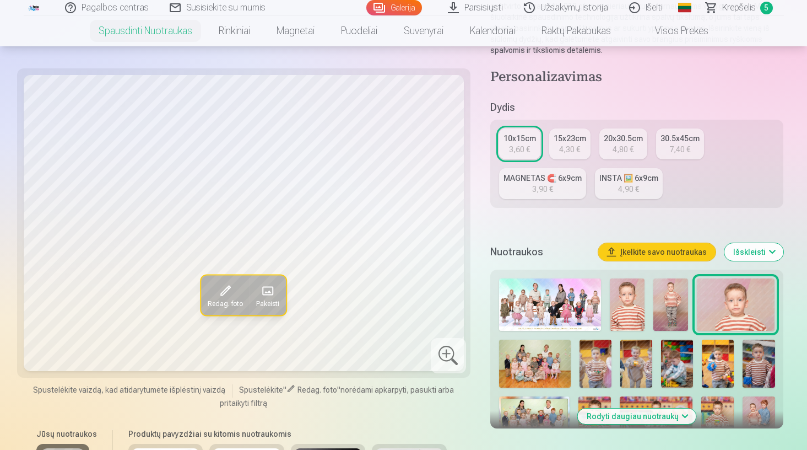
scroll to position [187, 0]
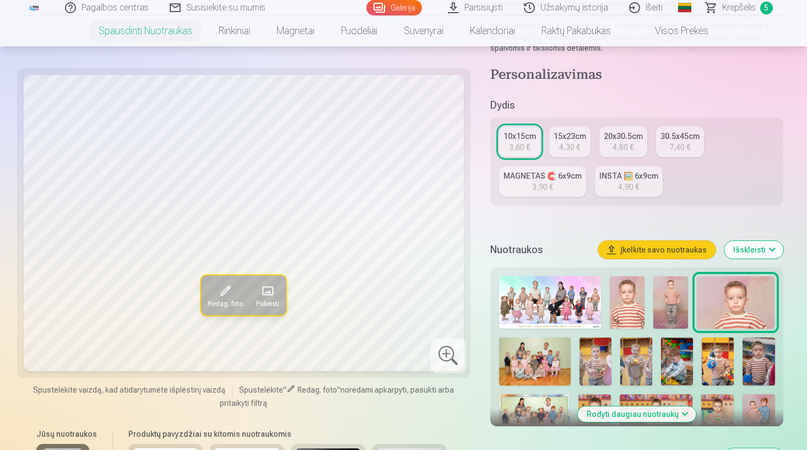
click at [550, 371] on img at bounding box center [535, 361] width 72 height 48
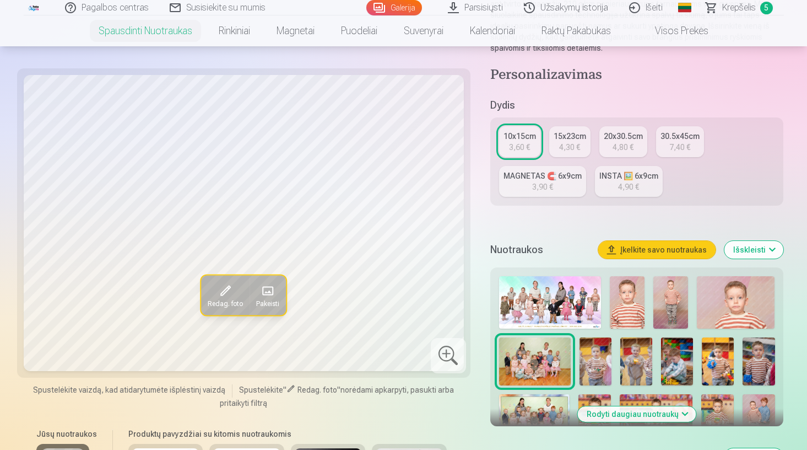
click at [579, 366] on div at bounding box center [637, 386] width 285 height 228
click at [601, 363] on img at bounding box center [596, 361] width 32 height 48
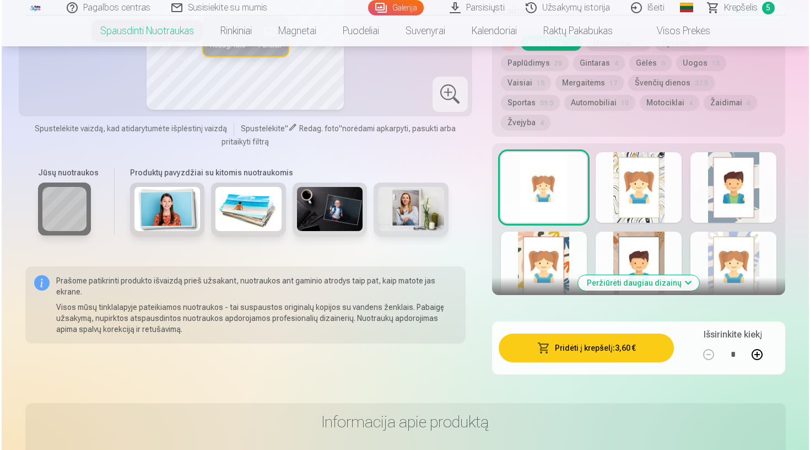
scroll to position [634, 0]
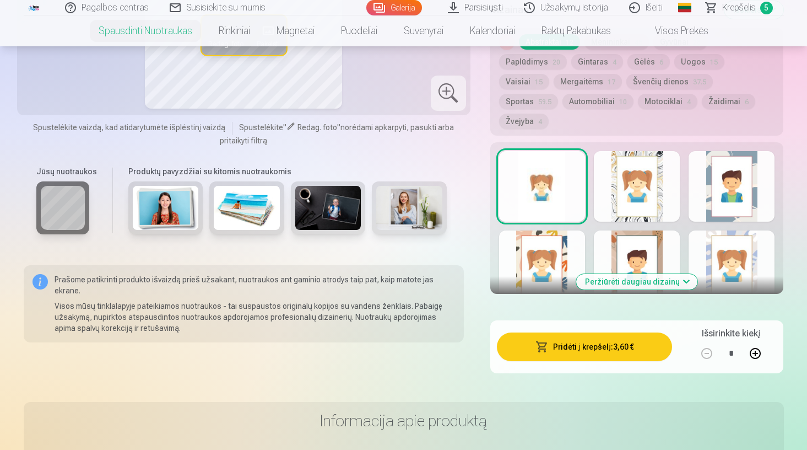
click at [574, 333] on button "Pridėti į krepšelį : 3,60 €" at bounding box center [585, 346] width 176 height 29
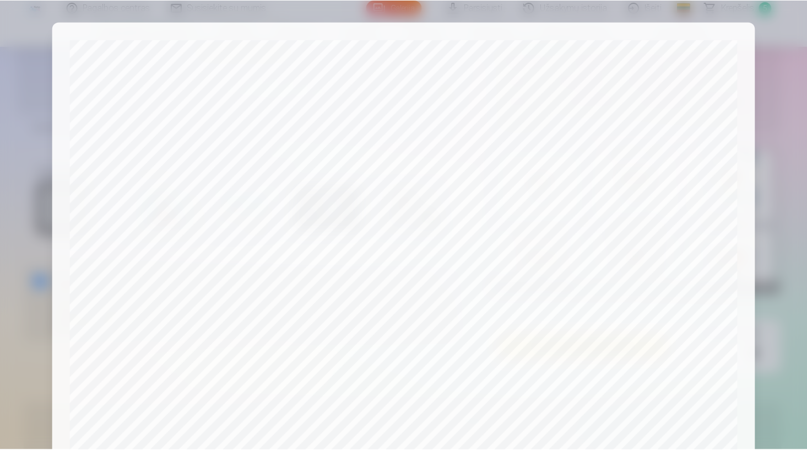
scroll to position [344, 0]
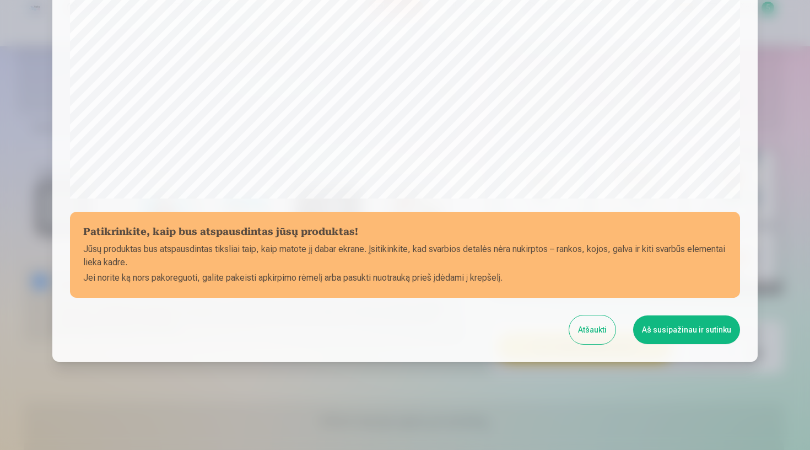
click at [688, 332] on button "Aš susipažinau ir sutinku" at bounding box center [686, 329] width 107 height 29
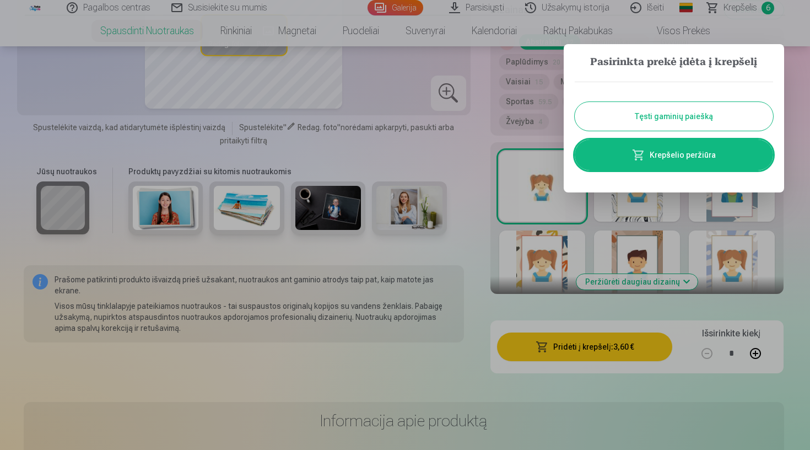
click at [634, 122] on button "Tęsti gaminių paiešką" at bounding box center [674, 116] width 198 height 29
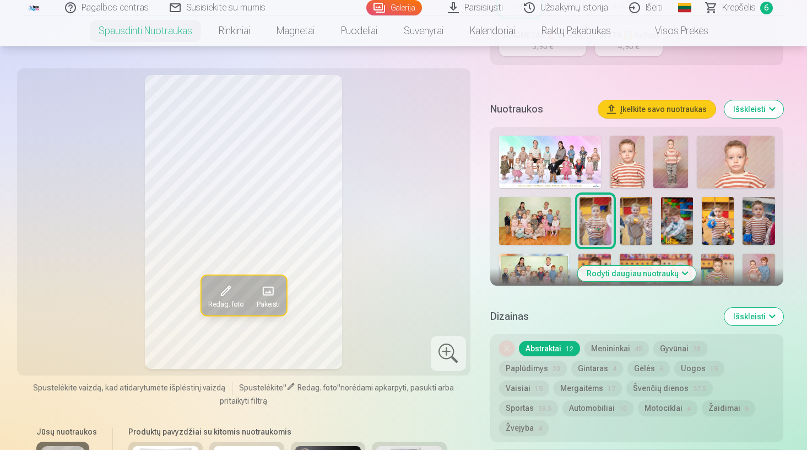
scroll to position [331, 0]
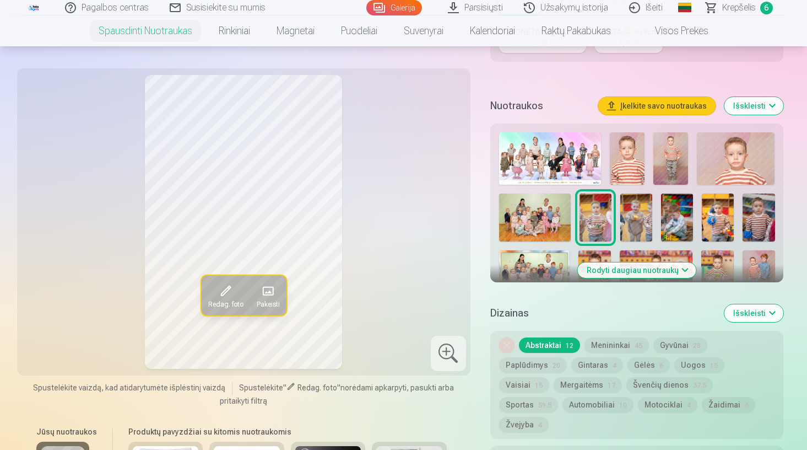
click at [654, 213] on div at bounding box center [637, 242] width 285 height 228
click at [713, 203] on img at bounding box center [718, 217] width 32 height 48
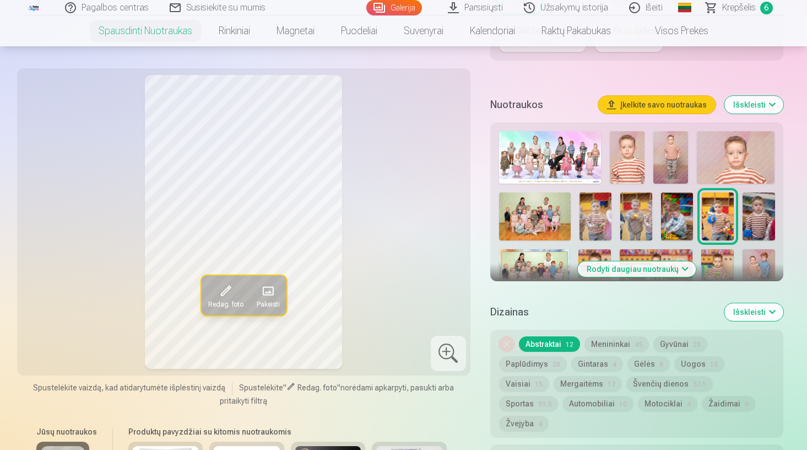
scroll to position [322, 0]
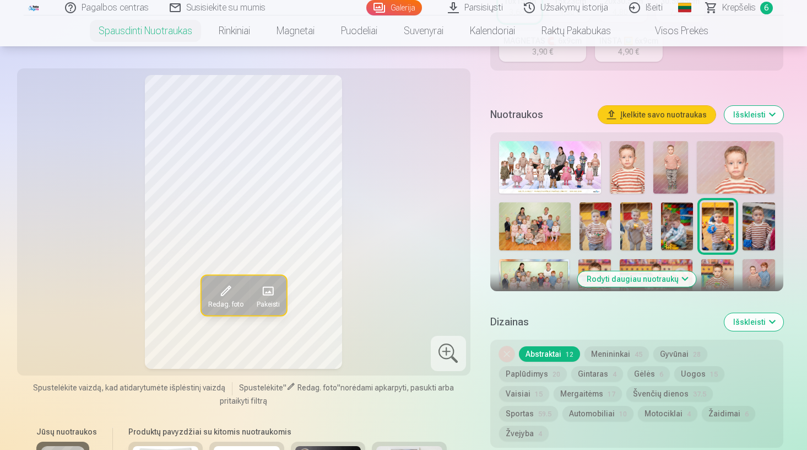
click at [750, 233] on img at bounding box center [759, 226] width 32 height 48
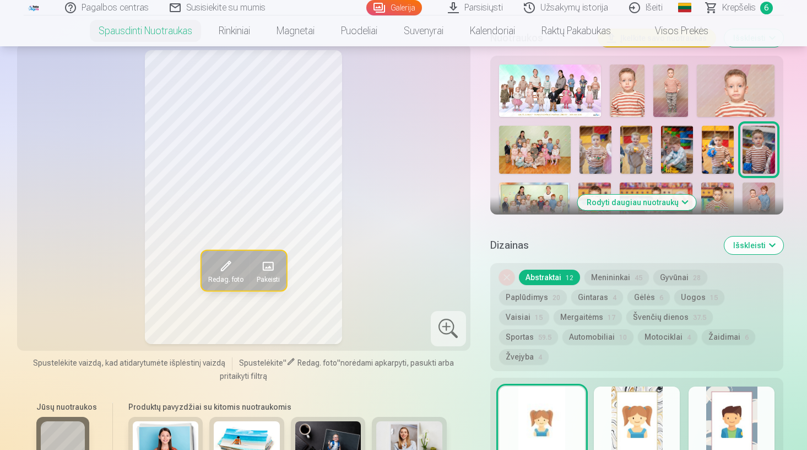
scroll to position [401, 0]
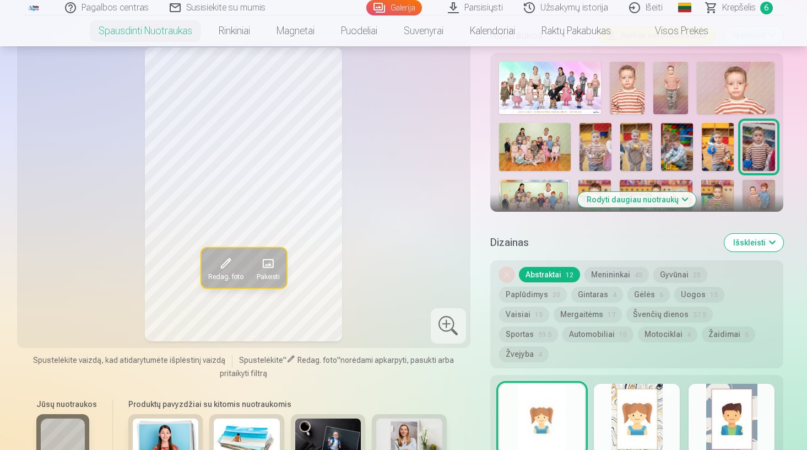
click at [620, 202] on button "Rodyti daugiau nuotraukų" at bounding box center [637, 199] width 118 height 15
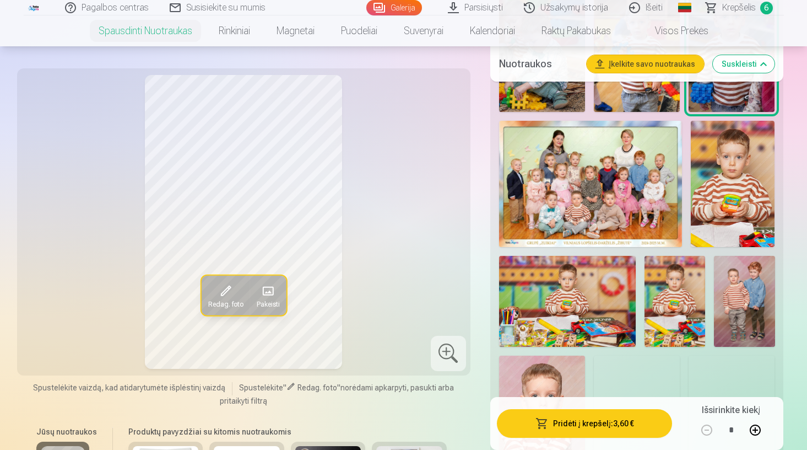
scroll to position [825, 0]
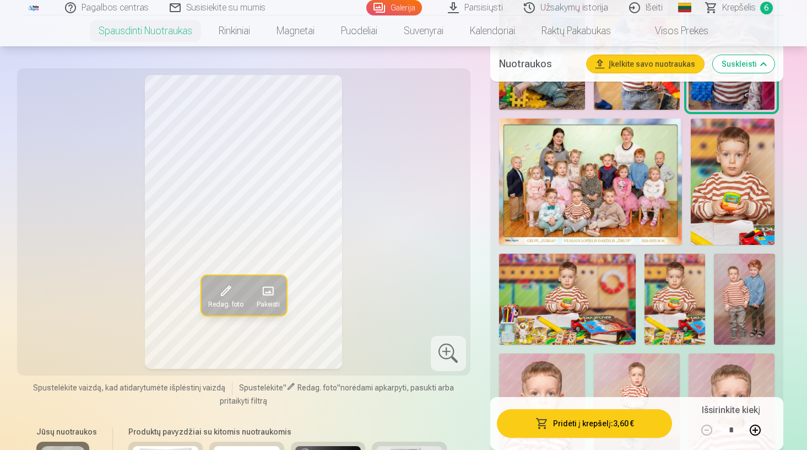
click at [732, 188] on img at bounding box center [733, 181] width 84 height 126
click at [569, 278] on img at bounding box center [567, 298] width 137 height 91
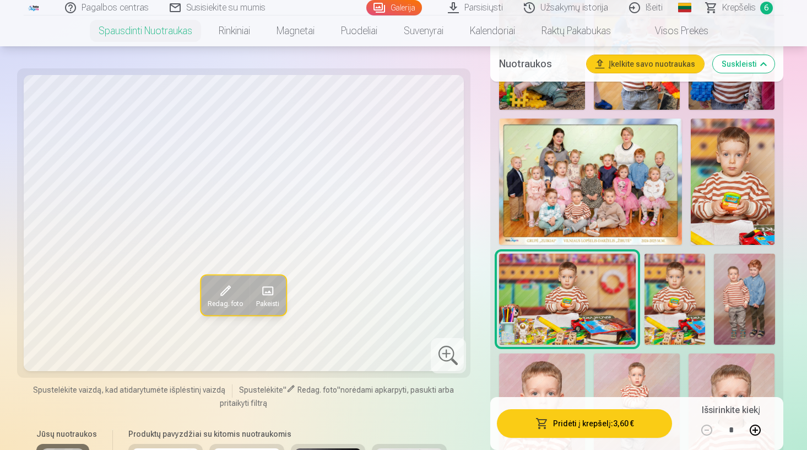
click at [689, 296] on img at bounding box center [675, 298] width 61 height 91
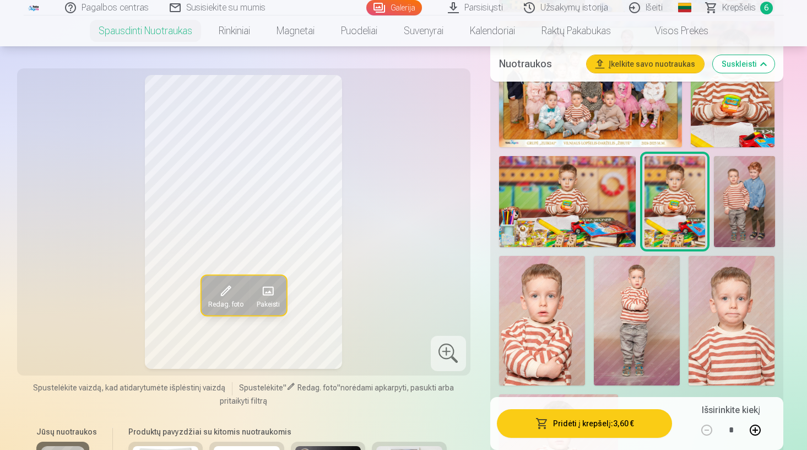
scroll to position [924, 0]
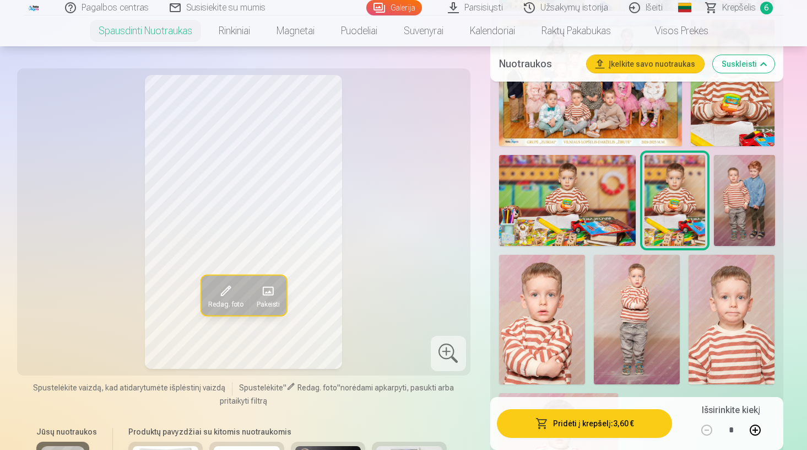
click at [549, 298] on img at bounding box center [542, 319] width 86 height 129
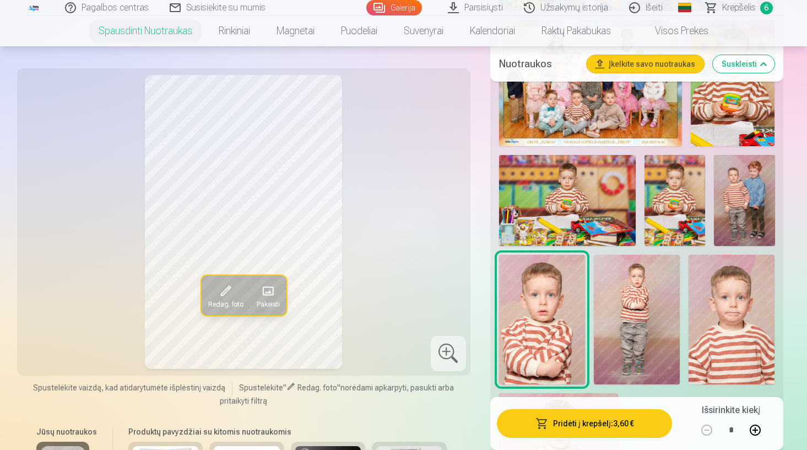
click at [635, 305] on img at bounding box center [637, 319] width 86 height 129
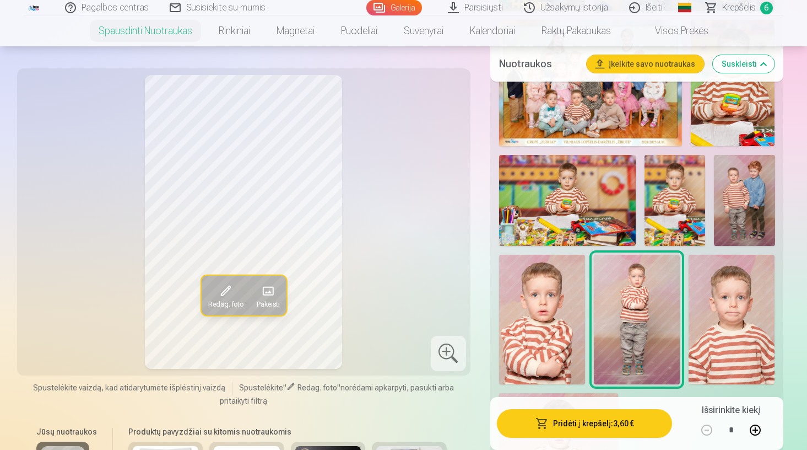
click at [717, 320] on img at bounding box center [732, 319] width 86 height 129
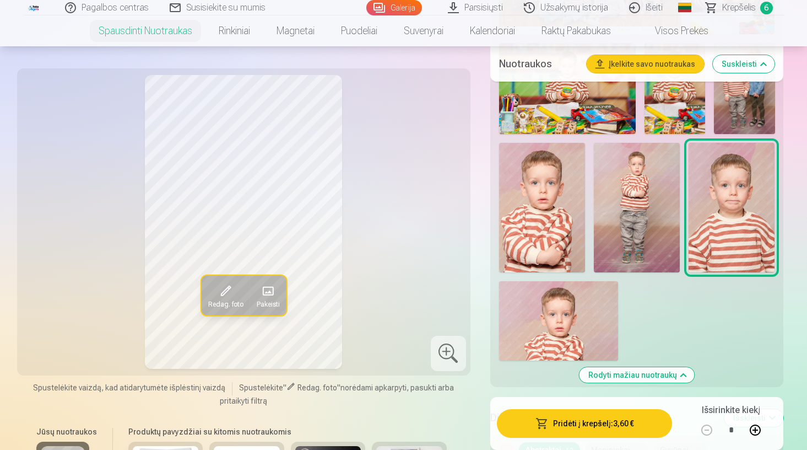
scroll to position [1036, 0]
click at [571, 332] on img at bounding box center [558, 319] width 119 height 79
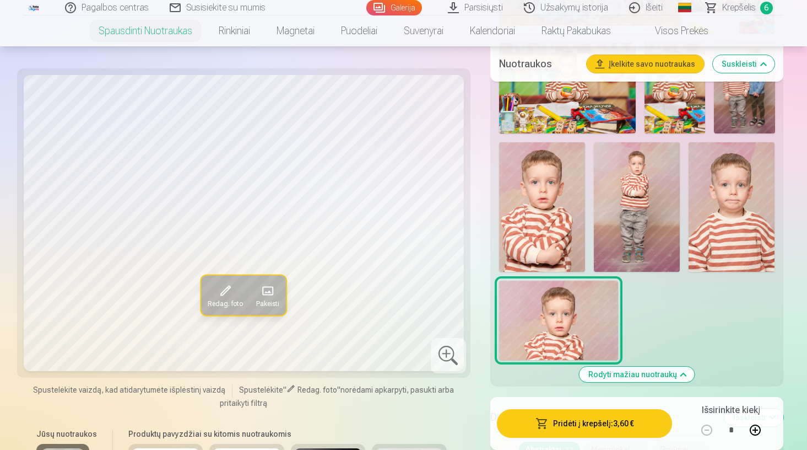
click at [515, 181] on img at bounding box center [542, 206] width 86 height 129
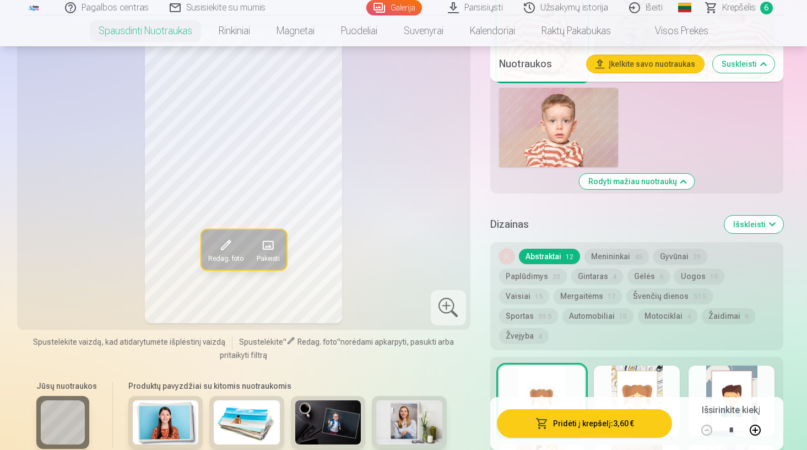
scroll to position [1228, 0]
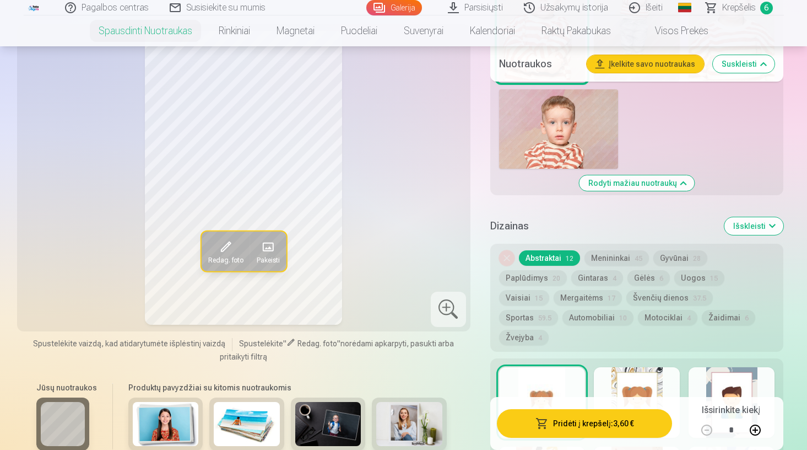
click at [634, 310] on button "Automobiliai 10" at bounding box center [598, 317] width 71 height 15
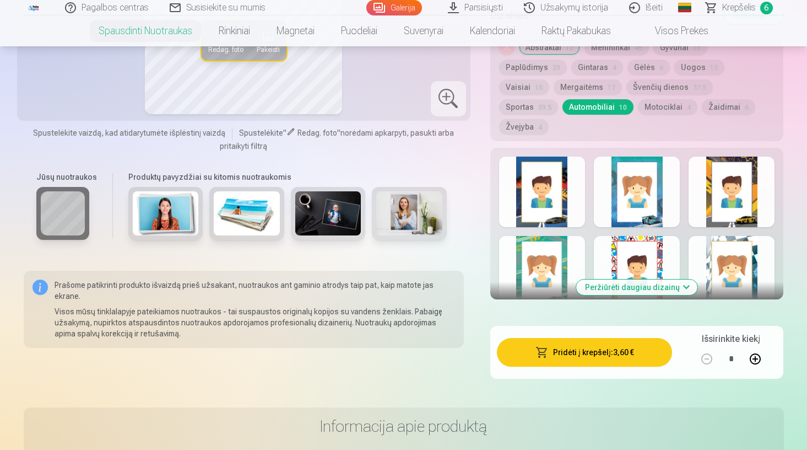
scroll to position [1437, 0]
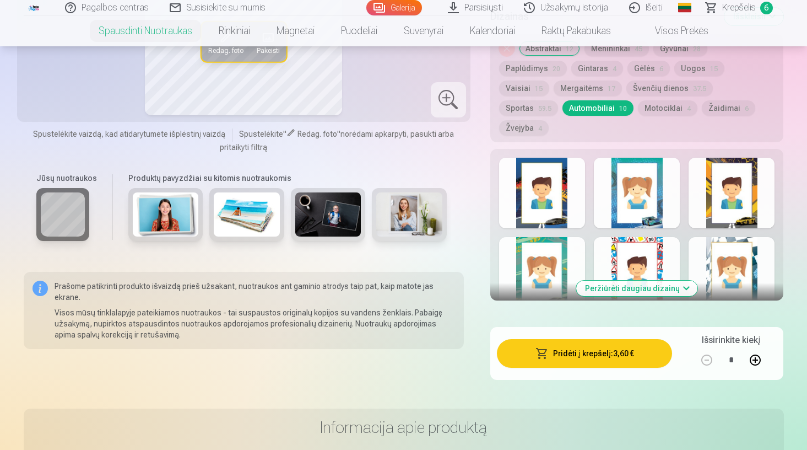
click at [534, 241] on div at bounding box center [542, 272] width 86 height 71
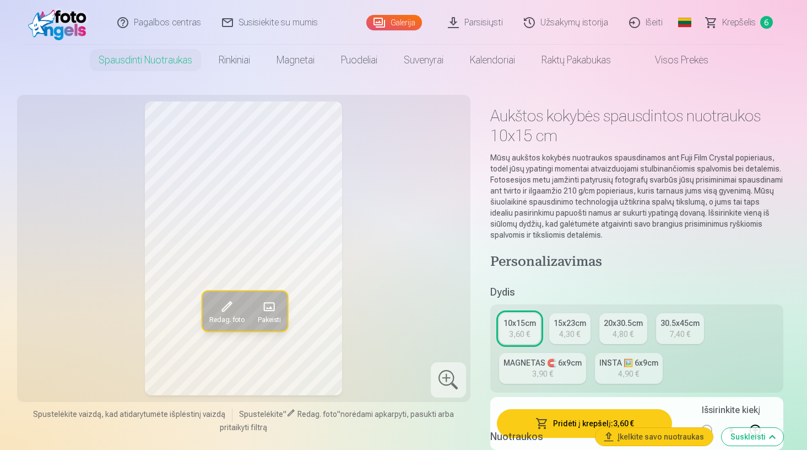
scroll to position [0, 0]
click at [541, 371] on div "3,90 €" at bounding box center [542, 373] width 21 height 11
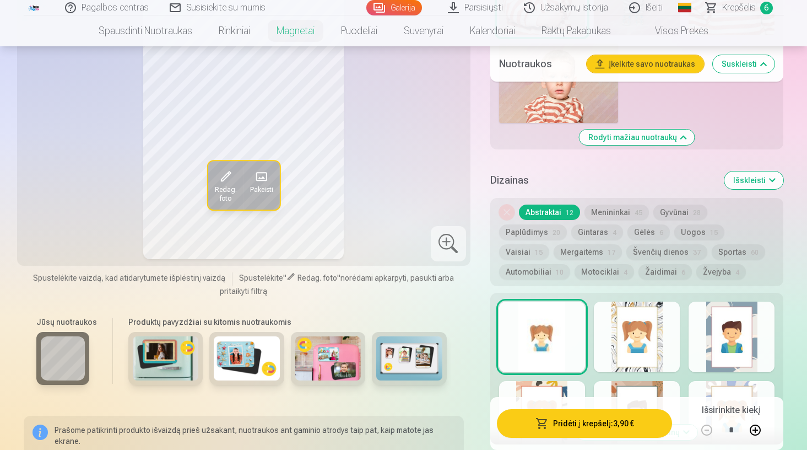
scroll to position [1333, 0]
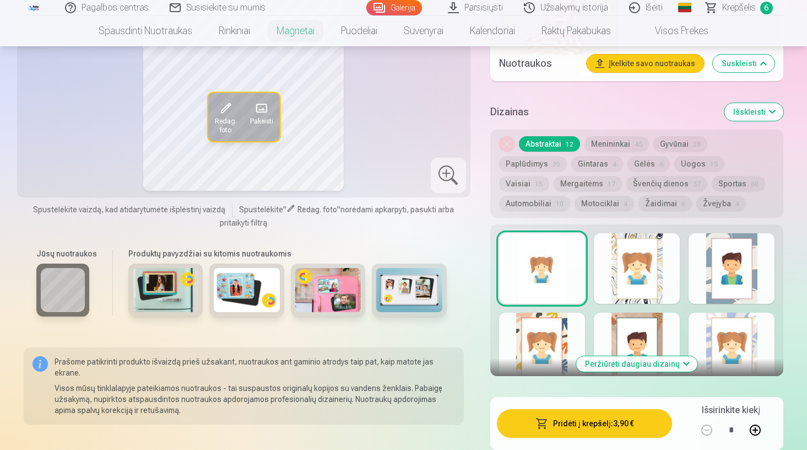
click at [570, 196] on button "Automobiliai 10" at bounding box center [534, 203] width 71 height 15
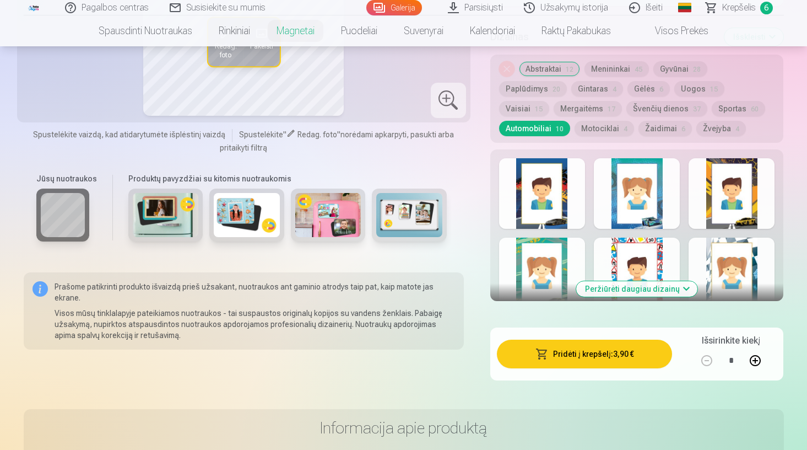
scroll to position [1414, 0]
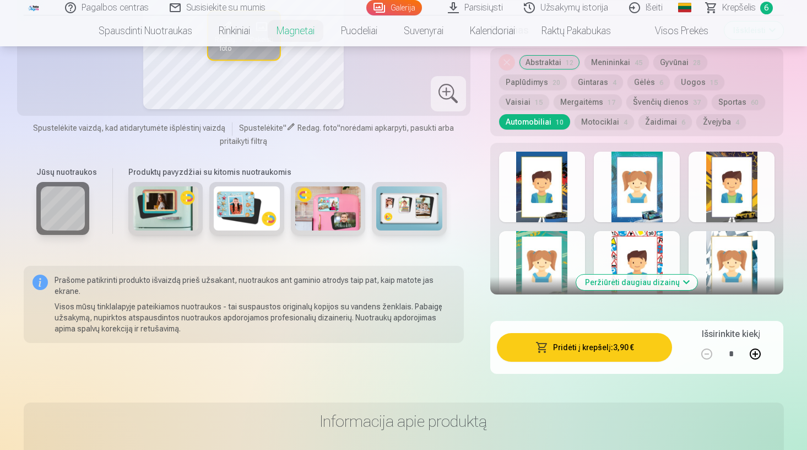
click at [546, 253] on div at bounding box center [542, 266] width 86 height 71
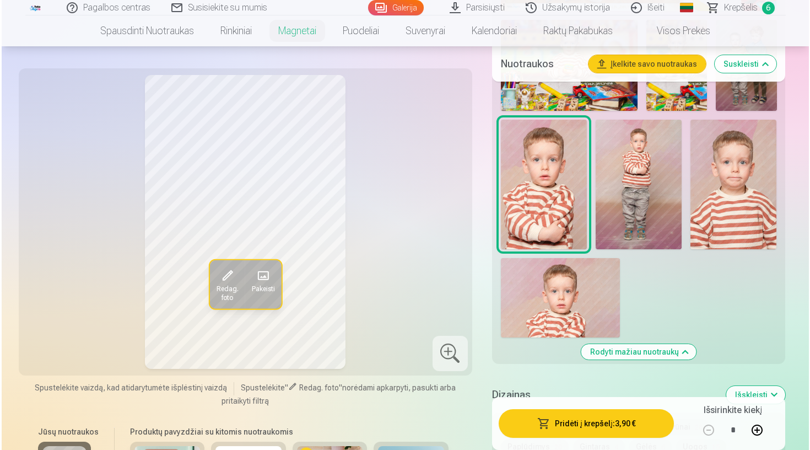
scroll to position [1051, 0]
click at [561, 439] on div "Pridėti į krepšelį : 3,90 € Išsirinkite kiekį *" at bounding box center [637, 423] width 294 height 53
click at [562, 420] on button "Pridėti į krepšelį : 3,90 €" at bounding box center [585, 423] width 176 height 29
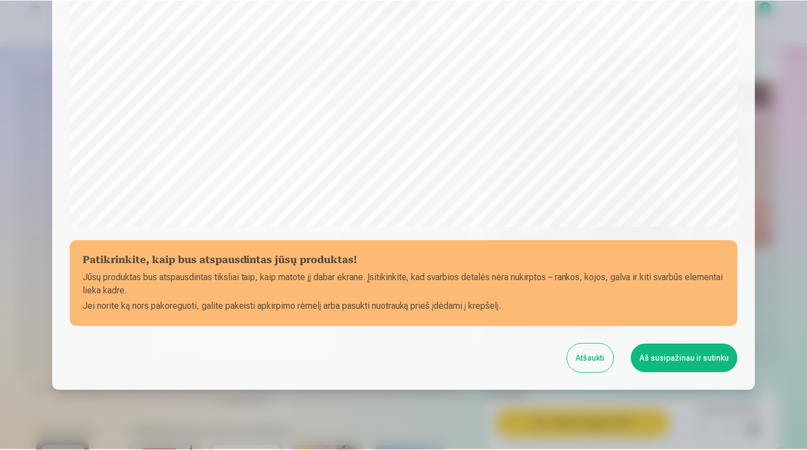
scroll to position [330, 0]
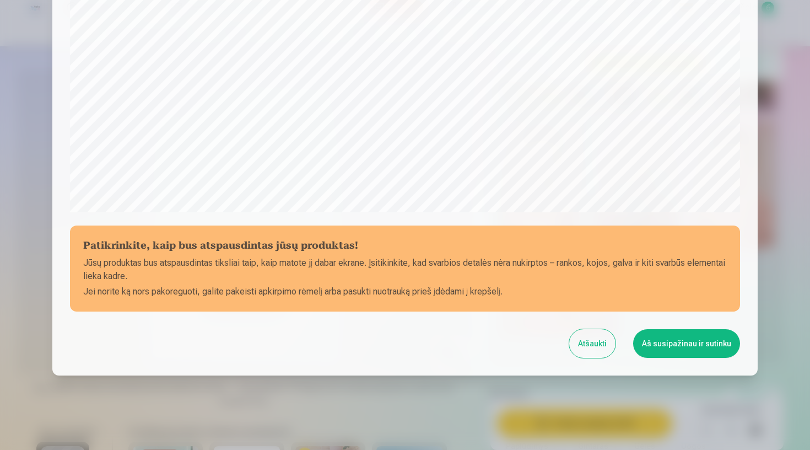
click at [667, 331] on button "Aš susipažinau ir sutinku" at bounding box center [686, 343] width 107 height 29
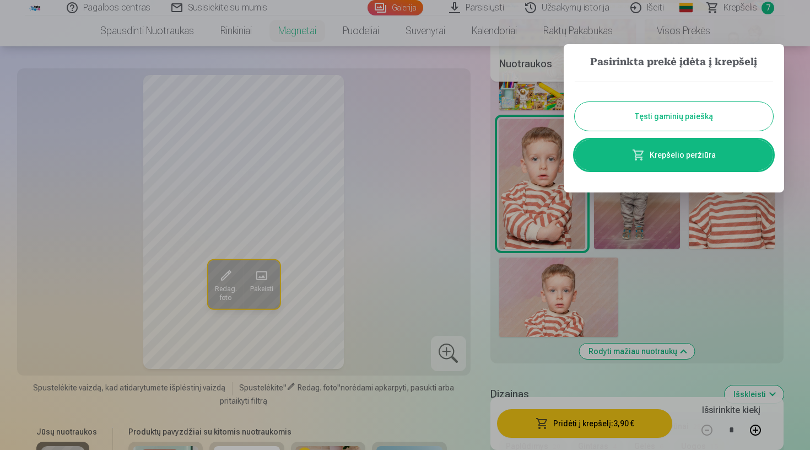
click at [659, 117] on button "Tęsti gaminių paiešką" at bounding box center [674, 116] width 198 height 29
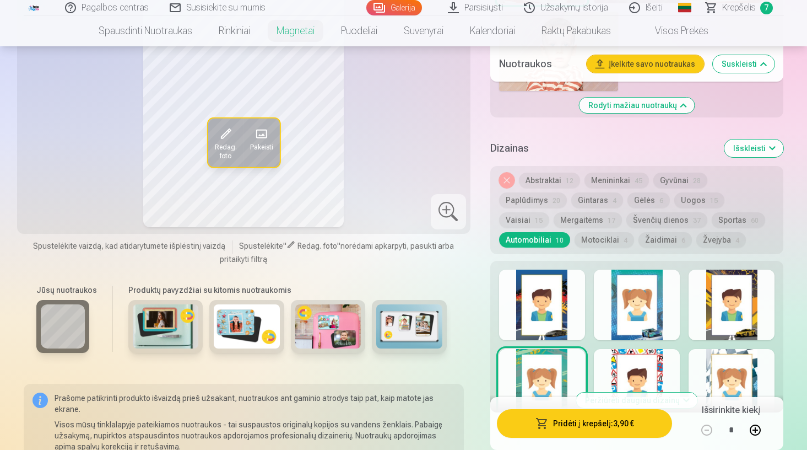
scroll to position [1281, 0]
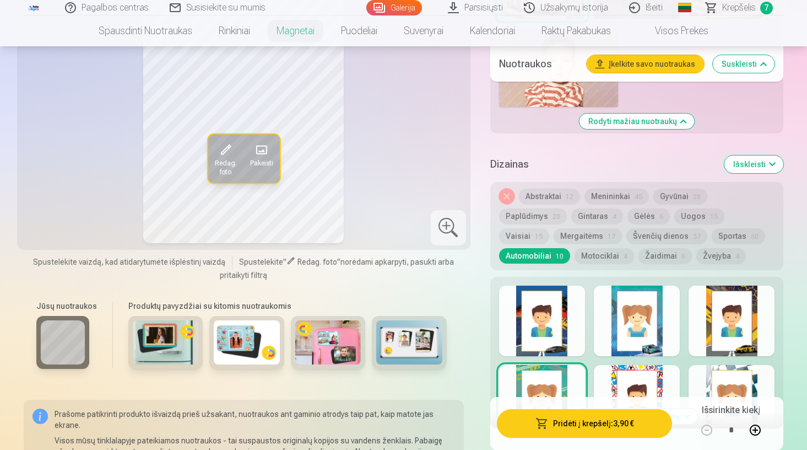
click at [560, 334] on div at bounding box center [542, 320] width 86 height 71
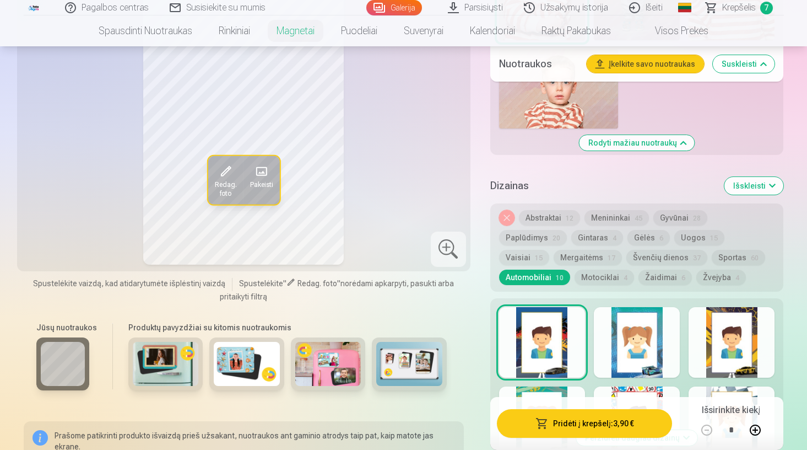
scroll to position [1262, 0]
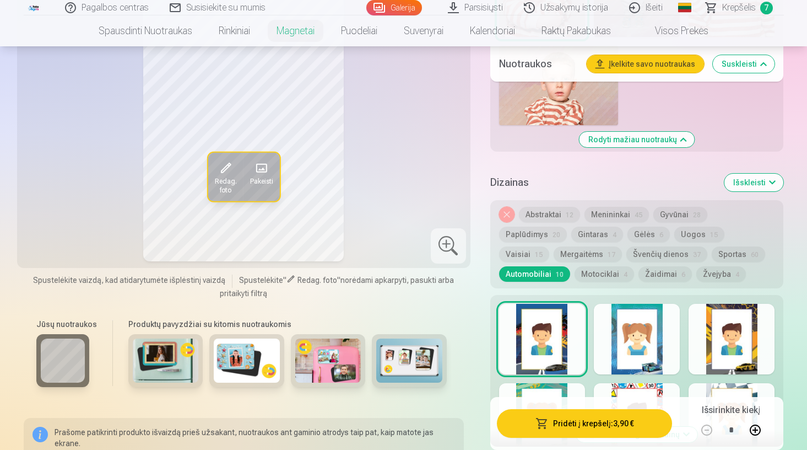
click at [628, 335] on div at bounding box center [637, 339] width 86 height 71
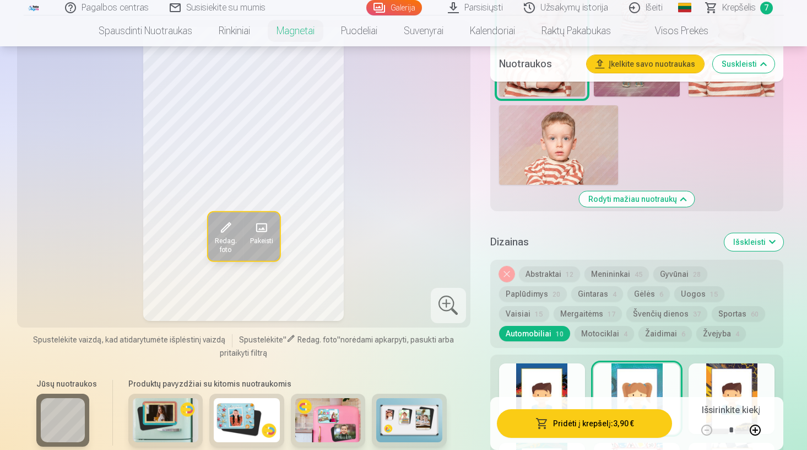
scroll to position [1255, 0]
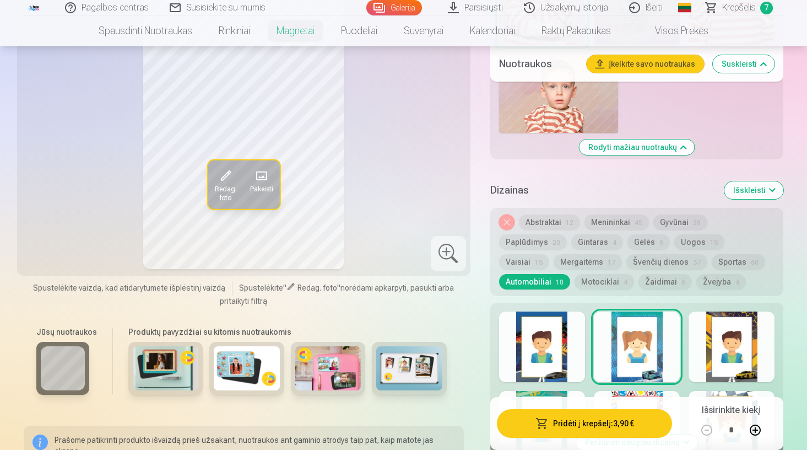
click at [734, 336] on div at bounding box center [732, 346] width 86 height 71
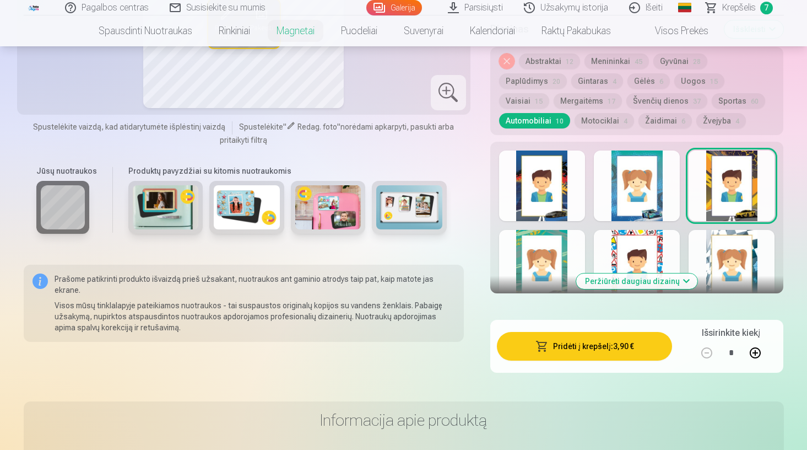
scroll to position [1413, 0]
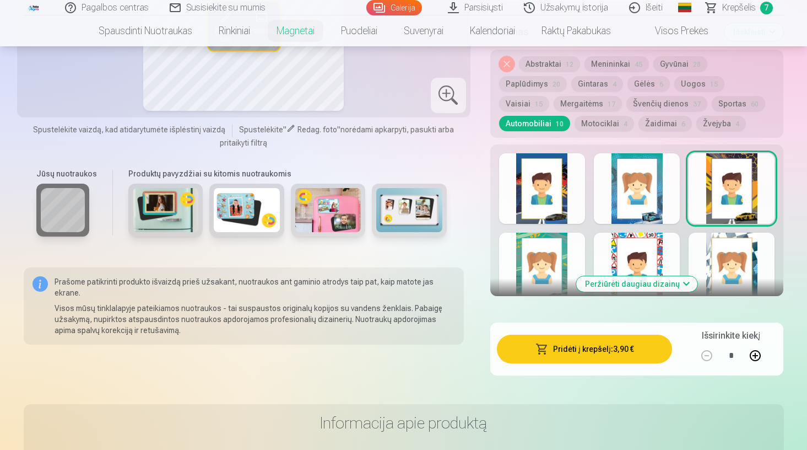
click at [622, 281] on button "Peržiūrėti daugiau dizainų" at bounding box center [636, 283] width 121 height 15
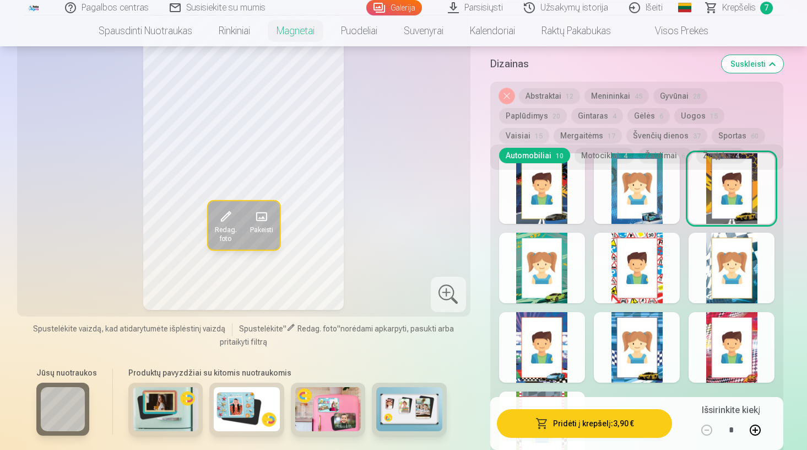
scroll to position [1475, 0]
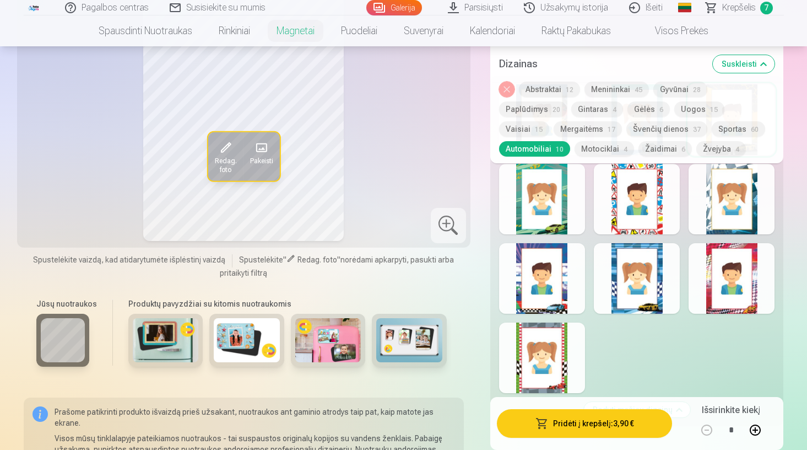
click at [622, 281] on div at bounding box center [637, 278] width 86 height 71
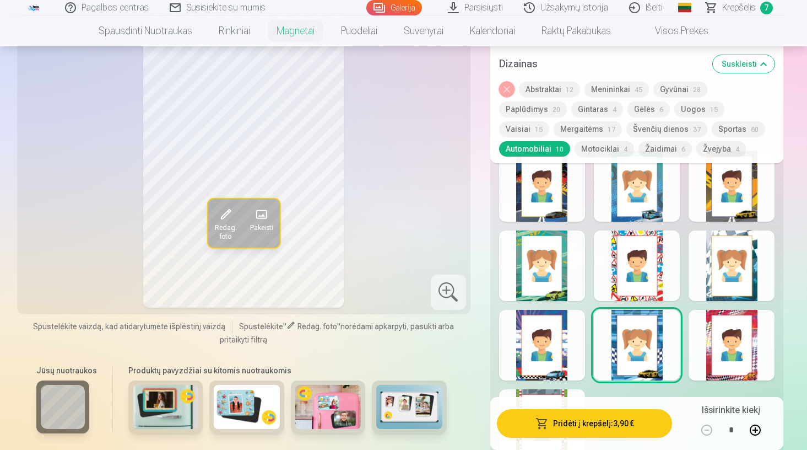
scroll to position [1406, 0]
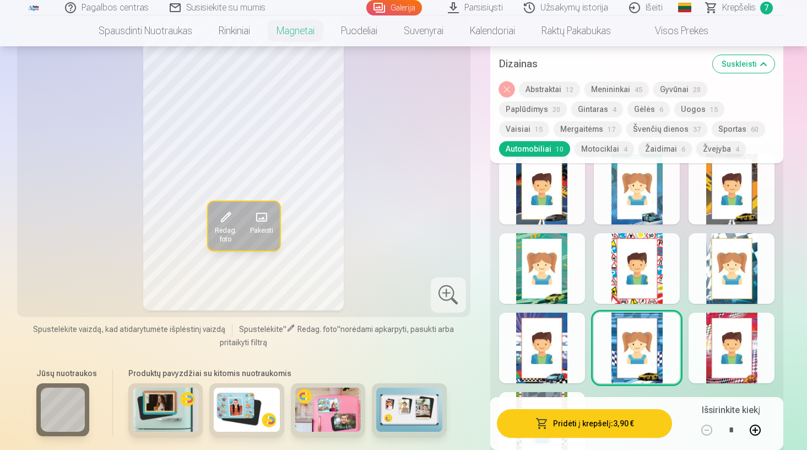
click at [720, 214] on div at bounding box center [732, 189] width 86 height 71
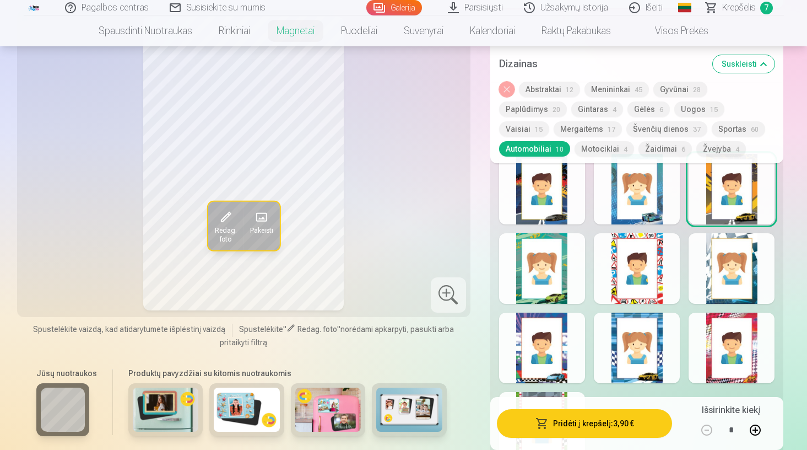
click at [654, 355] on div at bounding box center [637, 347] width 86 height 71
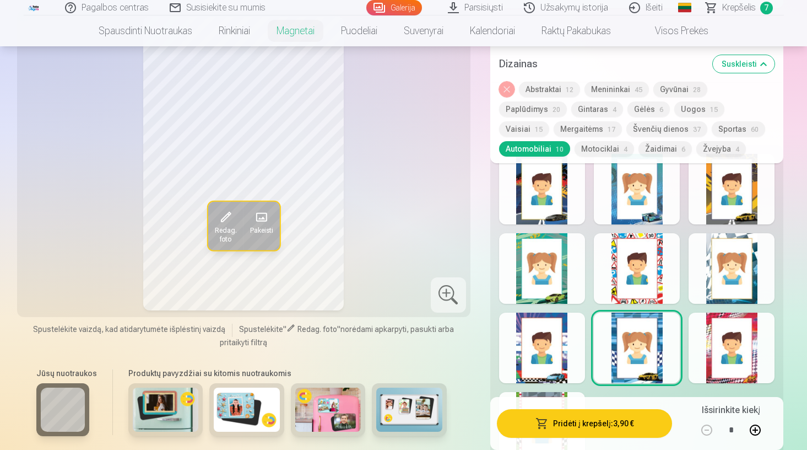
click at [577, 355] on div at bounding box center [542, 347] width 86 height 71
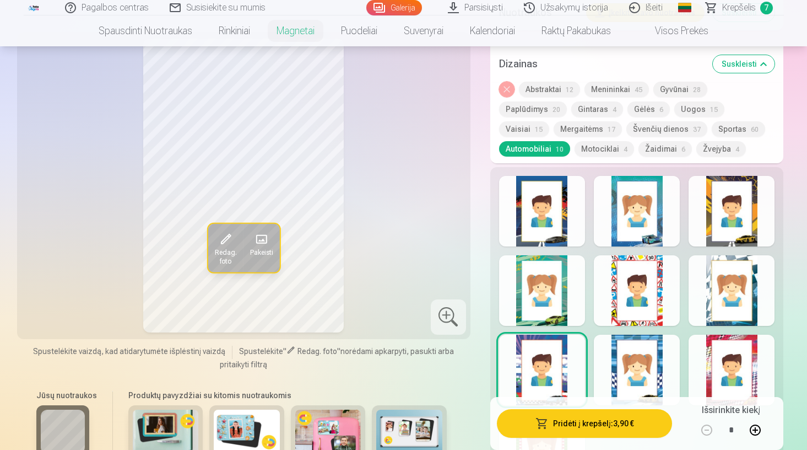
scroll to position [1383, 0]
click at [557, 291] on div at bounding box center [542, 291] width 86 height 71
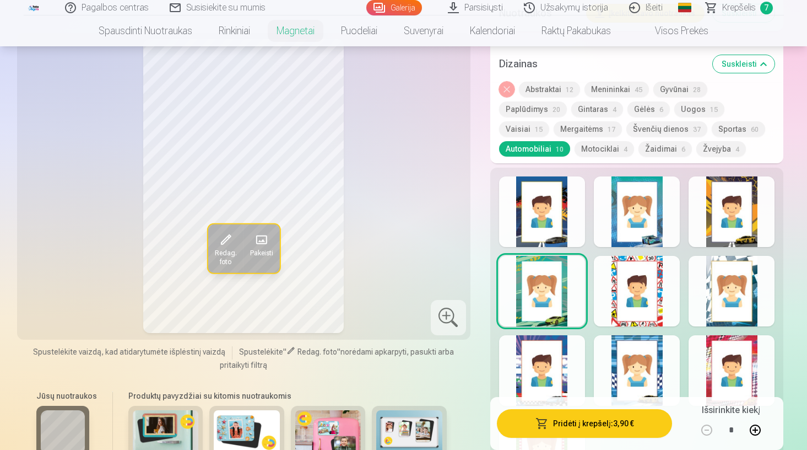
click at [738, 195] on div at bounding box center [732, 211] width 86 height 71
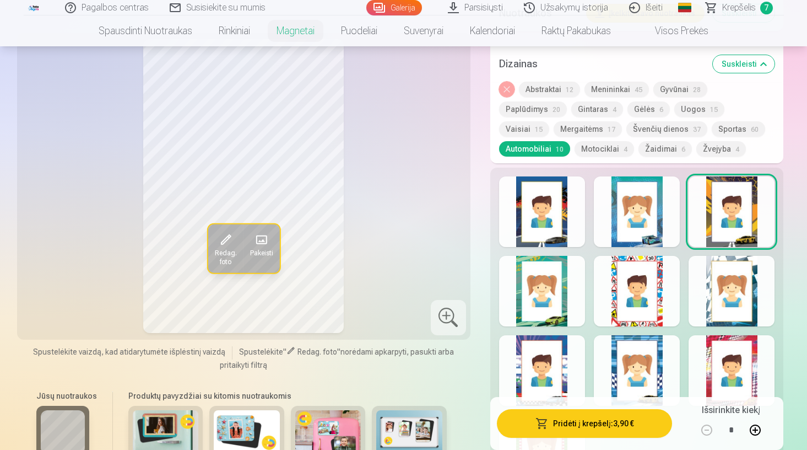
click at [656, 217] on div at bounding box center [637, 211] width 86 height 71
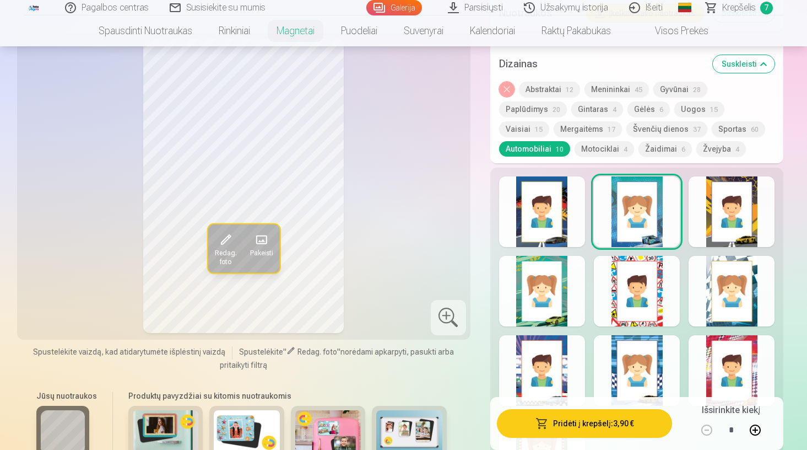
click at [561, 224] on div at bounding box center [542, 211] width 86 height 71
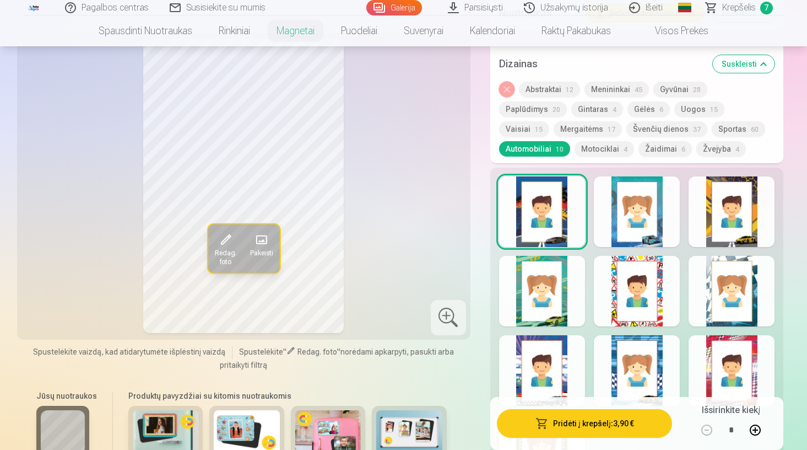
click at [737, 285] on div at bounding box center [732, 291] width 86 height 71
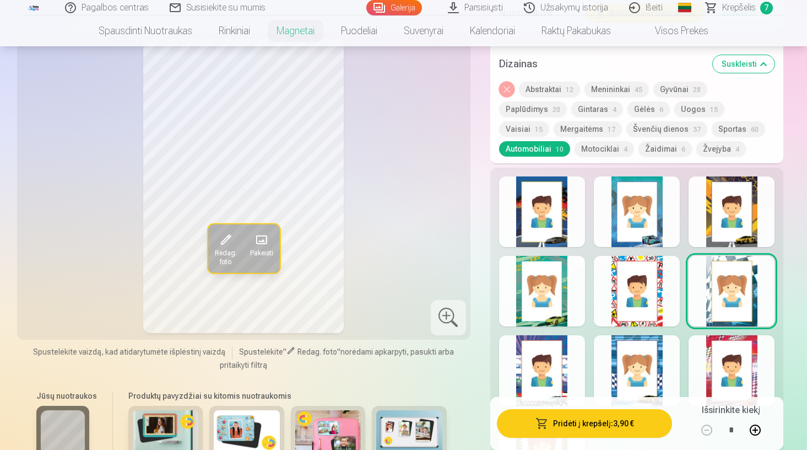
click at [614, 357] on div at bounding box center [637, 370] width 86 height 71
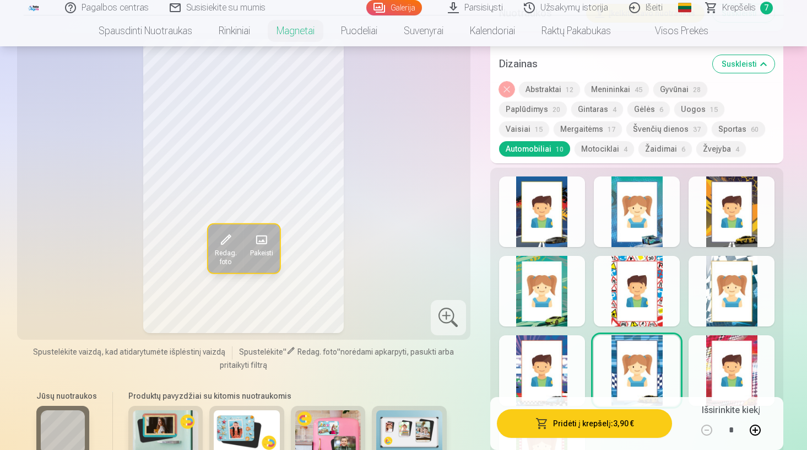
click at [715, 233] on div at bounding box center [732, 211] width 86 height 71
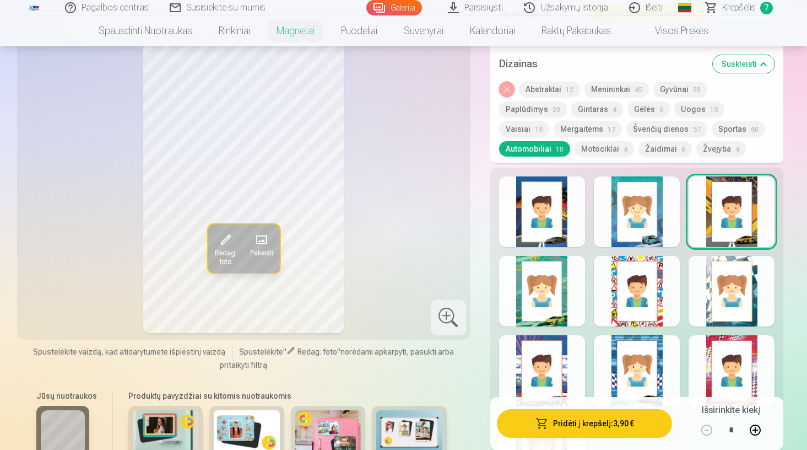
click at [565, 213] on div at bounding box center [542, 211] width 86 height 71
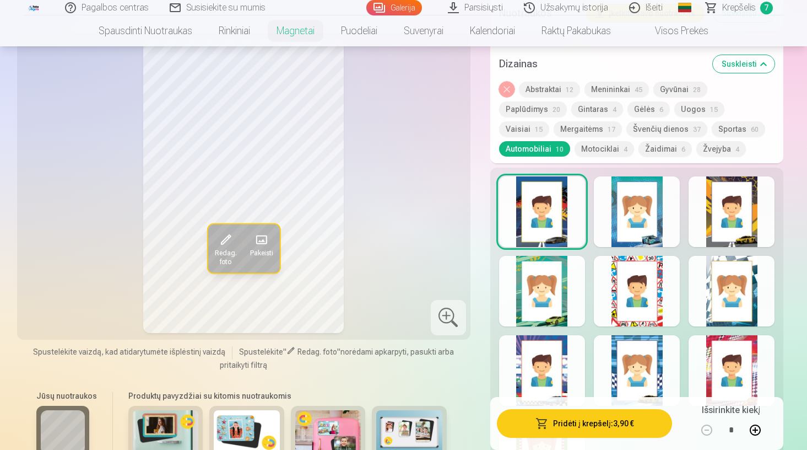
click at [782, 204] on div "Rodyti mažiau dizainų" at bounding box center [637, 343] width 294 height 350
click at [739, 222] on div at bounding box center [732, 211] width 86 height 71
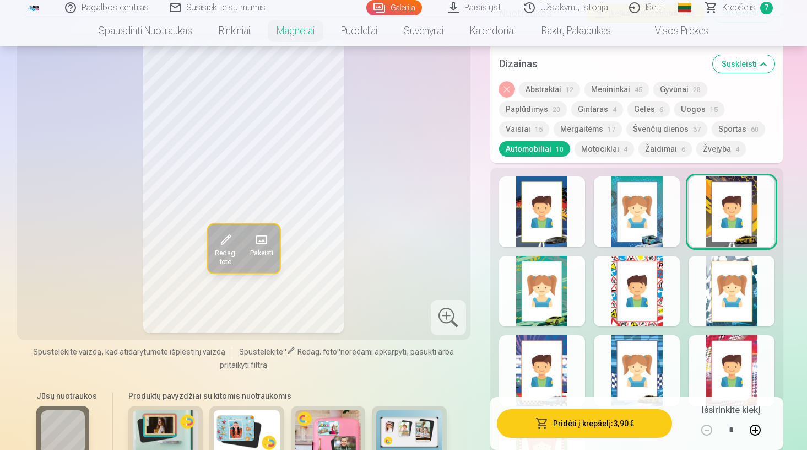
click at [623, 230] on div at bounding box center [637, 211] width 86 height 71
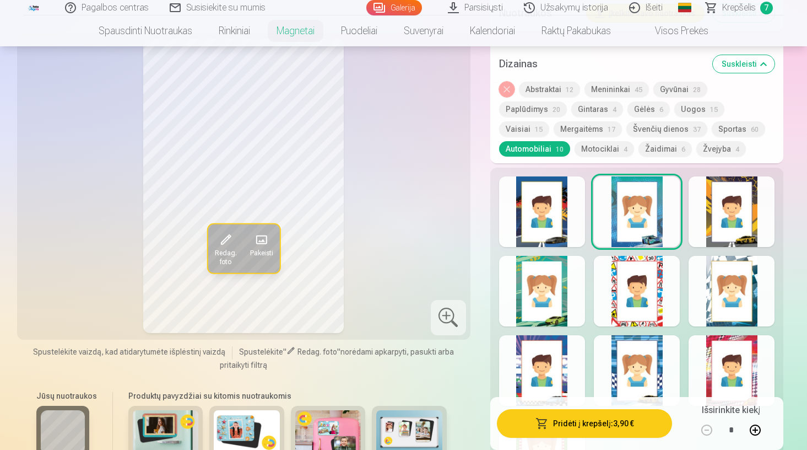
click at [641, 341] on div at bounding box center [637, 370] width 86 height 71
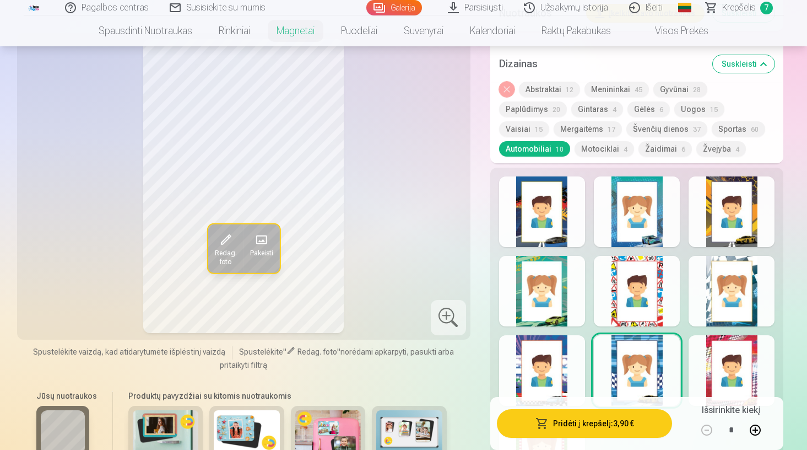
click at [754, 231] on div at bounding box center [732, 211] width 86 height 71
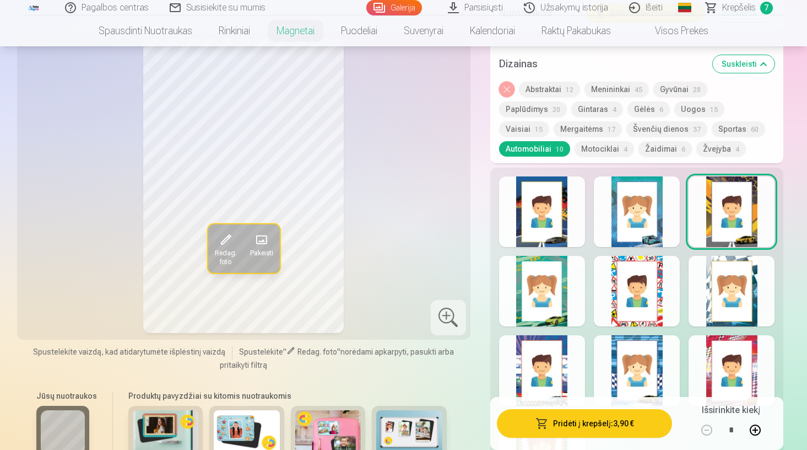
click at [634, 375] on div at bounding box center [637, 370] width 86 height 71
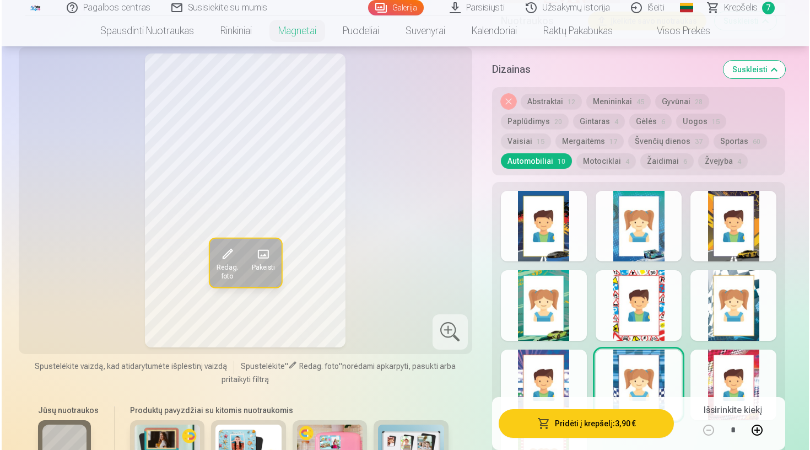
scroll to position [1359, 0]
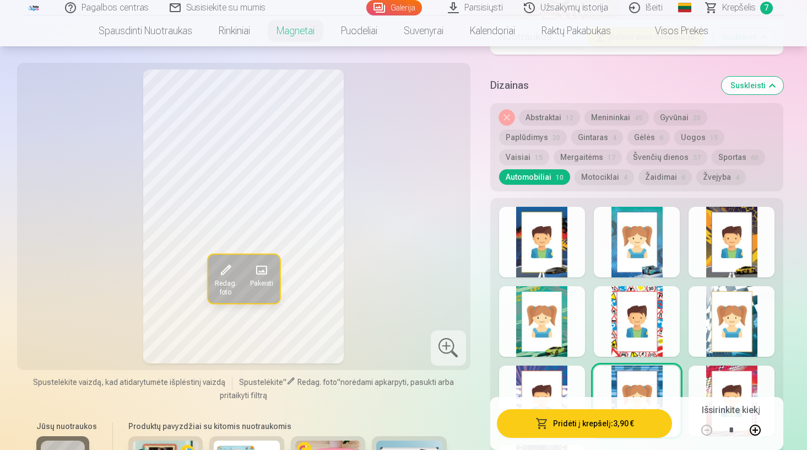
click at [553, 428] on button "Pridėti į krepšelį : 3,90 €" at bounding box center [585, 423] width 176 height 29
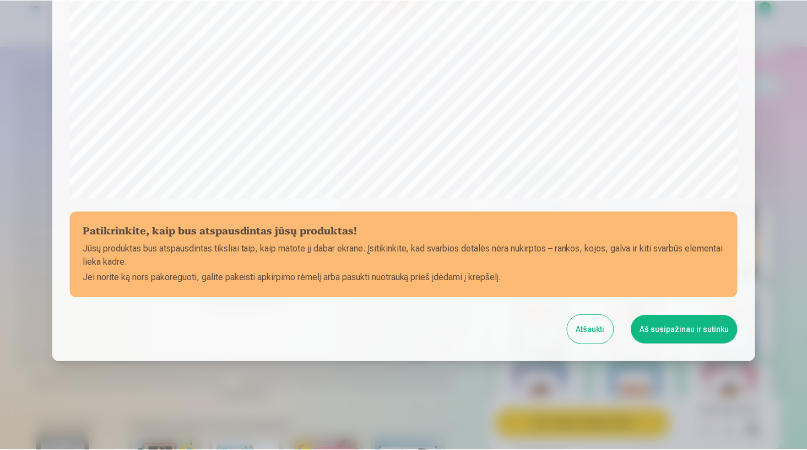
scroll to position [344, 0]
click at [673, 331] on button "Aš susipažinau ir sutinku" at bounding box center [686, 329] width 107 height 29
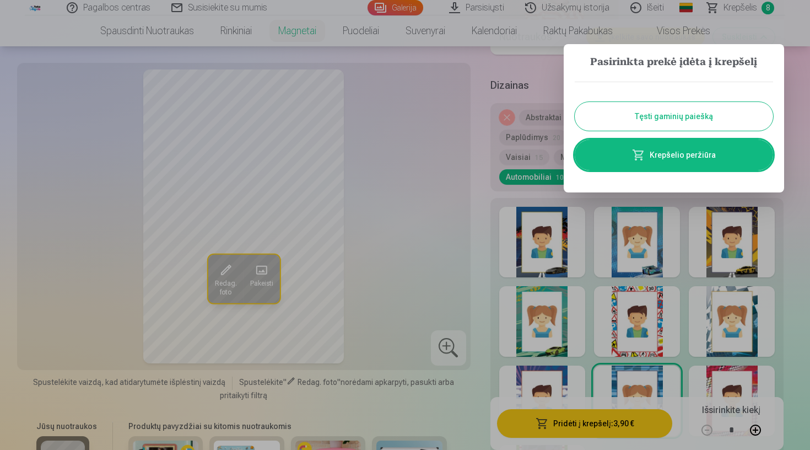
click at [654, 102] on div "Tęsti gaminių paiešką Krepšelio peržiūra" at bounding box center [674, 126] width 198 height 111
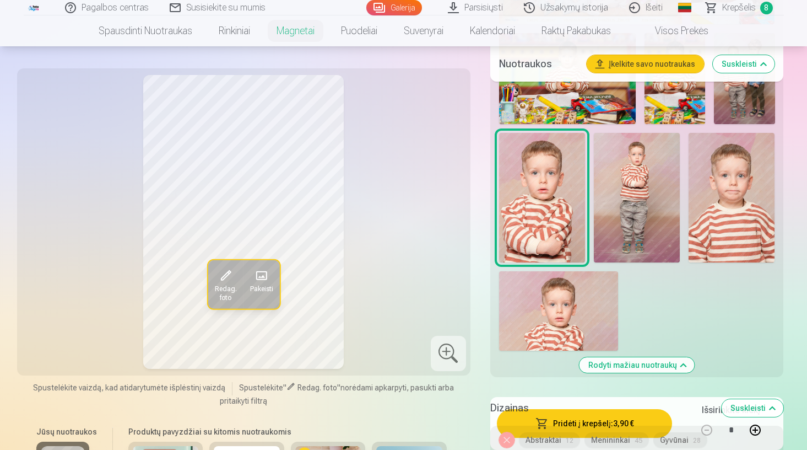
scroll to position [1035, 0]
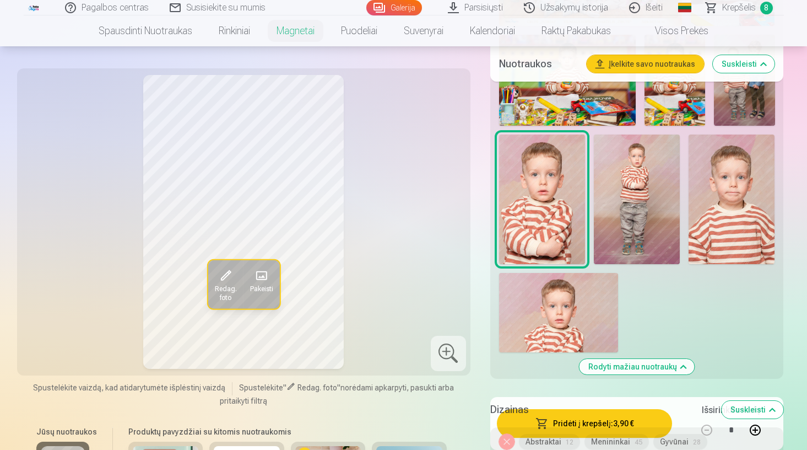
click at [716, 199] on img at bounding box center [732, 198] width 86 height 129
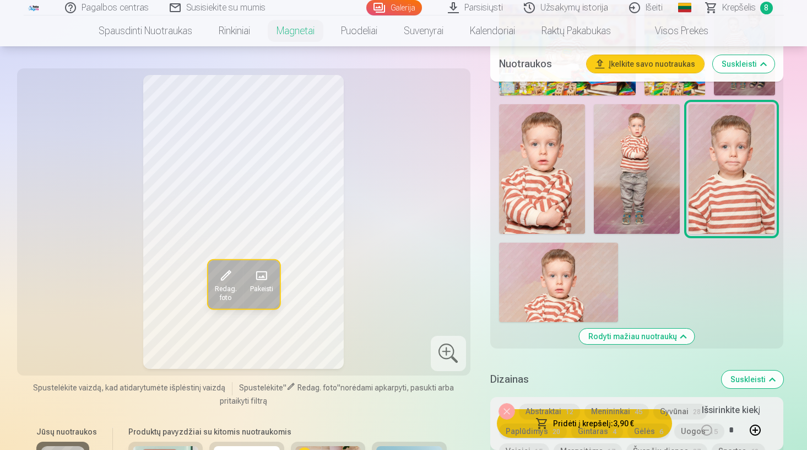
scroll to position [1068, 0]
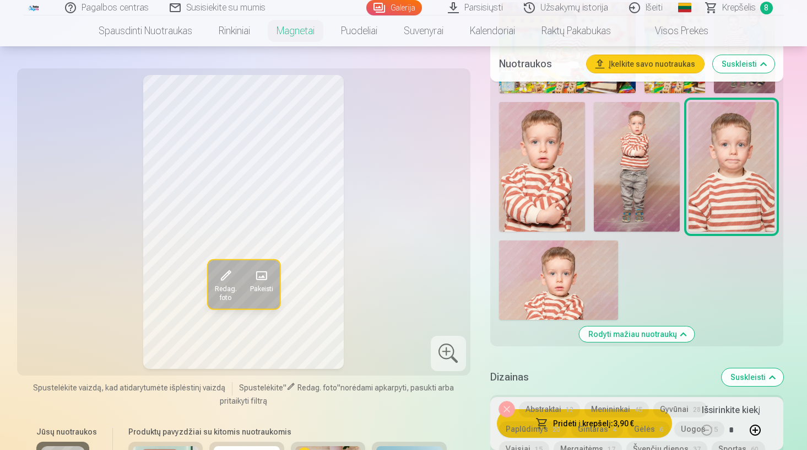
click at [627, 186] on img at bounding box center [637, 166] width 86 height 129
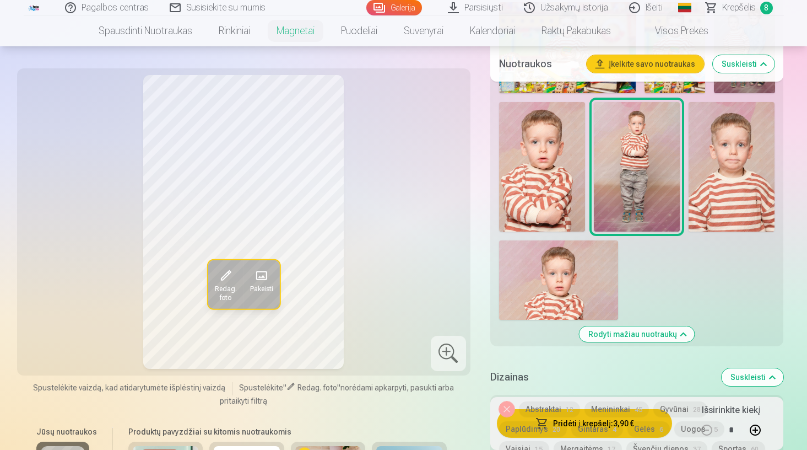
click at [552, 283] on img at bounding box center [558, 279] width 119 height 79
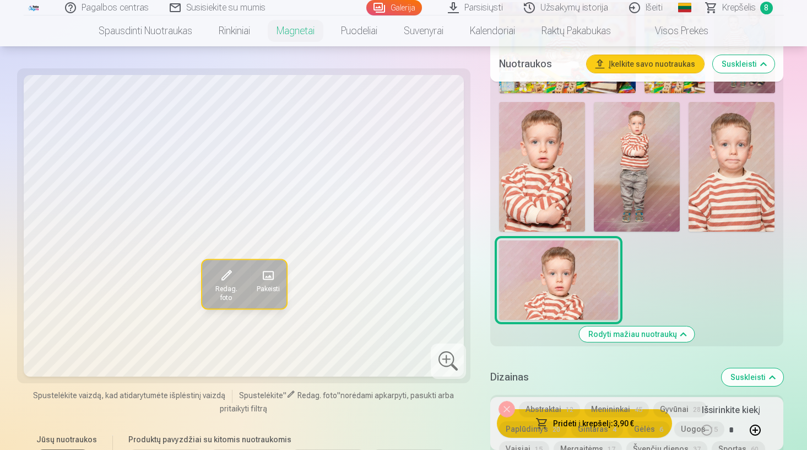
click at [549, 214] on img at bounding box center [542, 166] width 86 height 129
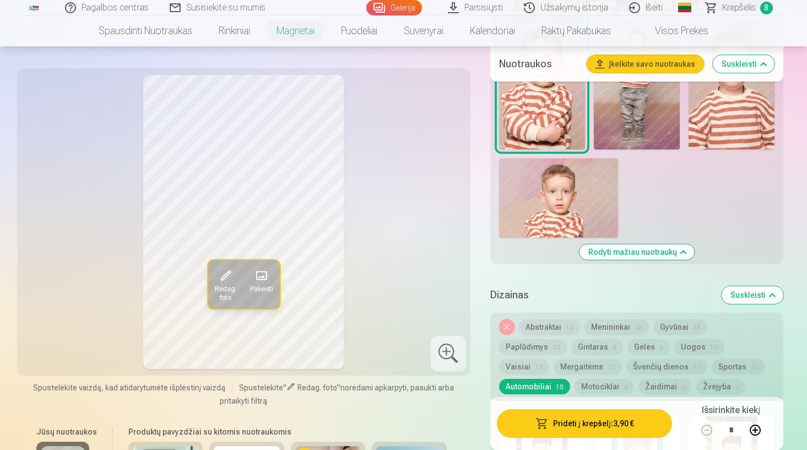
scroll to position [1168, 0]
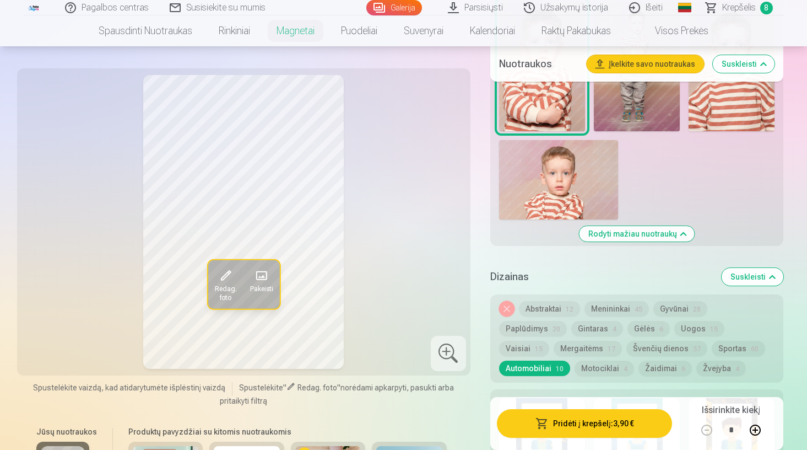
click at [622, 341] on button "Mergaitėms 17" at bounding box center [588, 348] width 68 height 15
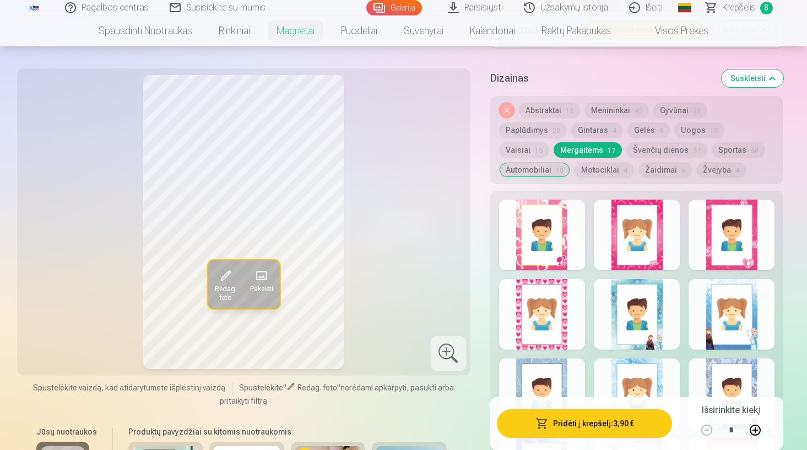
scroll to position [1405, 0]
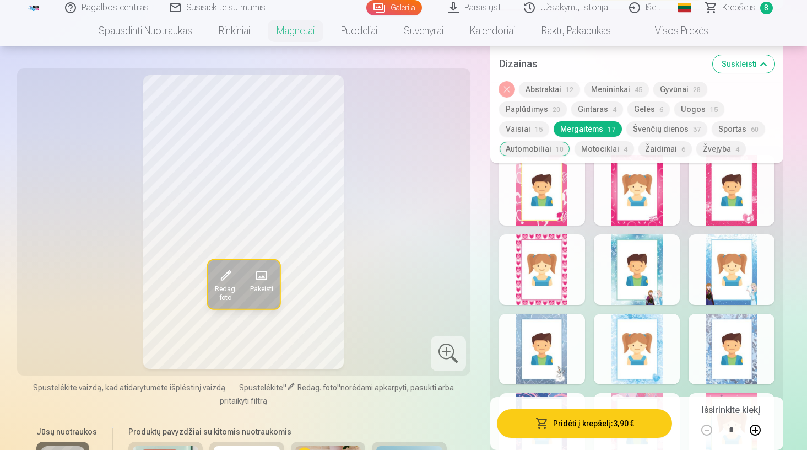
click at [532, 274] on div at bounding box center [542, 269] width 86 height 71
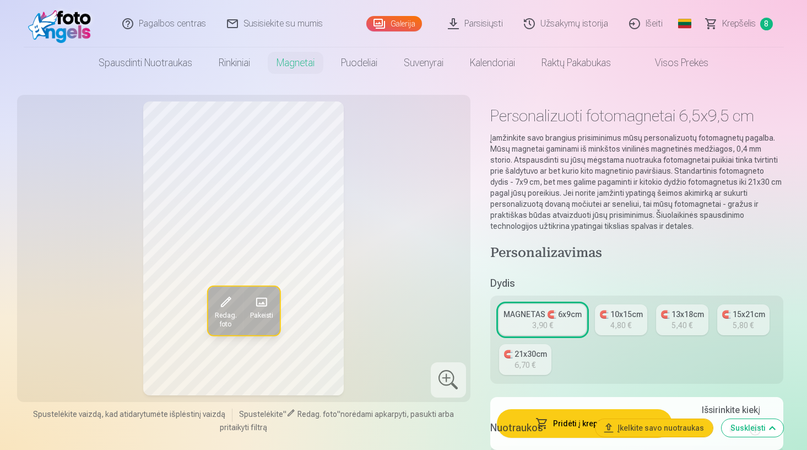
scroll to position [0, 0]
click at [624, 321] on div "4,80 €" at bounding box center [621, 325] width 21 height 11
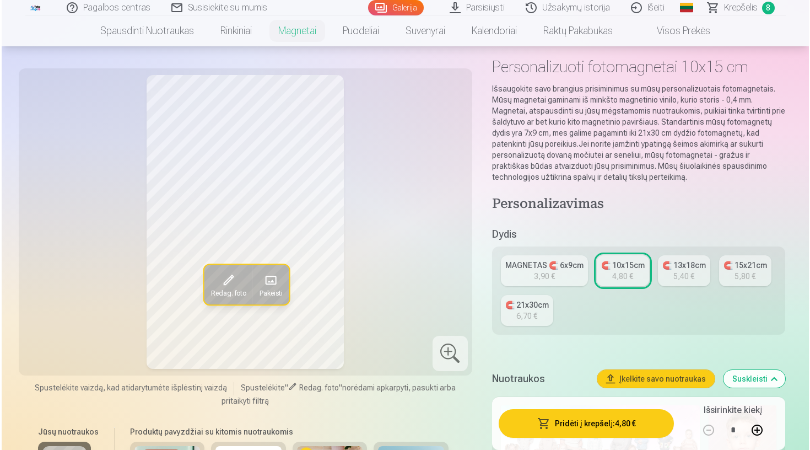
scroll to position [50, 0]
click at [587, 423] on button "Pridėti į krepšelį : 4,80 €" at bounding box center [585, 423] width 176 height 29
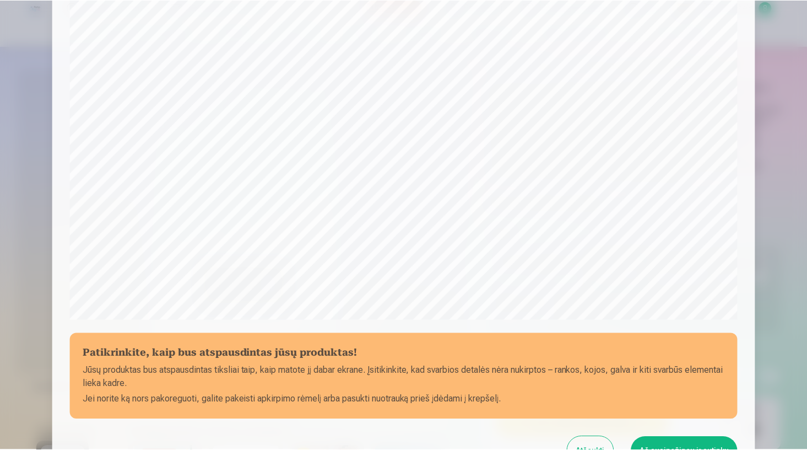
scroll to position [230, 0]
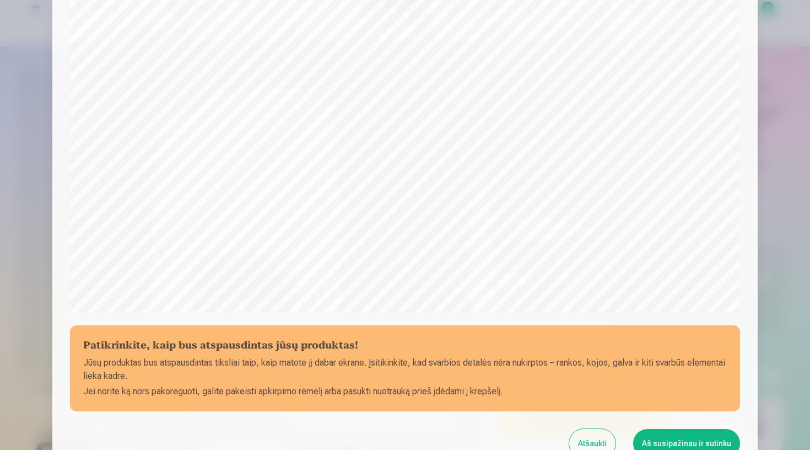
click at [666, 447] on button "Aš susipažinau ir sutinku" at bounding box center [686, 443] width 107 height 29
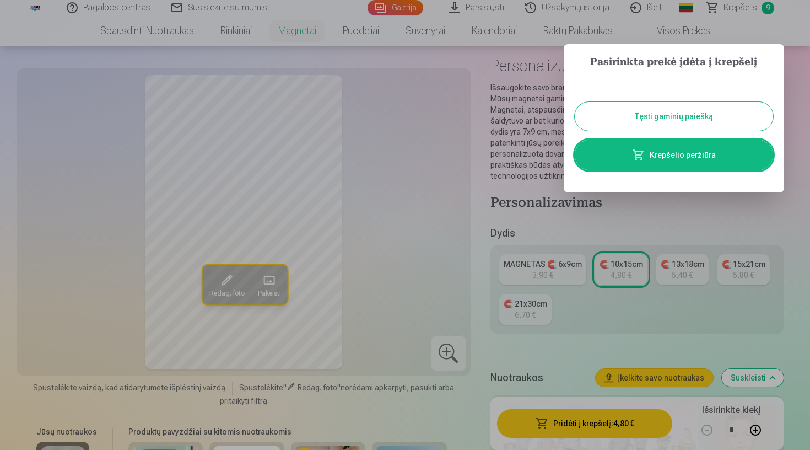
click at [671, 107] on button "Tęsti gaminių paiešką" at bounding box center [674, 116] width 198 height 29
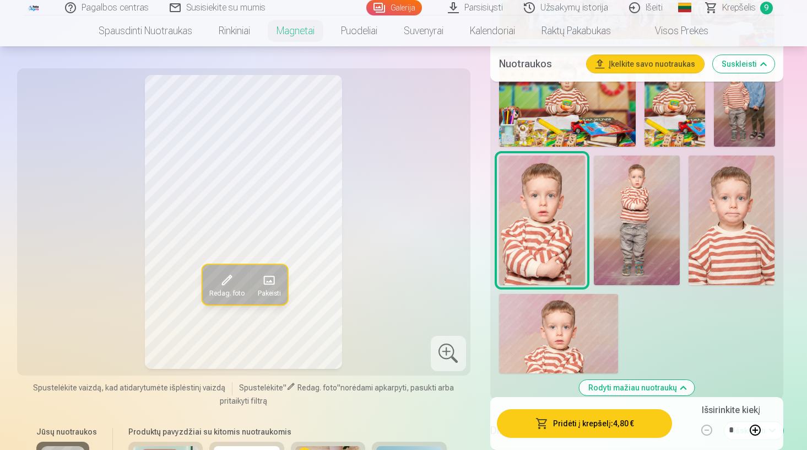
scroll to position [1028, 0]
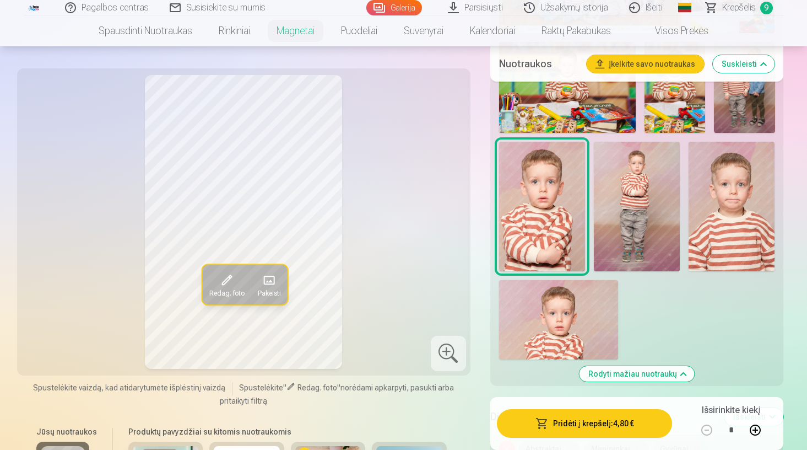
click at [716, 201] on img at bounding box center [732, 206] width 86 height 129
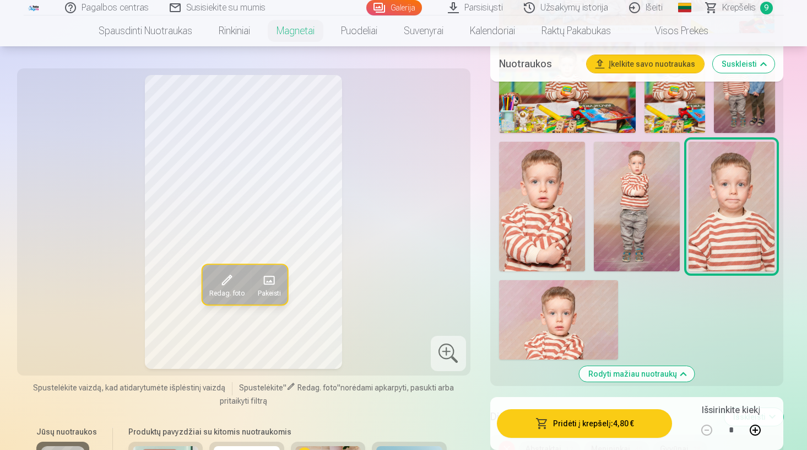
click at [540, 209] on img at bounding box center [542, 206] width 86 height 129
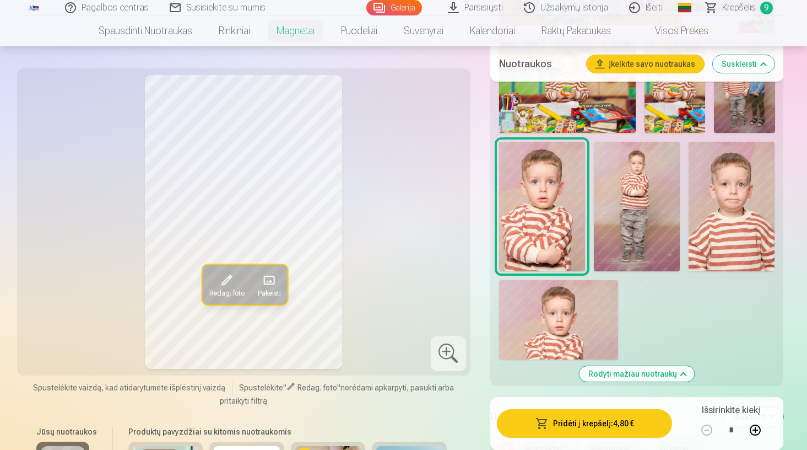
click at [547, 288] on img at bounding box center [558, 319] width 119 height 79
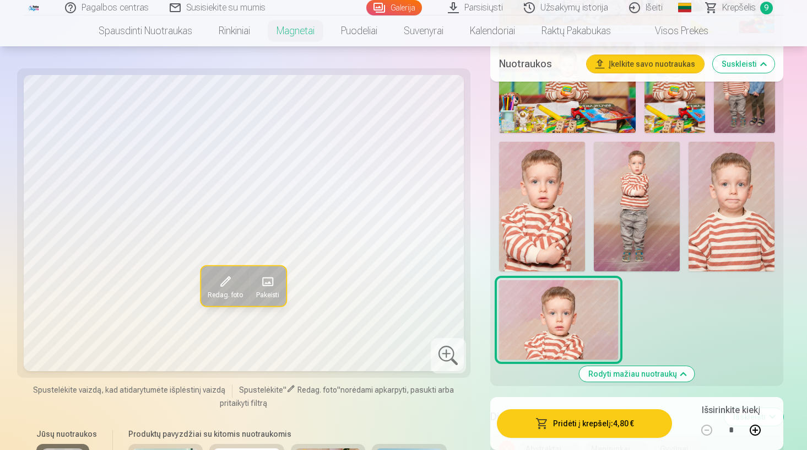
click at [547, 216] on img at bounding box center [542, 206] width 86 height 129
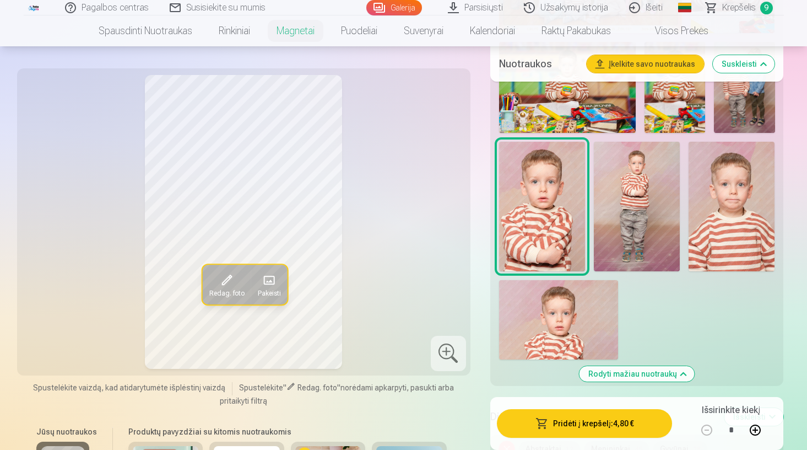
click at [562, 293] on img at bounding box center [558, 319] width 119 height 79
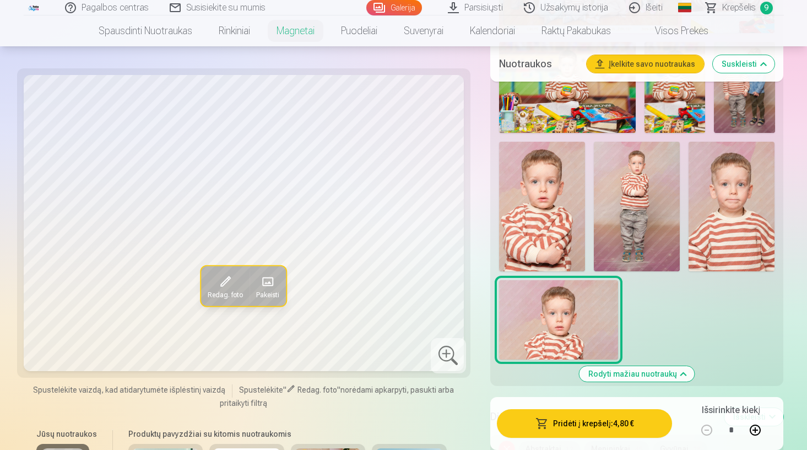
click at [614, 249] on img at bounding box center [637, 206] width 86 height 129
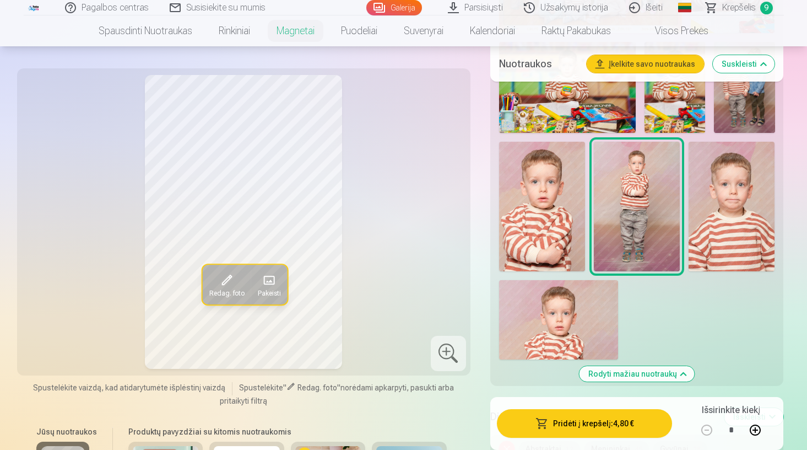
click at [747, 224] on img at bounding box center [732, 206] width 86 height 129
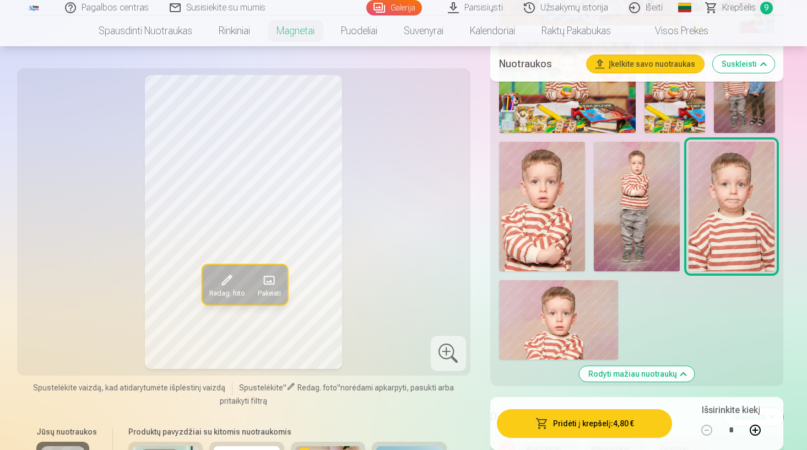
click at [533, 224] on img at bounding box center [542, 206] width 86 height 129
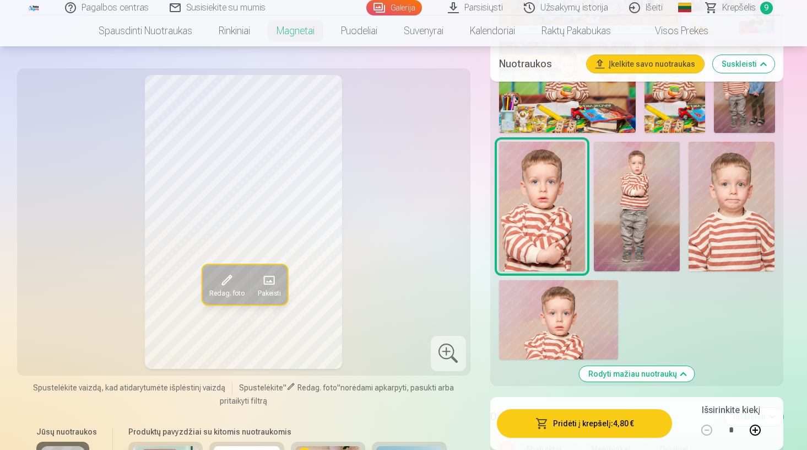
click at [727, 218] on img at bounding box center [732, 206] width 86 height 129
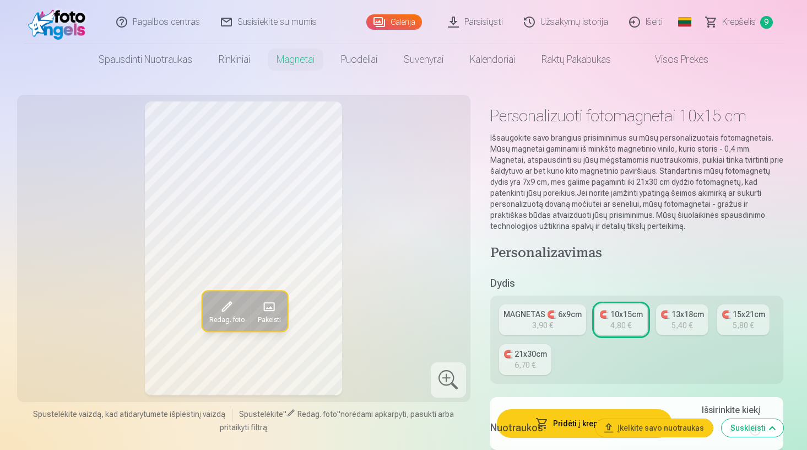
scroll to position [0, 0]
click at [539, 307] on link "MAGNETAS 🧲 6x9cm 3,90 €" at bounding box center [542, 319] width 87 height 31
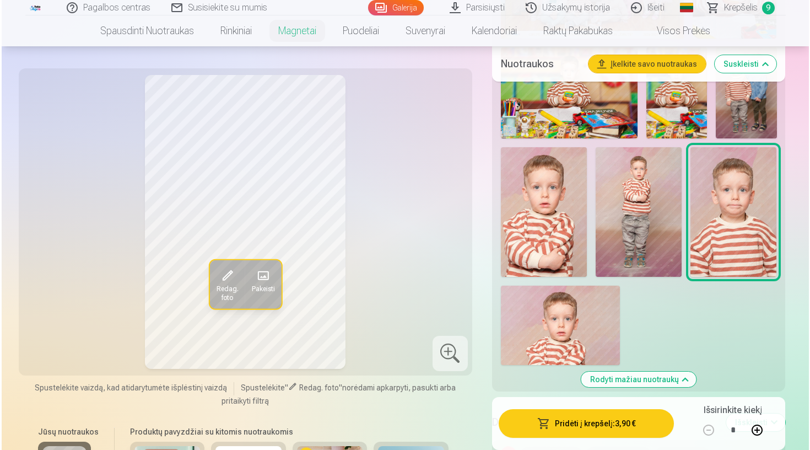
scroll to position [1028, 0]
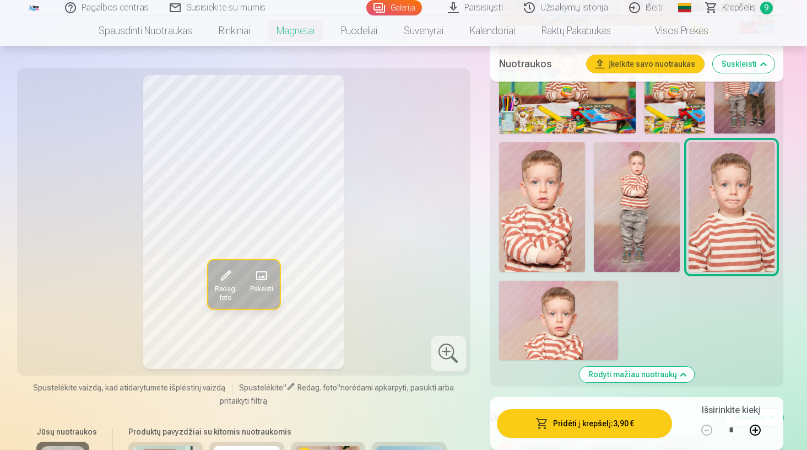
click at [552, 196] on img at bounding box center [542, 206] width 86 height 129
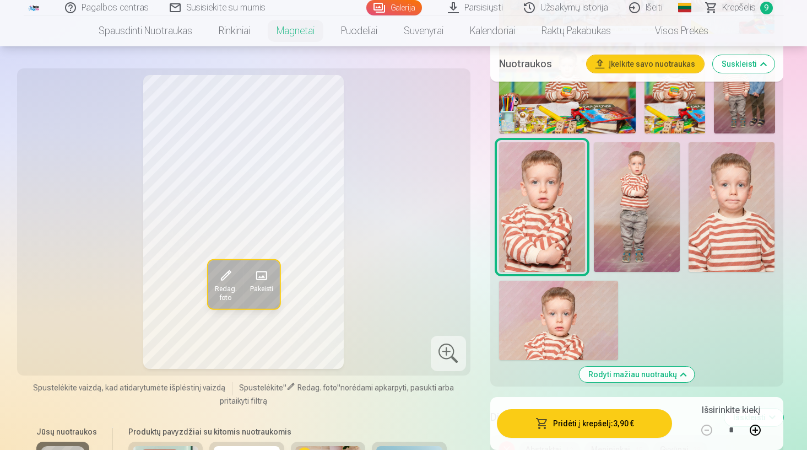
click at [754, 224] on img at bounding box center [732, 206] width 86 height 129
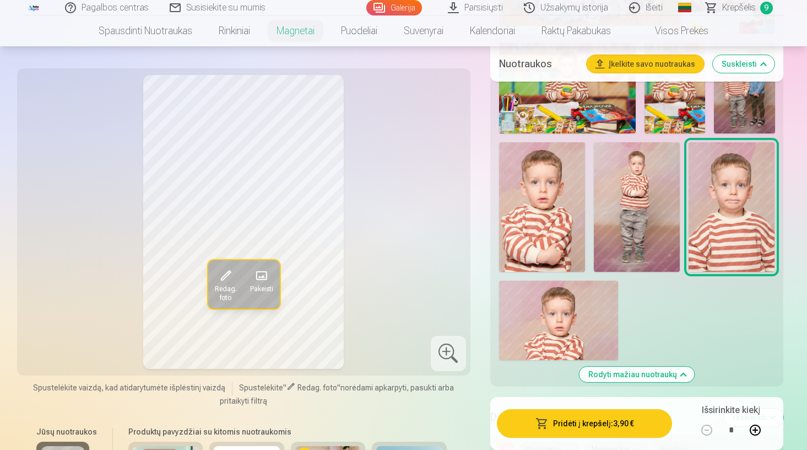
click at [603, 425] on button "Pridėti į krepšelį : 3,90 €" at bounding box center [585, 423] width 176 height 29
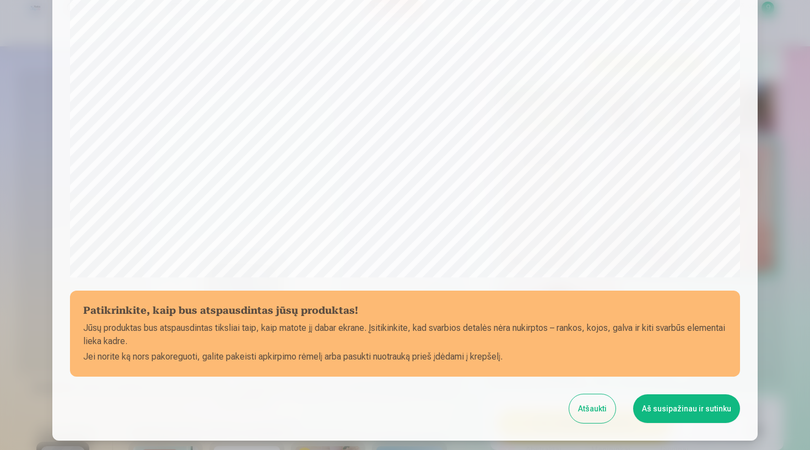
scroll to position [267, 0]
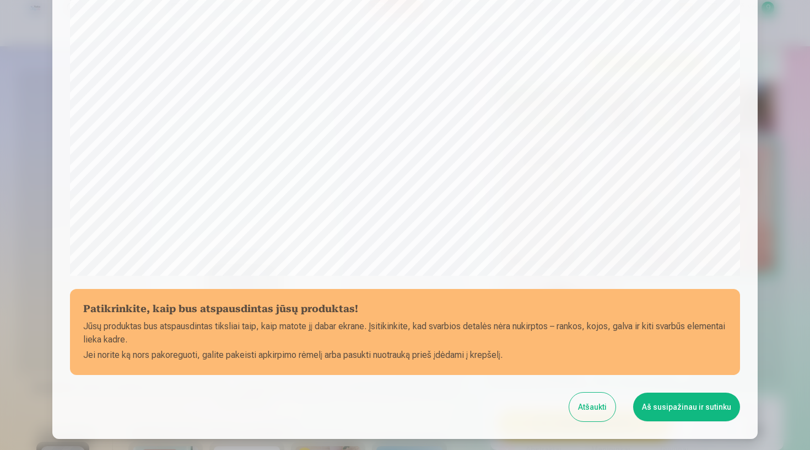
click at [662, 404] on button "Aš susipažinau ir sutinku" at bounding box center [686, 406] width 107 height 29
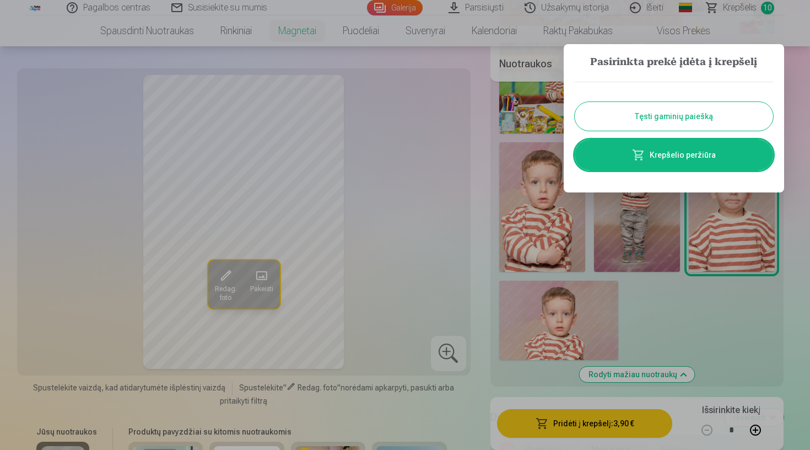
click at [683, 155] on link "Krepšelio peržiūra" at bounding box center [674, 154] width 198 height 31
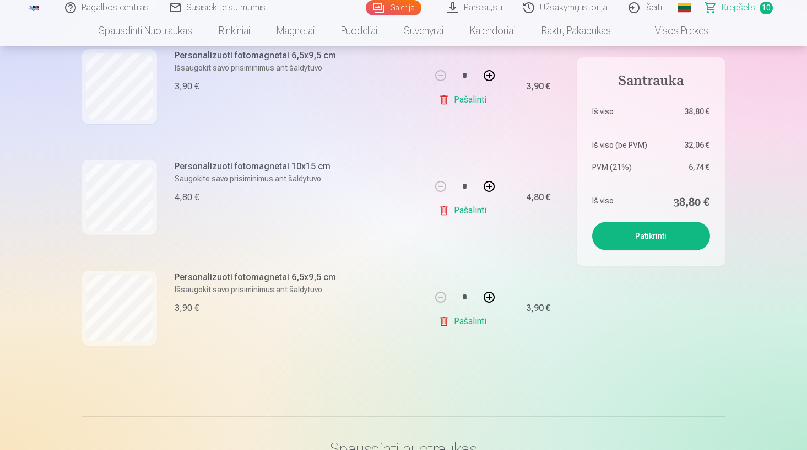
scroll to position [1002, 0]
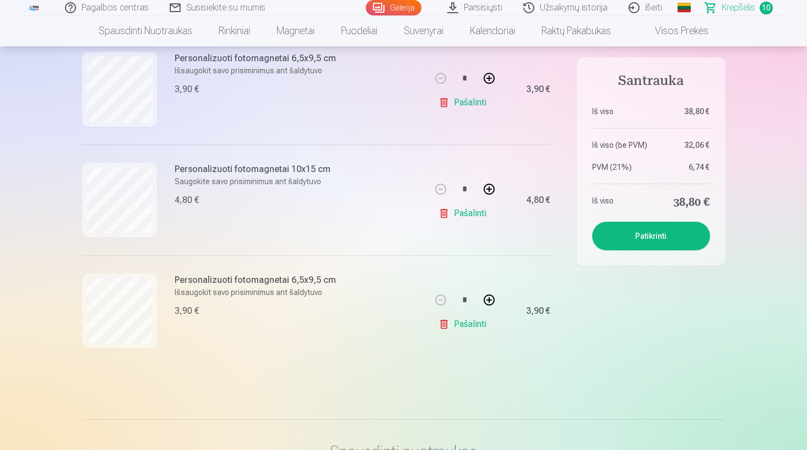
click at [649, 242] on button "Patikrinti" at bounding box center [651, 236] width 118 height 29
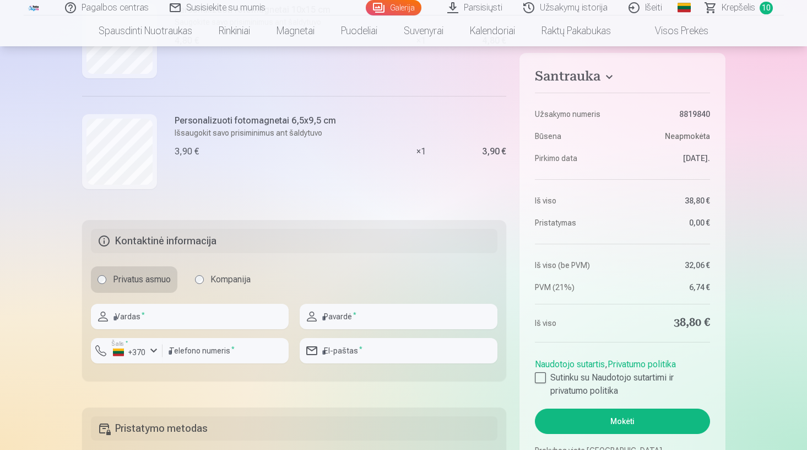
scroll to position [1077, 0]
click at [538, 377] on div at bounding box center [540, 377] width 11 height 11
type input "****"
type input "*"
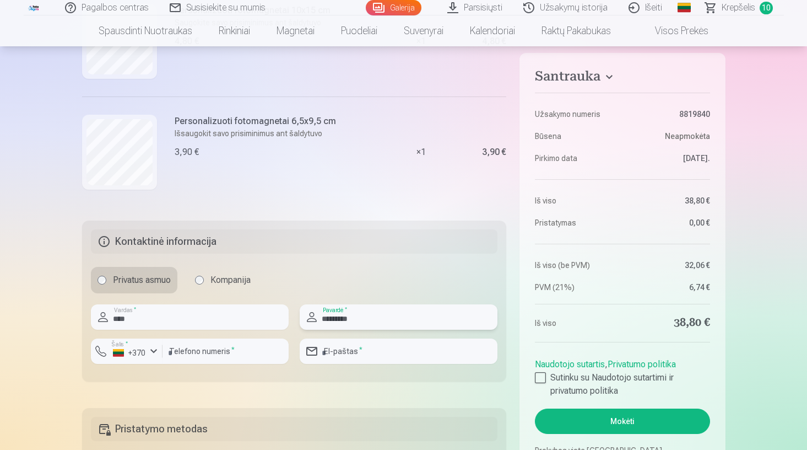
type input "*********"
click at [202, 357] on input "number" at bounding box center [226, 350] width 126 height 25
type input "********"
type input "**********"
click at [376, 380] on fieldset "**********" at bounding box center [294, 300] width 425 height 161
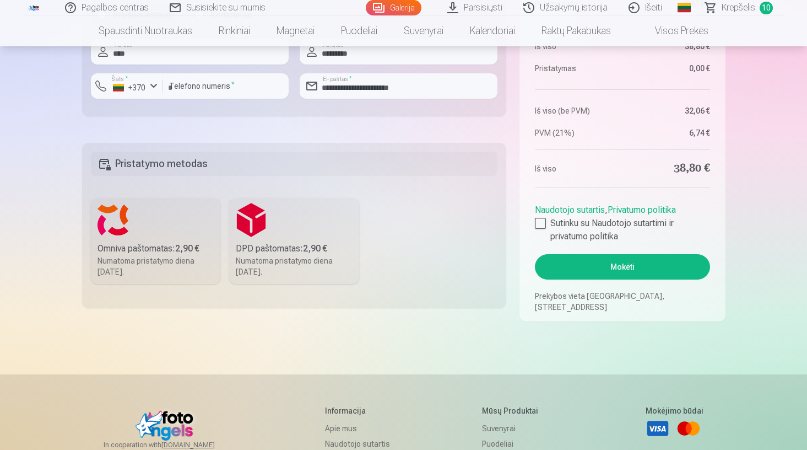
scroll to position [1342, 0]
click at [152, 260] on div "Numatoma pristatymo diena 30.08.2025." at bounding box center [156, 266] width 117 height 22
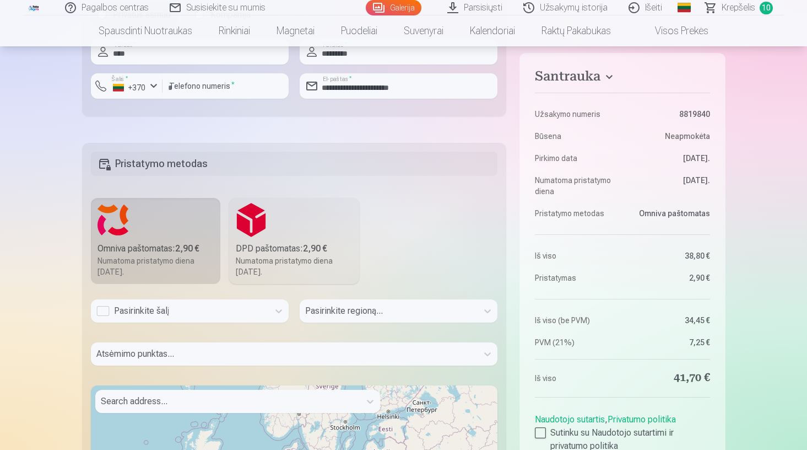
click at [210, 310] on div "Pasirinkite šalį" at bounding box center [179, 310] width 167 height 13
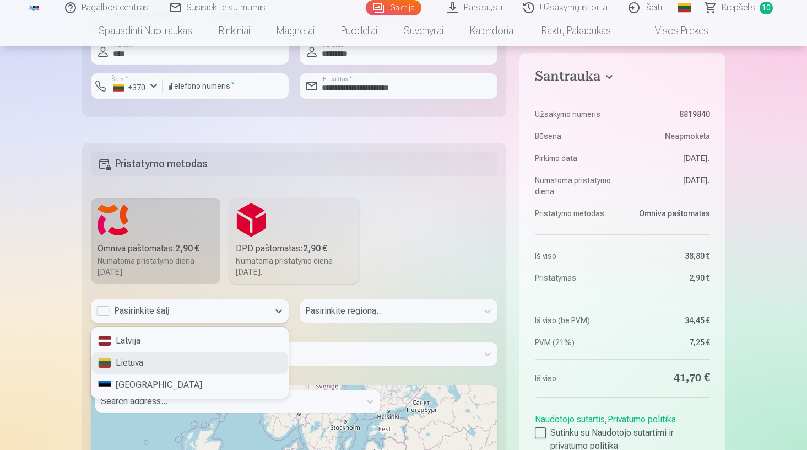
click at [177, 359] on div "Lietuva" at bounding box center [189, 363] width 197 height 22
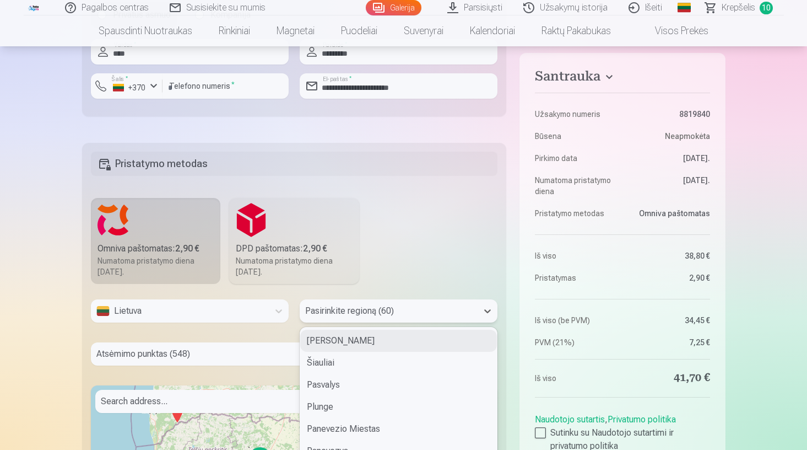
scroll to position [1390, 0]
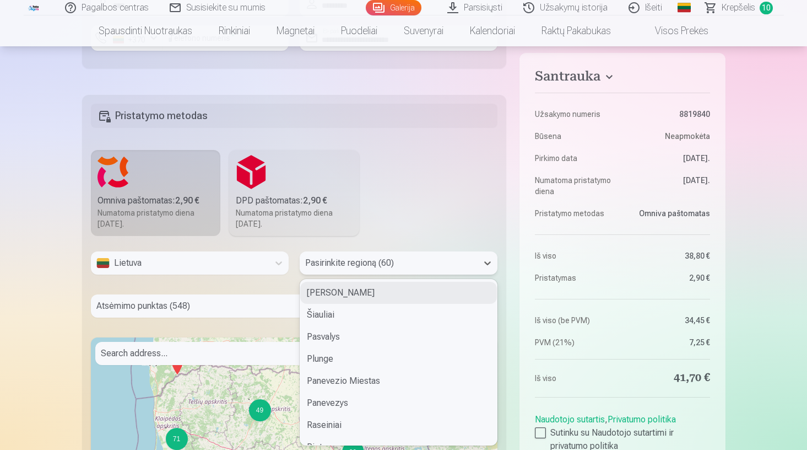
click at [343, 274] on div "Siauliu Miestas, 1 of 60. 60 results available. Use Up and Down to choose optio…" at bounding box center [399, 262] width 198 height 23
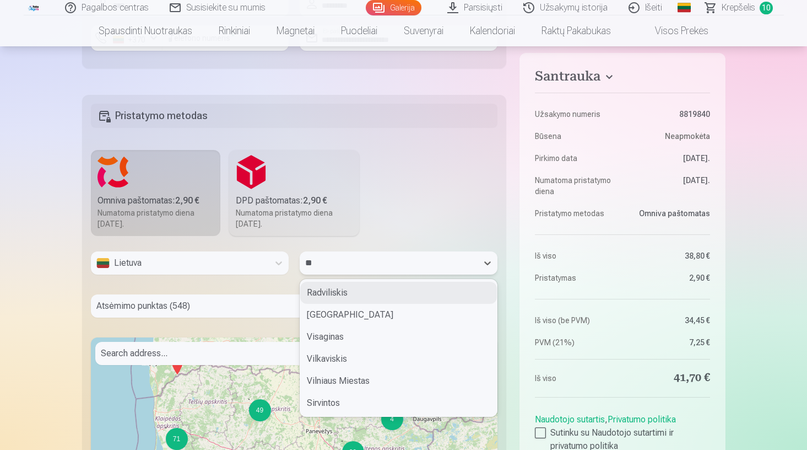
type input "***"
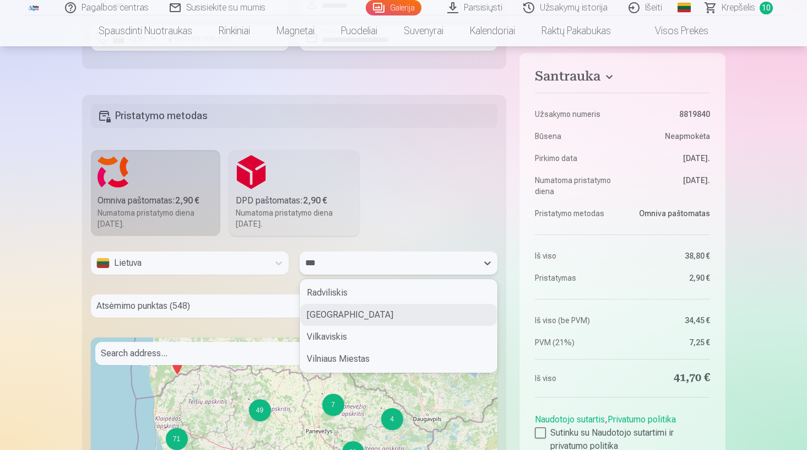
click at [331, 316] on div "Vilnius" at bounding box center [398, 315] width 197 height 22
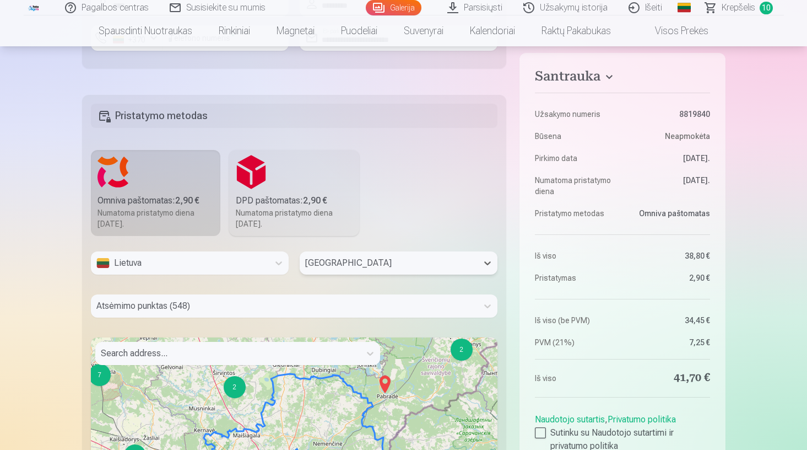
scroll to position [1433, 0]
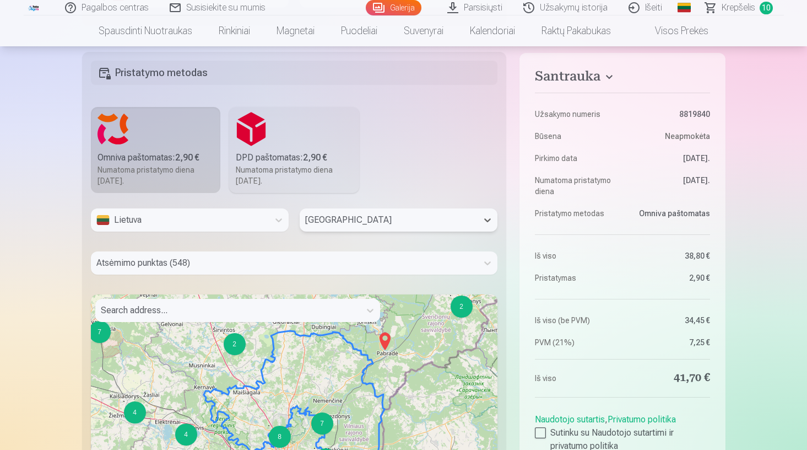
click at [224, 274] on div "Atsėmimo punktas (548)" at bounding box center [294, 262] width 407 height 23
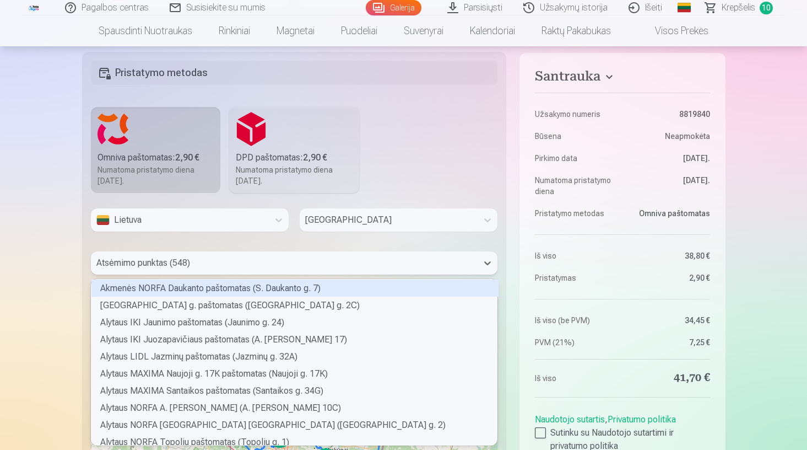
scroll to position [163, 403]
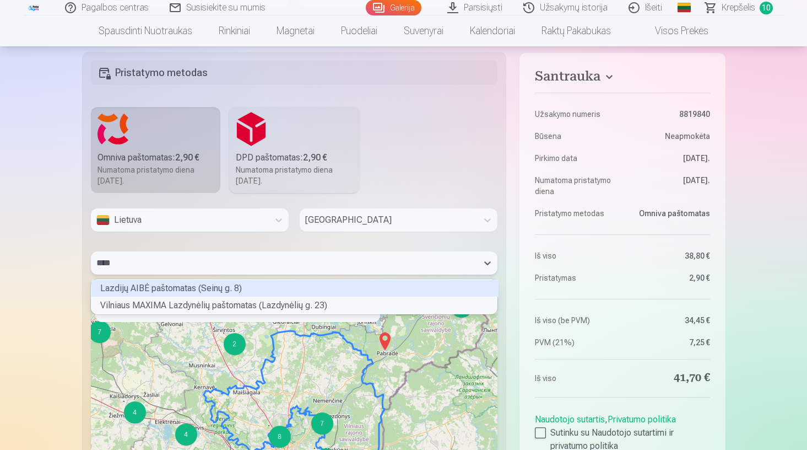
type input "*****"
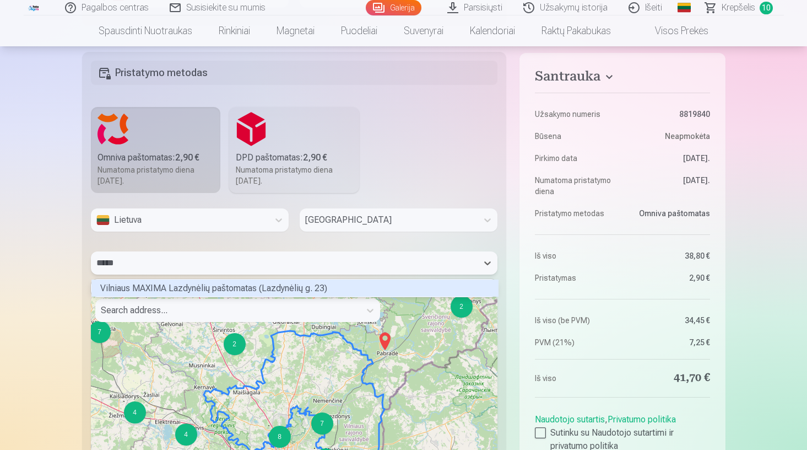
scroll to position [14, 403]
click at [199, 285] on div "Vilniaus MAXIMA Lazdynėlių paštomatas (Lazdynėlių g. 23)" at bounding box center [294, 287] width 407 height 17
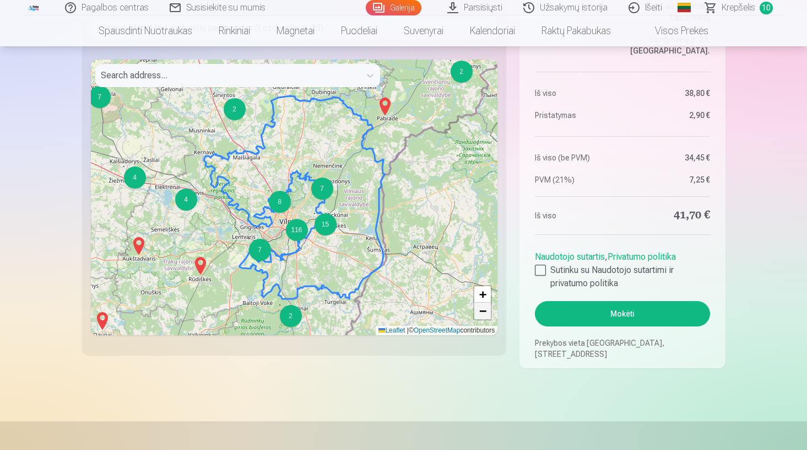
scroll to position [1663, 0]
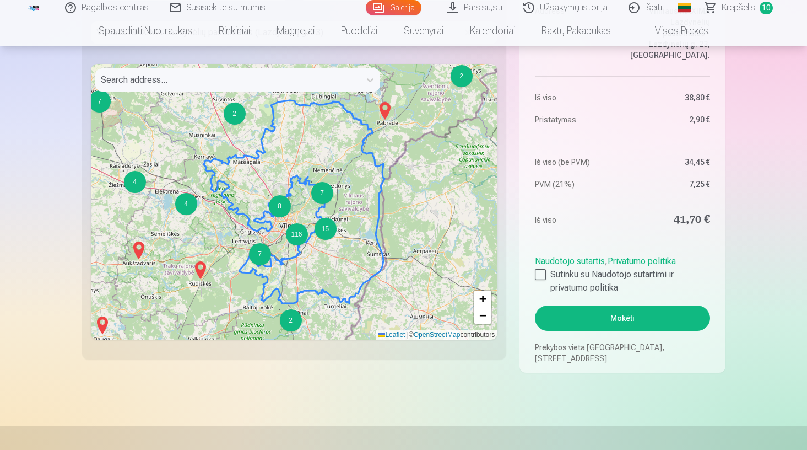
click at [641, 311] on button "Mokėti" at bounding box center [622, 317] width 175 height 25
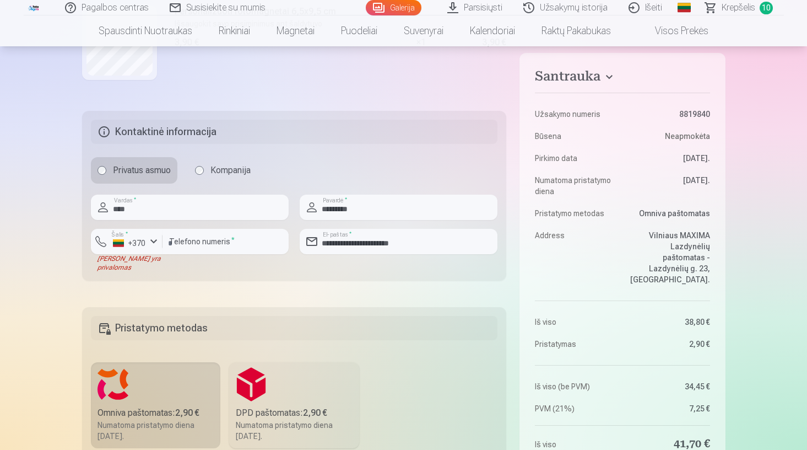
scroll to position [1185, 0]
click at [155, 244] on div "button" at bounding box center [153, 242] width 13 height 13
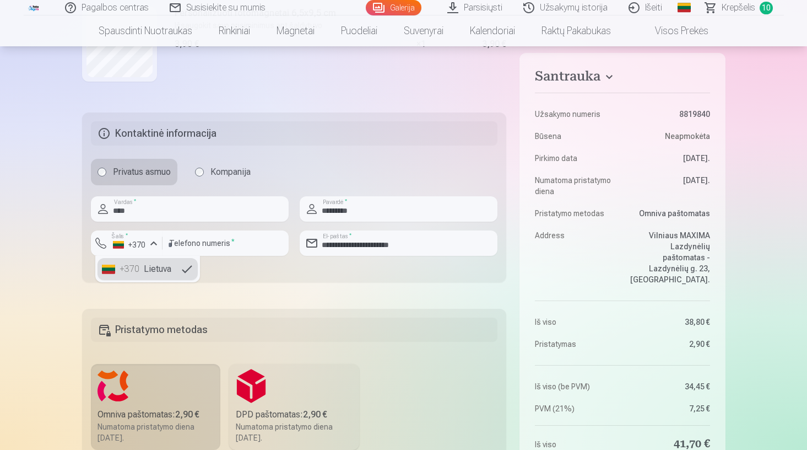
click at [147, 277] on li "+370 Lietuva" at bounding box center [148, 269] width 100 height 22
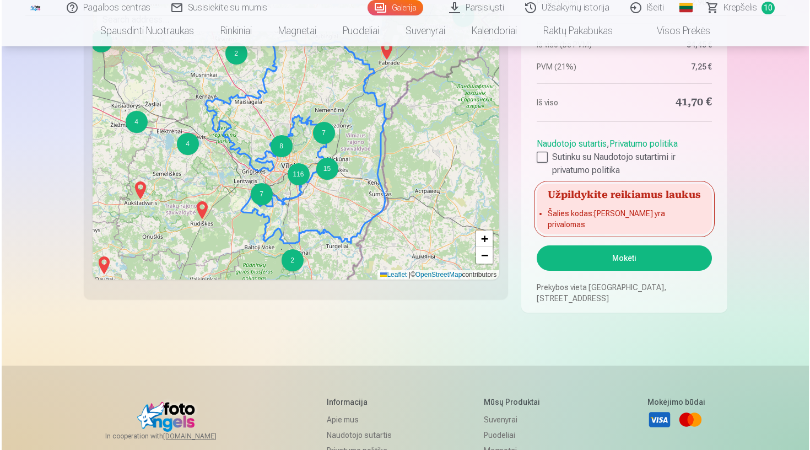
scroll to position [1734, 0]
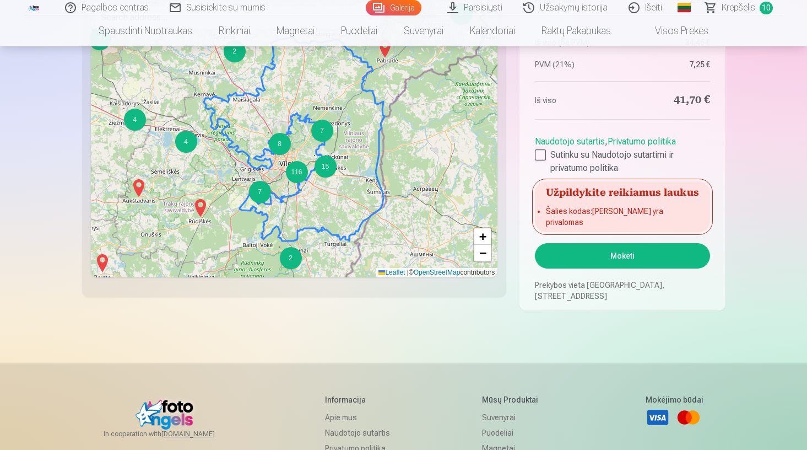
click at [593, 249] on button "Mokėti" at bounding box center [622, 255] width 175 height 25
